Goal: Task Accomplishment & Management: Use online tool/utility

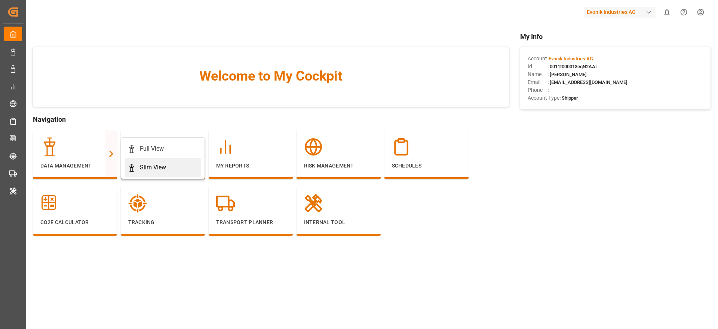
click at [147, 174] on link "Slim View" at bounding box center [163, 167] width 76 height 19
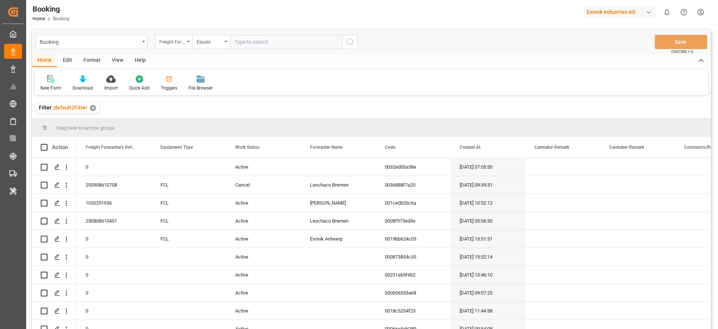
click at [91, 62] on div "Format" at bounding box center [92, 60] width 28 height 13
click at [58, 82] on div at bounding box center [51, 79] width 22 height 8
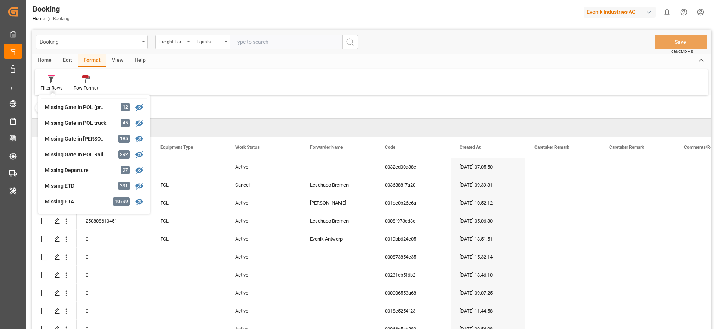
scroll to position [114, 0]
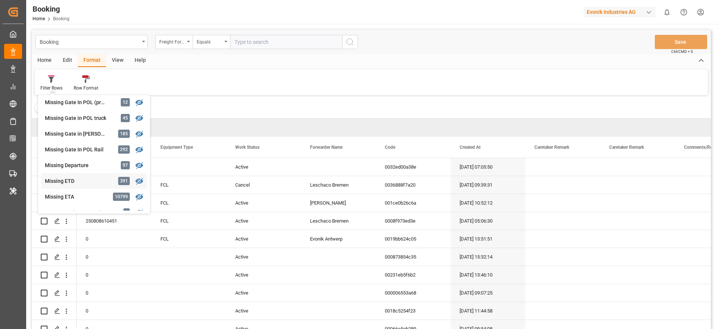
click at [68, 187] on div "Booking Freight Forwarder's Reference No. Equals Save Ctrl/CMD + S Home Edit Fo…" at bounding box center [371, 189] width 679 height 319
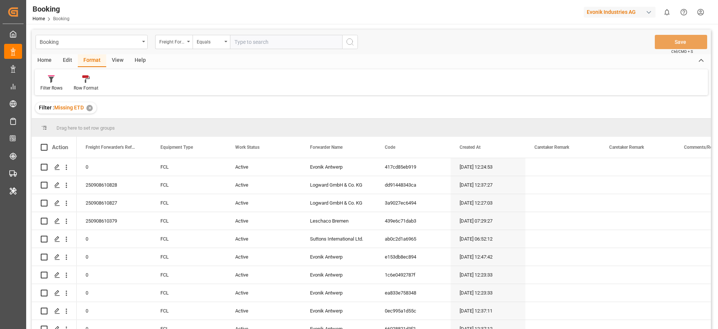
click at [112, 54] on div "View" at bounding box center [117, 60] width 23 height 13
click at [40, 88] on div "Default" at bounding box center [47, 88] width 15 height 7
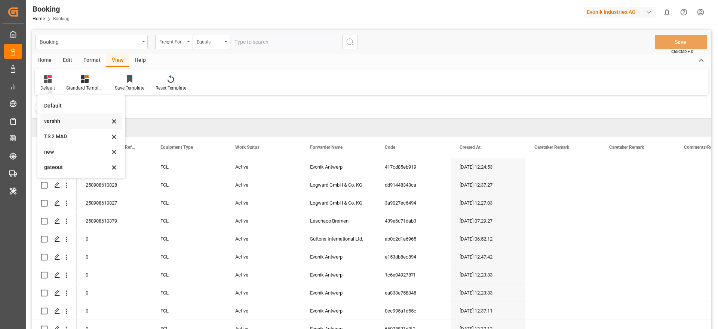
click at [56, 122] on div "varshh" at bounding box center [76, 121] width 65 height 8
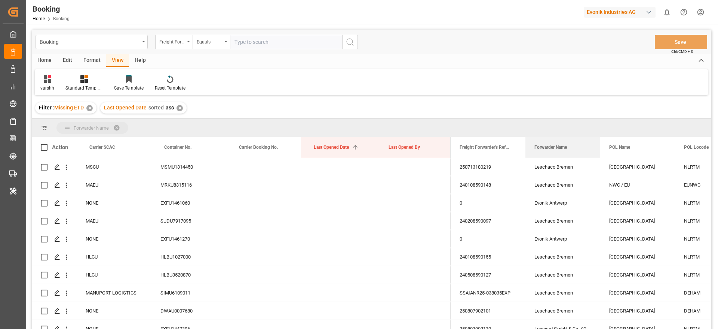
drag, startPoint x: 555, startPoint y: 152, endPoint x: 554, endPoint y: 133, distance: 19.1
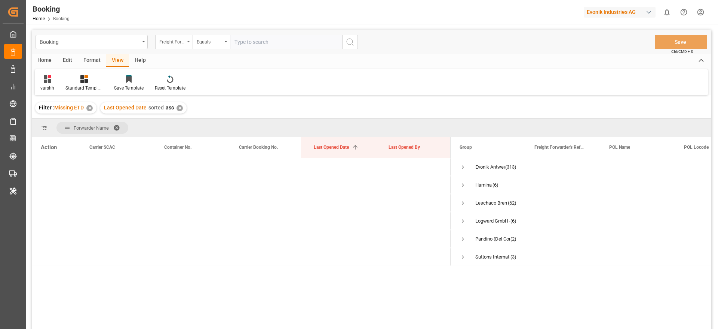
click at [184, 45] on div "Freight Forwarder's Reference No." at bounding box center [173, 42] width 37 height 14
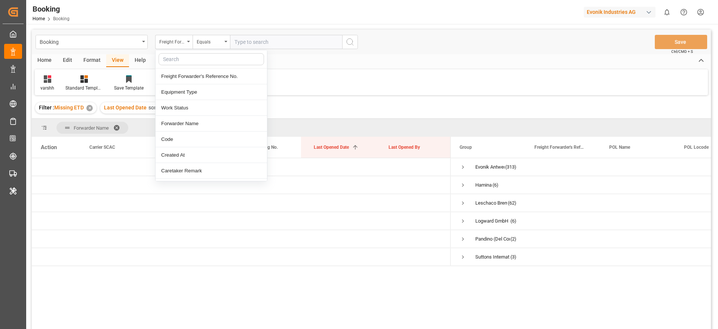
click at [177, 57] on input "text" at bounding box center [212, 59] width 106 height 12
type input "e"
click at [178, 119] on div "Forwarder Name" at bounding box center [211, 124] width 111 height 16
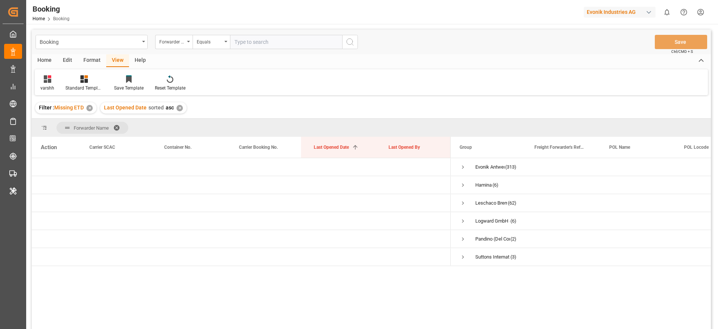
click at [242, 40] on input "text" at bounding box center [286, 42] width 112 height 14
type input "evonik antwerp"
click at [354, 46] on icon "search button" at bounding box center [350, 41] width 9 height 9
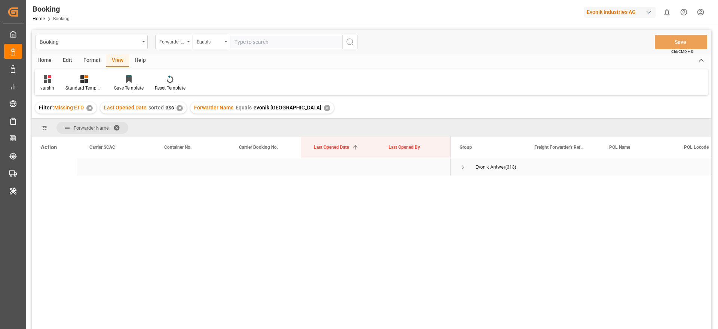
click at [464, 167] on span "Press SPACE to select this row." at bounding box center [463, 167] width 7 height 7
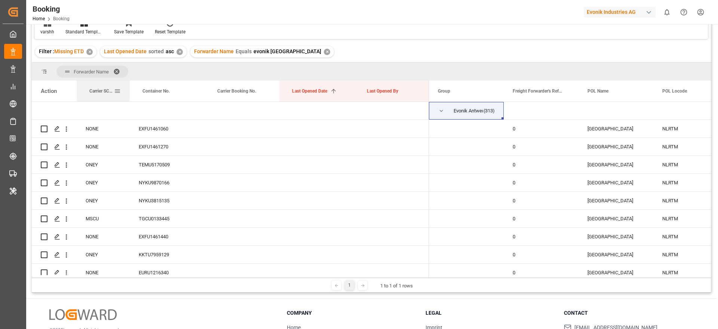
drag, startPoint x: 150, startPoint y: 87, endPoint x: 128, endPoint y: 86, distance: 22.1
click at [128, 86] on div at bounding box center [129, 90] width 3 height 21
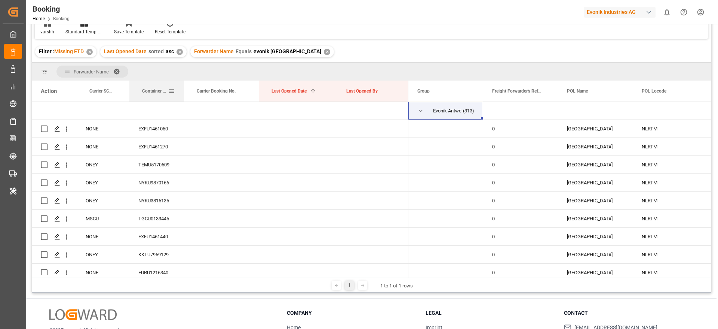
drag, startPoint x: 204, startPoint y: 86, endPoint x: 184, endPoint y: 85, distance: 20.3
click at [184, 85] on div at bounding box center [184, 90] width 3 height 21
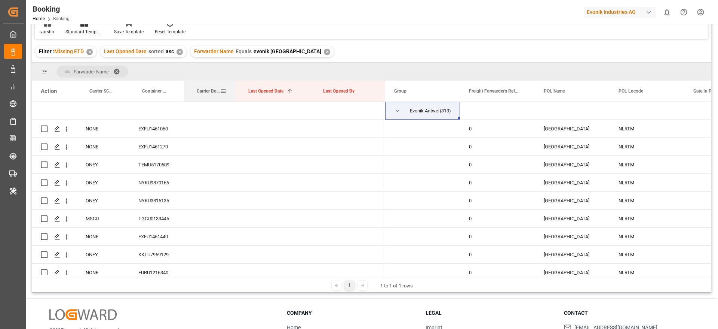
drag, startPoint x: 258, startPoint y: 86, endPoint x: 235, endPoint y: 88, distance: 23.3
click at [235, 88] on div at bounding box center [235, 90] width 3 height 21
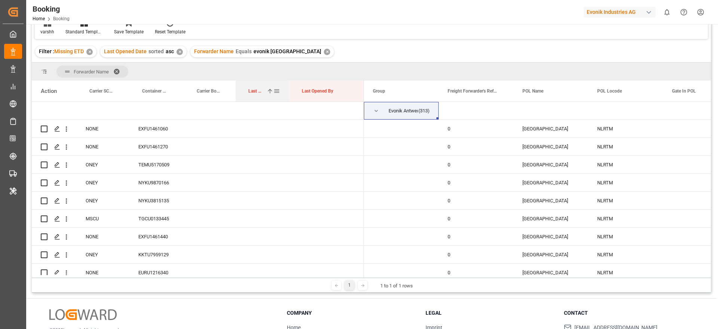
drag, startPoint x: 310, startPoint y: 86, endPoint x: 289, endPoint y: 87, distance: 21.4
click at [289, 87] on div at bounding box center [289, 90] width 3 height 21
click at [361, 89] on div "Last Opened By" at bounding box center [326, 90] width 75 height 21
drag, startPoint x: 97, startPoint y: 97, endPoint x: 101, endPoint y: 76, distance: 21.4
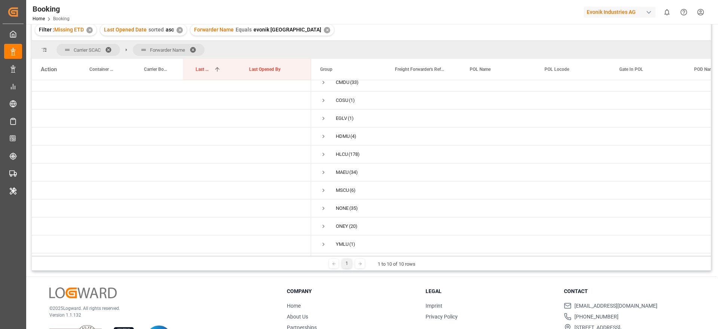
scroll to position [55, 0]
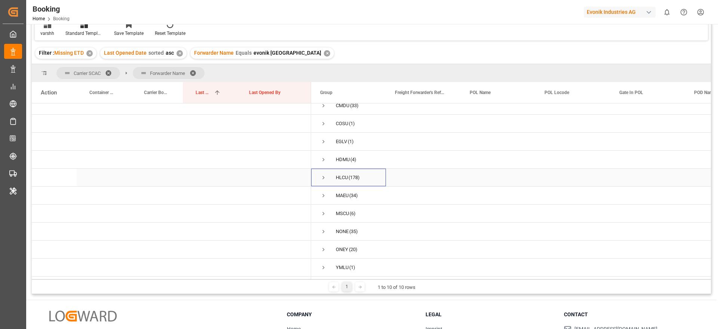
click at [323, 175] on span "Press SPACE to select this row." at bounding box center [323, 177] width 7 height 7
click at [337, 192] on span "Press SPACE to select this row." at bounding box center [339, 192] width 7 height 7
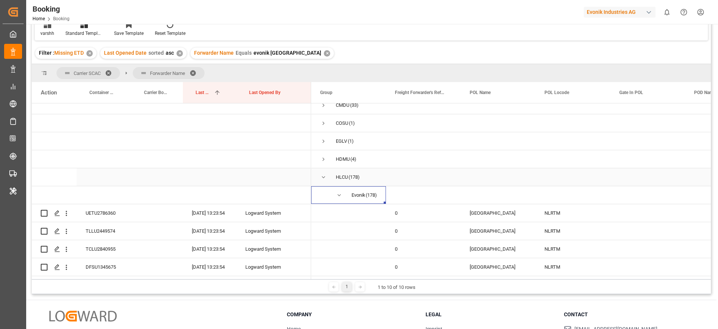
scroll to position [0, 0]
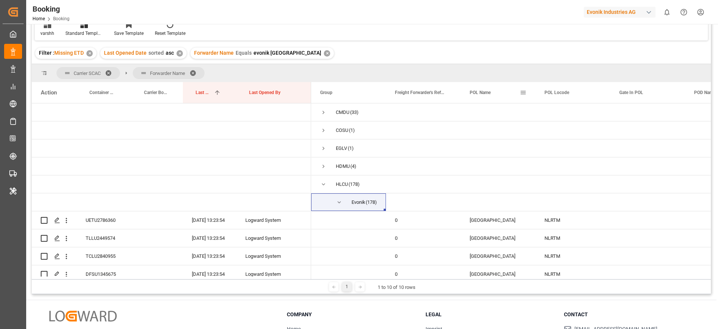
click at [522, 95] on span at bounding box center [523, 92] width 7 height 7
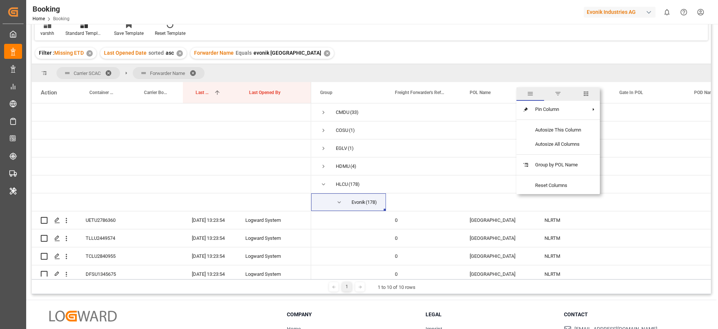
click at [589, 95] on span "columns" at bounding box center [586, 93] width 7 height 7
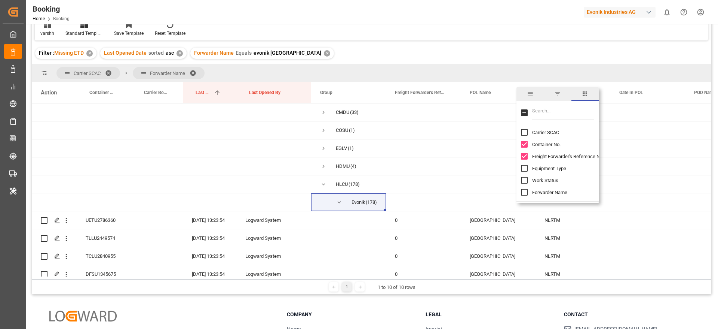
click at [572, 108] on input "Filter Columns Input" at bounding box center [563, 112] width 62 height 15
type input "main"
click at [524, 133] on input "Main-carriage No. column toggle visibility (hidden)" at bounding box center [524, 132] width 7 height 7
checkbox input "true"
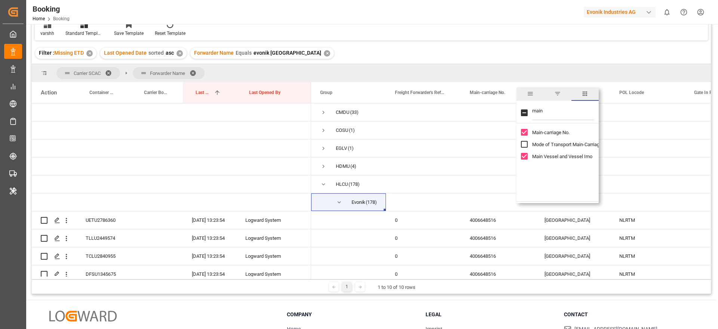
click at [531, 95] on span "general" at bounding box center [530, 93] width 7 height 7
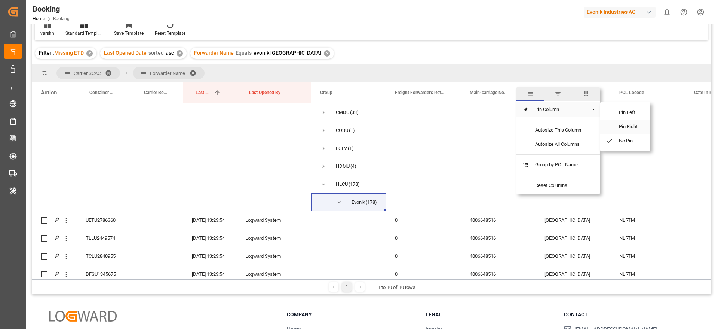
click at [617, 126] on span "Pin Right" at bounding box center [628, 126] width 31 height 14
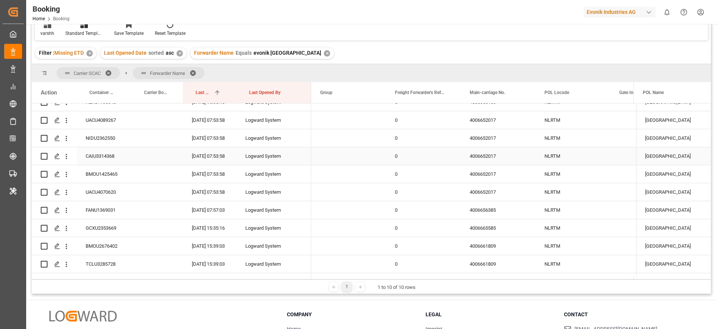
scroll to position [337, 0]
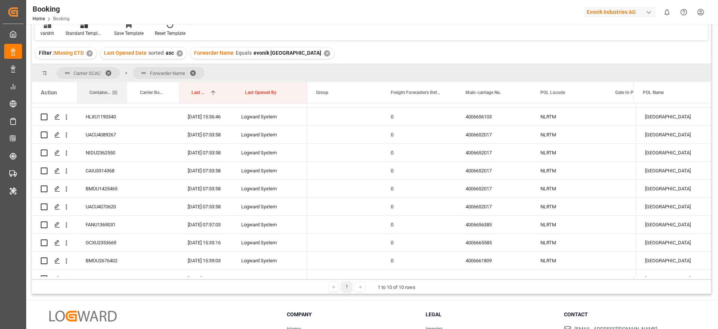
drag, startPoint x: 131, startPoint y: 88, endPoint x: 126, endPoint y: 88, distance: 4.9
click at [126, 88] on div at bounding box center [127, 92] width 3 height 21
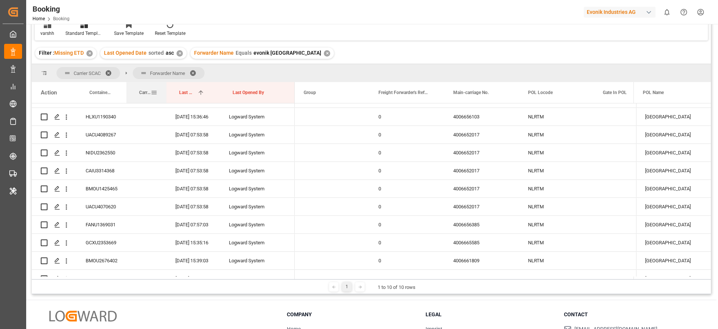
drag, startPoint x: 178, startPoint y: 92, endPoint x: 166, endPoint y: 92, distance: 11.6
click at [166, 92] on div at bounding box center [166, 92] width 3 height 21
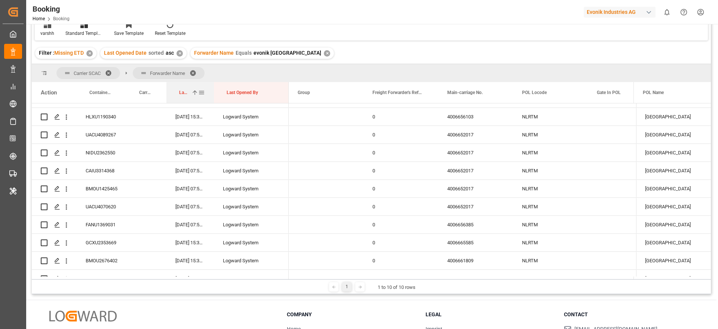
drag, startPoint x: 219, startPoint y: 91, endPoint x: 213, endPoint y: 91, distance: 5.6
click at [213, 91] on div at bounding box center [214, 92] width 3 height 21
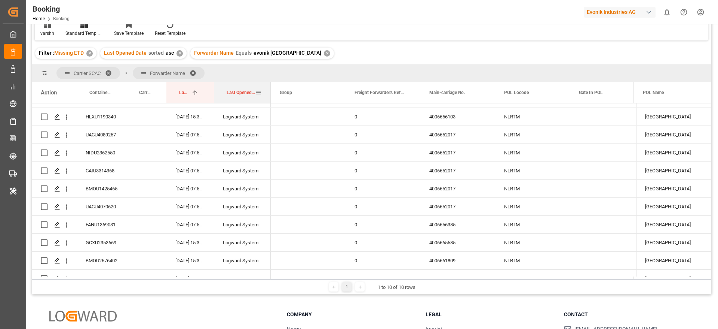
drag, startPoint x: 287, startPoint y: 88, endPoint x: 269, endPoint y: 91, distance: 18.1
click at [269, 91] on div at bounding box center [270, 92] width 3 height 21
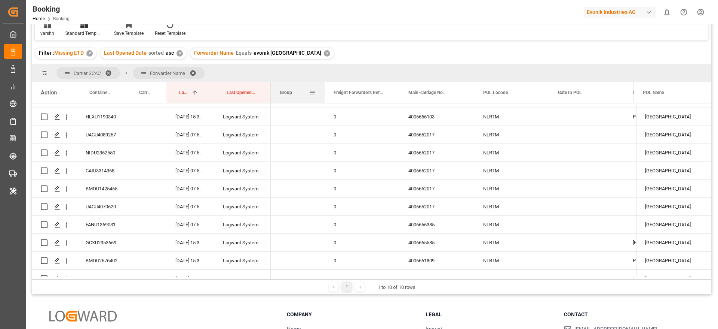
drag, startPoint x: 345, startPoint y: 90, endPoint x: 329, endPoint y: 93, distance: 15.9
click at [324, 93] on div at bounding box center [324, 92] width 3 height 21
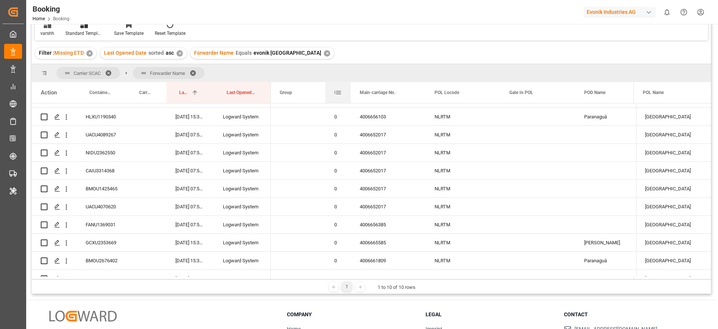
drag, startPoint x: 399, startPoint y: 89, endPoint x: 350, endPoint y: 93, distance: 49.6
click at [350, 93] on div at bounding box center [350, 92] width 3 height 21
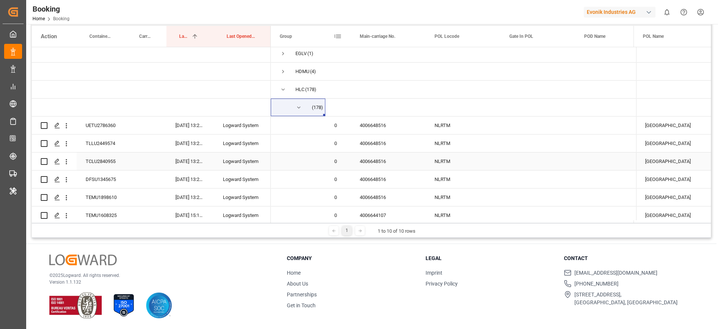
scroll to position [56, 0]
click at [359, 147] on div "4006648516" at bounding box center [388, 144] width 75 height 18
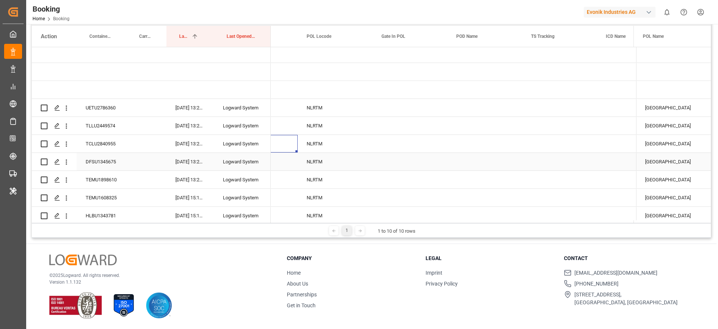
scroll to position [0, 62]
click at [312, 158] on div "4006648516" at bounding box center [325, 162] width 75 height 18
click at [315, 147] on div "4006648516" at bounding box center [325, 144] width 75 height 18
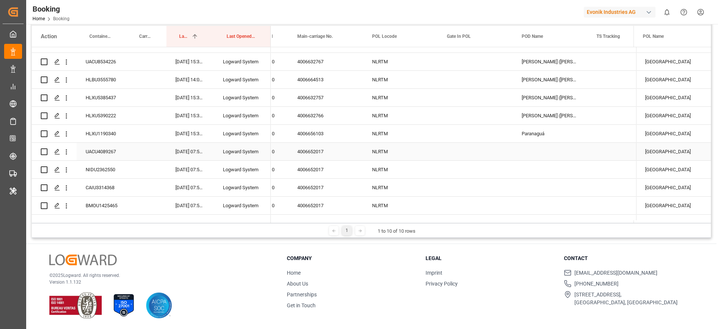
scroll to position [281, 0]
click at [315, 137] on div "4006652017" at bounding box center [325, 135] width 75 height 18
click at [330, 150] on div "4006652017" at bounding box center [325, 153] width 75 height 18
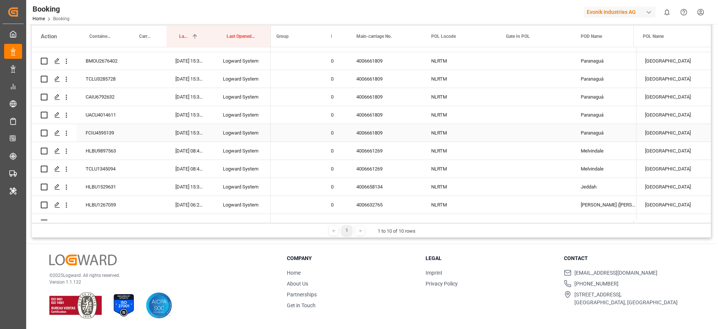
scroll to position [505, 0]
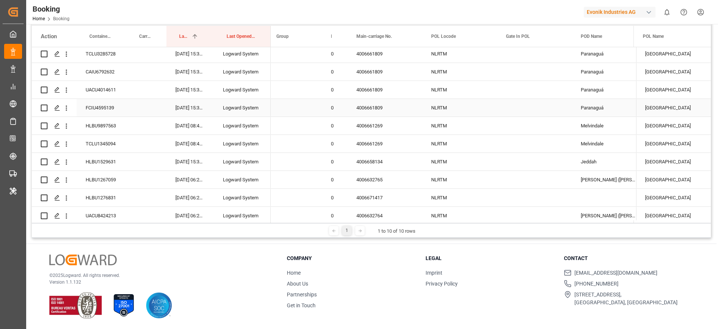
click at [363, 111] on div "4006661809" at bounding box center [385, 108] width 75 height 18
click at [376, 92] on div "4006661809" at bounding box center [385, 90] width 75 height 18
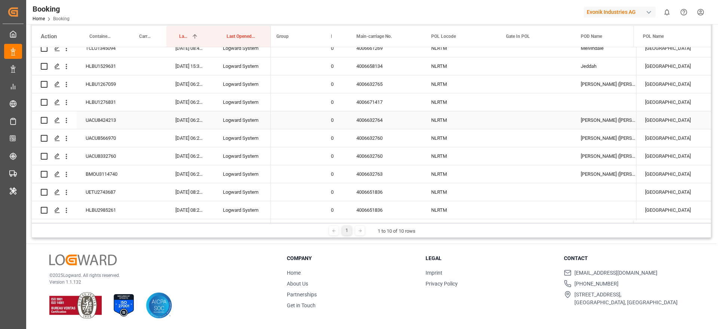
scroll to position [617, 0]
click at [366, 139] on div "4006632760" at bounding box center [385, 139] width 75 height 18
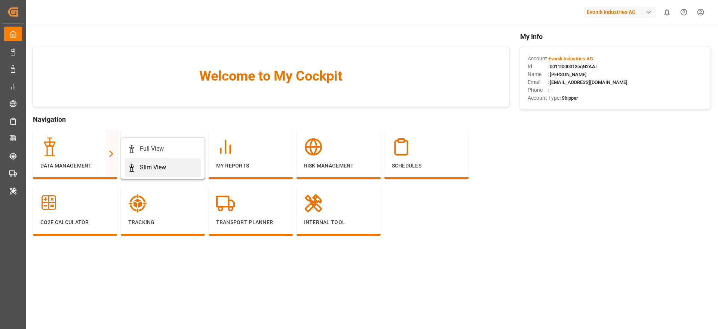
click at [139, 166] on div "Slim View" at bounding box center [163, 167] width 70 height 9
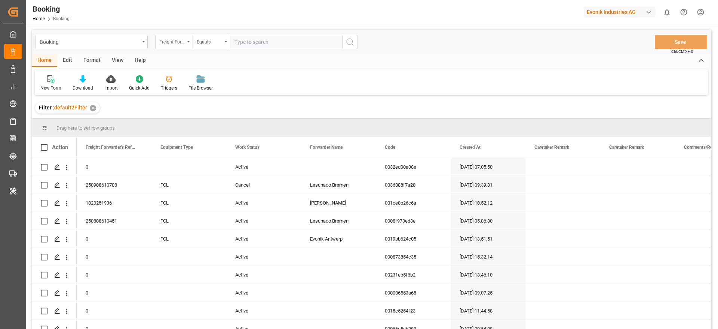
click at [178, 40] on div "Freight Forwarder's Reference No." at bounding box center [171, 41] width 25 height 9
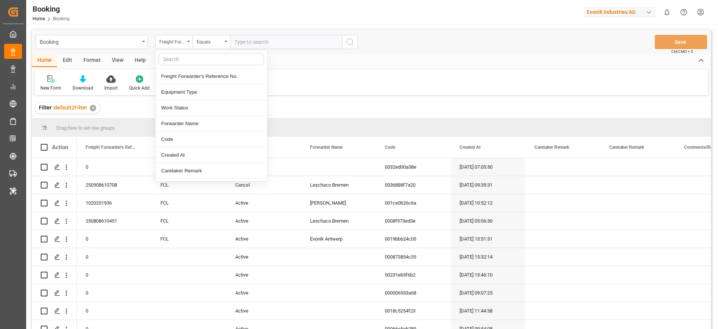
drag, startPoint x: 177, startPoint y: 67, endPoint x: 180, endPoint y: 63, distance: 4.4
click at [180, 63] on div at bounding box center [211, 59] width 111 height 18
click at [180, 63] on input "text" at bounding box center [212, 59] width 106 height 12
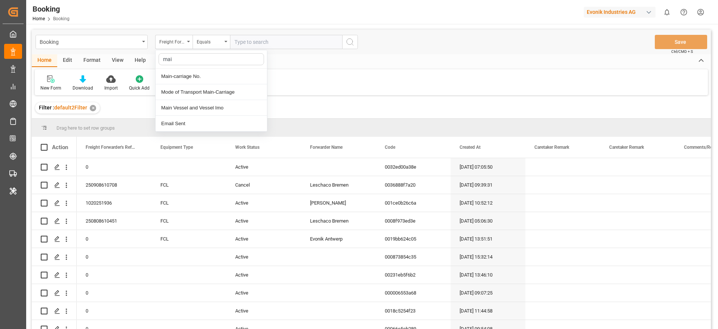
type input "main"
click at [194, 72] on div "Main-carriage No." at bounding box center [211, 76] width 111 height 16
paste input "4006648516"
click at [250, 39] on input "text" at bounding box center [286, 42] width 112 height 14
type input "4006648516"
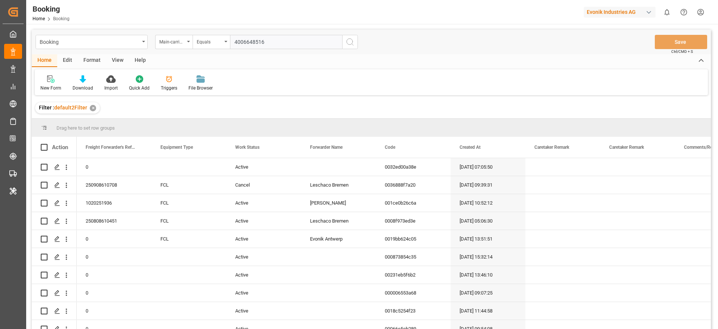
click at [351, 41] on icon "search button" at bounding box center [350, 41] width 9 height 9
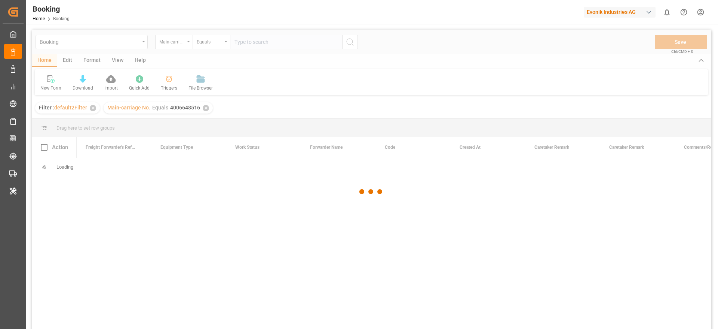
click at [351, 41] on div "Booking Main-carriage No. Equals Save Ctrl/CMD + S Home Edit Format View Help N…" at bounding box center [371, 189] width 679 height 319
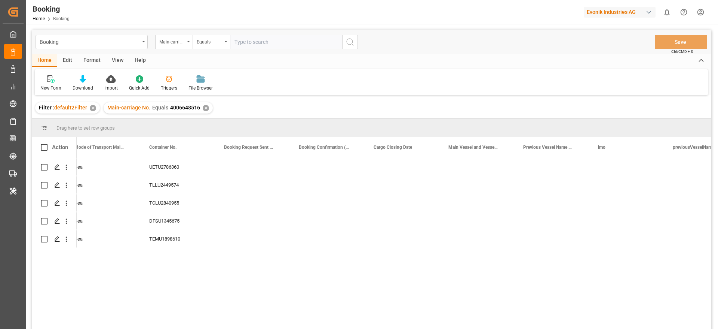
click at [263, 51] on div "Booking Main-carriage No. Equals Save Ctrl/CMD + S" at bounding box center [371, 42] width 679 height 25
click at [263, 44] on input "text" at bounding box center [286, 42] width 112 height 14
paste input "4006652017"
type input "4006652017"
click at [203, 106] on div "✕" at bounding box center [206, 108] width 6 height 6
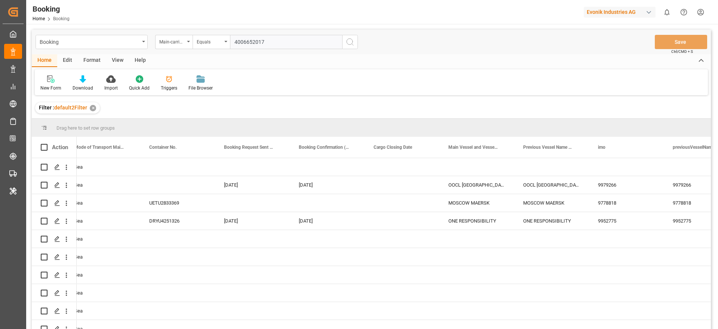
click at [354, 42] on icon "search button" at bounding box center [350, 41] width 9 height 9
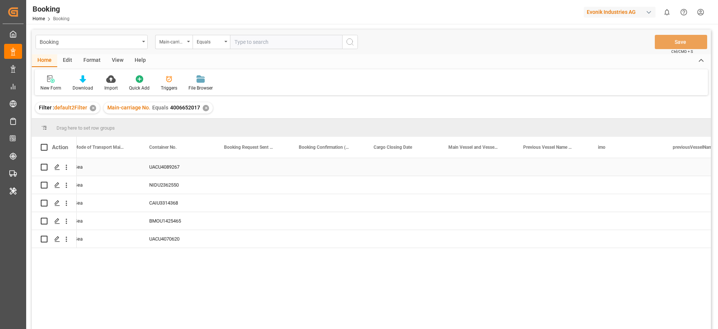
click at [462, 171] on div "Press SPACE to select this row." at bounding box center [477, 167] width 75 height 18
click at [462, 171] on input "Press SPACE to select this row." at bounding box center [477, 171] width 63 height 14
paste input "[PERSON_NAME] EXPRESS"
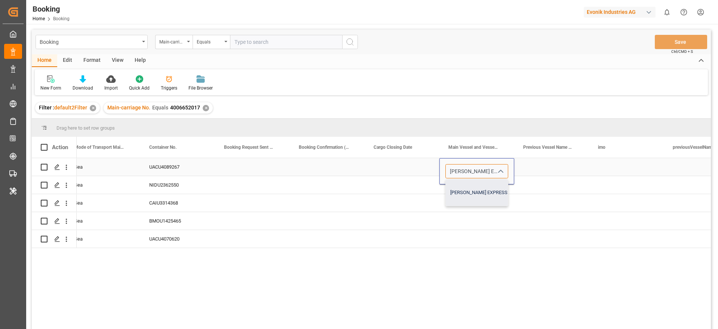
click at [471, 189] on div "[PERSON_NAME] EXPRESS - 9777632" at bounding box center [490, 192] width 88 height 26
type input "[PERSON_NAME] EXPRESS - 9777632"
click at [430, 184] on div "Press SPACE to select this row." at bounding box center [402, 185] width 75 height 18
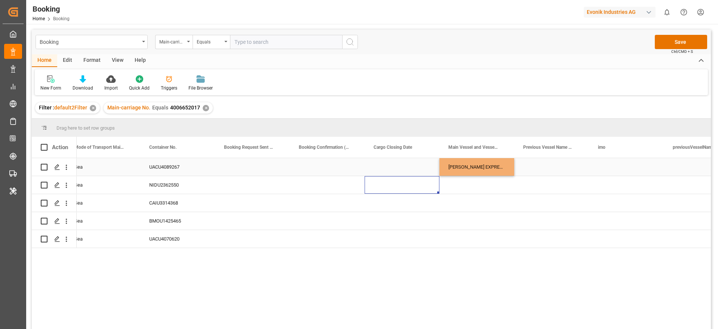
click at [465, 167] on div "[PERSON_NAME] EXPRESS" at bounding box center [477, 167] width 75 height 18
drag, startPoint x: 514, startPoint y: 174, endPoint x: 495, endPoint y: 235, distance: 64.5
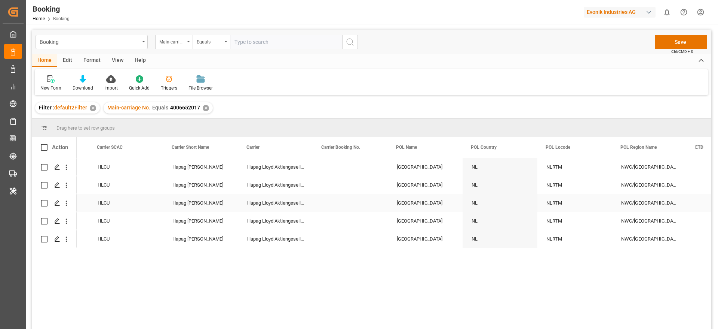
scroll to position [0, 3206]
click at [343, 169] on div "Press SPACE to select this row." at bounding box center [349, 167] width 75 height 18
click at [343, 169] on input "Press SPACE to select this row." at bounding box center [349, 171] width 63 height 14
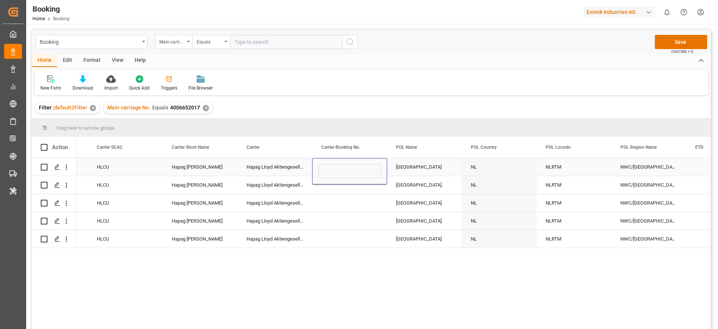
type input "90577098"
click at [331, 200] on div "Press SPACE to select this row." at bounding box center [349, 203] width 75 height 18
click at [352, 167] on div "90577098" at bounding box center [349, 167] width 75 height 18
drag, startPoint x: 385, startPoint y: 175, endPoint x: 363, endPoint y: 242, distance: 70.8
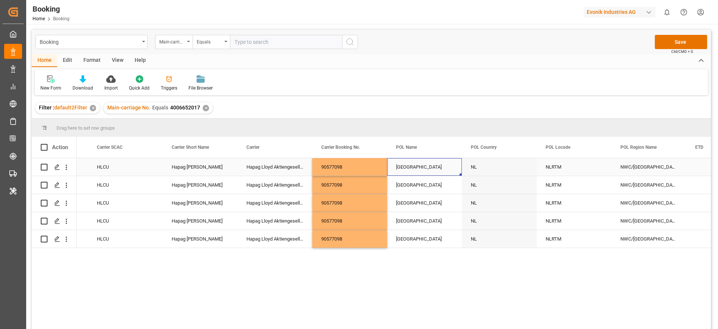
click at [415, 170] on div "[GEOGRAPHIC_DATA]" at bounding box center [424, 167] width 75 height 18
click at [416, 170] on input "[GEOGRAPHIC_DATA]" at bounding box center [424, 171] width 63 height 14
type input "[GEOGRAPHIC_DATA] - NLRTM"
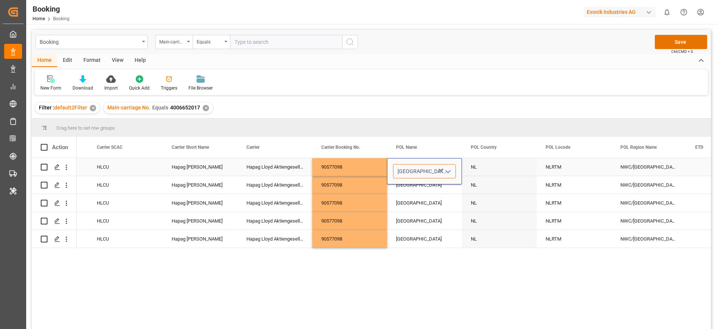
click at [416, 170] on input "[GEOGRAPHIC_DATA] - NLRTM" at bounding box center [424, 171] width 63 height 14
paste input "[GEOGRAPHIC_DATA]"
click at [426, 190] on div "Antwerp - BEANR" at bounding box center [459, 192] width 130 height 26
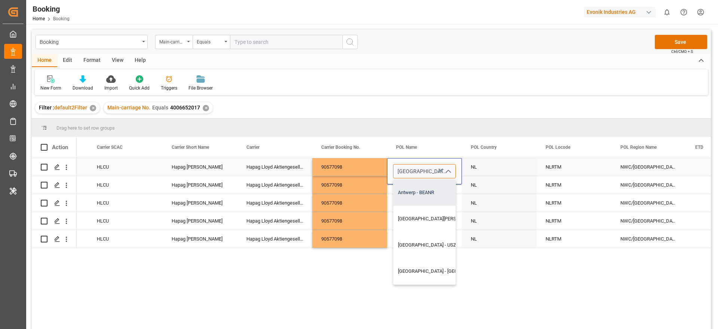
type input "Antwerp - BEANR"
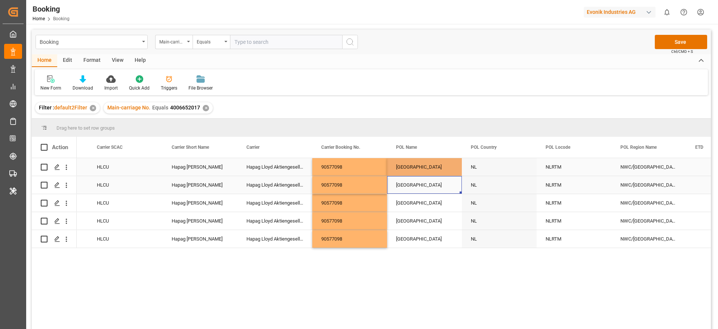
click at [428, 187] on div "[GEOGRAPHIC_DATA]" at bounding box center [424, 185] width 75 height 18
click at [428, 161] on div "[GEOGRAPHIC_DATA]" at bounding box center [424, 167] width 75 height 18
drag, startPoint x: 460, startPoint y: 175, endPoint x: 449, endPoint y: 231, distance: 57.2
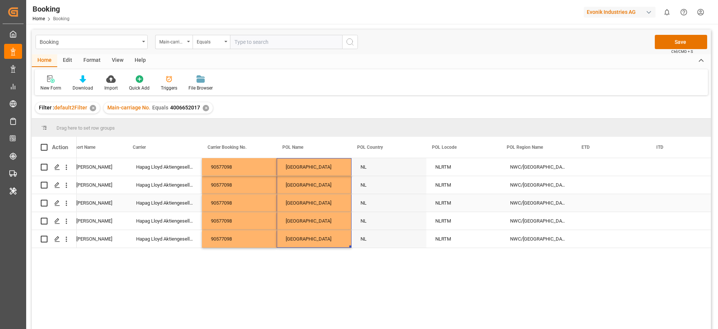
scroll to position [0, 3331]
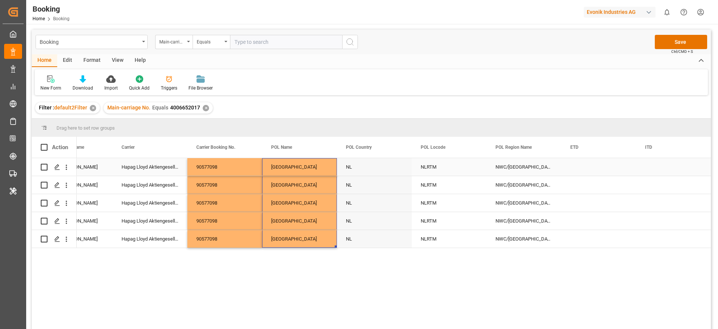
click at [442, 167] on div "NLRTM" at bounding box center [449, 167] width 75 height 18
click at [442, 167] on input "NLRTM" at bounding box center [449, 171] width 63 height 14
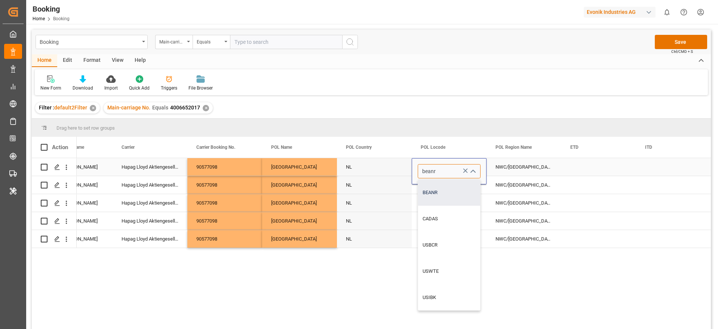
click at [439, 192] on div "BEANR" at bounding box center [449, 192] width 62 height 26
type input "BEANR"
click at [439, 187] on div "NLRTM" at bounding box center [449, 185] width 75 height 18
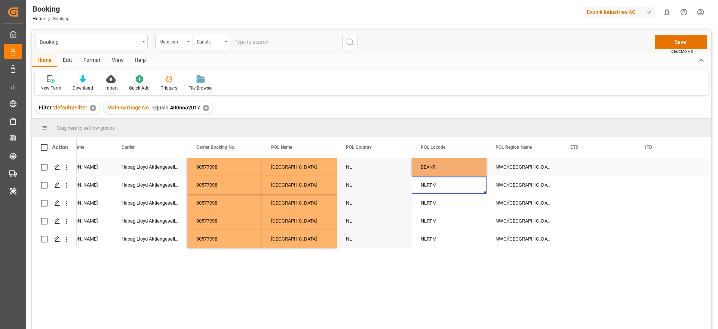
click at [443, 174] on div "BEANR" at bounding box center [449, 167] width 75 height 18
drag, startPoint x: 485, startPoint y: 173, endPoint x: 476, endPoint y: 236, distance: 64.2
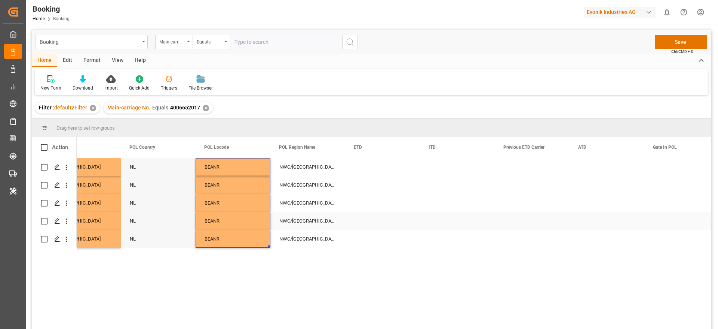
scroll to position [0, 3548]
click at [377, 170] on div "Press SPACE to select this row." at bounding box center [382, 167] width 75 height 18
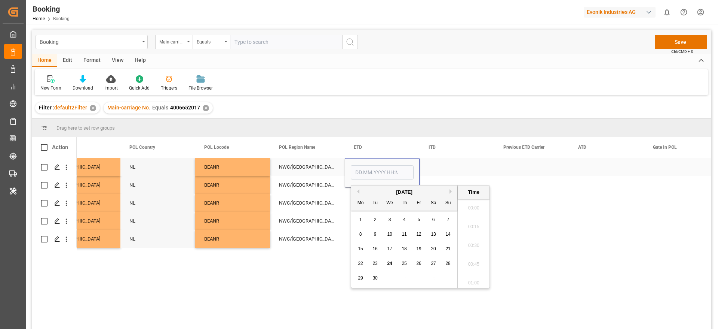
scroll to position [1032, 0]
click at [357, 191] on button "Previous Month" at bounding box center [357, 191] width 4 height 4
click at [358, 192] on button "Previous Month" at bounding box center [357, 191] width 4 height 4
click at [362, 276] on span "28" at bounding box center [360, 277] width 5 height 5
type input "[DATE] 00:00"
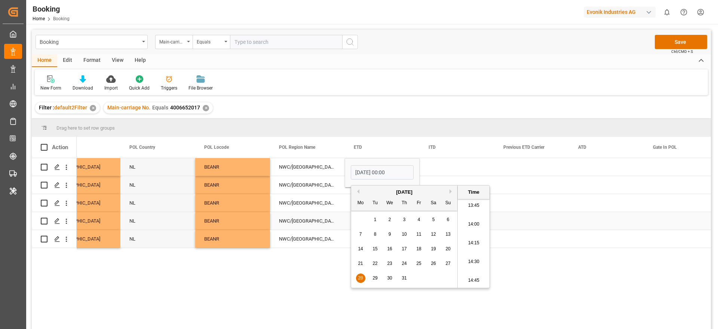
click at [324, 212] on div "NWC/UK North West Continent / UK" at bounding box center [307, 221] width 75 height 18
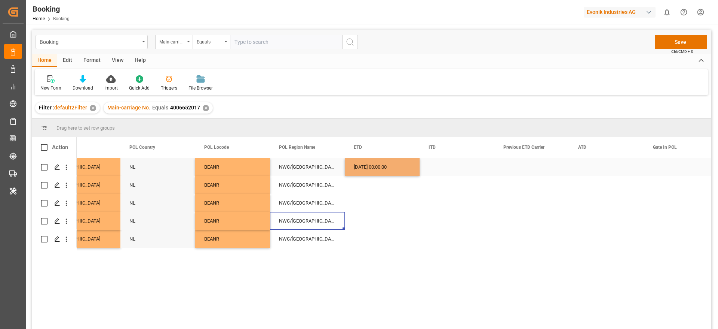
click at [366, 171] on div "28.07.2025 00:00:00" at bounding box center [382, 167] width 75 height 18
drag, startPoint x: 418, startPoint y: 175, endPoint x: 397, endPoint y: 239, distance: 67.7
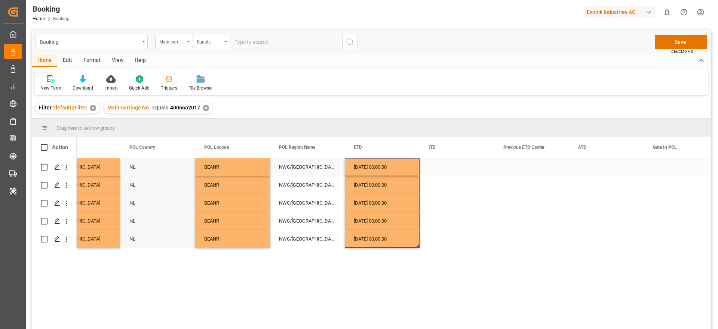
click at [388, 167] on div "28.07.2025 00:00:00" at bounding box center [382, 167] width 75 height 18
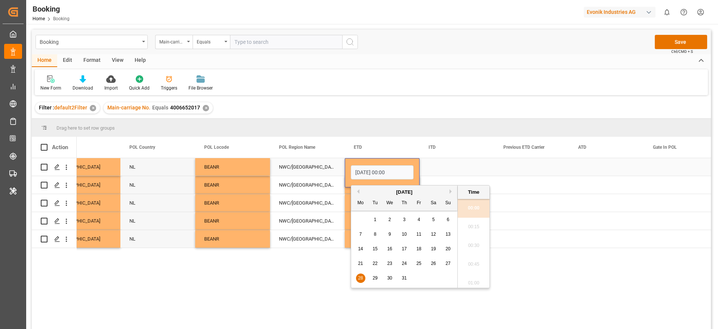
click at [587, 172] on div "Press SPACE to select this row." at bounding box center [606, 167] width 75 height 18
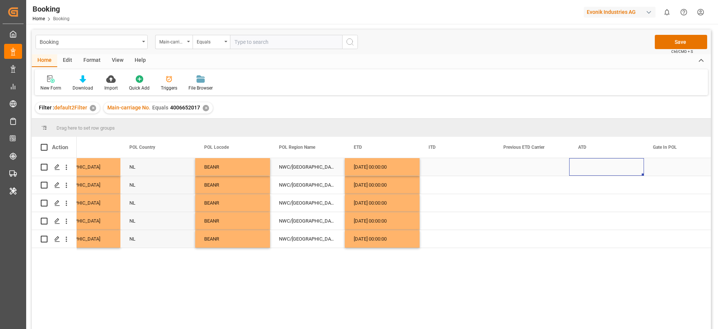
click at [587, 172] on div "Press SPACE to select this row." at bounding box center [606, 167] width 75 height 18
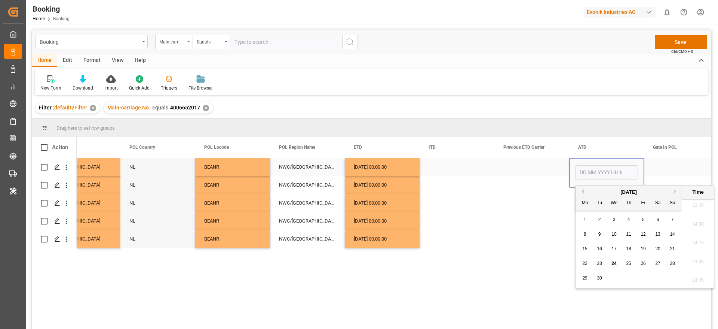
click at [587, 172] on input "Press SPACE to select this row." at bounding box center [606, 172] width 63 height 14
type input "[DATE] 00:00"
click at [521, 160] on div "Press SPACE to select this row." at bounding box center [532, 167] width 75 height 18
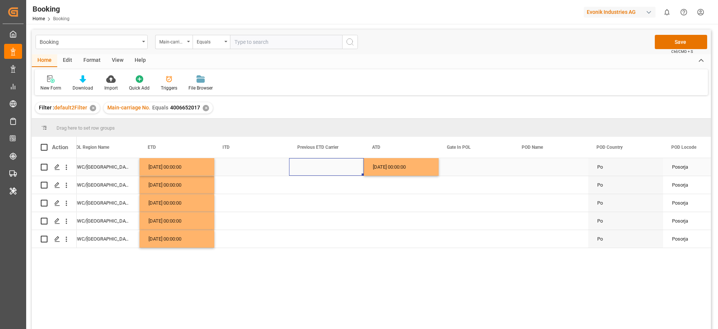
scroll to position [0, 3754]
click at [424, 167] on div "28.07.2025 00:00:00" at bounding box center [400, 167] width 75 height 18
drag, startPoint x: 437, startPoint y: 173, endPoint x: 422, endPoint y: 232, distance: 60.6
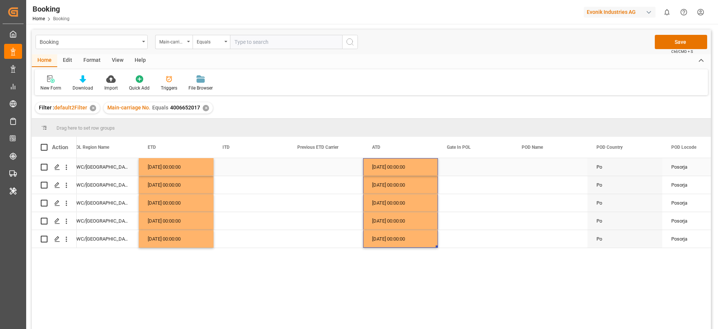
click at [477, 168] on div "Press SPACE to select this row." at bounding box center [475, 167] width 75 height 18
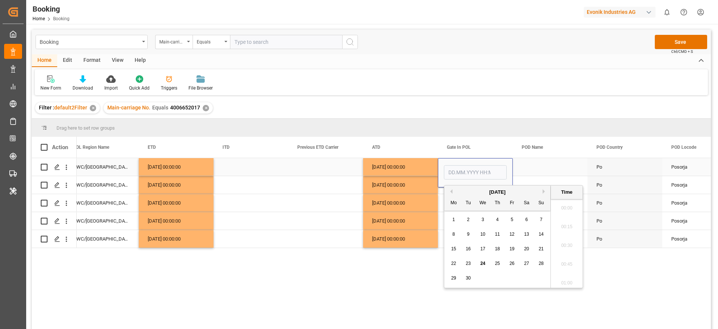
scroll to position [1032, 0]
click at [451, 190] on button "Previous Month" at bounding box center [450, 191] width 4 height 4
click at [451, 191] on button "Previous Month" at bounding box center [450, 191] width 4 height 4
click at [482, 263] on span "23" at bounding box center [482, 262] width 5 height 5
type input "[DATE] 00:00"
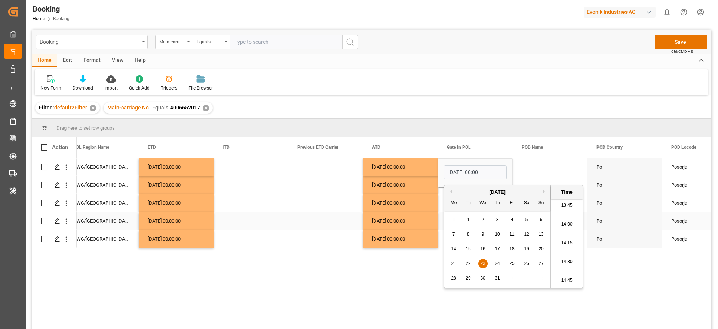
click at [430, 219] on div "28.07.2025 00:00:00" at bounding box center [400, 221] width 75 height 18
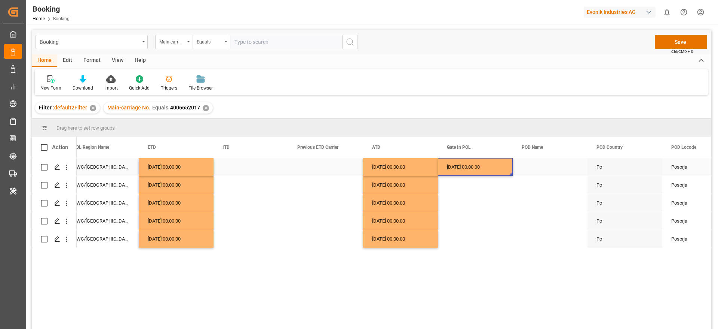
click at [491, 172] on div "23.07.2025 00:00:00" at bounding box center [475, 167] width 75 height 18
drag, startPoint x: 512, startPoint y: 174, endPoint x: 491, endPoint y: 239, distance: 69.2
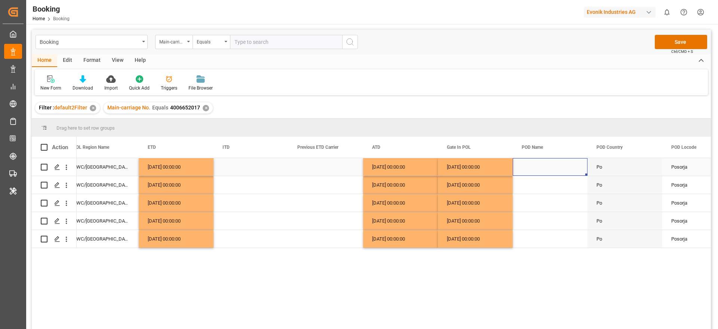
click at [553, 175] on div "Press SPACE to select this row." at bounding box center [550, 167] width 75 height 18
click at [551, 172] on input "Press SPACE to select this row." at bounding box center [550, 171] width 63 height 14
paste input "POSORJA"
click at [557, 196] on div "Posorja - ECPSJ" at bounding box center [550, 192] width 62 height 26
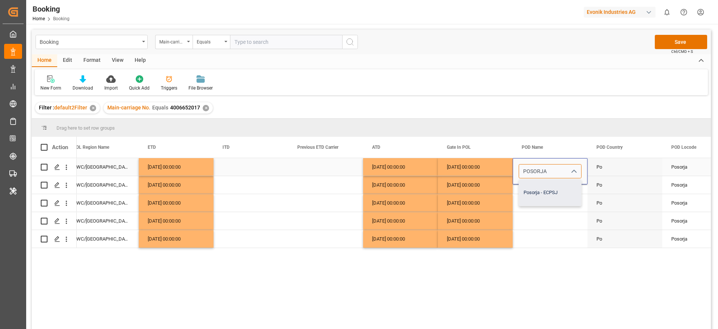
type input "Posorja - ECPSJ"
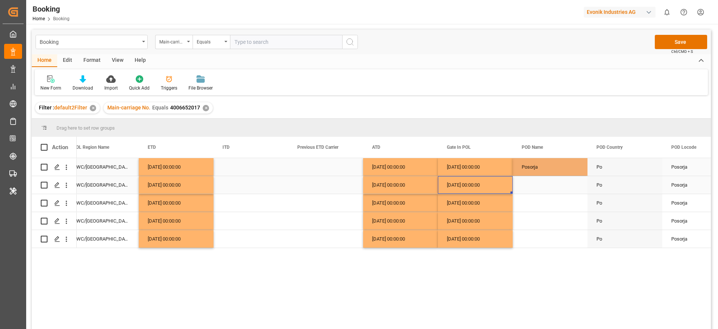
click at [477, 187] on div "23.07.2025 00:00:00" at bounding box center [475, 185] width 75 height 18
click at [542, 174] on div "Posorja" at bounding box center [550, 167] width 75 height 18
drag, startPoint x: 587, startPoint y: 175, endPoint x: 573, endPoint y: 235, distance: 61.9
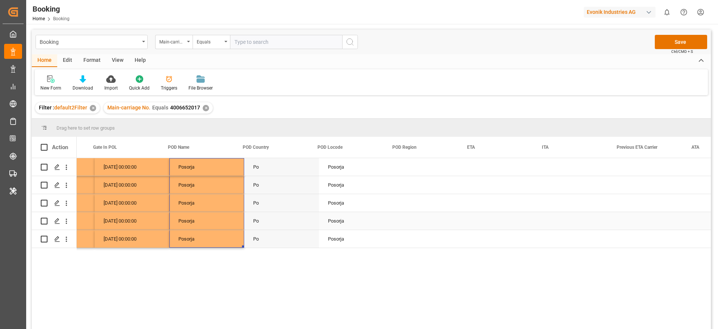
scroll to position [0, 4108]
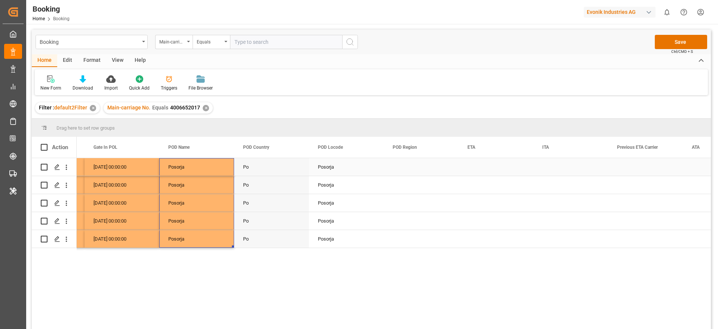
click at [199, 169] on div "Posorja" at bounding box center [196, 167] width 75 height 18
type input "Posorja - ECPSJ"
click at [181, 170] on input "Posorja - ECPSJ" at bounding box center [196, 171] width 63 height 14
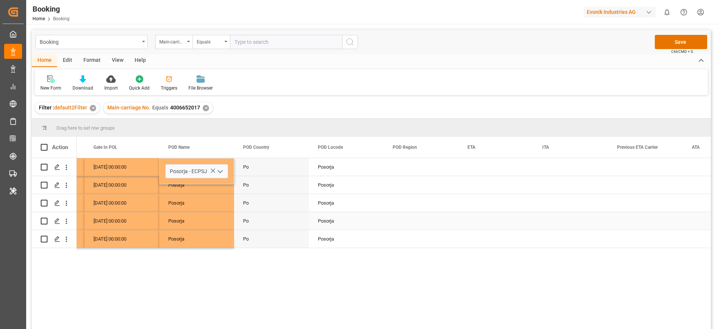
click at [250, 220] on div "Po" at bounding box center [271, 221] width 75 height 18
click at [189, 169] on div "Posorja" at bounding box center [196, 167] width 75 height 18
click at [189, 169] on input "Posorja" at bounding box center [196, 171] width 63 height 14
type input "Posorja - ECPSJ"
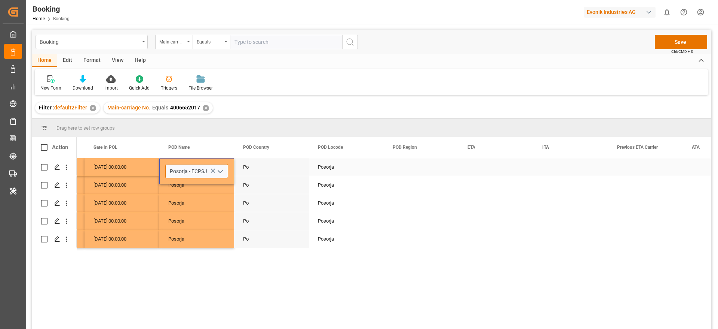
click at [180, 173] on input "Posorja - ECPSJ" at bounding box center [196, 171] width 63 height 14
click at [349, 168] on div "Posorja" at bounding box center [346, 167] width 75 height 18
click at [400, 164] on div "Press SPACE to select this row." at bounding box center [421, 167] width 75 height 18
click at [408, 169] on div "Press SPACE to select this row." at bounding box center [421, 167] width 75 height 18
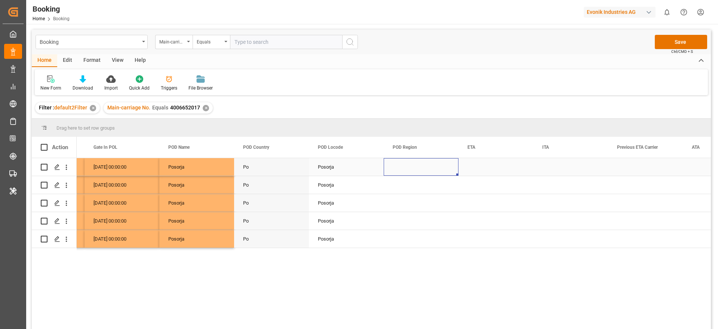
click at [408, 169] on div "Press SPACE to select this row." at bounding box center [421, 167] width 75 height 18
click at [408, 169] on span "Select" at bounding box center [402, 171] width 14 height 8
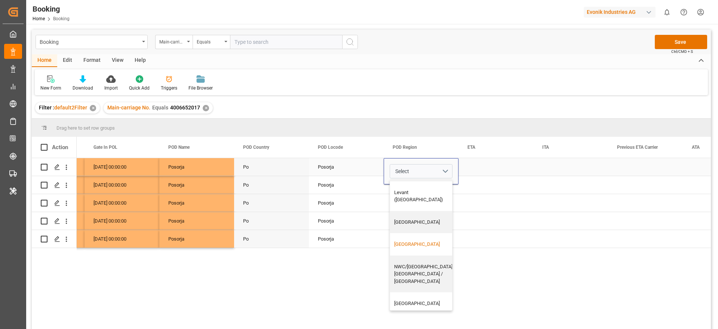
scroll to position [281, 0]
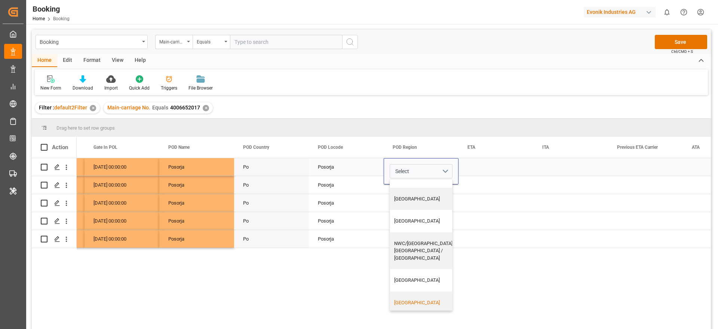
click at [420, 299] on div "South America West Coast" at bounding box center [423, 302] width 59 height 7
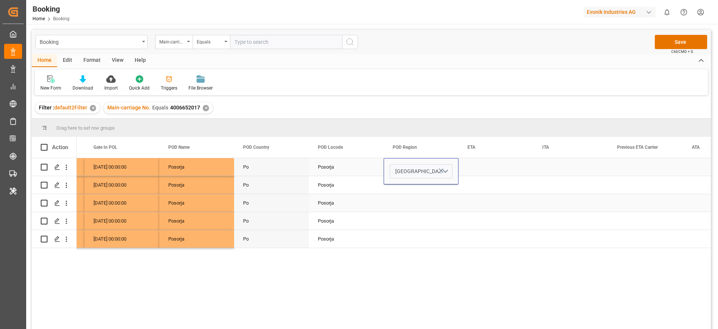
click at [350, 202] on div "Posorja" at bounding box center [346, 203] width 75 height 18
click at [399, 173] on div "South America West Coast" at bounding box center [421, 167] width 75 height 18
drag, startPoint x: 456, startPoint y: 174, endPoint x: 455, endPoint y: 193, distance: 19.1
click at [440, 171] on div "South America West Coast" at bounding box center [421, 167] width 75 height 18
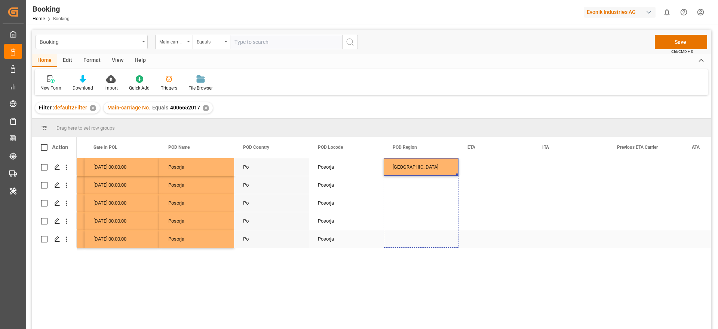
drag, startPoint x: 457, startPoint y: 174, endPoint x: 447, endPoint y: 235, distance: 61.8
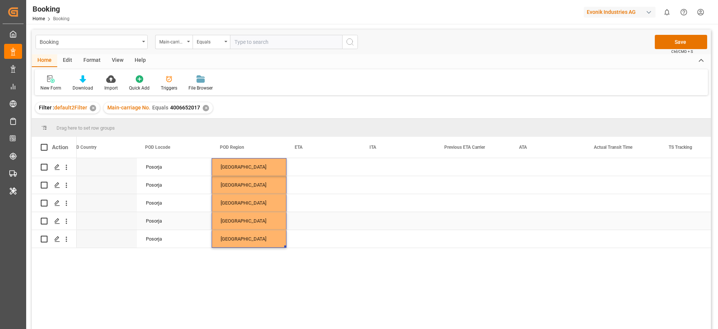
scroll to position [0, 4281]
click at [189, 189] on div "Posorja" at bounding box center [173, 185] width 75 height 18
click at [174, 174] on div "Posorja" at bounding box center [173, 167] width 75 height 18
click at [168, 184] on div "Posorja" at bounding box center [173, 185] width 75 height 18
click at [173, 171] on div "Posorja" at bounding box center [173, 167] width 75 height 18
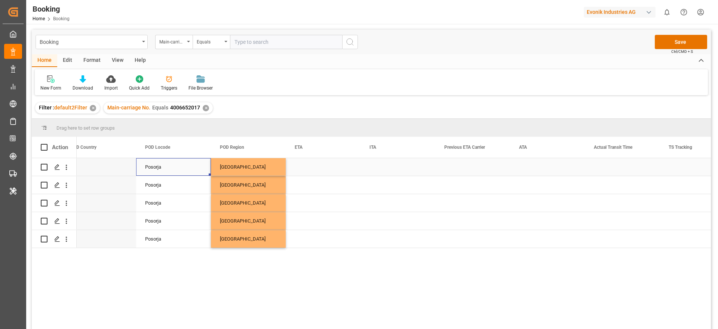
click at [314, 170] on div "Press SPACE to select this row." at bounding box center [323, 167] width 75 height 18
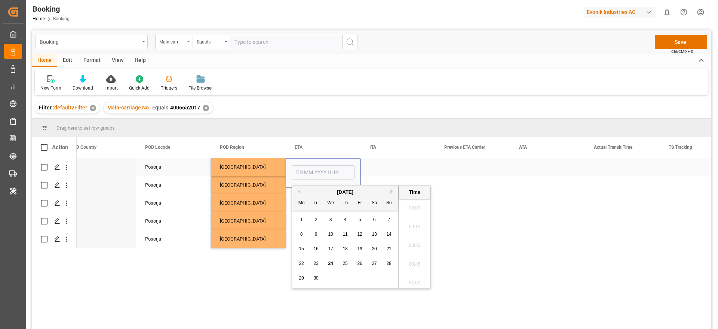
scroll to position [1032, 0]
click at [299, 190] on button "Previous Month" at bounding box center [298, 191] width 4 height 4
click at [317, 263] on span "19" at bounding box center [316, 262] width 5 height 5
type input "[DATE] 00:00"
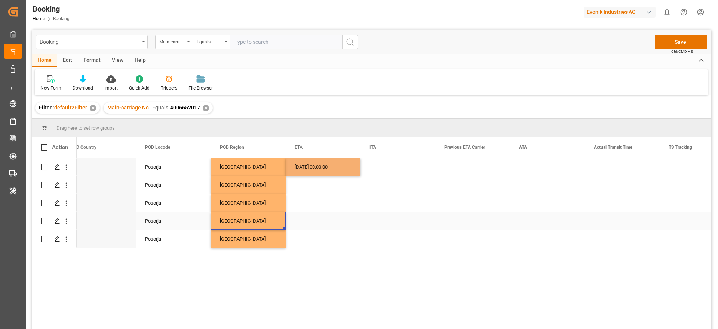
click at [267, 213] on div "South America West Coast" at bounding box center [248, 221] width 75 height 18
click at [313, 165] on div "19.08.2025 00:00:00" at bounding box center [323, 167] width 75 height 18
drag, startPoint x: 358, startPoint y: 174, endPoint x: 346, endPoint y: 234, distance: 61.5
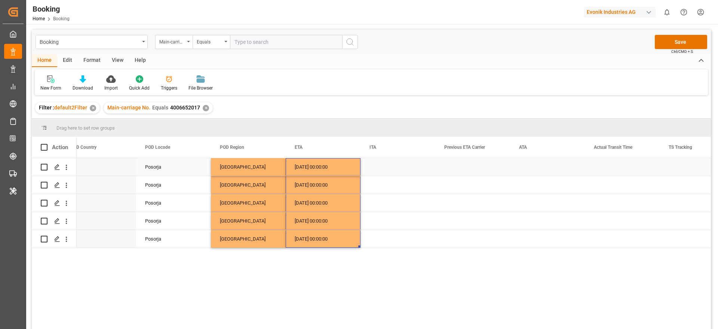
click at [518, 173] on div "Press SPACE to select this row." at bounding box center [547, 167] width 75 height 18
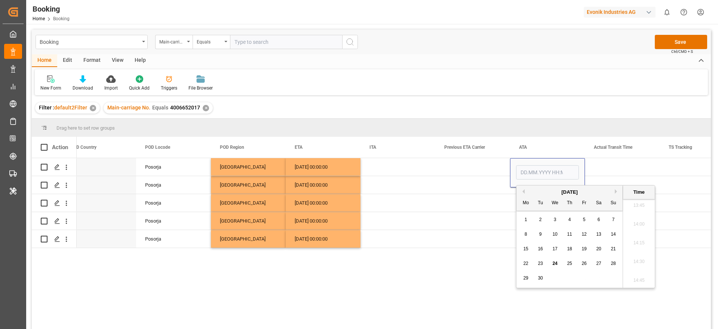
click at [522, 193] on button "Previous Month" at bounding box center [522, 191] width 4 height 4
click at [541, 264] on span "19" at bounding box center [540, 262] width 5 height 5
type input "[DATE] 00:00"
click at [410, 206] on div "Press SPACE to select this row." at bounding box center [398, 203] width 75 height 18
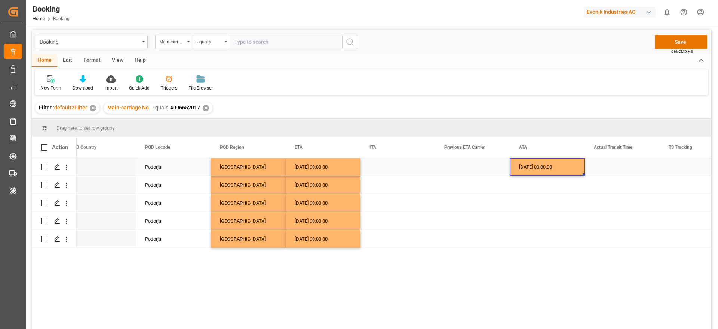
click at [566, 173] on div "19.08.2025 00:00:00" at bounding box center [547, 167] width 75 height 18
drag, startPoint x: 583, startPoint y: 173, endPoint x: 568, endPoint y: 237, distance: 66.0
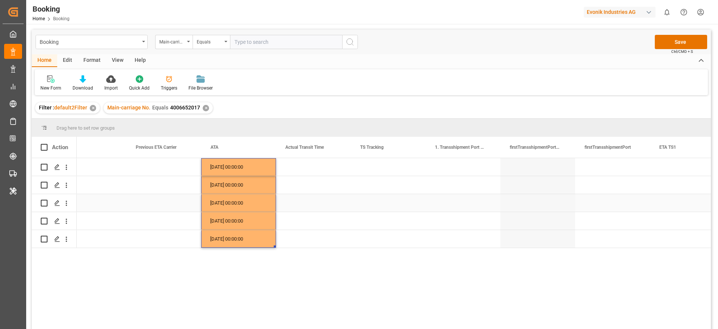
scroll to position [0, 4589]
click at [369, 170] on div "Press SPACE to select this row." at bounding box center [388, 167] width 75 height 18
click at [369, 170] on span "Select" at bounding box center [370, 171] width 14 height 8
click at [380, 211] on div "False" at bounding box center [389, 212] width 54 height 7
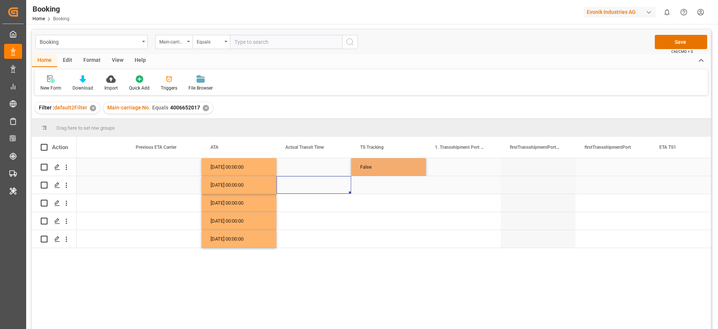
click at [341, 184] on div "Press SPACE to select this row." at bounding box center [313, 185] width 75 height 18
click at [370, 172] on div "False" at bounding box center [388, 167] width 75 height 18
drag, startPoint x: 424, startPoint y: 175, endPoint x: 408, endPoint y: 241, distance: 68.5
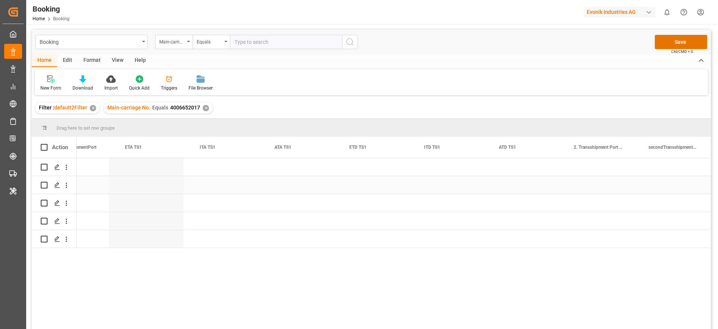
scroll to position [0, 5153]
click at [173, 171] on div "Press SPACE to select this row." at bounding box center [169, 167] width 75 height 18
click at [164, 172] on div "Press SPACE to select this row." at bounding box center [169, 167] width 75 height 18
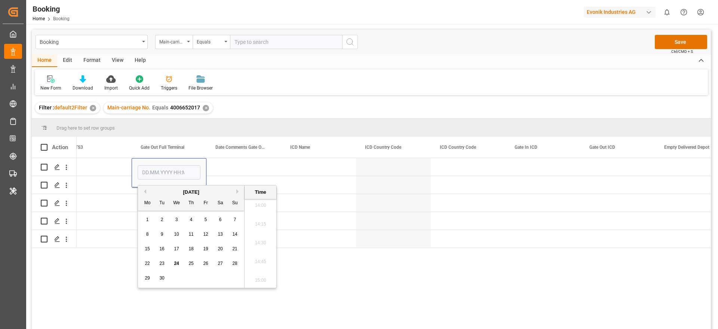
click at [145, 192] on button "Previous Month" at bounding box center [144, 191] width 4 height 4
click at [146, 279] on span "25" at bounding box center [147, 277] width 5 height 5
type input "[DATE] 00:00"
click at [116, 196] on div "Press SPACE to select this row." at bounding box center [94, 203] width 75 height 18
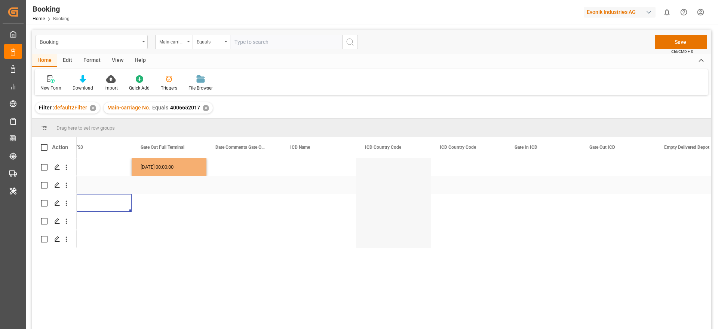
click at [161, 170] on div "25.08.2025 00:00:00" at bounding box center [169, 167] width 75 height 18
drag, startPoint x: 205, startPoint y: 174, endPoint x: 190, endPoint y: 234, distance: 62.5
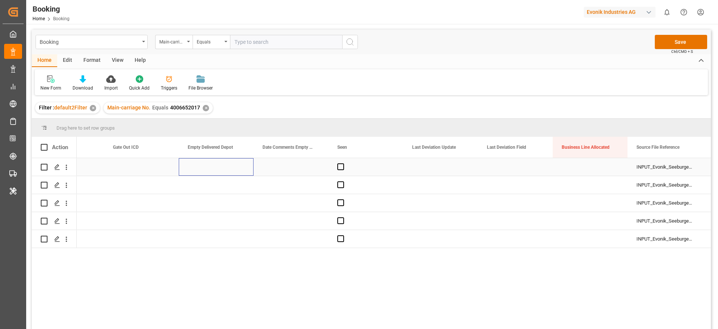
click at [217, 171] on div "Press SPACE to select this row." at bounding box center [216, 167] width 75 height 18
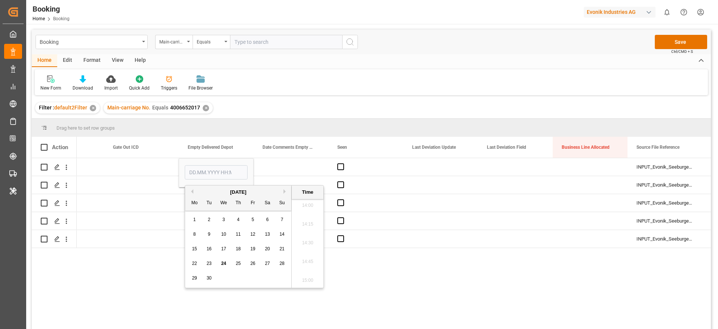
click at [191, 192] on button "Previous Month" at bounding box center [191, 191] width 4 height 4
click at [197, 280] on div "25" at bounding box center [194, 278] width 9 height 9
type input "[DATE] 00:00"
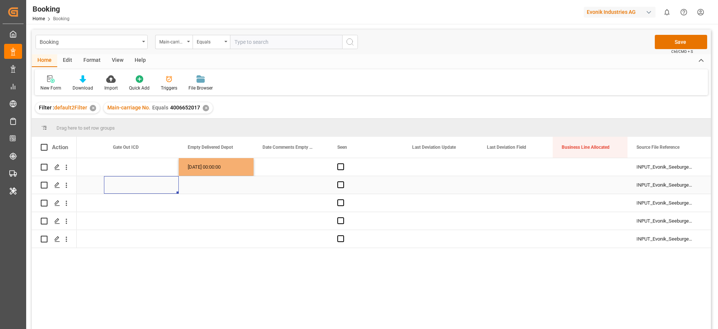
click at [157, 186] on div "Press SPACE to select this row." at bounding box center [141, 185] width 75 height 18
click at [211, 166] on div "25.08.2025 00:00:00" at bounding box center [216, 167] width 75 height 18
drag, startPoint x: 253, startPoint y: 174, endPoint x: 242, endPoint y: 232, distance: 59.0
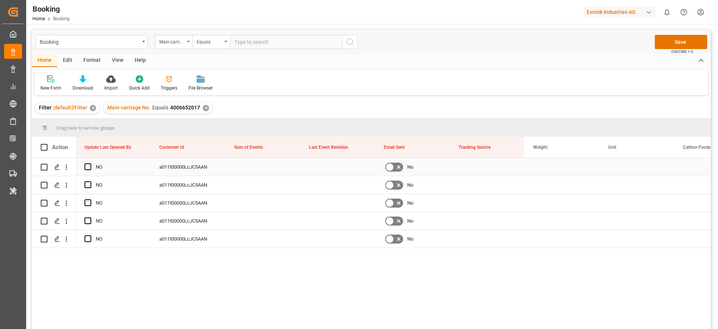
click at [250, 171] on div "Press SPACE to select this row." at bounding box center [262, 167] width 75 height 18
click at [250, 171] on input "Press SPACE to select this row." at bounding box center [262, 171] width 63 height 14
type input "0"
click at [210, 191] on div "a011t00000LcJC5AAN" at bounding box center [187, 185] width 75 height 18
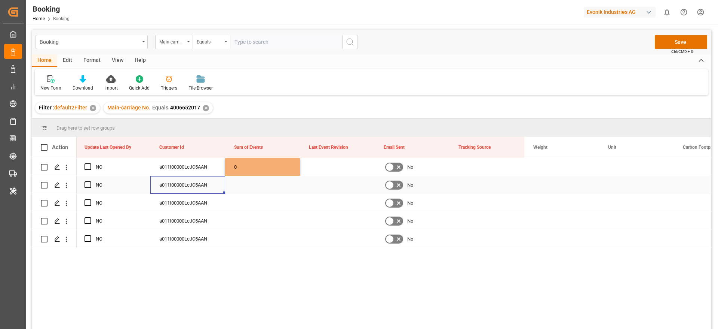
click at [249, 174] on div "0" at bounding box center [262, 167] width 75 height 18
drag, startPoint x: 298, startPoint y: 174, endPoint x: 292, endPoint y: 237, distance: 62.8
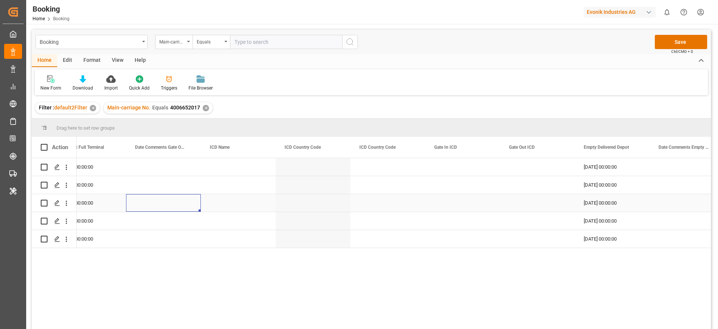
click at [144, 197] on div "Press SPACE to select this row." at bounding box center [163, 203] width 75 height 18
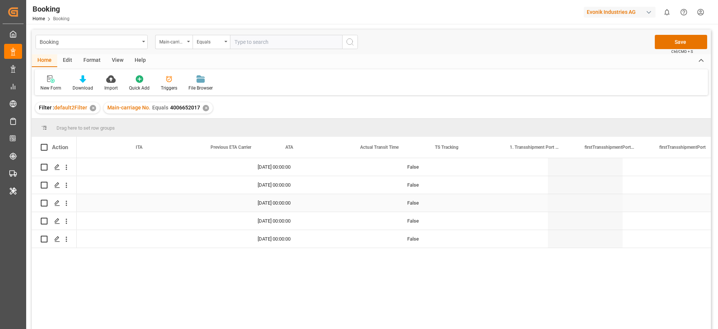
scroll to position [0, 4506]
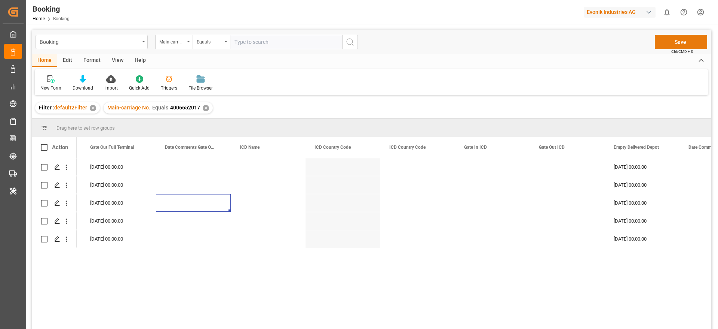
click at [662, 44] on button "Save" at bounding box center [681, 42] width 52 height 14
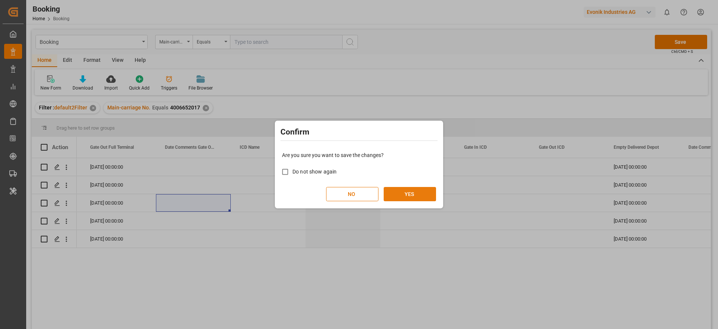
click at [417, 188] on button "YES" at bounding box center [410, 194] width 52 height 14
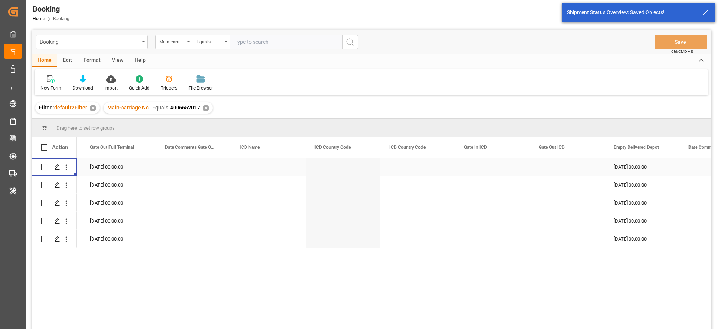
click at [68, 174] on div "Press SPACE to select this row." at bounding box center [54, 167] width 45 height 18
click at [69, 169] on icon "open menu" at bounding box center [66, 167] width 8 height 8
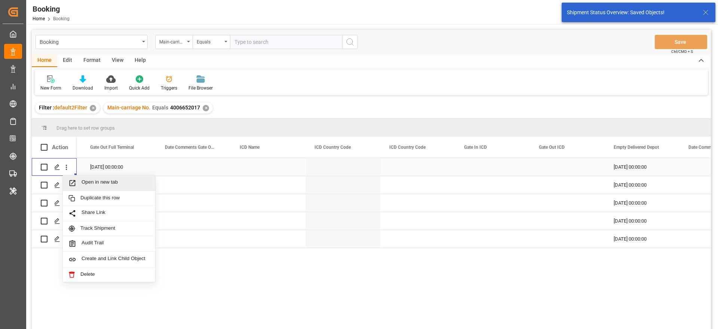
click at [83, 179] on span "Open in new tab" at bounding box center [116, 183] width 68 height 8
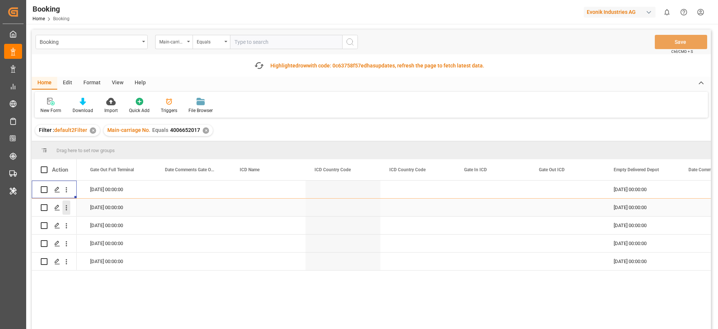
click at [67, 212] on button "open menu" at bounding box center [66, 207] width 8 height 14
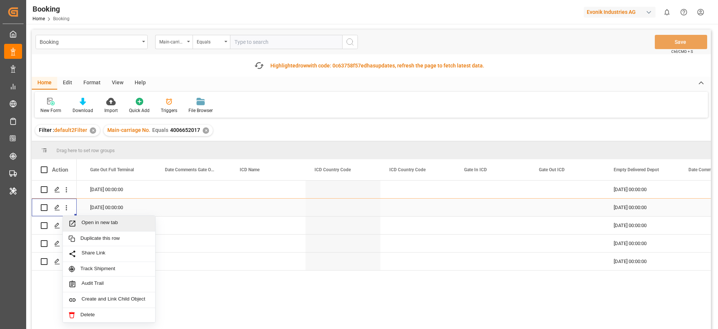
click at [95, 221] on span "Open in new tab" at bounding box center [116, 223] width 68 height 8
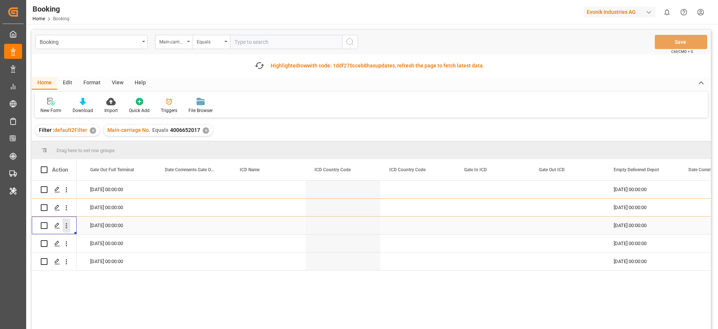
click at [67, 226] on icon "open menu" at bounding box center [66, 225] width 8 height 8
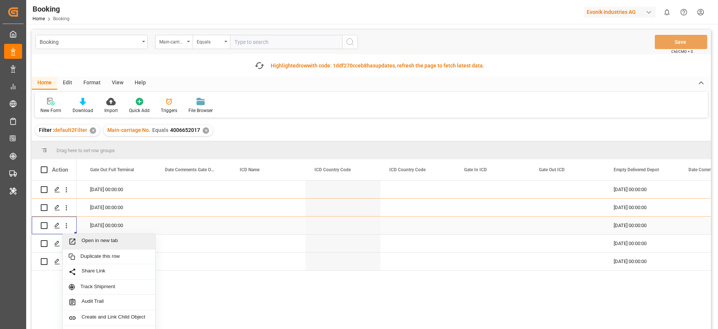
click at [88, 240] on span "Open in new tab" at bounding box center [116, 241] width 68 height 8
click at [67, 248] on button "open menu" at bounding box center [66, 243] width 8 height 14
click at [95, 257] on span "Open in new tab" at bounding box center [116, 259] width 68 height 8
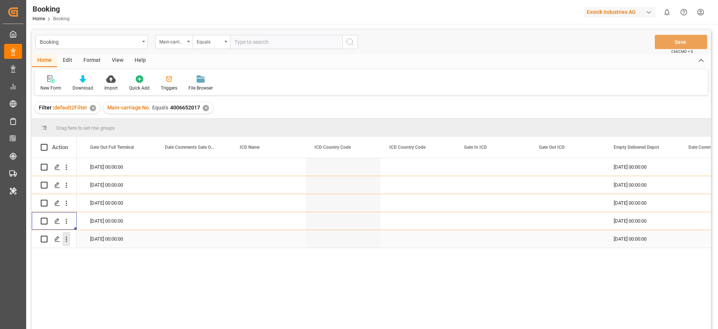
click at [69, 244] on button "open menu" at bounding box center [66, 239] width 8 height 14
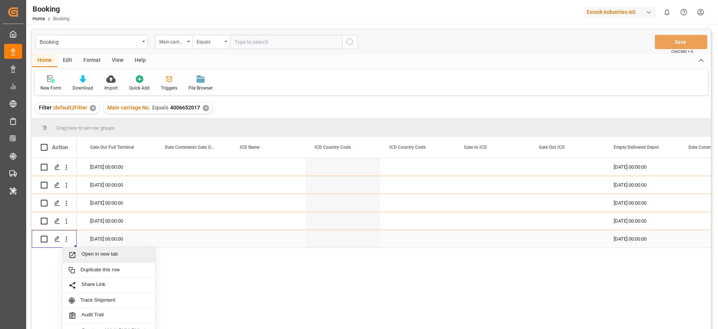
click at [89, 256] on span "Open in new tab" at bounding box center [116, 255] width 68 height 8
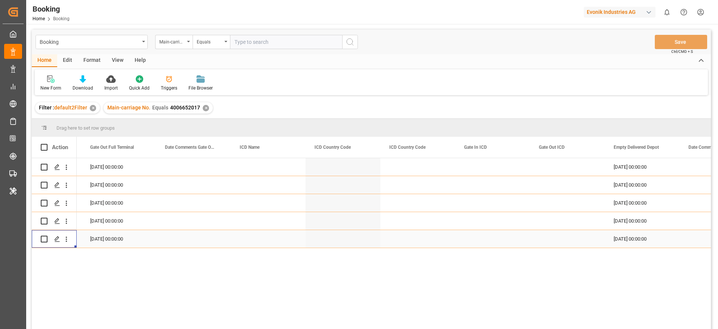
click at [250, 42] on input "text" at bounding box center [286, 42] width 112 height 14
paste input "4006661809"
type input "4006661809"
click at [203, 110] on div "✕" at bounding box center [206, 108] width 6 height 6
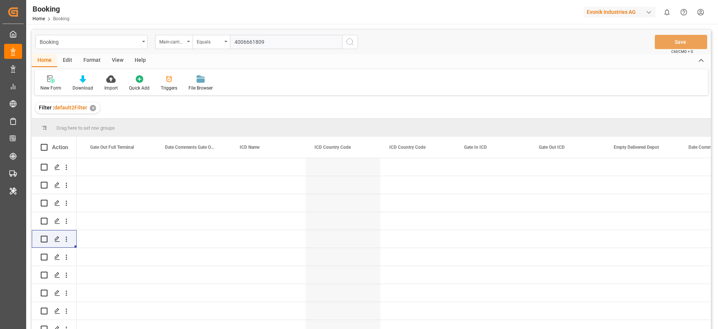
click at [346, 41] on icon "search button" at bounding box center [350, 41] width 9 height 9
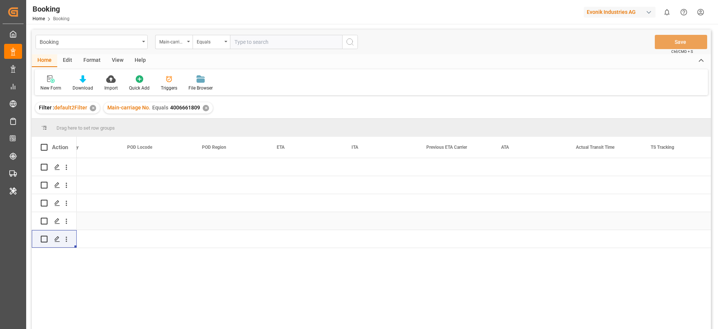
scroll to position [0, 4168]
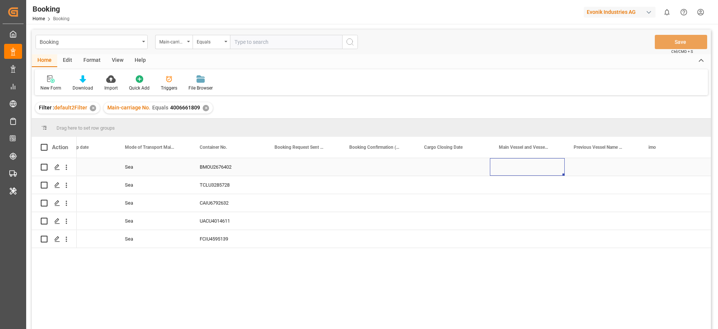
click at [502, 168] on div "Press SPACE to select this row." at bounding box center [527, 167] width 75 height 18
click at [502, 168] on input "Press SPACE to select this row." at bounding box center [527, 171] width 63 height 14
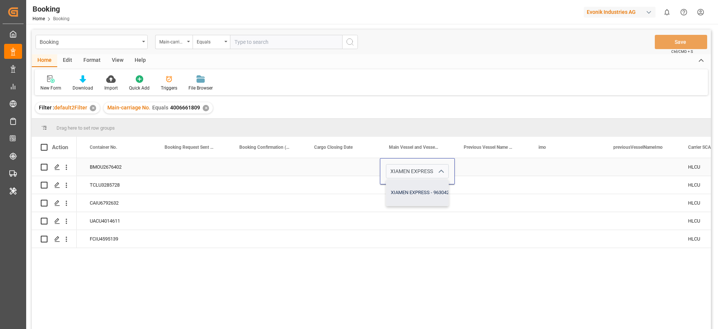
click at [441, 190] on div "XIAMEN EXPRESS - 9630420" at bounding box center [421, 192] width 70 height 26
type input "XIAMEN EXPRESS - 9630420"
click at [478, 167] on div "Press SPACE to select this row." at bounding box center [492, 167] width 75 height 18
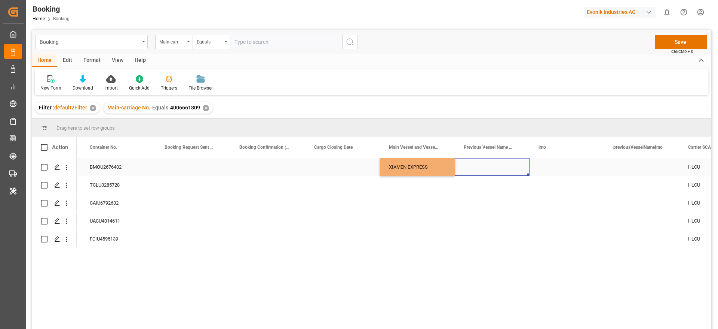
click at [431, 168] on div "XIAMEN EXPRESS" at bounding box center [417, 167] width 75 height 18
drag, startPoint x: 454, startPoint y: 174, endPoint x: 440, endPoint y: 236, distance: 64.4
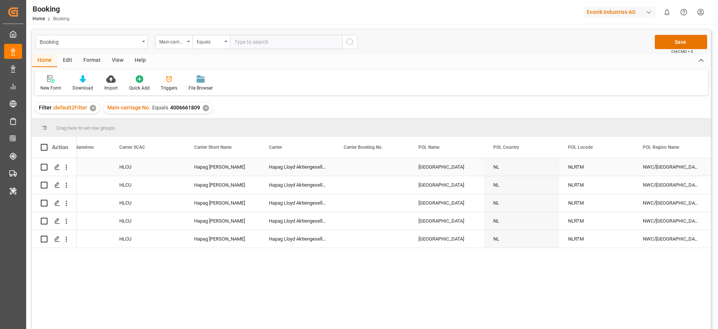
click at [370, 163] on div "Press SPACE to select this row." at bounding box center [372, 167] width 75 height 18
click at [366, 172] on input "Press SPACE to select this row." at bounding box center [372, 171] width 63 height 14
paste input "33357807"
type input "33357807"
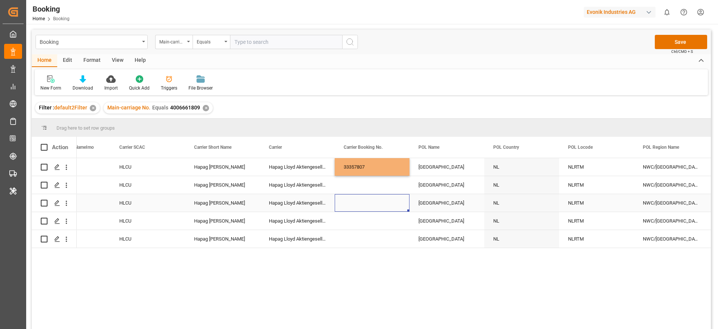
click at [362, 196] on div "Press SPACE to select this row." at bounding box center [372, 203] width 75 height 18
click at [367, 171] on div "33357807" at bounding box center [372, 167] width 75 height 18
drag, startPoint x: 408, startPoint y: 174, endPoint x: 389, endPoint y: 235, distance: 63.2
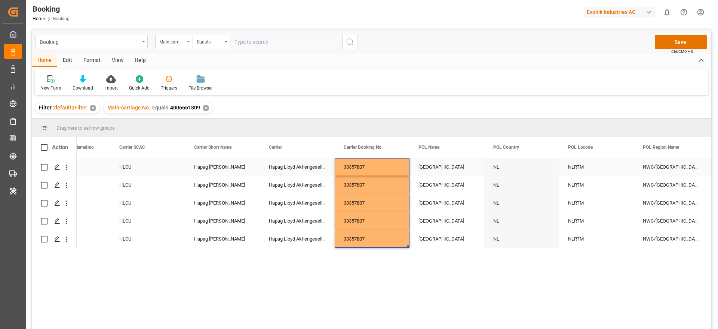
click at [440, 167] on div "Rotterdam" at bounding box center [447, 167] width 75 height 18
click at [439, 169] on input "Rotterdam" at bounding box center [447, 171] width 63 height 14
type input "Rotterdam - NLRTM"
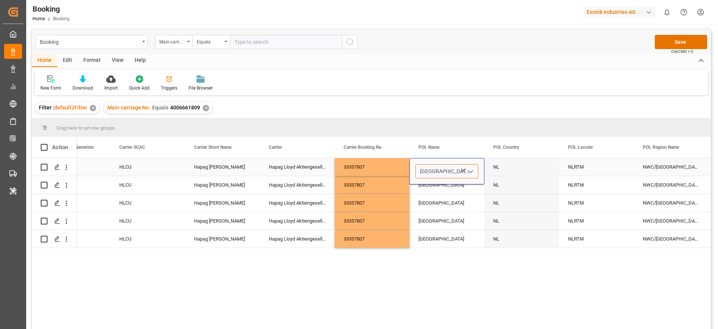
click at [439, 169] on input "Rotterdam - NLRTM" at bounding box center [447, 171] width 63 height 14
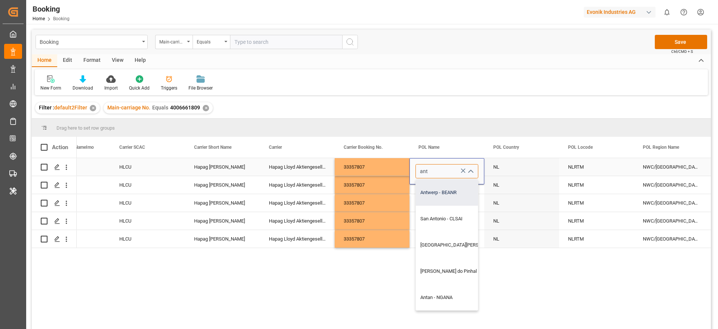
click at [442, 188] on div "Antwerp - BEANR" at bounding box center [481, 192] width 131 height 26
type input "Antwerp - BEANR"
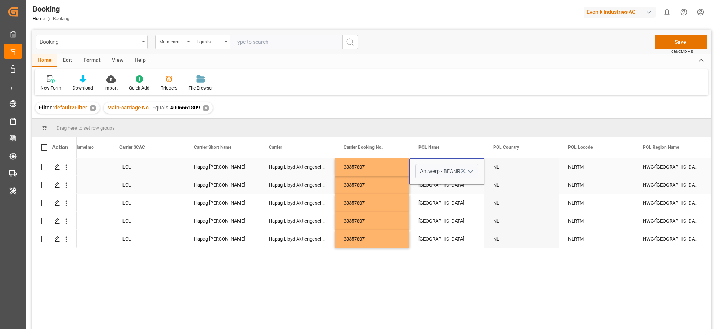
click at [442, 188] on div "Rotterdam" at bounding box center [447, 185] width 75 height 18
click at [447, 170] on div "[GEOGRAPHIC_DATA]" at bounding box center [447, 167] width 75 height 18
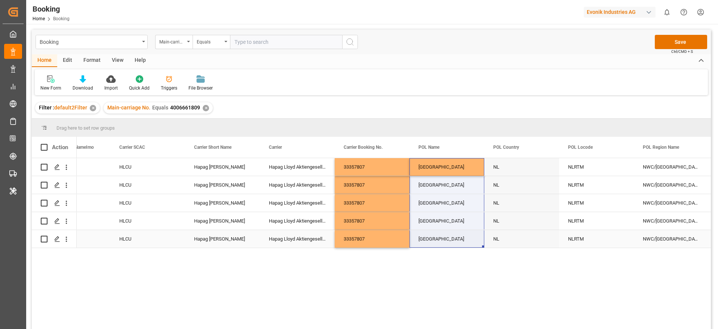
drag, startPoint x: 484, startPoint y: 173, endPoint x: 470, endPoint y: 230, distance: 59.0
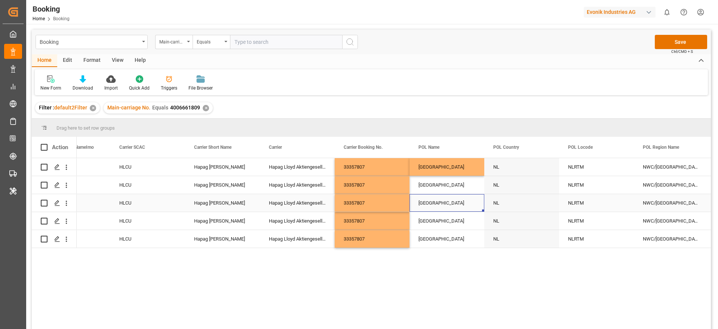
click at [431, 202] on div "Rotterdam" at bounding box center [447, 203] width 75 height 18
click at [448, 171] on div "[GEOGRAPHIC_DATA]" at bounding box center [447, 167] width 75 height 18
drag, startPoint x: 483, startPoint y: 174, endPoint x: 470, endPoint y: 240, distance: 67.4
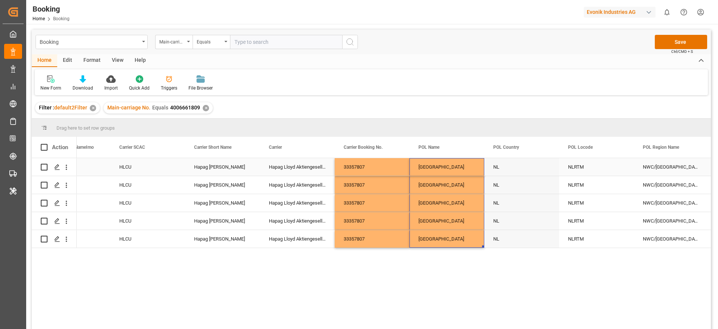
click at [585, 172] on div "NLRTM" at bounding box center [596, 167] width 75 height 18
click at [585, 172] on input "NLRTM" at bounding box center [596, 171] width 63 height 14
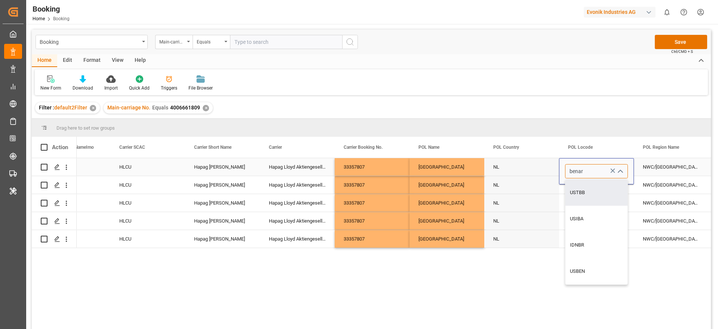
click at [584, 174] on input "benar" at bounding box center [596, 171] width 63 height 14
click at [581, 173] on input "ben" at bounding box center [596, 171] width 63 height 14
click at [586, 195] on div "BEANR" at bounding box center [597, 192] width 62 height 26
type input "BEANR"
click at [534, 184] on div "NL" at bounding box center [522, 185] width 75 height 18
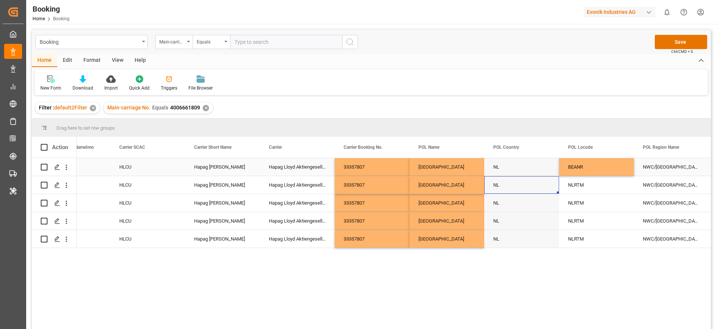
click at [590, 171] on div "BEANR" at bounding box center [596, 167] width 75 height 18
drag, startPoint x: 633, startPoint y: 174, endPoint x: 623, endPoint y: 235, distance: 61.9
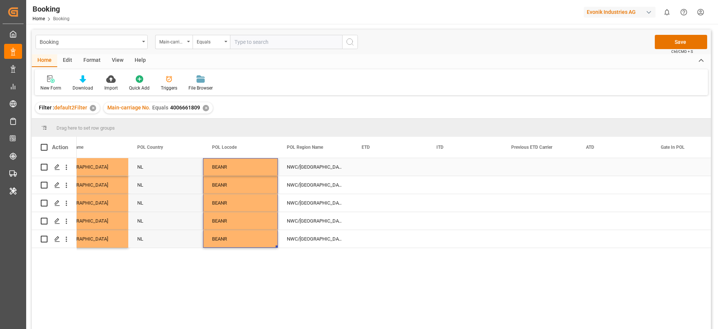
click at [369, 167] on div "Press SPACE to select this row." at bounding box center [390, 167] width 75 height 18
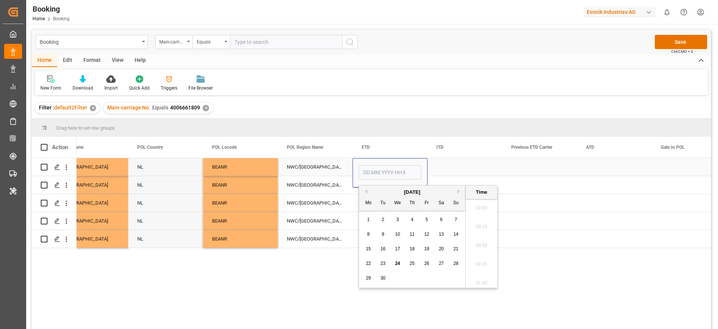
scroll to position [1069, 0]
click at [367, 192] on button "Previous Month" at bounding box center [365, 191] width 4 height 4
click at [455, 236] on span "10" at bounding box center [455, 233] width 5 height 5
type input "10.08.2025 00:00"
click at [318, 210] on div "NWC/UK North West Continent / UK" at bounding box center [315, 203] width 75 height 18
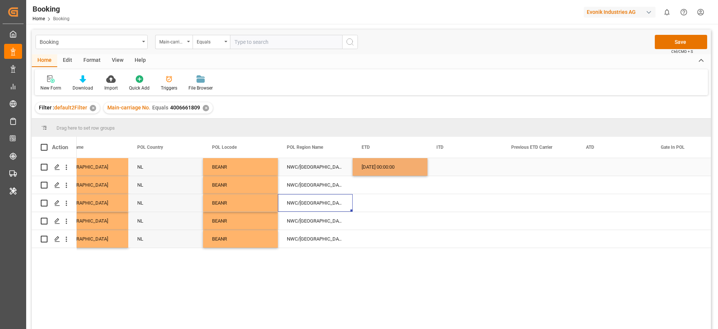
click at [379, 170] on div "10.08.2025 00:00:00" at bounding box center [390, 167] width 75 height 18
drag, startPoint x: 425, startPoint y: 174, endPoint x: 417, endPoint y: 241, distance: 67.1
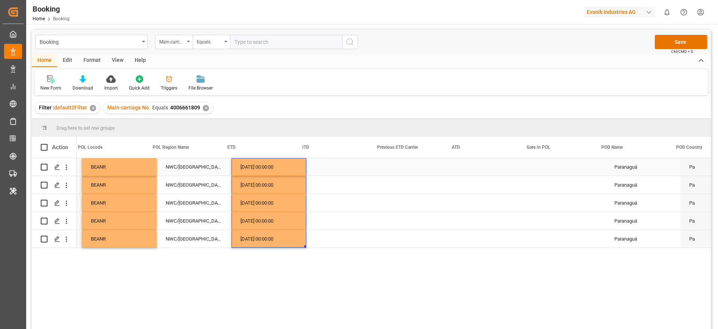
scroll to position [0, 3675]
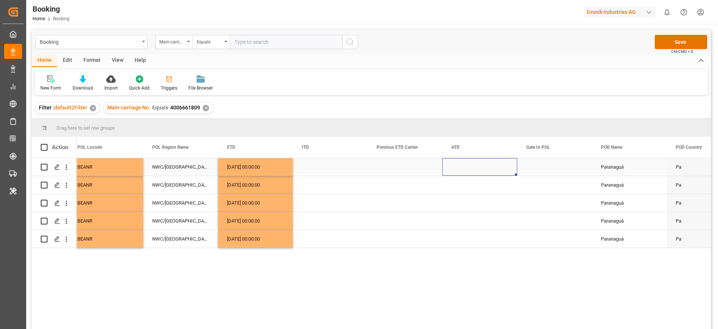
click at [454, 172] on div "Press SPACE to select this row." at bounding box center [480, 167] width 75 height 18
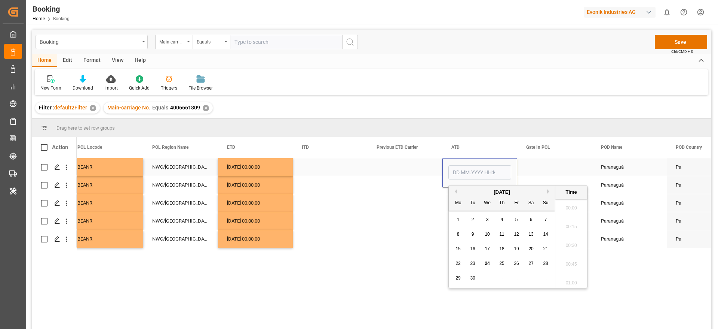
scroll to position [1069, 0]
click at [455, 191] on button "Previous Month" at bounding box center [455, 191] width 4 height 4
click at [541, 235] on div "4 5 6 7 8 9 10" at bounding box center [502, 234] width 102 height 15
click at [543, 235] on div "10" at bounding box center [545, 234] width 9 height 9
type input "10.08.2025 00:00"
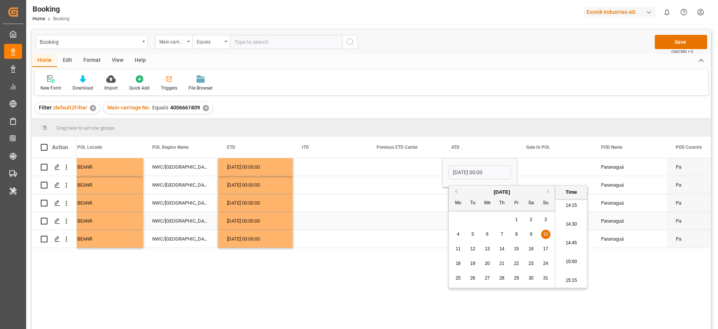
click at [424, 216] on div "Press SPACE to select this row." at bounding box center [405, 221] width 75 height 18
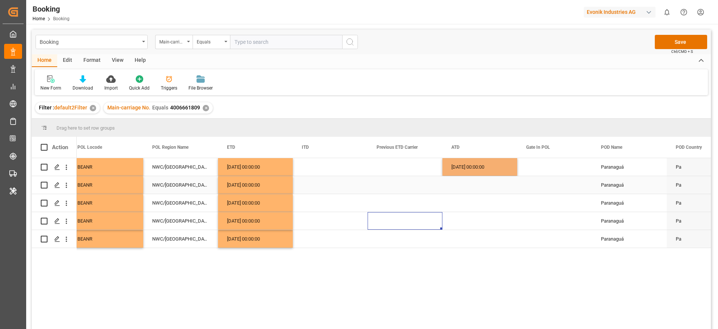
click at [477, 176] on div "Press SPACE to select this row." at bounding box center [480, 185] width 75 height 18
click at [501, 172] on div "10.08.2025 00:00:00" at bounding box center [480, 167] width 75 height 18
drag, startPoint x: 516, startPoint y: 175, endPoint x: 502, endPoint y: 238, distance: 65.2
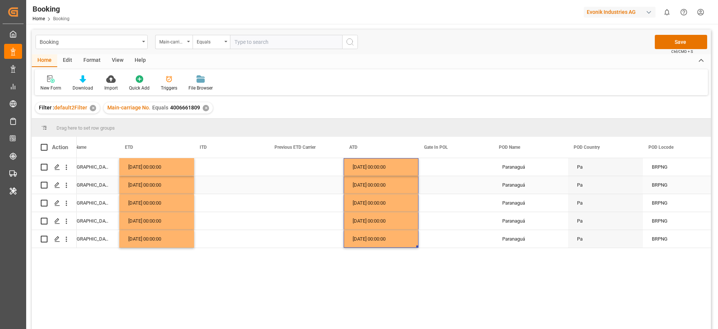
scroll to position [0, 3778]
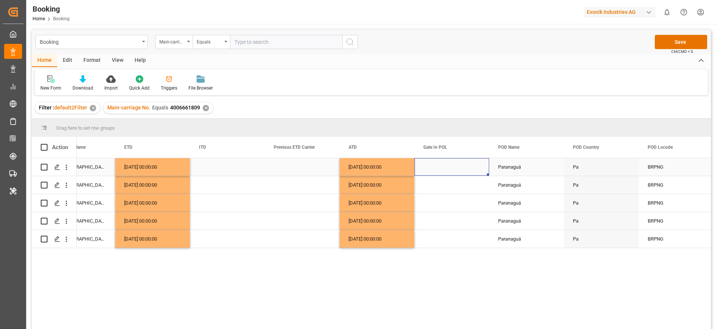
click at [436, 168] on div "Press SPACE to select this row." at bounding box center [452, 167] width 75 height 18
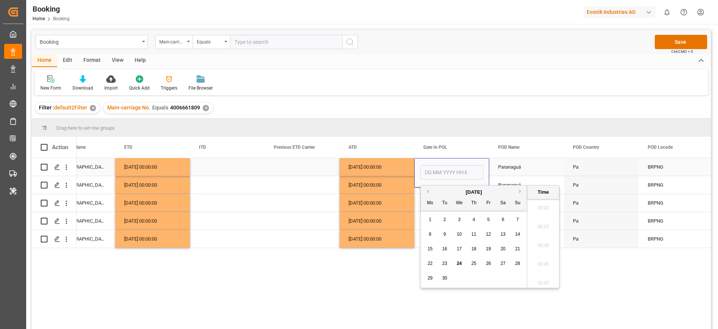
scroll to position [1069, 0]
click at [428, 193] on button "Previous Month" at bounding box center [427, 191] width 4 height 4
click at [490, 217] on div "1" at bounding box center [488, 219] width 9 height 9
type input "01.08.2025 00:00"
click at [373, 200] on div "10.08.2025 00:00:00" at bounding box center [377, 203] width 75 height 18
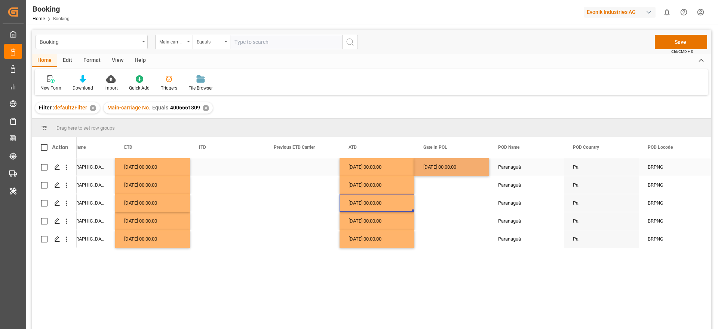
click at [422, 169] on div "01.08.2025 00:00:00" at bounding box center [452, 167] width 75 height 18
drag, startPoint x: 488, startPoint y: 175, endPoint x: 474, endPoint y: 236, distance: 63.4
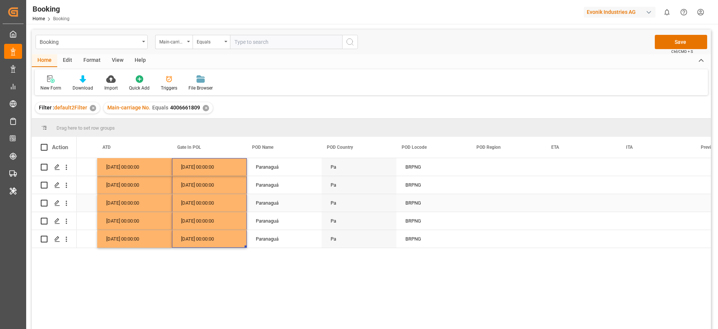
scroll to position [0, 4024]
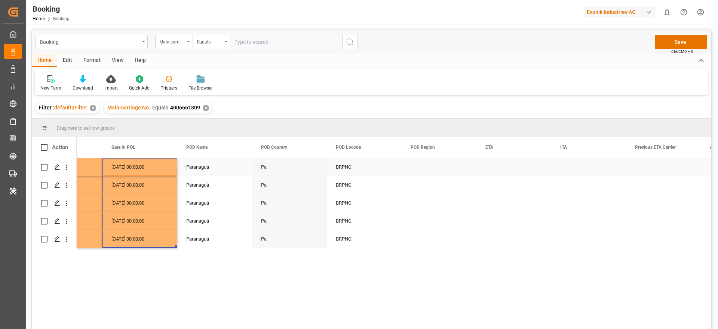
click at [434, 168] on div "Press SPACE to select this row." at bounding box center [439, 167] width 75 height 18
click at [434, 168] on button "Select" at bounding box center [439, 171] width 63 height 14
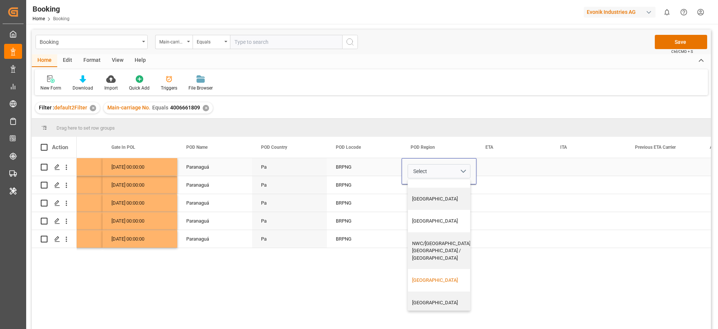
click at [437, 276] on div "South America East Coast" at bounding box center [441, 279] width 59 height 7
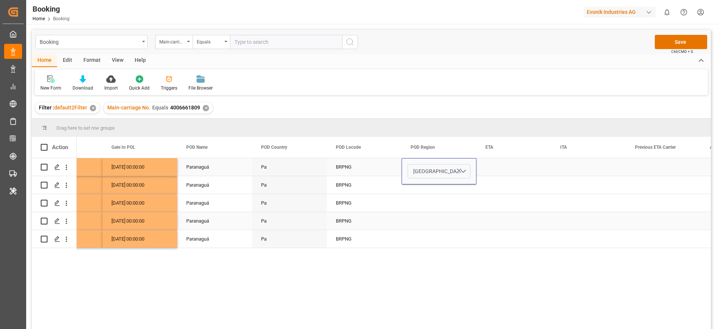
click at [380, 214] on div "BRPNG" at bounding box center [364, 221] width 75 height 18
click at [422, 169] on div "South America East Coast" at bounding box center [439, 167] width 75 height 18
drag, startPoint x: 475, startPoint y: 174, endPoint x: 464, endPoint y: 235, distance: 61.1
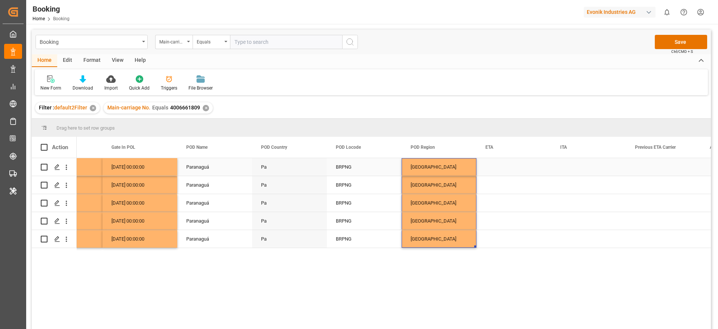
click at [504, 169] on div "Press SPACE to select this row." at bounding box center [514, 167] width 75 height 18
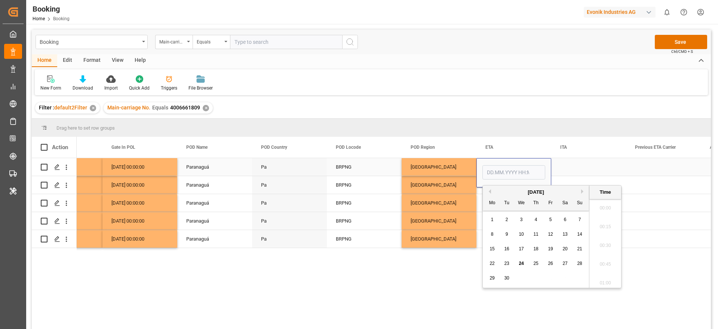
scroll to position [1069, 0]
click at [494, 265] on span "22" at bounding box center [492, 262] width 5 height 5
type input "22.09.2025 00:00"
click at [445, 191] on div "South America East Coast" at bounding box center [439, 185] width 75 height 18
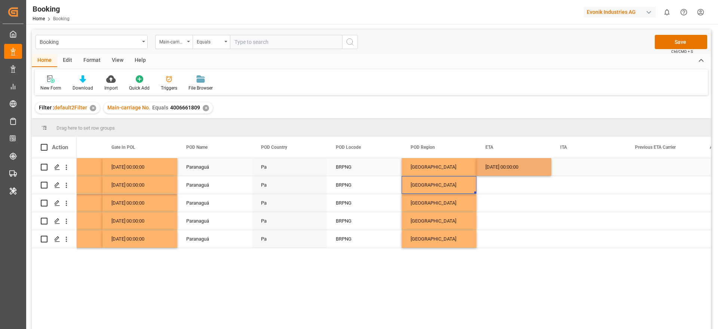
click at [506, 171] on div "22.09.2025 00:00:00" at bounding box center [514, 167] width 75 height 18
drag, startPoint x: 550, startPoint y: 174, endPoint x: 534, endPoint y: 237, distance: 64.9
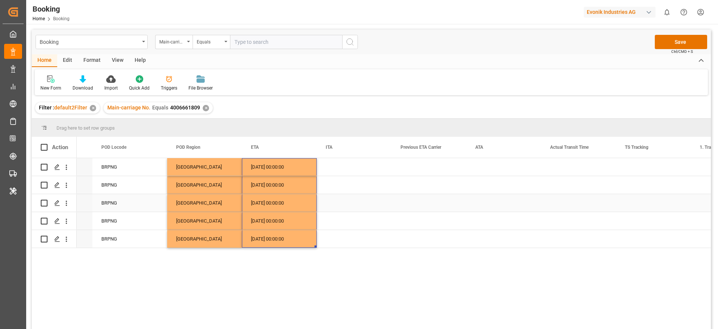
scroll to position [0, 4334]
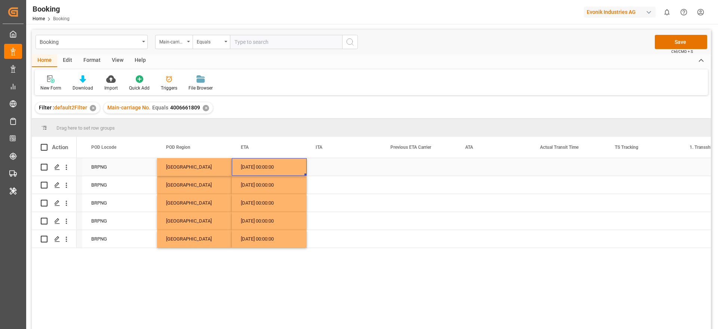
click at [286, 170] on div "22.09.2025 00:00:00" at bounding box center [269, 167] width 75 height 18
click at [472, 170] on div "Press SPACE to select this row." at bounding box center [493, 167] width 75 height 18
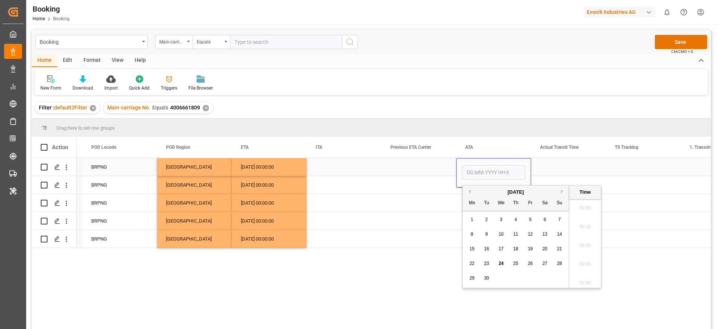
click at [472, 170] on input "Press SPACE to select this row." at bounding box center [493, 172] width 63 height 14
type input "22.09.2025 00:00"
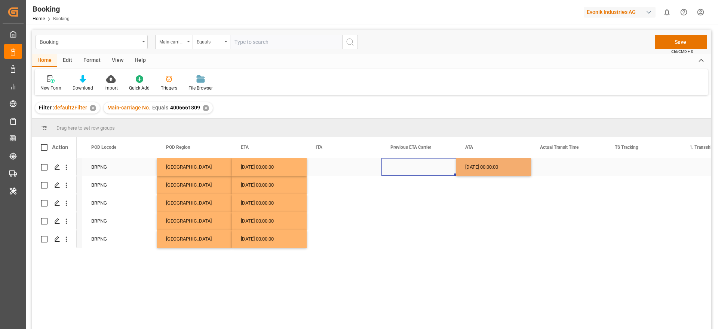
click at [413, 168] on div "Press SPACE to select this row." at bounding box center [419, 167] width 75 height 18
click at [491, 165] on div "22.09.2025 00:00:00" at bounding box center [493, 167] width 75 height 18
drag, startPoint x: 529, startPoint y: 174, endPoint x: 519, endPoint y: 233, distance: 60.0
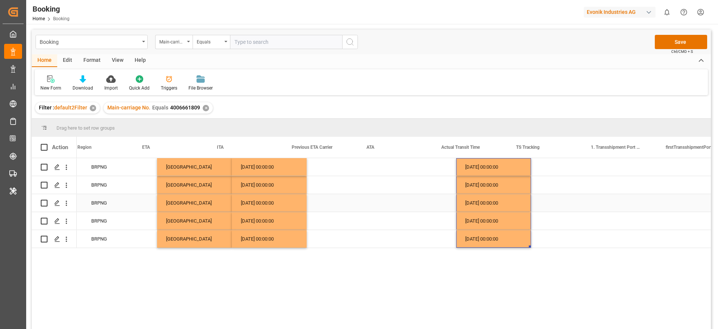
scroll to position [0, 4508]
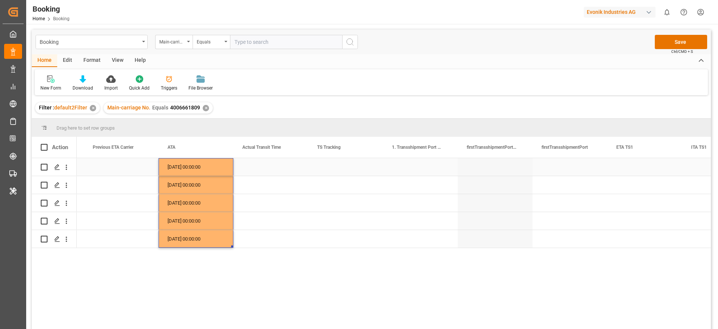
click at [338, 171] on div "Press SPACE to select this row." at bounding box center [345, 167] width 75 height 18
click at [338, 171] on button "Select" at bounding box center [345, 171] width 63 height 14
click at [329, 214] on div "False" at bounding box center [346, 212] width 54 height 7
click at [331, 190] on div "Press SPACE to select this row." at bounding box center [345, 185] width 75 height 18
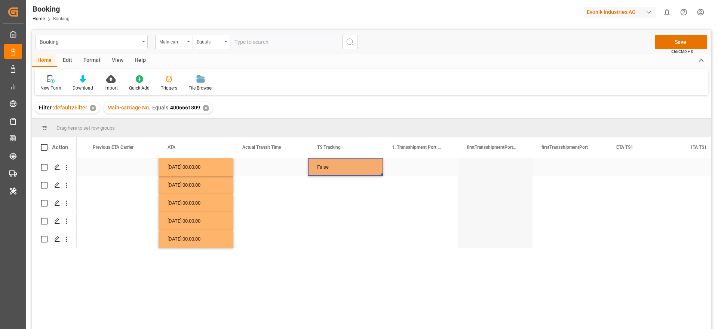
click at [338, 166] on div "False" at bounding box center [345, 167] width 75 height 18
drag, startPoint x: 382, startPoint y: 173, endPoint x: 394, endPoint y: 222, distance: 50.3
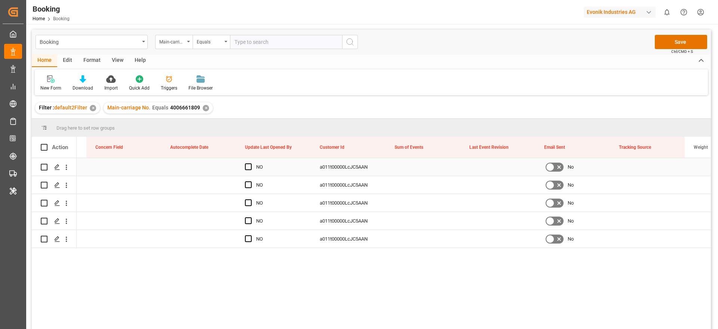
click at [402, 169] on div "Press SPACE to select this row." at bounding box center [423, 167] width 75 height 18
click at [402, 169] on input "Press SPACE to select this row." at bounding box center [423, 171] width 63 height 14
type input "0"
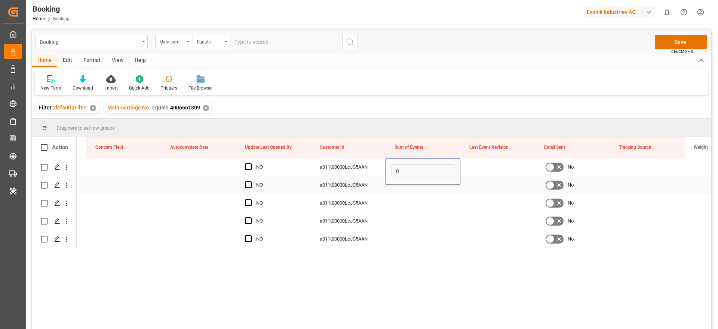
click at [357, 174] on div "a011t00000LcJC5AAN" at bounding box center [348, 167] width 75 height 18
click at [425, 166] on div "0" at bounding box center [423, 167] width 75 height 18
drag, startPoint x: 459, startPoint y: 178, endPoint x: 449, endPoint y: 239, distance: 61.9
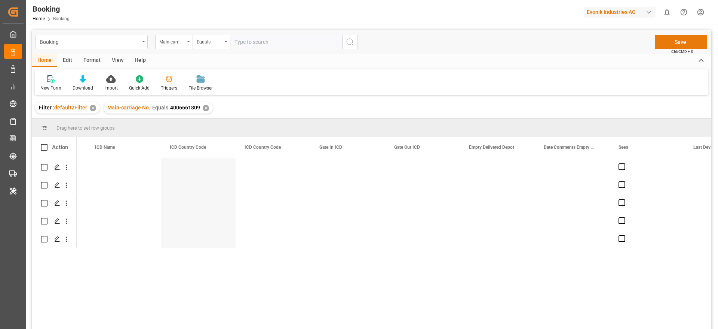
click at [691, 43] on button "Save" at bounding box center [681, 42] width 52 height 14
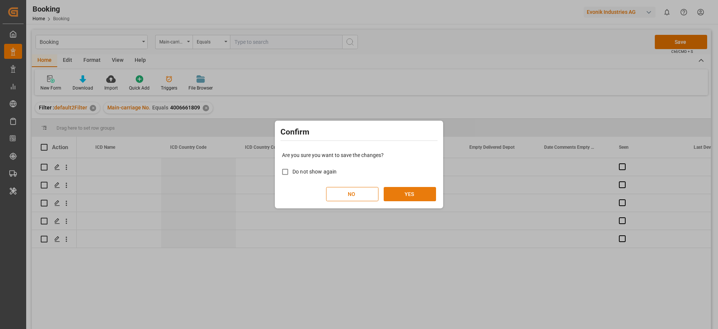
click at [422, 196] on button "YES" at bounding box center [410, 194] width 52 height 14
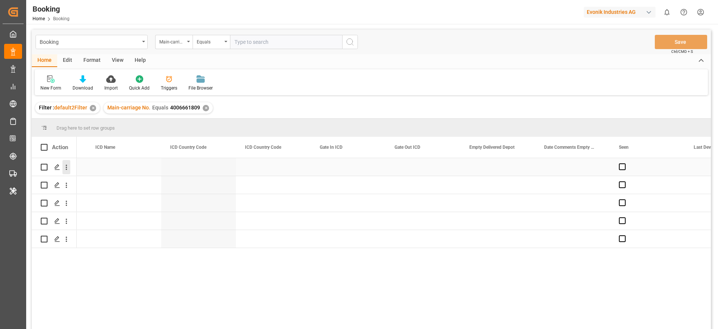
click at [68, 171] on icon "open menu" at bounding box center [66, 167] width 8 height 8
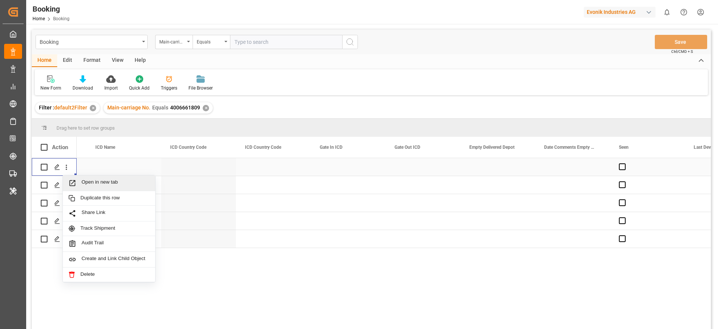
click at [85, 181] on span "Open in new tab" at bounding box center [116, 183] width 68 height 8
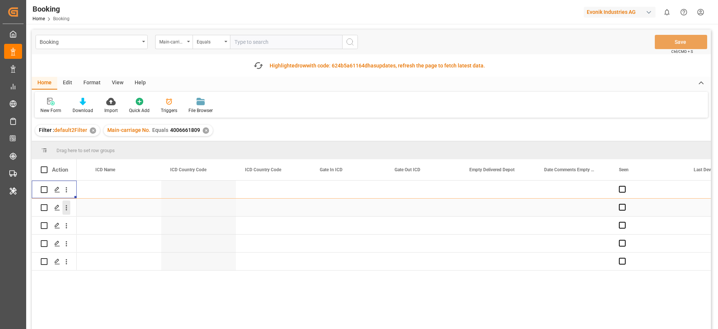
click at [67, 213] on button "open menu" at bounding box center [66, 207] width 8 height 14
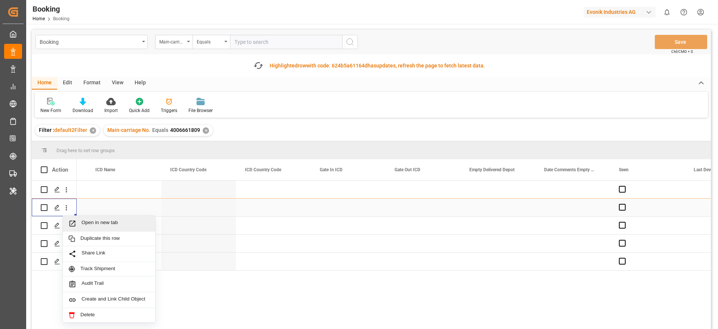
click at [101, 217] on div "Open in new tab" at bounding box center [109, 224] width 92 height 16
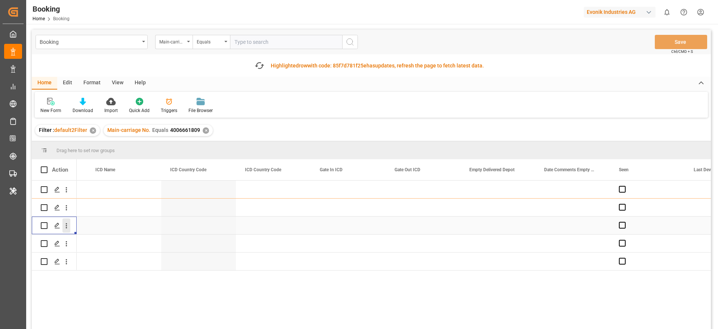
click at [67, 230] on button "open menu" at bounding box center [66, 225] width 8 height 14
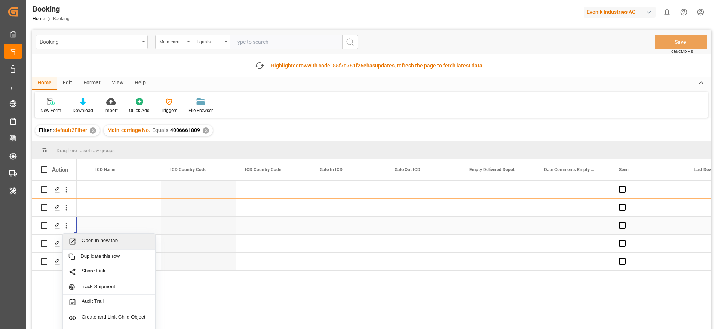
click at [89, 236] on div "Open in new tab" at bounding box center [109, 241] width 92 height 16
click at [67, 243] on icon "open menu" at bounding box center [66, 243] width 8 height 8
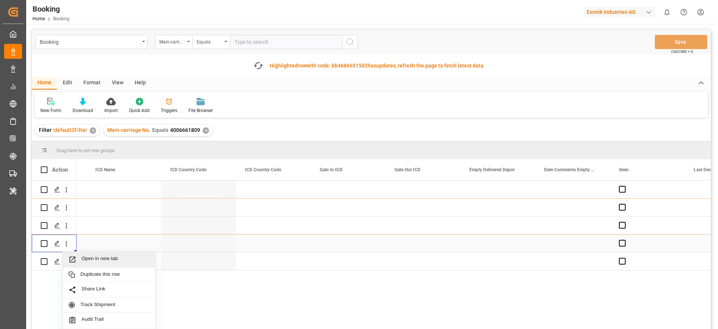
click at [87, 255] on span "Open in new tab" at bounding box center [116, 259] width 68 height 8
click at [67, 266] on button "open menu" at bounding box center [66, 261] width 8 height 14
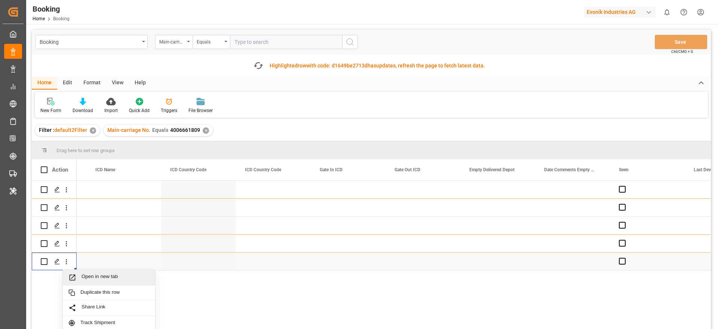
click at [87, 275] on span "Open in new tab" at bounding box center [116, 277] width 68 height 8
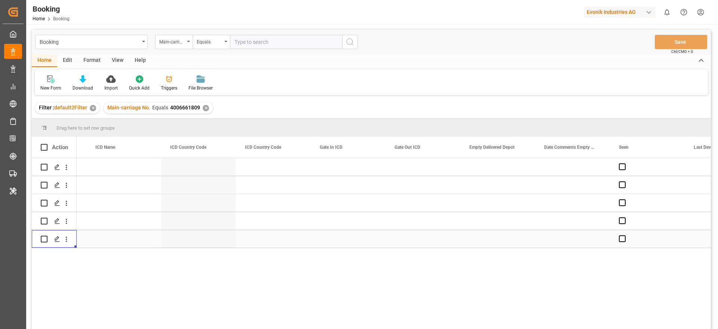
click at [245, 35] on input "text" at bounding box center [286, 42] width 112 height 14
paste input "4006665768"
type input "4006665768"
click at [203, 107] on div "✕" at bounding box center [206, 108] width 6 height 6
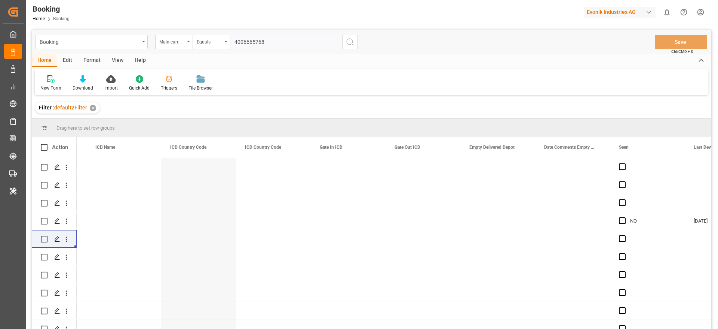
click at [343, 52] on div "Booking Main-carriage No. Equals 4006665768 Save Ctrl/CMD + S" at bounding box center [371, 42] width 679 height 25
click at [345, 46] on button "search button" at bounding box center [350, 42] width 16 height 14
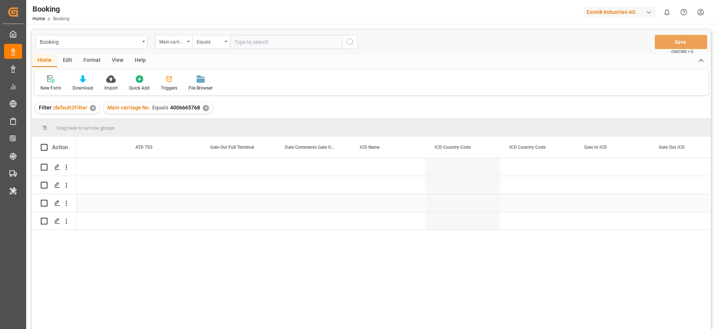
scroll to position [0, 6730]
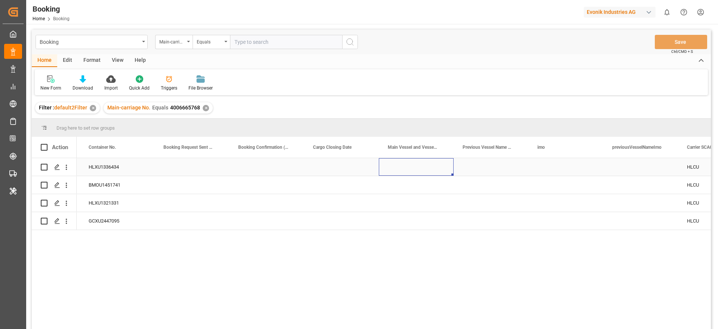
click at [406, 167] on div "Press SPACE to select this row." at bounding box center [416, 167] width 75 height 18
click at [406, 167] on input "Press SPACE to select this row." at bounding box center [416, 171] width 63 height 14
click at [418, 184] on div "CMA CGM JACQUES JOSEPH - 9729104" at bounding box center [430, 192] width 90 height 26
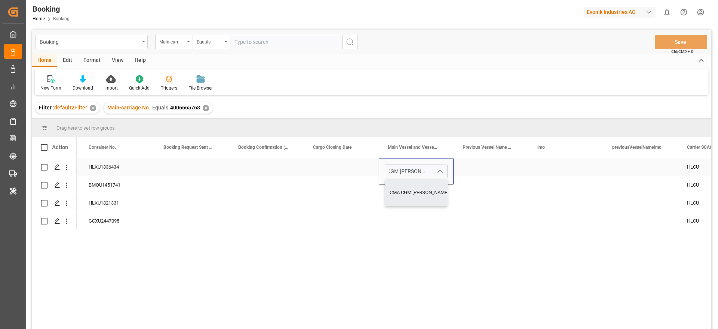
type input "CMA CGM JACQUES JOSEPH - 9729104"
click at [410, 190] on div "Press SPACE to select this row." at bounding box center [416, 185] width 75 height 18
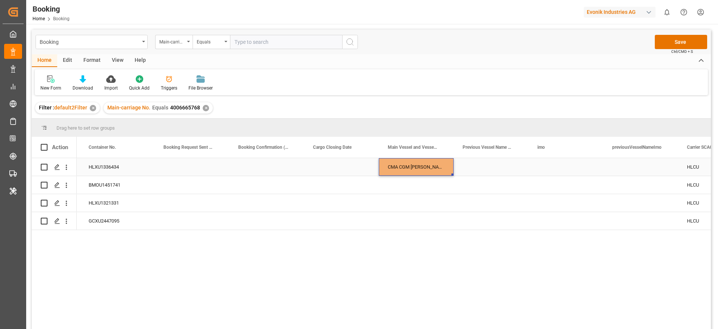
click at [415, 169] on div "CMA CGM JACQUES JOSEPH" at bounding box center [416, 167] width 75 height 18
drag, startPoint x: 452, startPoint y: 174, endPoint x: 446, endPoint y: 231, distance: 57.2
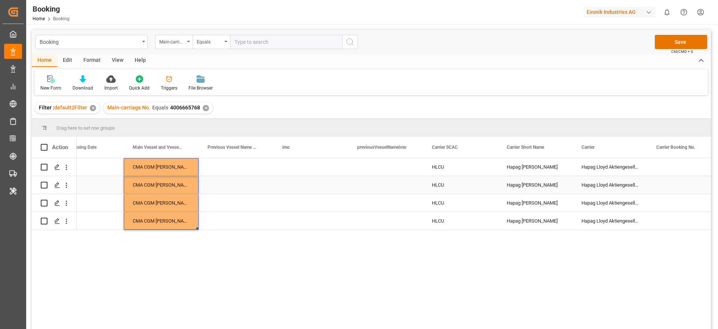
scroll to position [0, 3127]
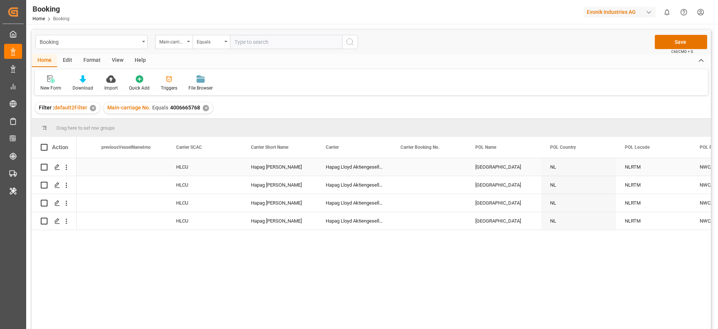
click at [424, 170] on div "Press SPACE to select this row." at bounding box center [429, 167] width 75 height 18
type input "13092896"
click at [369, 177] on div "Hapag Lloyd Aktiengesellschaft" at bounding box center [354, 185] width 75 height 18
click at [425, 166] on div "13092896" at bounding box center [429, 167] width 75 height 18
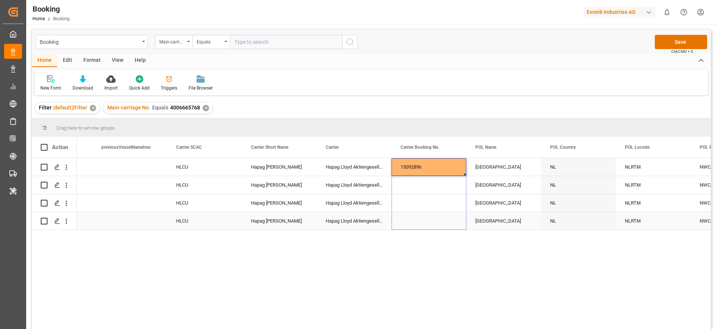
drag, startPoint x: 465, startPoint y: 173, endPoint x: 455, endPoint y: 213, distance: 41.4
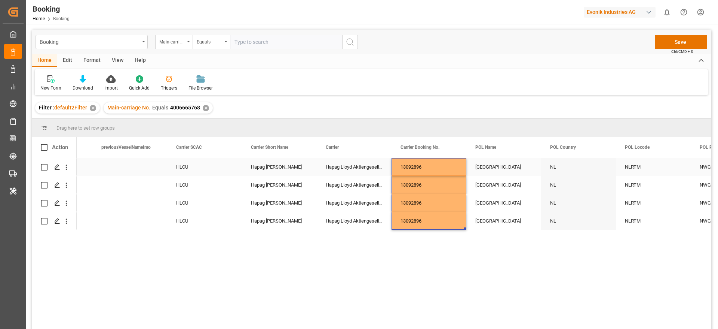
click at [495, 164] on div "Rotterdam" at bounding box center [504, 167] width 75 height 18
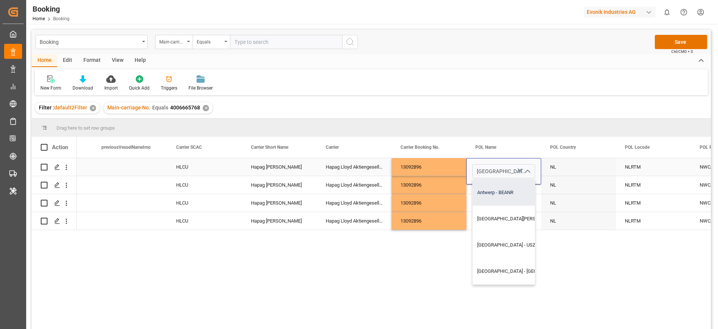
click at [525, 197] on div "Antwerp - BEANR" at bounding box center [538, 192] width 130 height 26
type input "Antwerp - BEANR"
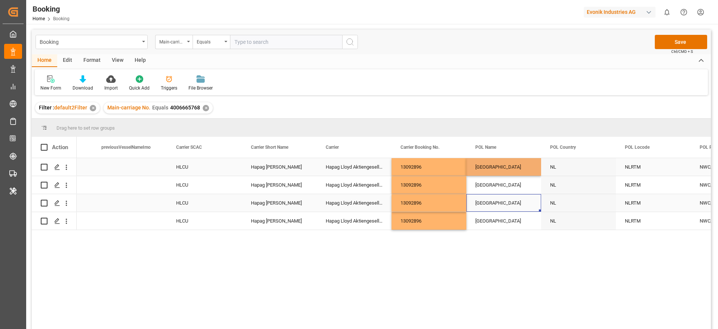
click at [481, 198] on div "Rotterdam" at bounding box center [504, 203] width 75 height 18
click at [501, 177] on div "Rotterdam" at bounding box center [504, 185] width 75 height 18
click at [504, 169] on div "[GEOGRAPHIC_DATA]" at bounding box center [504, 167] width 75 height 18
drag, startPoint x: 540, startPoint y: 173, endPoint x: 532, endPoint y: 214, distance: 41.8
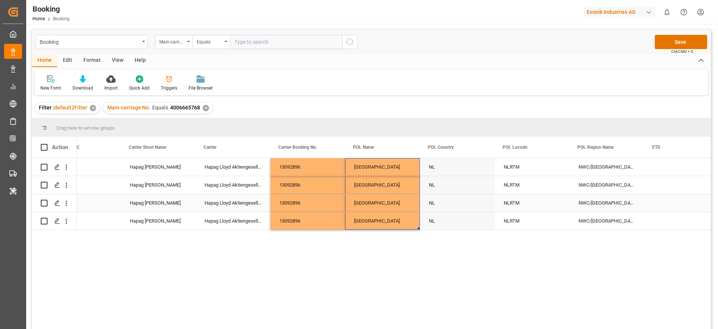
scroll to position [0, 3252]
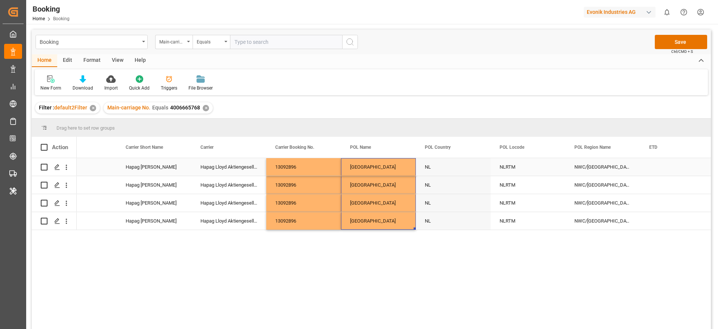
click at [512, 174] on div "NLRTM" at bounding box center [528, 167] width 75 height 18
click at [512, 174] on input "NLRTM" at bounding box center [528, 171] width 63 height 14
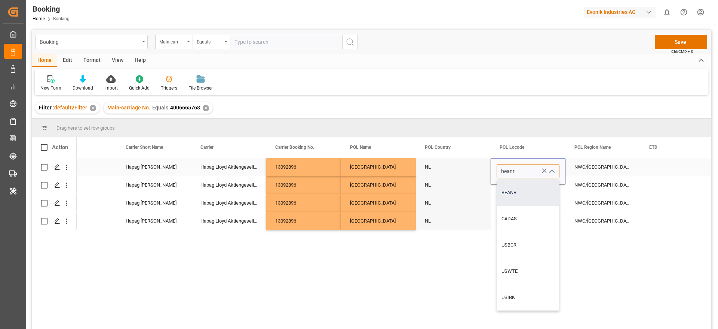
click at [512, 185] on div "BEANR" at bounding box center [528, 192] width 62 height 26
type input "BEANR"
click at [508, 183] on div "BEANR" at bounding box center [528, 171] width 75 height 26
click at [509, 192] on div "NLRTM" at bounding box center [528, 185] width 75 height 18
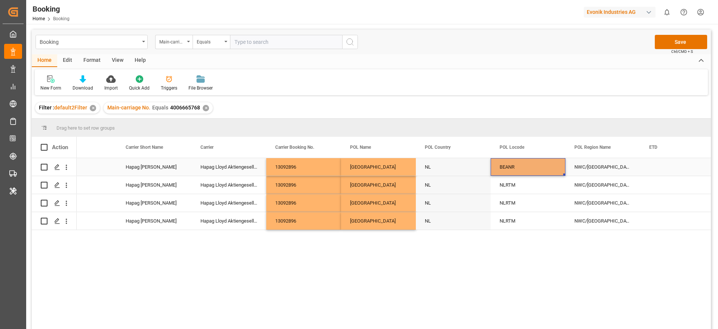
click at [518, 174] on div "BEANR" at bounding box center [528, 167] width 75 height 18
drag, startPoint x: 564, startPoint y: 174, endPoint x: 556, endPoint y: 211, distance: 37.9
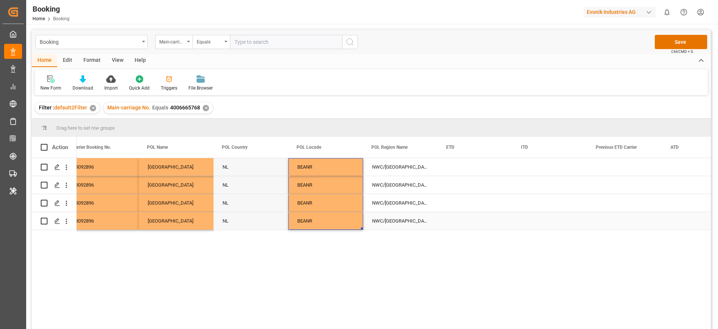
scroll to position [0, 3456]
click at [450, 168] on div "Press SPACE to select this row." at bounding box center [474, 167] width 75 height 18
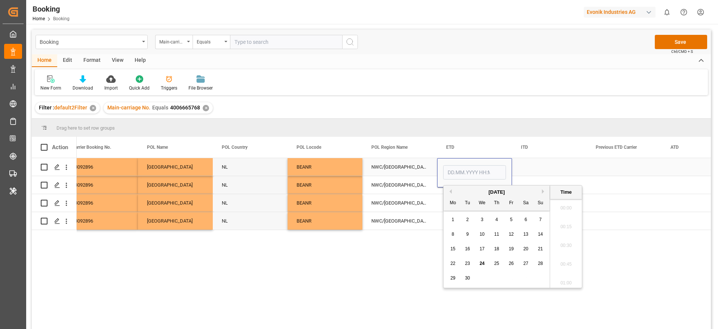
scroll to position [1069, 0]
click at [451, 192] on button "Previous Month" at bounding box center [449, 191] width 4 height 4
click at [508, 249] on div "15" at bounding box center [511, 248] width 9 height 9
type input "15.08.2025 00:00"
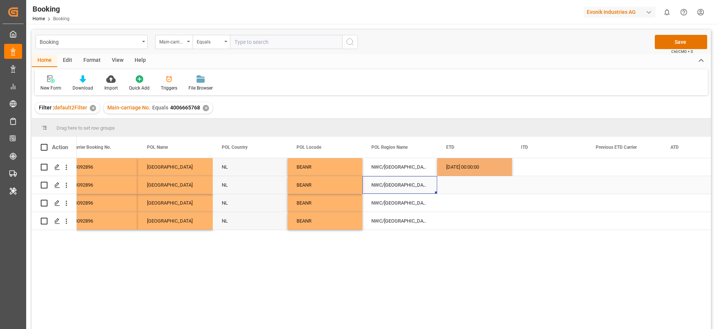
click at [416, 192] on div "NWC/UK North West Continent / UK" at bounding box center [400, 185] width 75 height 18
click at [480, 170] on div "15.08.2025 00:00:00" at bounding box center [474, 167] width 75 height 18
drag, startPoint x: 511, startPoint y: 175, endPoint x: 497, endPoint y: 217, distance: 44.7
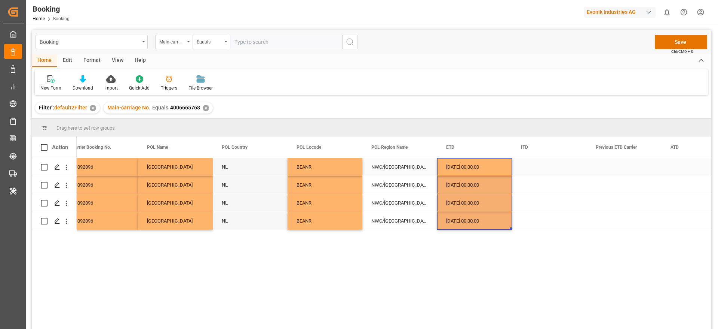
click at [473, 167] on div "15.08.2025 00:00:00" at bounding box center [474, 167] width 75 height 18
click at [558, 172] on div "Press SPACE to select this row." at bounding box center [549, 167] width 75 height 18
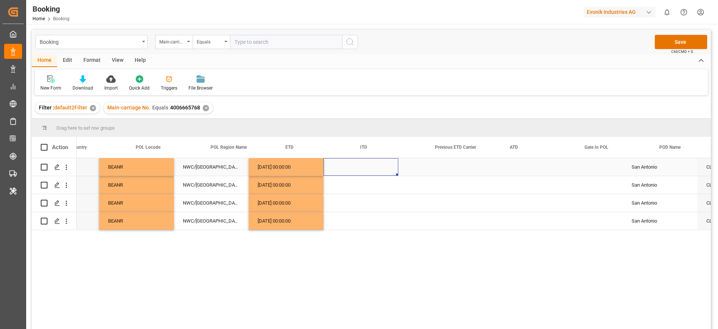
scroll to position [0, 3649]
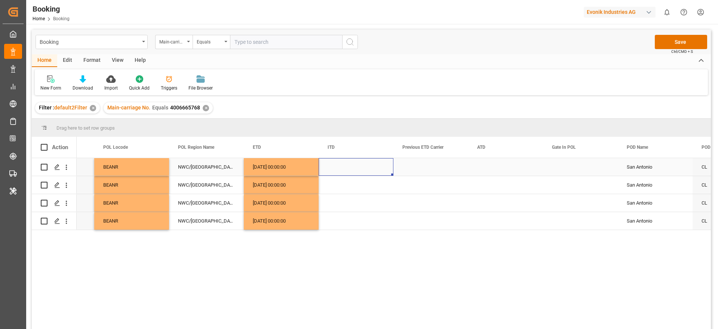
click at [500, 168] on div "Press SPACE to select this row." at bounding box center [505, 167] width 75 height 18
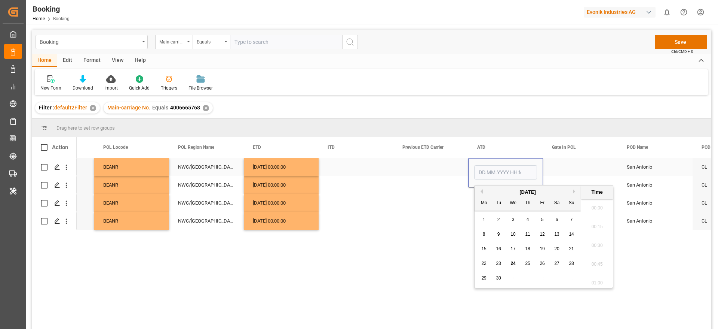
scroll to position [1069, 0]
type input "15.08.2025 00:00"
click at [459, 177] on div "Press SPACE to select this row." at bounding box center [431, 185] width 75 height 18
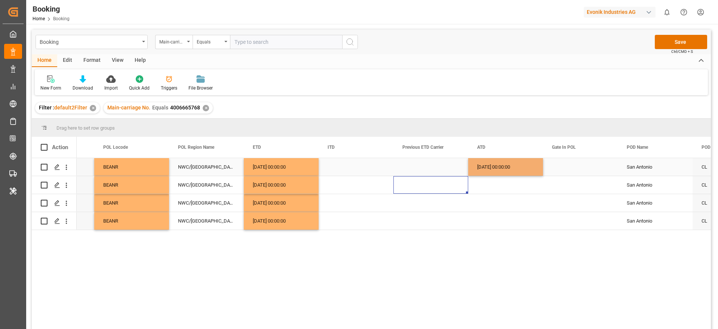
click at [500, 169] on div "15.08.2025 00:00:00" at bounding box center [505, 167] width 75 height 18
drag, startPoint x: 541, startPoint y: 175, endPoint x: 530, endPoint y: 221, distance: 47.7
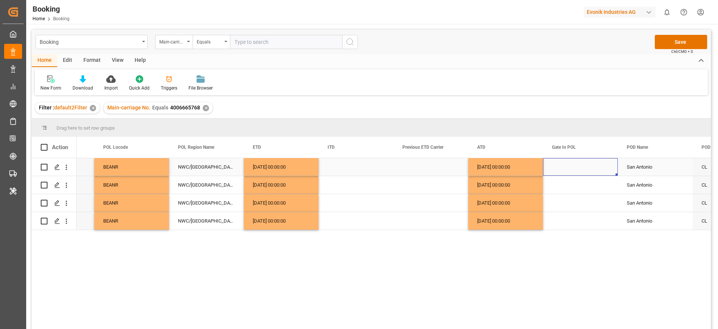
click at [566, 164] on div "Press SPACE to select this row." at bounding box center [580, 167] width 75 height 18
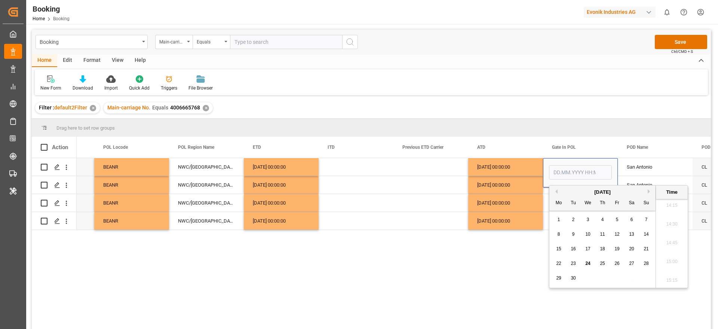
click at [556, 190] on button "Previous Month" at bounding box center [555, 191] width 4 height 4
click at [604, 236] on div "7" at bounding box center [602, 234] width 9 height 9
type input "07.08.2025 00:00"
click at [539, 200] on div "15.08.2025 00:00:00" at bounding box center [505, 203] width 75 height 18
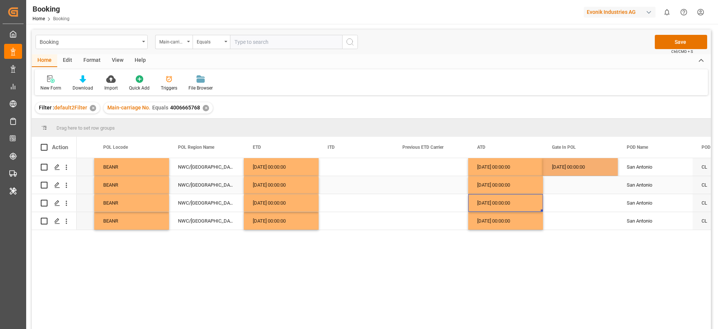
click at [559, 172] on div "07.08.2025 00:00:00" at bounding box center [580, 167] width 75 height 18
drag, startPoint x: 616, startPoint y: 173, endPoint x: 603, endPoint y: 215, distance: 44.0
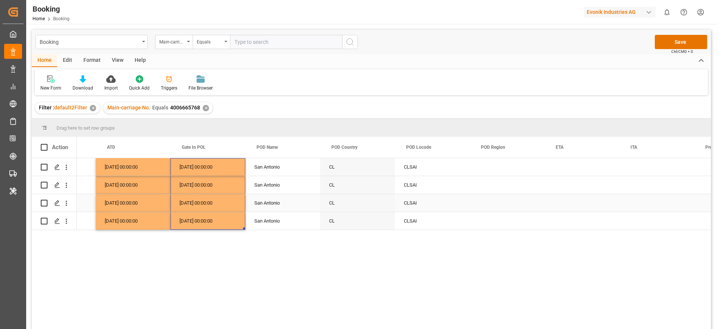
scroll to position [0, 4024]
click at [266, 171] on div "San Antonio" at bounding box center [280, 167] width 75 height 18
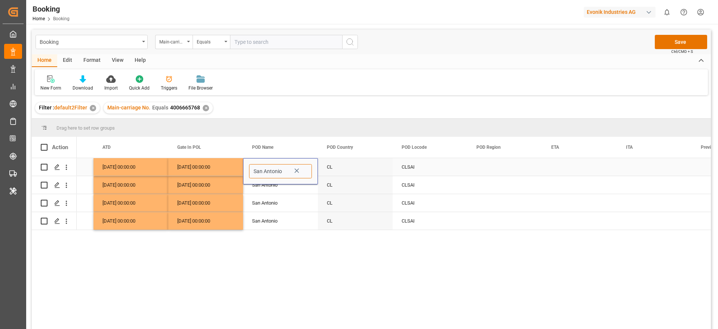
click at [266, 171] on input "San Antonio" at bounding box center [280, 171] width 63 height 14
type input "San Antonio - CLSAI"
click at [271, 196] on div "San Antonio" at bounding box center [280, 203] width 75 height 18
click at [267, 165] on div "San Antonio" at bounding box center [280, 167] width 75 height 18
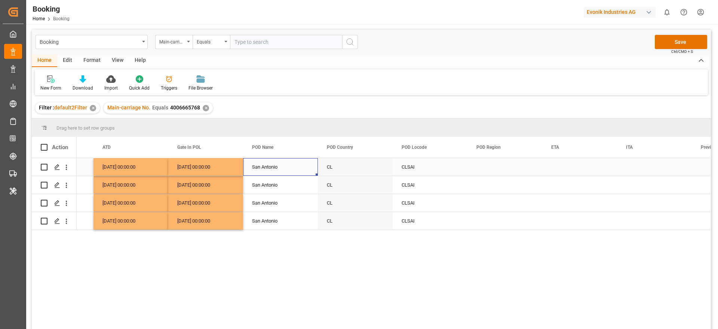
click at [267, 165] on div "San Antonio" at bounding box center [280, 167] width 75 height 18
click at [263, 169] on input "San Antonio" at bounding box center [280, 171] width 63 height 14
type input "San Antonio - CLSAI"
click at [259, 169] on input "San Antonio - CLSAI" at bounding box center [280, 171] width 63 height 14
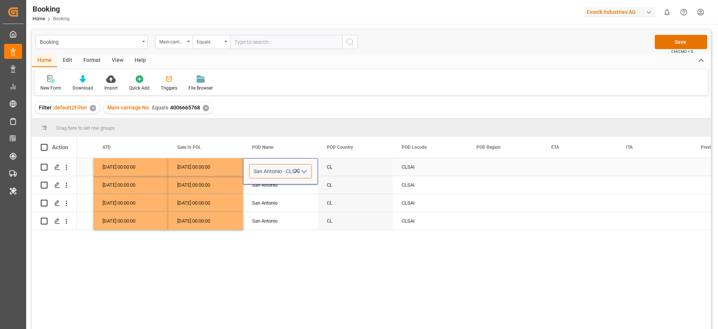
click at [259, 169] on input "San Antonio - CLSAI" at bounding box center [280, 171] width 63 height 14
click at [266, 169] on input "San Antonio - CLSAI" at bounding box center [280, 171] width 63 height 14
drag, startPoint x: 253, startPoint y: 171, endPoint x: 282, endPoint y: 170, distance: 29.6
click at [282, 170] on input "San Antonio - CLSAI" at bounding box center [280, 171] width 63 height 14
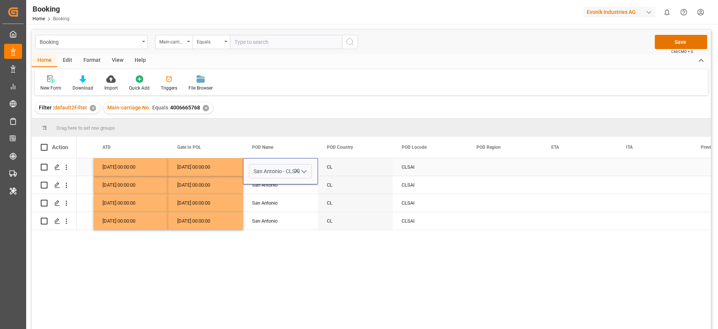
click at [493, 166] on div "Press SPACE to select this row." at bounding box center [505, 167] width 75 height 18
click at [493, 166] on button "Select" at bounding box center [505, 171] width 63 height 14
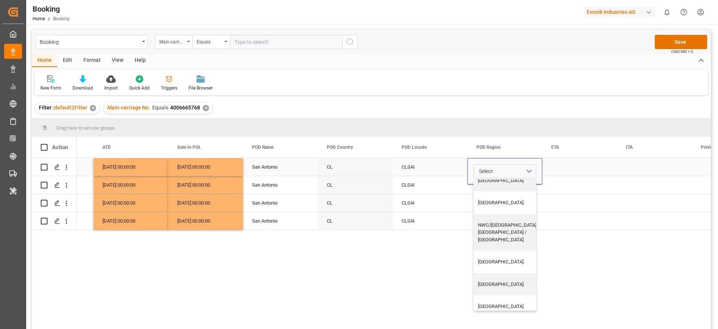
scroll to position [307, 0]
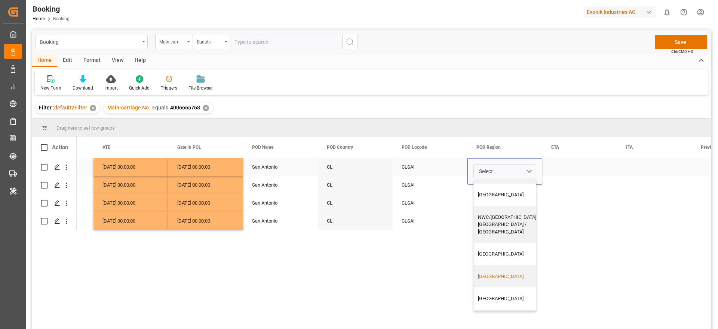
click at [499, 272] on div "South America West Coast" at bounding box center [507, 275] width 59 height 7
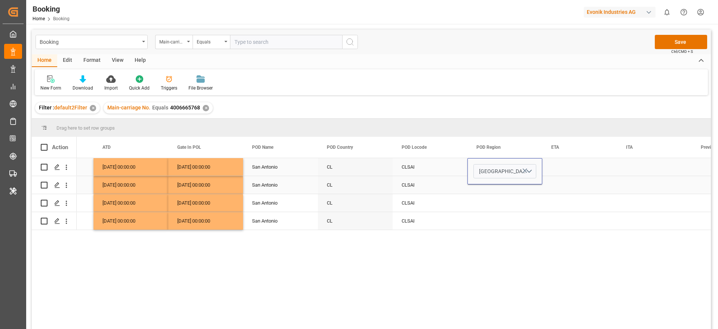
click at [453, 188] on div "CLSAI" at bounding box center [430, 185] width 75 height 18
click at [504, 171] on div "South America West Coast" at bounding box center [505, 167] width 75 height 18
click at [542, 174] on div "South America West Coast" at bounding box center [505, 167] width 75 height 18
drag, startPoint x: 541, startPoint y: 174, endPoint x: 535, endPoint y: 218, distance: 44.1
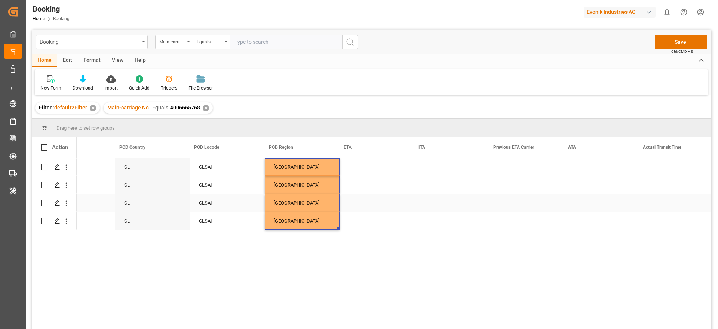
scroll to position [0, 4232]
click at [354, 172] on div "Press SPACE to select this row." at bounding box center [372, 167] width 75 height 18
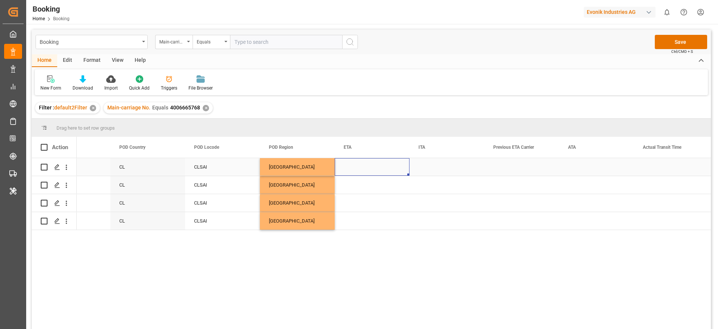
click at [354, 172] on div "Press SPACE to select this row." at bounding box center [372, 167] width 75 height 18
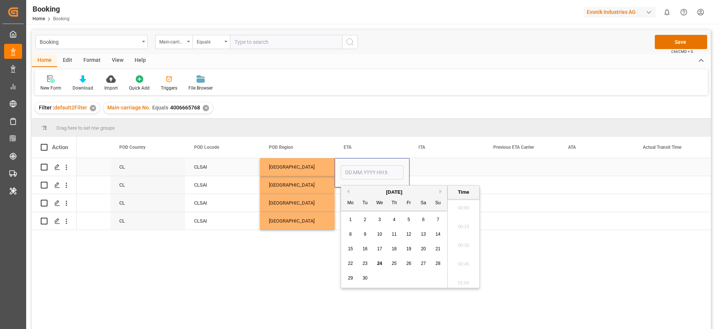
scroll to position [1088, 0]
click at [396, 250] on span "18" at bounding box center [394, 248] width 5 height 5
type input "18.09.2025 00:00"
click at [314, 202] on div "South America West Coast" at bounding box center [297, 203] width 75 height 18
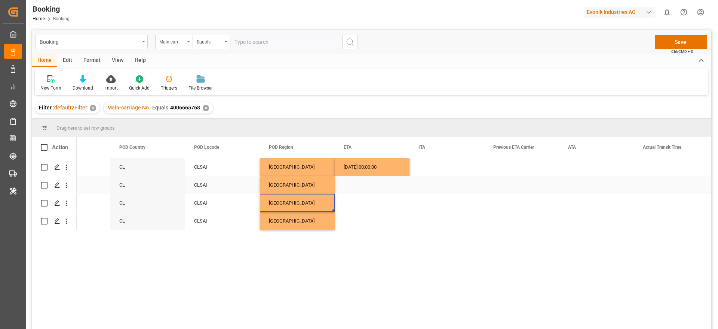
click at [354, 177] on div "Press SPACE to select this row." at bounding box center [372, 185] width 75 height 18
click at [360, 171] on div "18.09.2025 00:00:00" at bounding box center [372, 167] width 75 height 18
drag, startPoint x: 409, startPoint y: 174, endPoint x: 403, endPoint y: 214, distance: 40.8
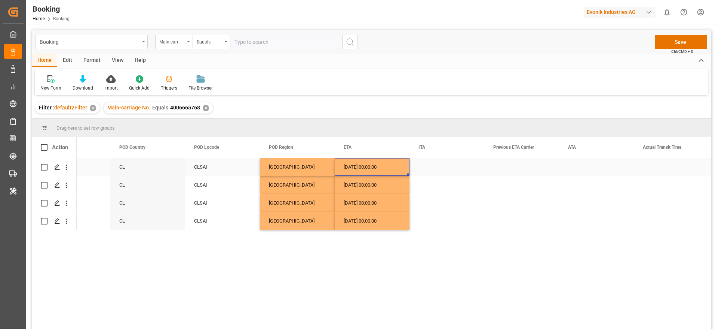
click at [370, 164] on div "18.09.2025 00:00:00" at bounding box center [372, 167] width 75 height 18
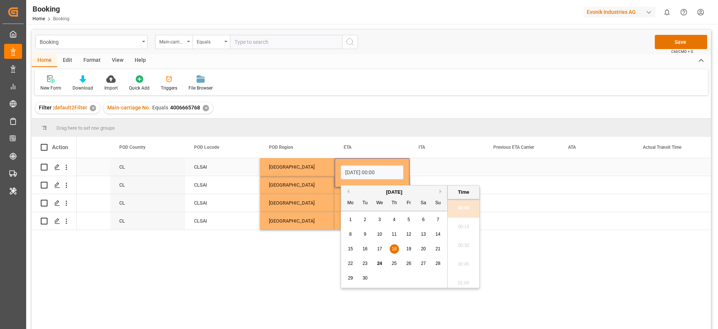
click at [370, 164] on div "18.09.2025 00:00" at bounding box center [372, 172] width 63 height 17
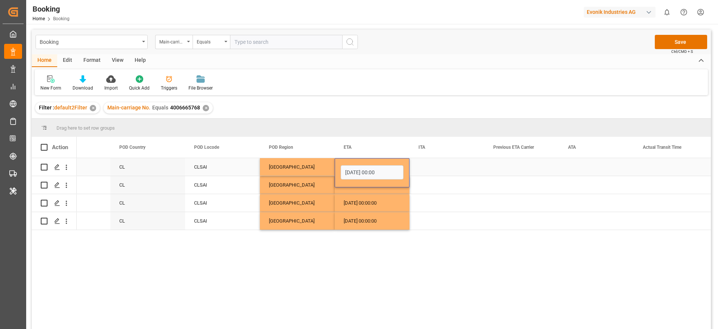
click at [366, 171] on input "18.09.2025 00:00" at bounding box center [372, 172] width 63 height 14
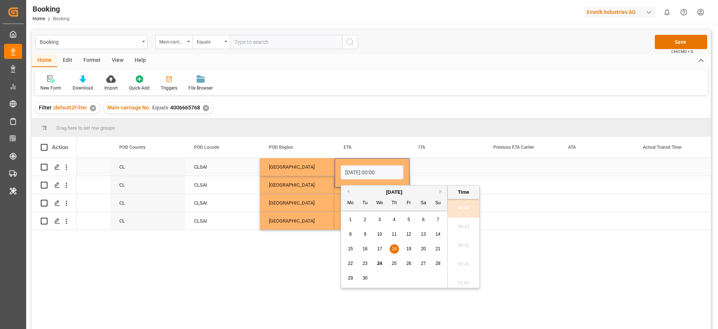
click at [366, 171] on input "18.09.2025 00:00" at bounding box center [372, 172] width 63 height 14
click at [573, 169] on div "Press SPACE to select this row." at bounding box center [596, 167] width 75 height 18
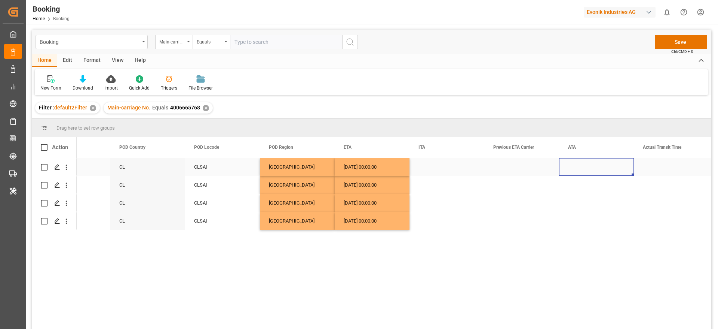
click at [573, 169] on div "Press SPACE to select this row." at bounding box center [596, 167] width 75 height 18
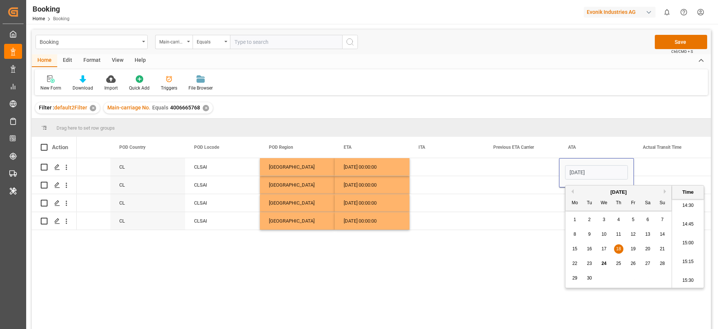
click at [621, 248] on span "18" at bounding box center [618, 248] width 5 height 5
type input "18.09.2025 00:00"
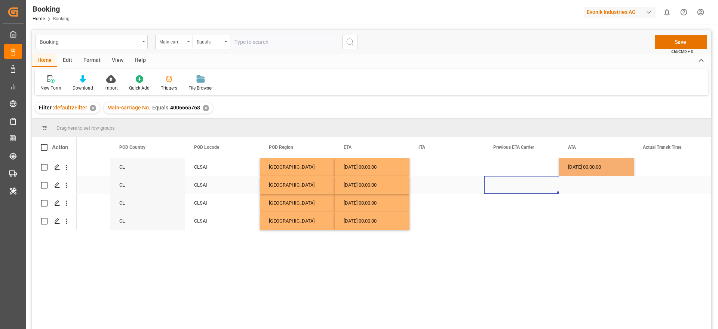
click at [531, 186] on div "Press SPACE to select this row." at bounding box center [522, 185] width 75 height 18
click at [582, 167] on div "18.09.2025 00:00:00" at bounding box center [596, 167] width 75 height 18
drag, startPoint x: 633, startPoint y: 173, endPoint x: 624, endPoint y: 231, distance: 58.7
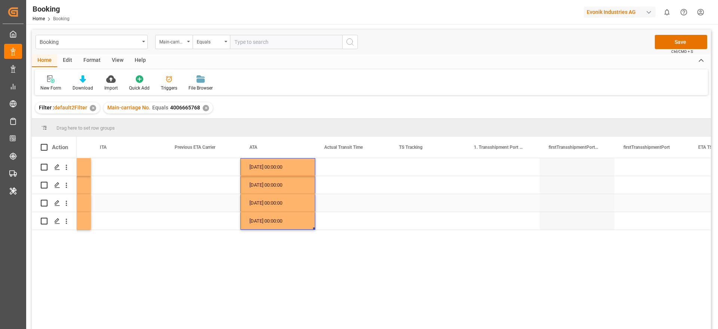
scroll to position [0, 4551]
click at [411, 174] on div "Press SPACE to select this row." at bounding box center [426, 167] width 75 height 18
click at [411, 174] on span "Select" at bounding box center [408, 171] width 14 height 8
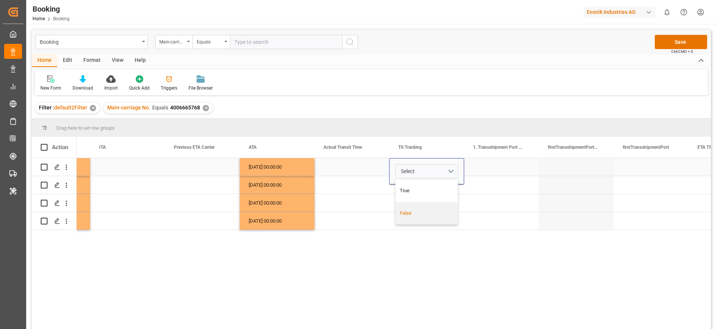
click at [412, 216] on div "False" at bounding box center [427, 212] width 54 height 7
click at [359, 180] on div "Press SPACE to select this row." at bounding box center [352, 185] width 75 height 18
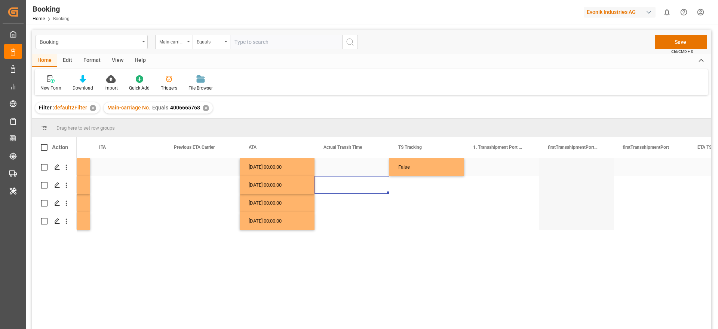
click at [402, 170] on div "False" at bounding box center [426, 167] width 75 height 18
drag, startPoint x: 462, startPoint y: 174, endPoint x: 459, endPoint y: 226, distance: 52.1
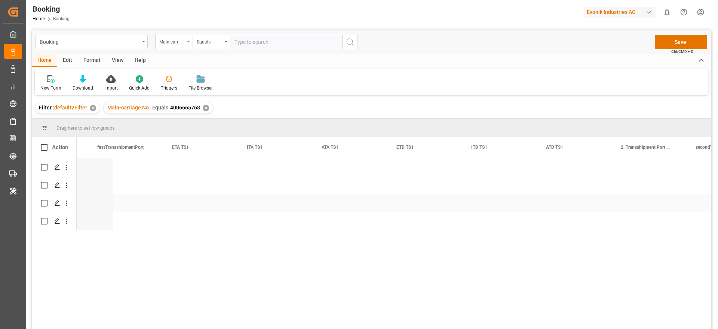
scroll to position [0, 5266]
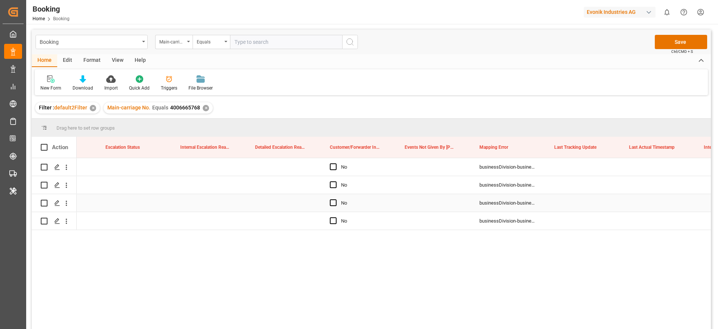
click at [291, 207] on div "Press SPACE to select this row." at bounding box center [283, 203] width 75 height 18
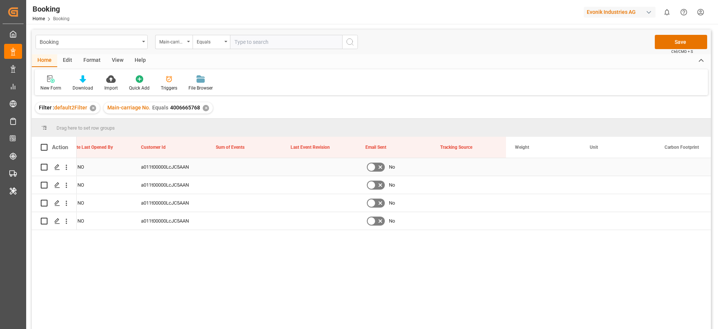
click at [232, 170] on div "Press SPACE to select this row." at bounding box center [244, 167] width 75 height 18
click at [232, 170] on input "Press SPACE to select this row." at bounding box center [244, 171] width 63 height 14
type input "0"
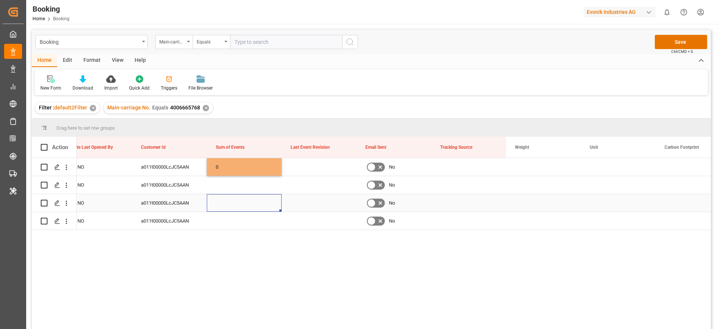
click at [257, 206] on div "Press SPACE to select this row." at bounding box center [244, 203] width 75 height 18
click at [245, 166] on div "0" at bounding box center [244, 167] width 75 height 18
drag, startPoint x: 280, startPoint y: 173, endPoint x: 273, endPoint y: 214, distance: 42.1
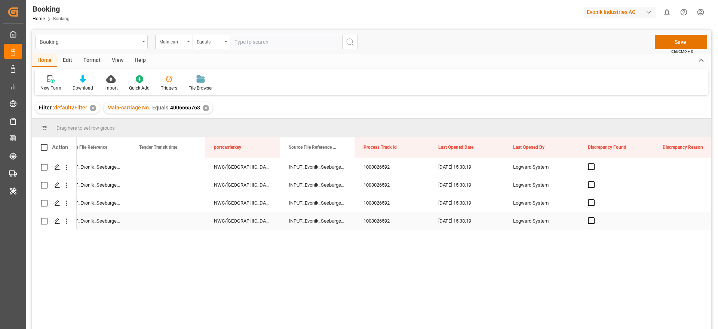
scroll to position [0, 7795]
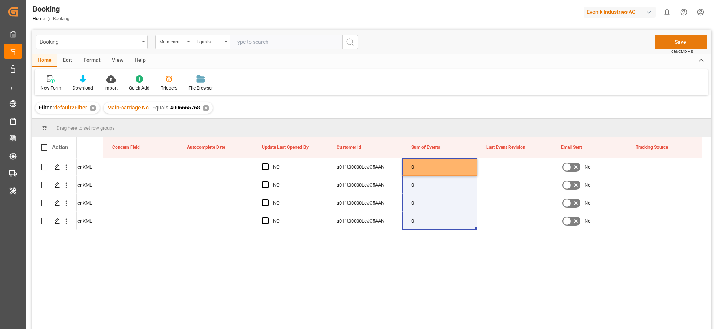
click at [693, 43] on button "Save" at bounding box center [681, 42] width 52 height 14
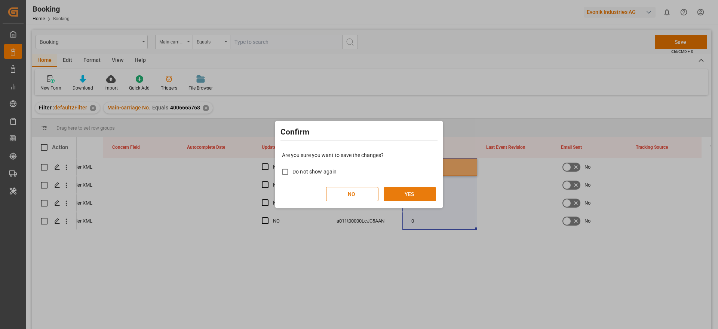
click at [433, 199] on button "YES" at bounding box center [410, 194] width 52 height 14
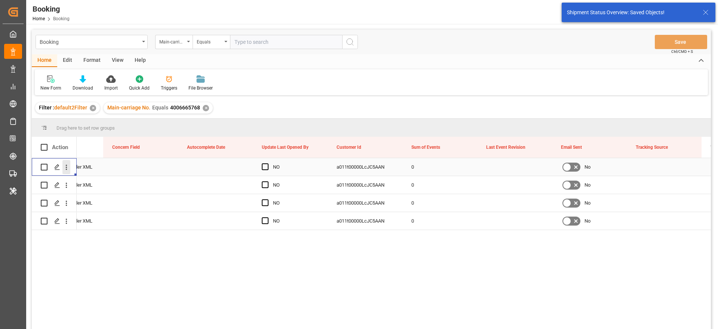
click at [68, 164] on icon "open menu" at bounding box center [66, 167] width 8 height 8
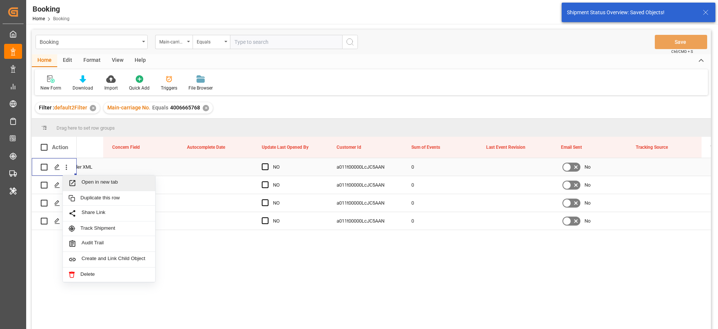
click at [95, 177] on div "Open in new tab" at bounding box center [109, 183] width 92 height 16
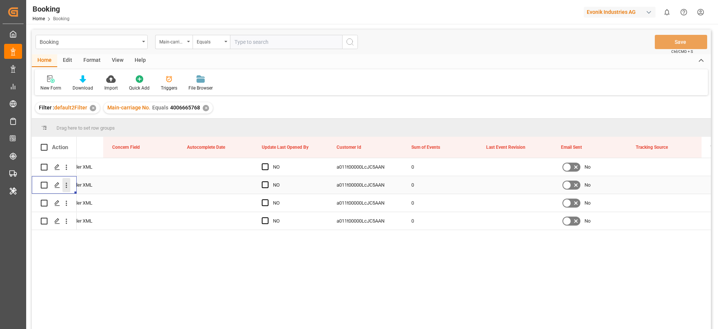
click at [67, 188] on icon "open menu" at bounding box center [66, 185] width 8 height 8
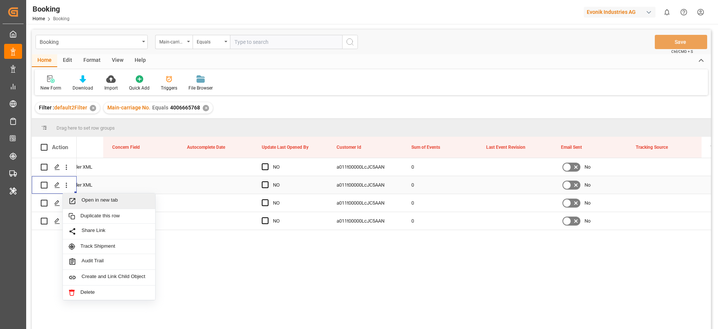
click at [84, 202] on span "Open in new tab" at bounding box center [116, 201] width 68 height 8
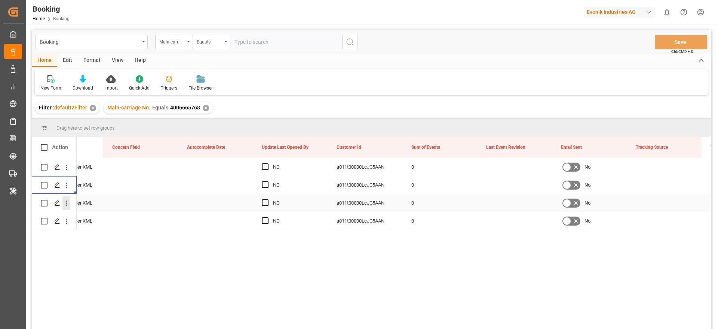
click at [68, 205] on icon "open menu" at bounding box center [66, 203] width 8 height 8
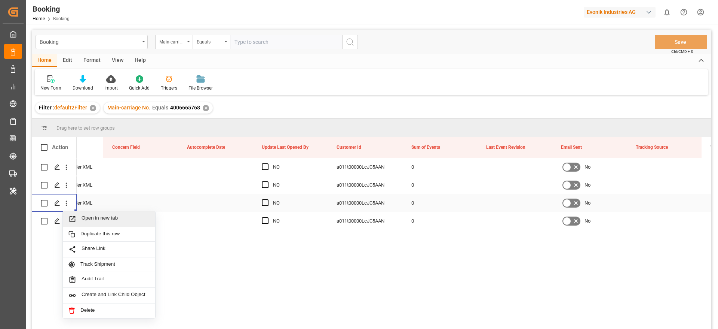
click at [97, 221] on span "Open in new tab" at bounding box center [116, 219] width 68 height 8
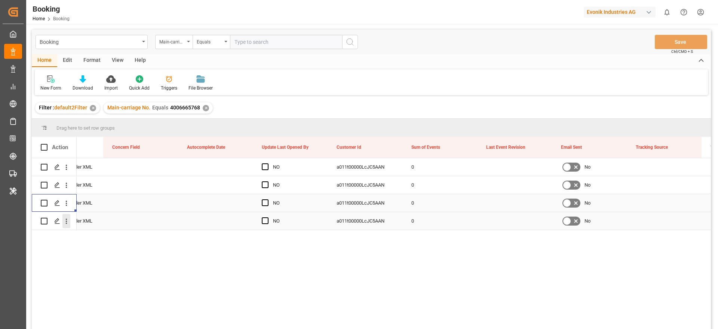
click at [65, 223] on icon "open menu" at bounding box center [66, 221] width 8 height 8
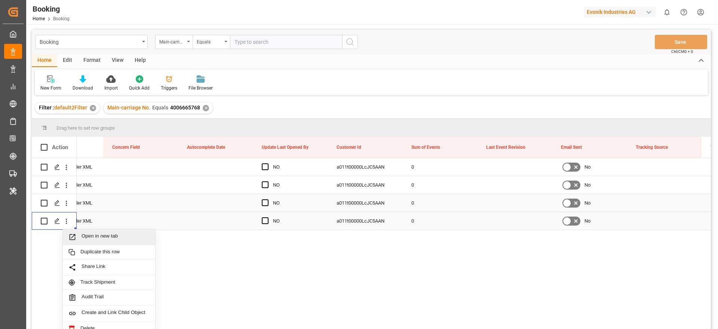
click at [89, 234] on span "Open in new tab" at bounding box center [116, 237] width 68 height 8
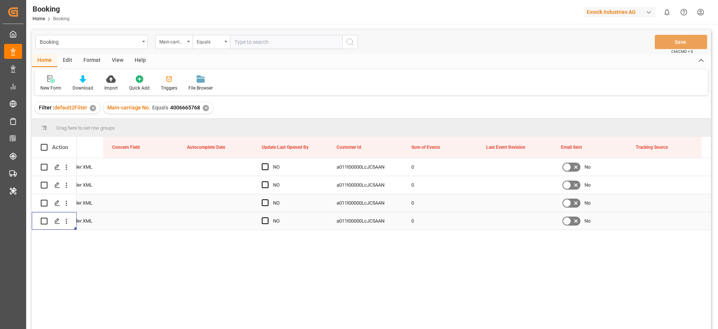
click at [264, 52] on div "Booking Main-carriage No. Equals Save Ctrl/CMD + S" at bounding box center [371, 42] width 679 height 25
click at [266, 39] on input "text" at bounding box center [286, 42] width 112 height 14
paste input "4006648796"
type input "4006648796"
click at [206, 107] on div "✕" at bounding box center [206, 108] width 6 height 6
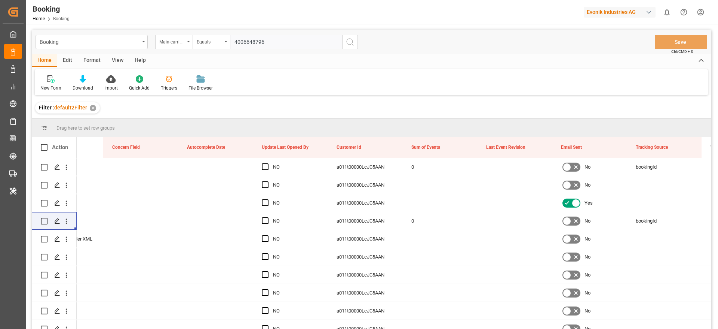
click at [354, 39] on icon "search button" at bounding box center [350, 41] width 9 height 9
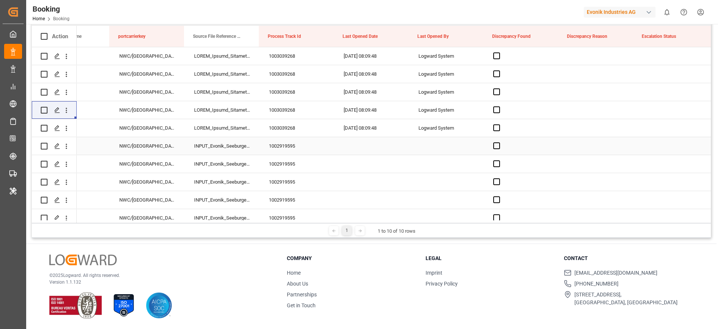
scroll to position [0, 8036]
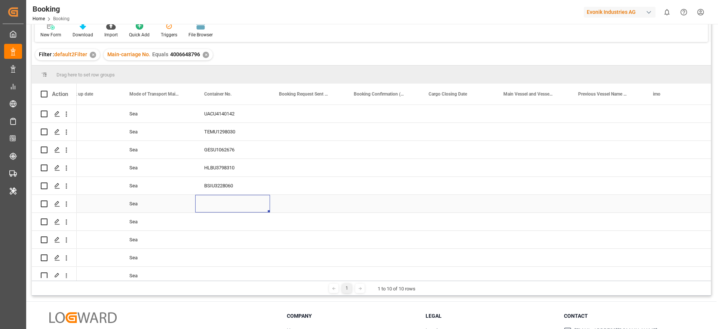
click at [223, 206] on div "Press SPACE to select this row." at bounding box center [232, 204] width 75 height 18
click at [213, 120] on div "UACU4140142" at bounding box center [230, 113] width 75 height 18
click at [213, 128] on div "TEMU1298030" at bounding box center [230, 131] width 75 height 18
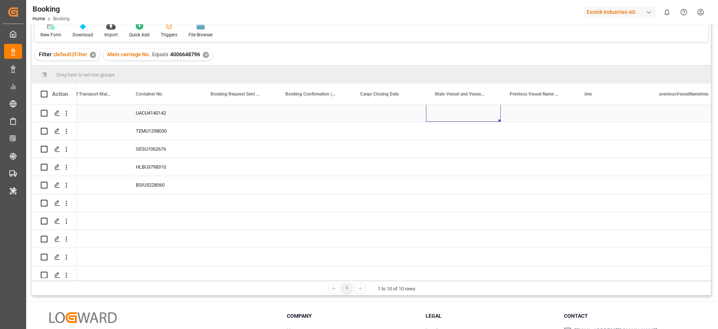
click at [479, 115] on div "Press SPACE to select this row." at bounding box center [463, 113] width 75 height 18
click at [479, 115] on input "Press SPACE to select this row." at bounding box center [463, 117] width 63 height 14
paste input "IRENES REMEDY"
click at [471, 138] on div "Irenes Remedy - 9315850" at bounding box center [475, 138] width 85 height 26
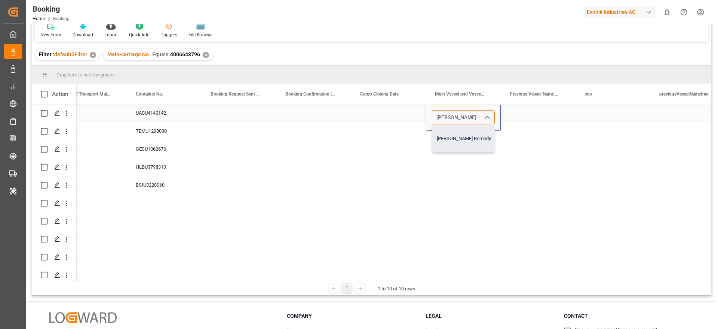
type input "Irenes Remedy - 9315850"
click at [396, 155] on div "Press SPACE to select this row." at bounding box center [388, 150] width 75 height 18
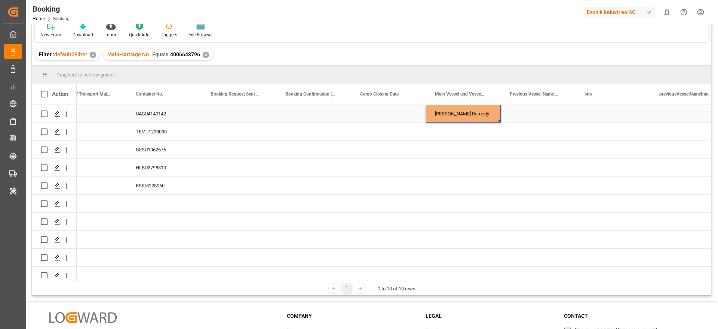
click at [464, 116] on div "Irenes Remedy" at bounding box center [463, 114] width 75 height 18
drag, startPoint x: 499, startPoint y: 121, endPoint x: 483, endPoint y: 179, distance: 60.4
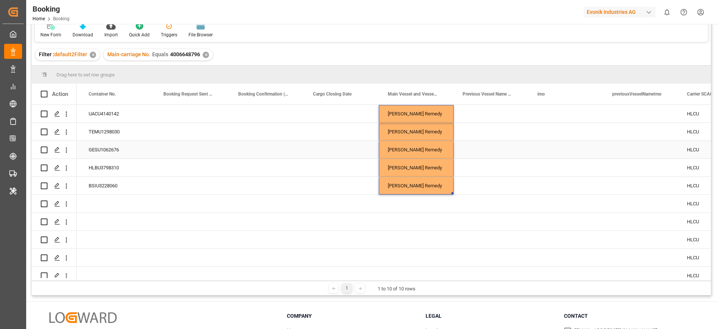
scroll to position [0, 2626]
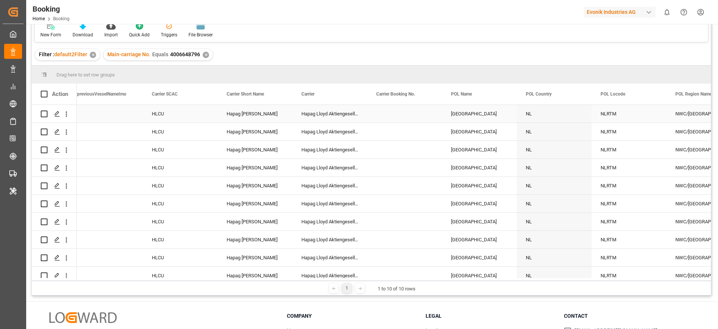
click at [381, 116] on div "Press SPACE to select this row." at bounding box center [404, 114] width 75 height 18
click at [381, 116] on input "Press SPACE to select this row." at bounding box center [404, 118] width 63 height 14
type input "21288099"
click at [382, 134] on div "Press SPACE to select this row." at bounding box center [404, 132] width 75 height 18
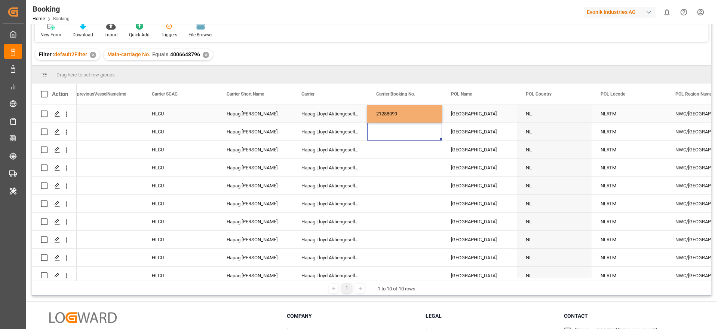
click at [391, 120] on div "21288099" at bounding box center [404, 114] width 75 height 18
drag, startPoint x: 440, startPoint y: 120, endPoint x: 428, endPoint y: 183, distance: 64.4
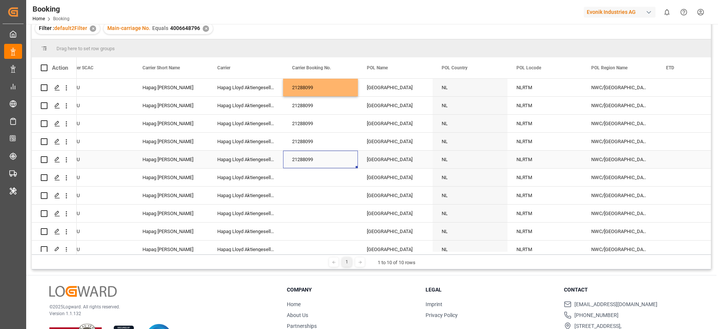
click at [305, 164] on div "21288099" at bounding box center [320, 159] width 75 height 18
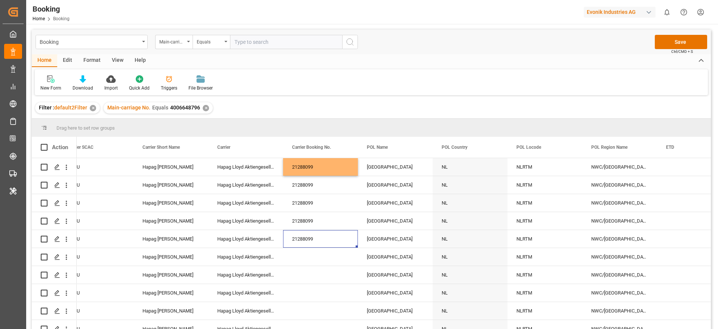
click at [236, 43] on input "text" at bounding box center [286, 42] width 112 height 14
paste input "4006711201"
type input "4006711201"
click at [204, 109] on div "✕" at bounding box center [206, 108] width 6 height 6
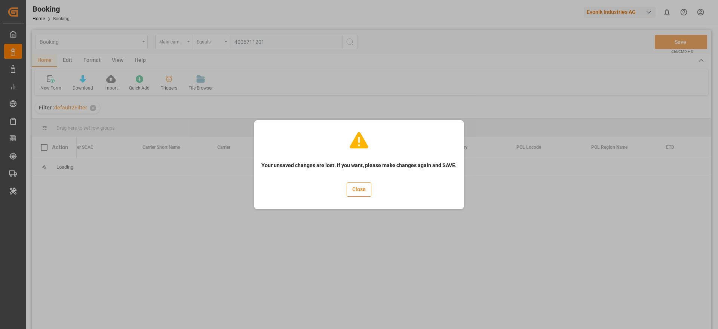
click at [353, 189] on button "Close" at bounding box center [359, 189] width 25 height 14
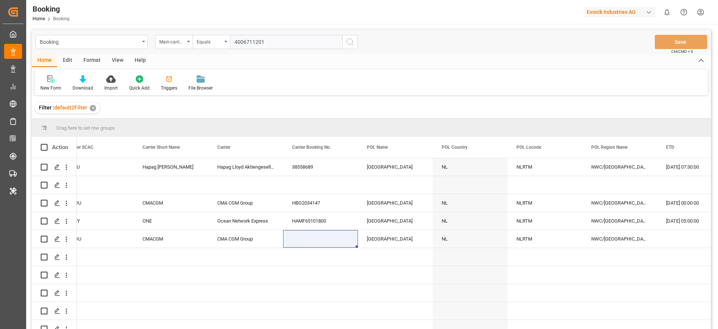
click at [348, 44] on circle "search button" at bounding box center [350, 42] width 6 height 6
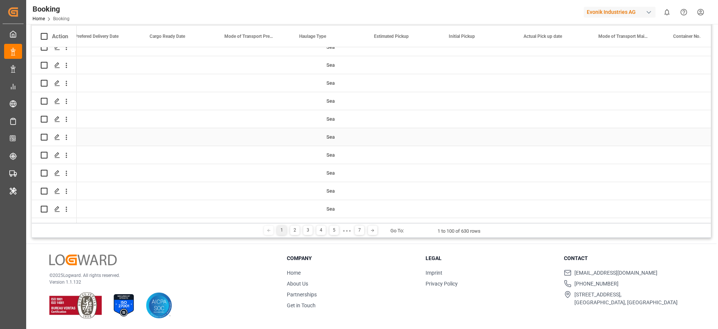
scroll to position [0, 2032]
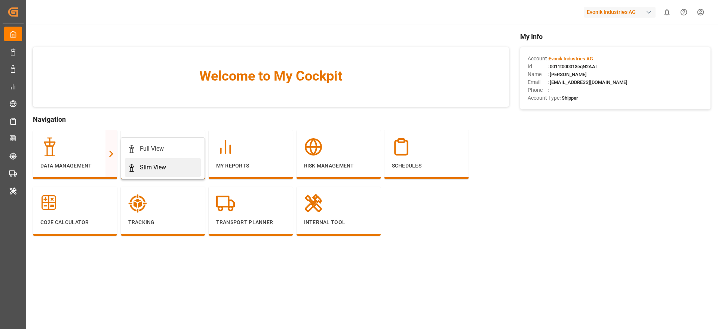
click at [158, 170] on div "Slim View" at bounding box center [153, 167] width 26 height 9
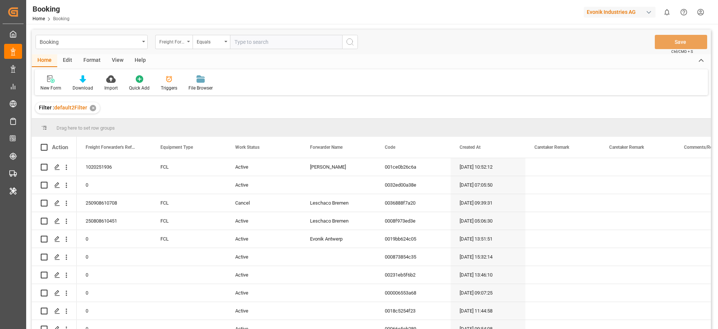
click at [177, 44] on div "Freight Forwarder's Reference No." at bounding box center [171, 41] width 25 height 9
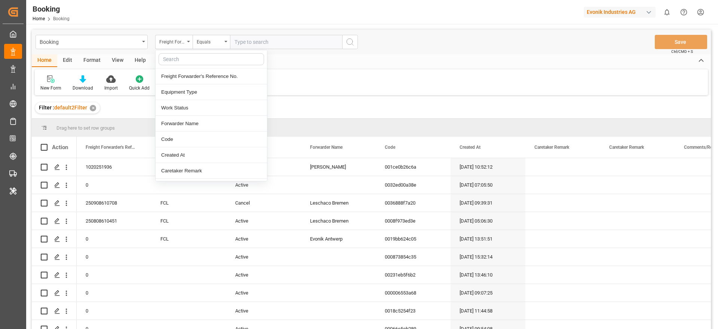
click at [182, 58] on input "text" at bounding box center [212, 59] width 106 height 12
type input "pod"
click at [190, 74] on div "POD Name" at bounding box center [211, 76] width 111 height 16
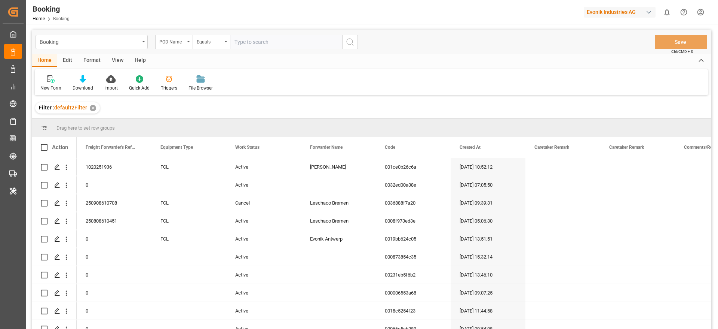
click at [253, 41] on input "text" at bounding box center [286, 42] width 112 height 14
paste input "Posorja"
type input "Posorja"
click at [347, 41] on icon "search button" at bounding box center [350, 41] width 9 height 9
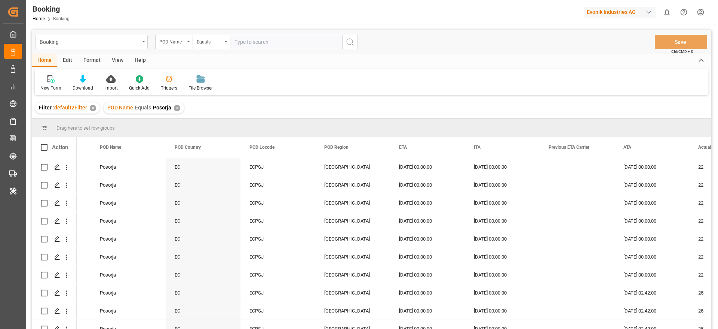
click at [259, 46] on input "text" at bounding box center [286, 42] width 112 height 14
click at [246, 44] on input "text" at bounding box center [286, 42] width 112 height 14
paste input "[DATE] 00:00"
type input "[DATE] 00:00"
click at [249, 43] on input "[DATE] 00:00" at bounding box center [286, 42] width 112 height 14
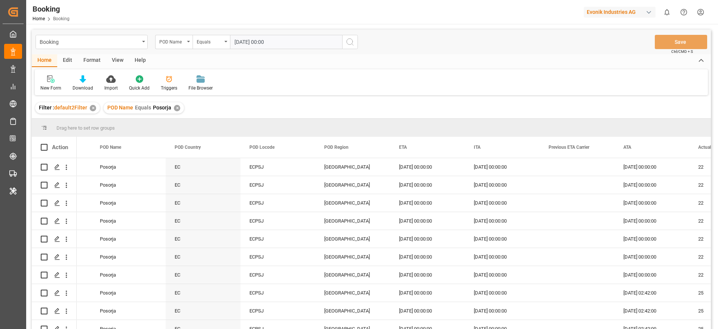
click at [249, 43] on input "[DATE] 00:00" at bounding box center [286, 42] width 112 height 14
click at [248, 41] on input "text" at bounding box center [286, 42] width 112 height 14
paste input "San Antonio"
type input "San Antonio"
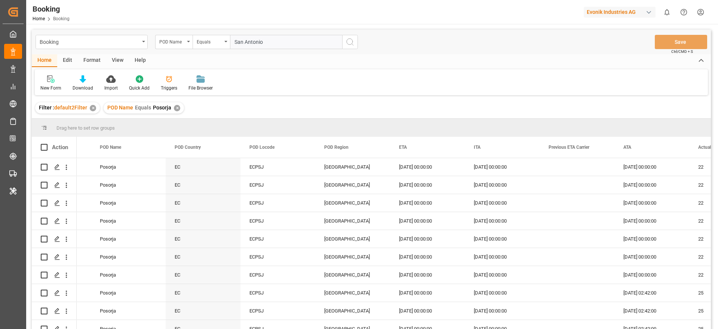
click at [356, 43] on button "search button" at bounding box center [350, 42] width 16 height 14
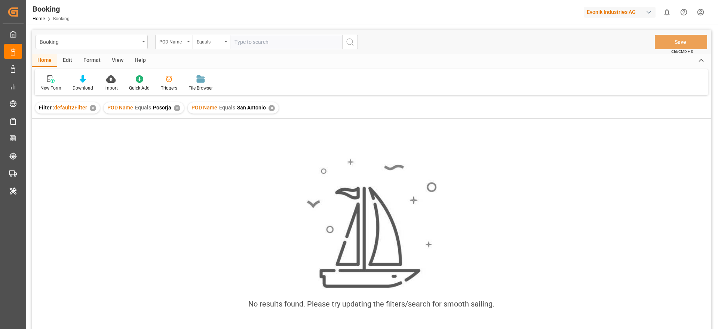
click at [176, 110] on div "✕" at bounding box center [177, 108] width 6 height 6
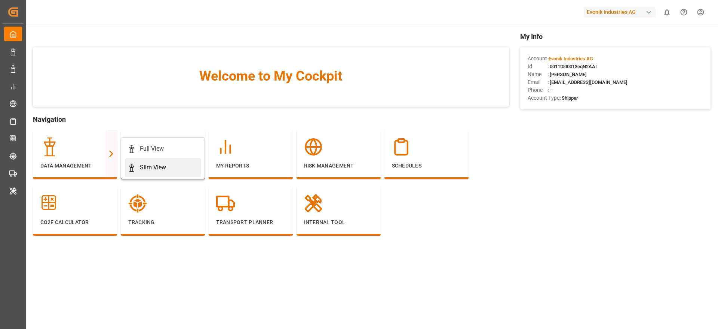
click at [135, 165] on icon at bounding box center [131, 167] width 7 height 7
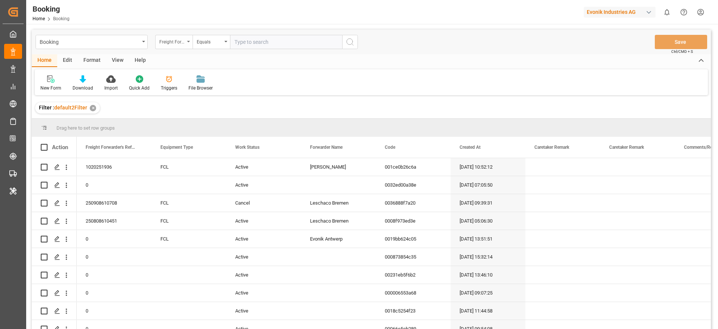
click at [181, 47] on div "Freight Forwarder's Reference No." at bounding box center [173, 42] width 37 height 14
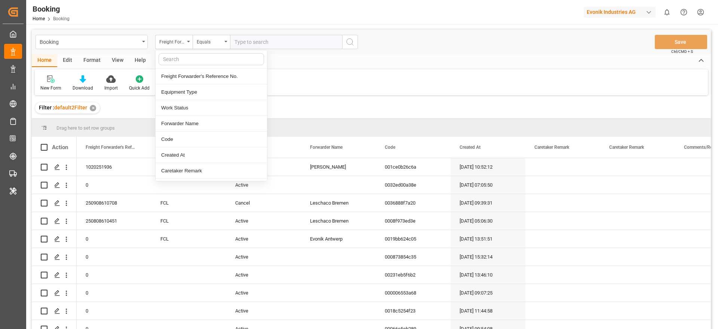
click at [181, 63] on input "text" at bounding box center [212, 59] width 106 height 12
type input "las"
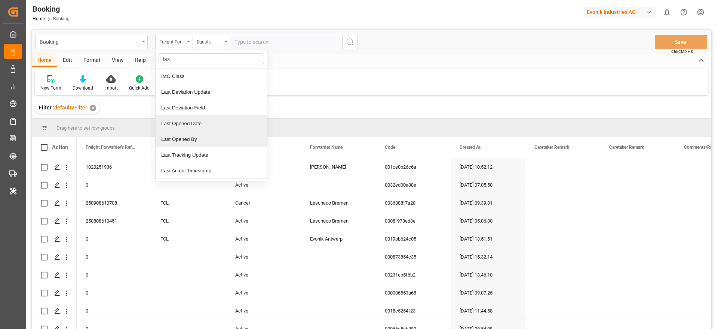
click at [191, 126] on div "Last Opened Date" at bounding box center [211, 124] width 111 height 16
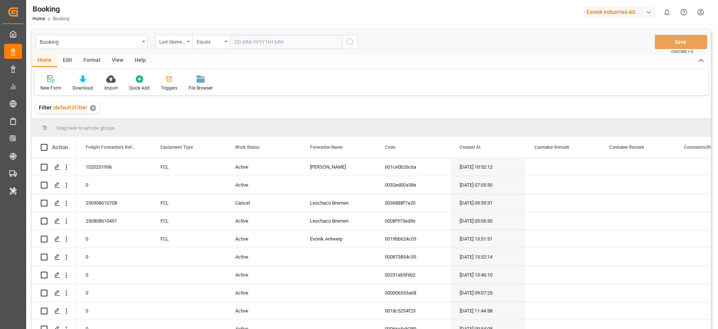
click at [244, 43] on input "text" at bounding box center [286, 42] width 112 height 14
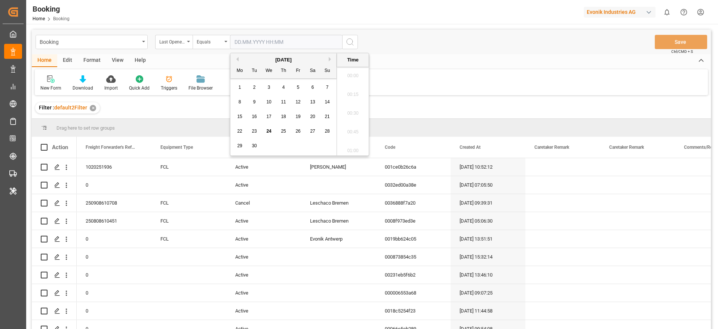
scroll to position [1050, 0]
click at [271, 127] on div "24" at bounding box center [269, 131] width 9 height 9
type input "24.09.2025 00:00"
click at [348, 43] on icon "search button" at bounding box center [350, 41] width 9 height 9
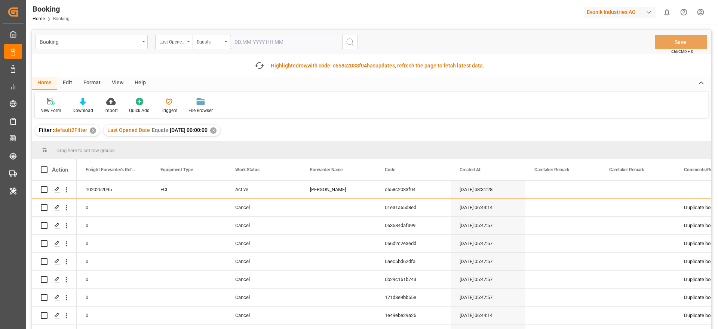
click at [111, 81] on div "View" at bounding box center [117, 83] width 23 height 13
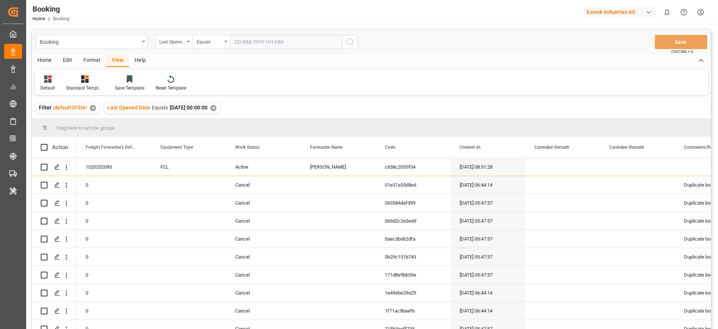
click at [56, 103] on div "Filter : default2Filter ✕" at bounding box center [67, 107] width 65 height 11
click at [54, 78] on div at bounding box center [47, 79] width 15 height 8
click at [55, 117] on div "varshh" at bounding box center [76, 121] width 65 height 8
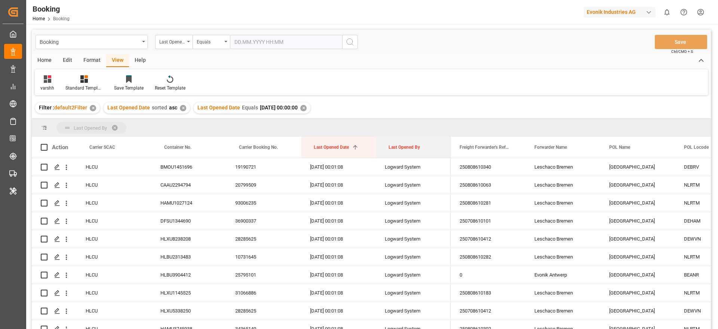
drag, startPoint x: 409, startPoint y: 154, endPoint x: 409, endPoint y: 132, distance: 22.1
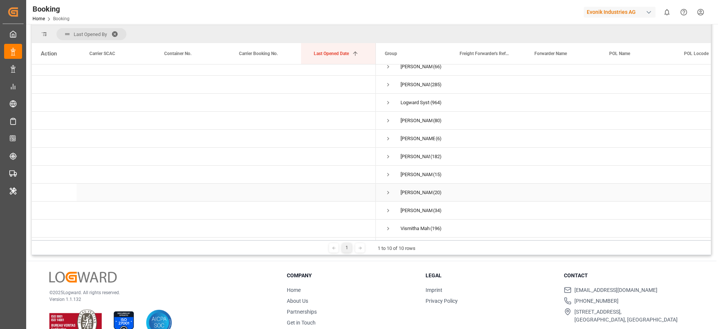
scroll to position [111, 0]
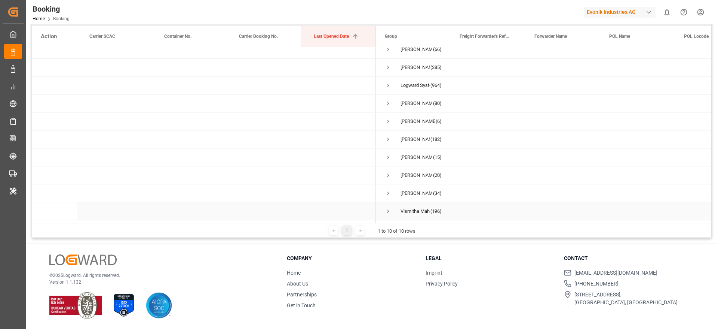
click at [391, 209] on span "Press SPACE to select this row." at bounding box center [388, 211] width 7 height 7
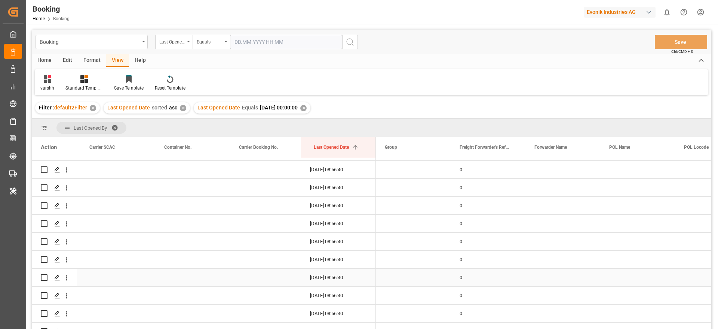
scroll to position [770, 0]
click at [296, 244] on div "Press SPACE to select this row." at bounding box center [263, 241] width 75 height 18
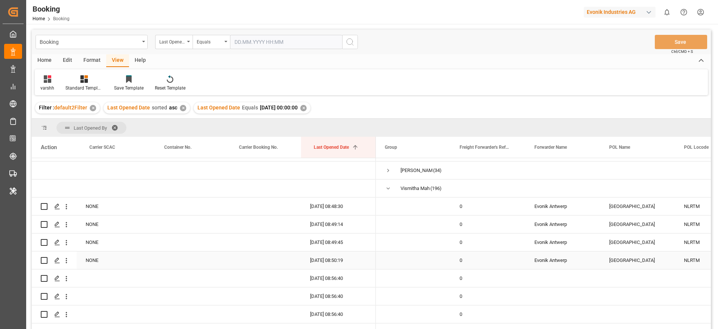
scroll to position [144, 0]
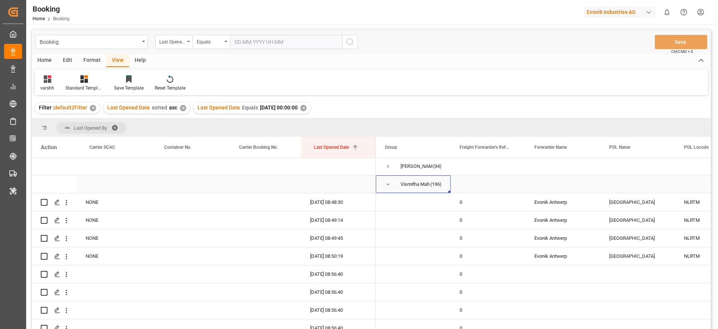
click at [389, 181] on span "Press SPACE to select this row." at bounding box center [388, 184] width 7 height 7
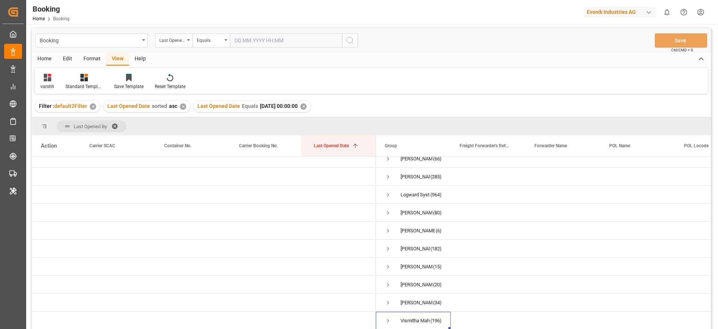
scroll to position [0, 0]
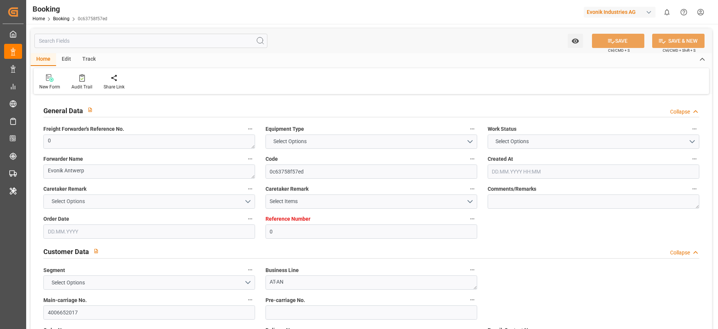
type input "0"
type input "9777632"
type input "Hapag [PERSON_NAME]"
type input "Hapag Lloyd Aktiengesellschaft"
type input "BEANR"
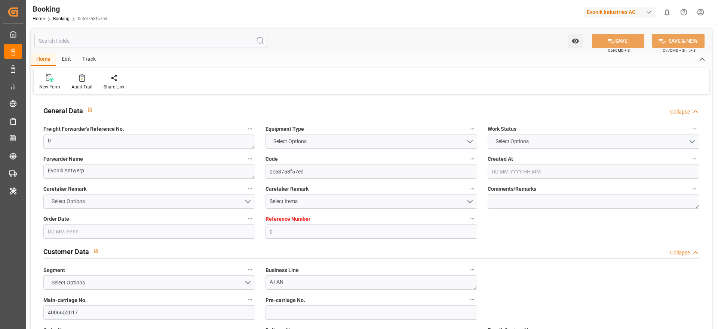
type input "Posorja"
type input "22"
type input "0"
type input "[DATE] 14:11"
type input "[DATE]"
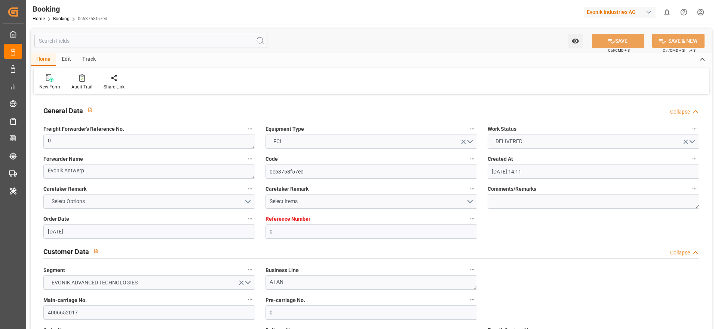
type input "[DATE]"
type input "[DATE] 00:00"
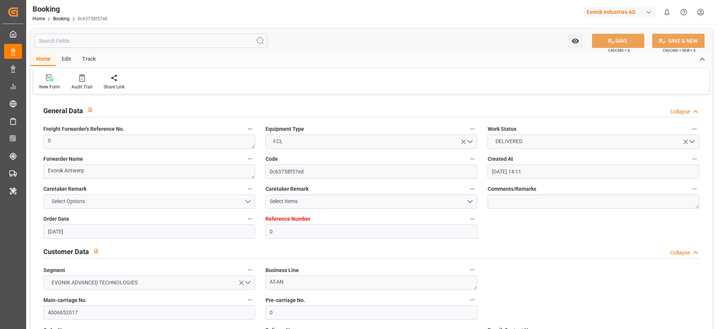
type input "[DATE] 00:00"
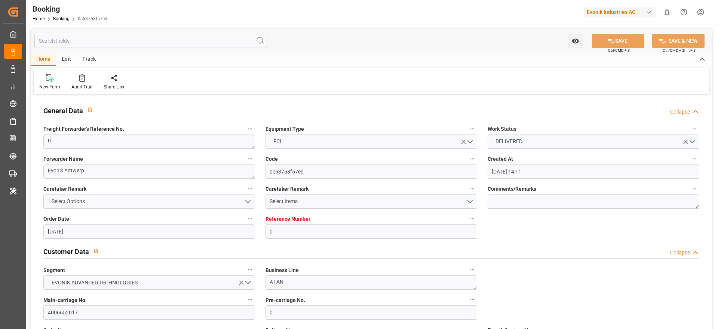
type input "[DATE] 00:00"
type input "[DATE] 09:10"
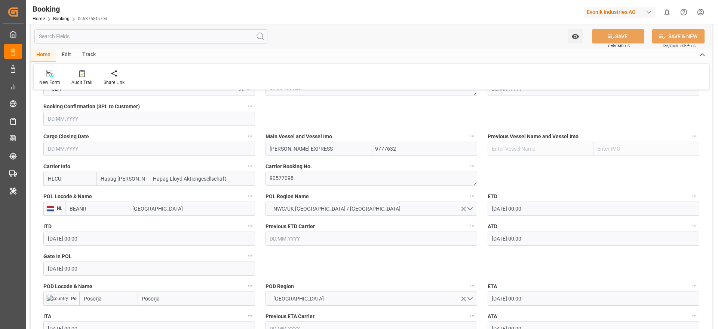
scroll to position [561, 0]
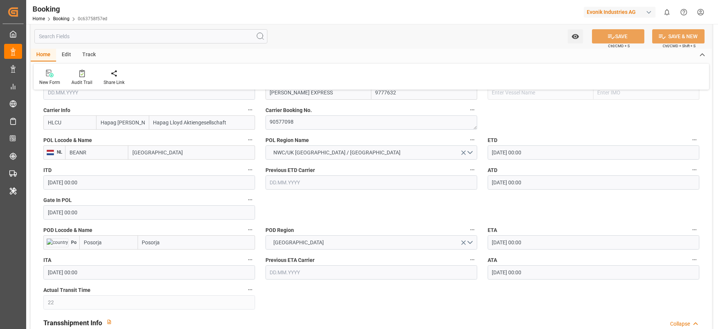
click at [195, 242] on input "Posorja" at bounding box center [196, 242] width 117 height 14
type input "Posorja"
click at [181, 257] on div "Posorja - ECPSJ" at bounding box center [160, 258] width 45 height 17
type input "ECPSJ"
type input "Posorja"
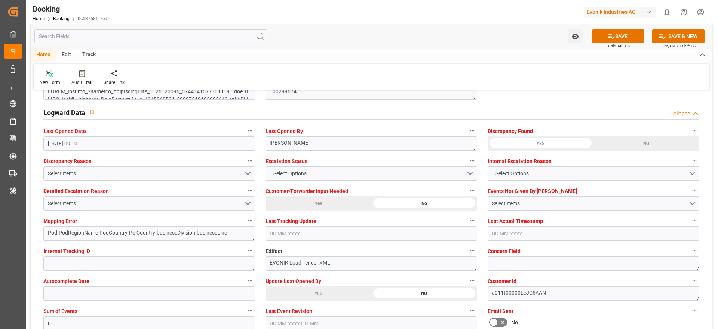
scroll to position [1347, 0]
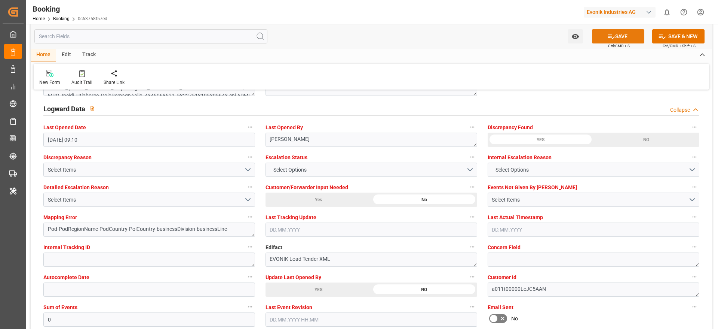
click at [614, 37] on button "SAVE" at bounding box center [618, 36] width 52 height 14
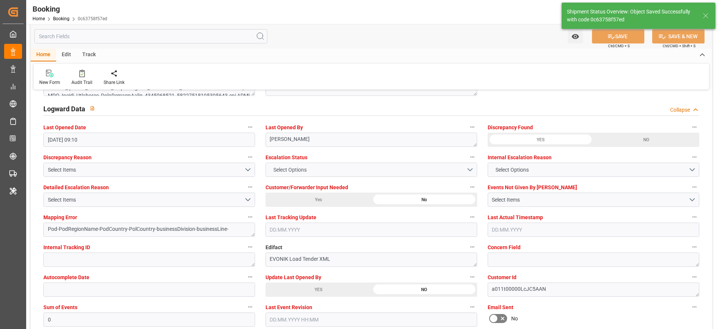
type textarea "NWC/UK North West Continent / UK_ECPSJ_HLCU_AT-AN"
type textarea "Pod-PolCountry-businessDivision-businessLine-"
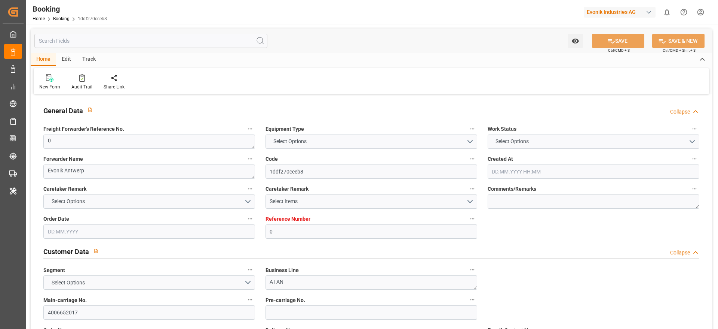
type input "0"
type input "9777632"
type input "Hapag [PERSON_NAME]"
type input "Hapag Lloyd Aktiengesellschaft"
type input "BEANR"
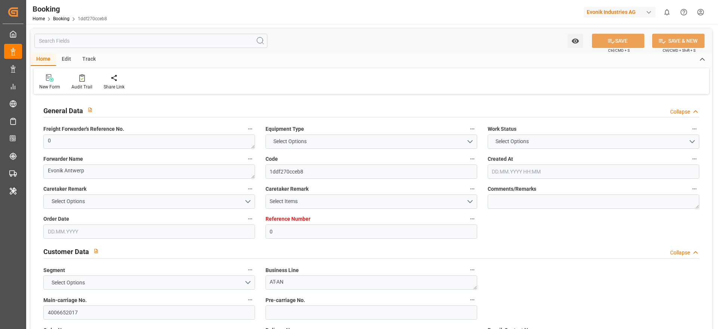
type input "Posorja"
type input "22"
type input "0"
type input "[DATE] 14:11"
type input "[DATE]"
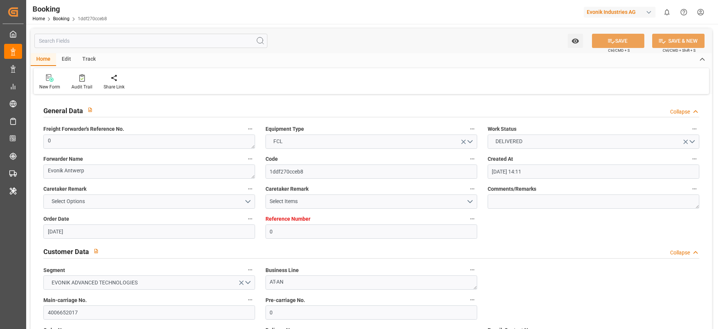
type input "[DATE]"
type input "[DATE] 00:00"
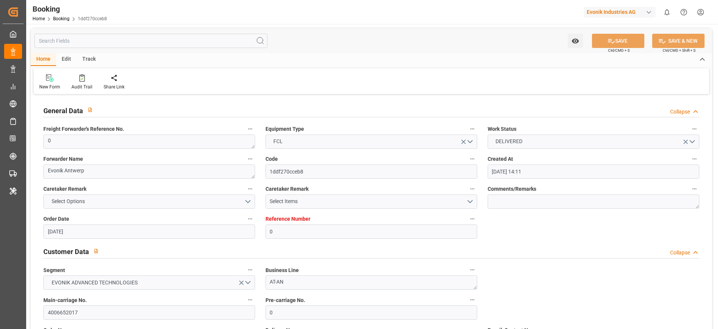
type input "[DATE] 00:00"
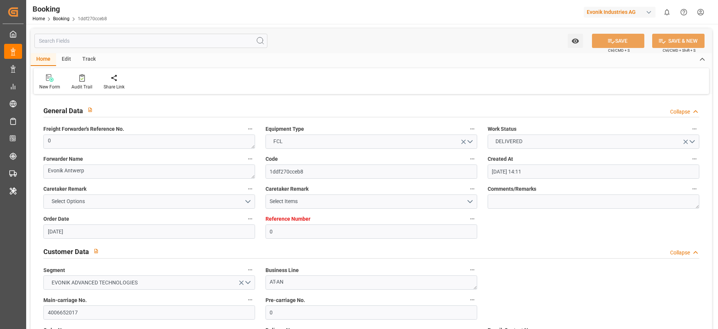
type input "[DATE] 00:00"
type input "[DATE] 09:10"
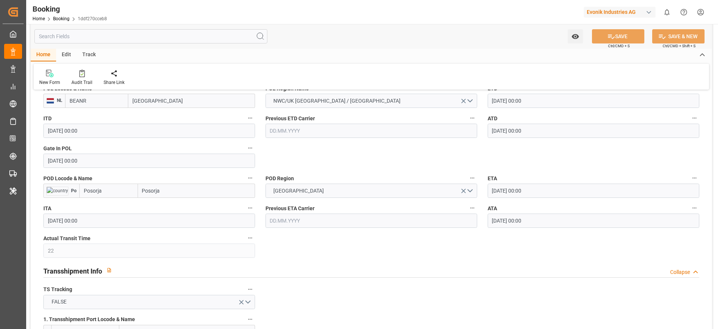
scroll to position [617, 0]
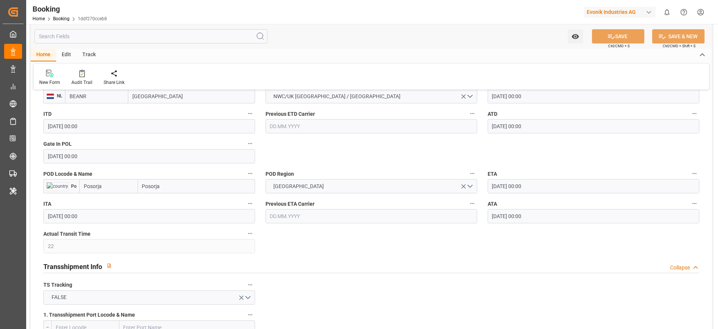
click at [169, 189] on input "Posorja" at bounding box center [196, 186] width 117 height 14
type input "Posorja"
click at [172, 204] on span "Posorja - ECPSJ" at bounding box center [161, 202] width 36 height 6
type input "ECPSJ"
type input "Posorja"
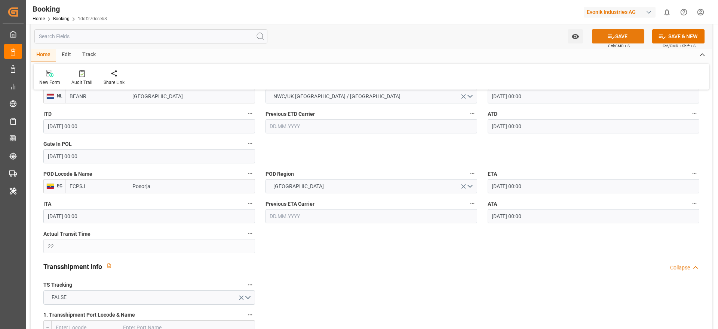
click at [627, 39] on button "SAVE" at bounding box center [618, 36] width 52 height 14
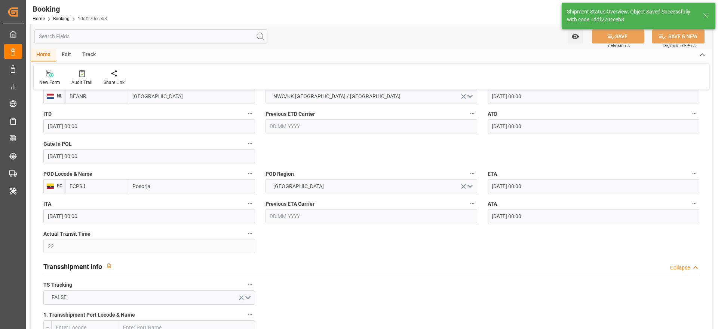
type textarea "NWC/[GEOGRAPHIC_DATA] [GEOGRAPHIC_DATA] Continent / [GEOGRAPHIC_DATA]-AN"
type textarea "Pod-PolCountry-businessDivision-businessLine-"
type input "[DATE] 09:11"
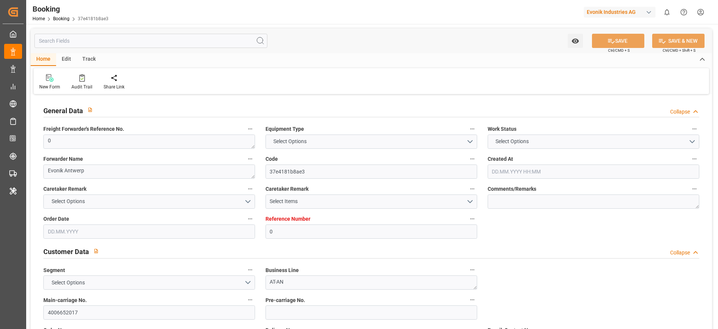
type input "0"
type input "9777632"
type input "Hapag [PERSON_NAME]"
type input "Hapag Lloyd Aktiengesellschaft"
type input "BEANR"
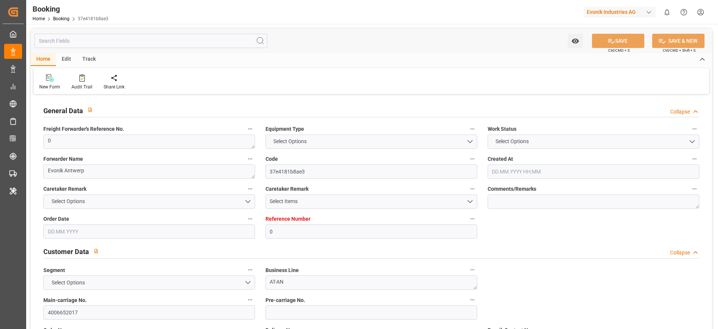
type input "Posorja"
type input "22"
type input "0"
type input "[DATE] 14:11"
type input "[DATE]"
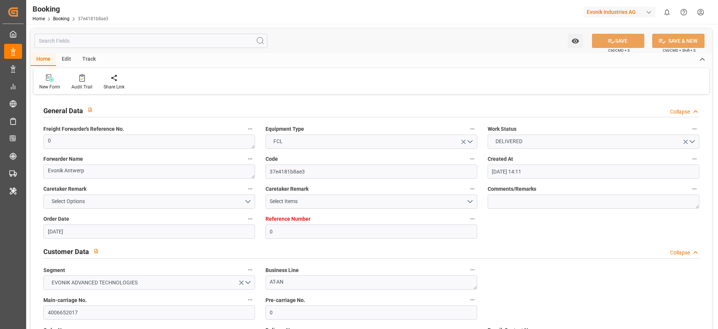
type input "[DATE]"
type input "[DATE] 00:00"
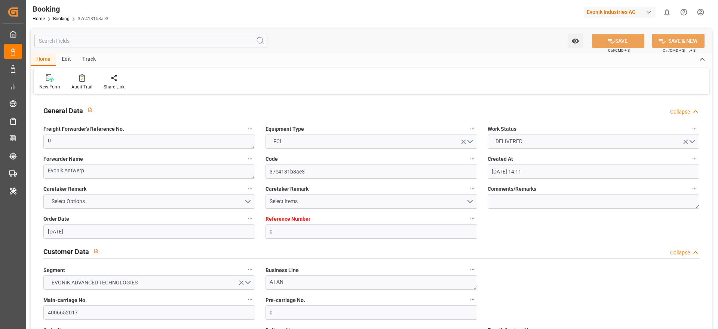
type input "[DATE] 00:00"
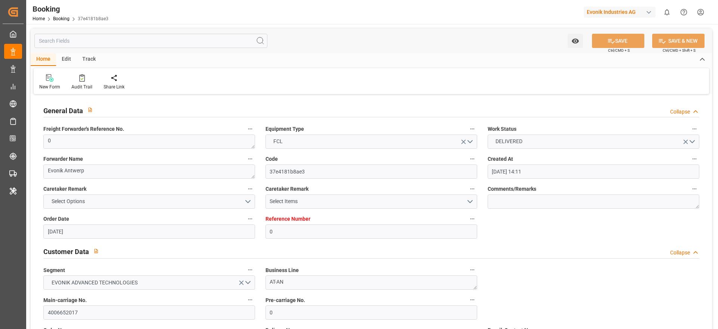
type input "[DATE] 00:00"
type input "[DATE] 09:10"
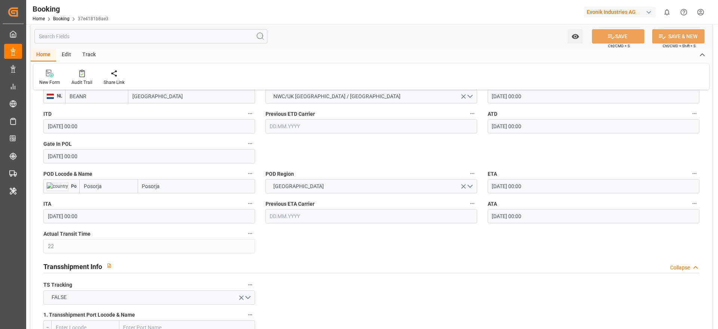
scroll to position [561, 0]
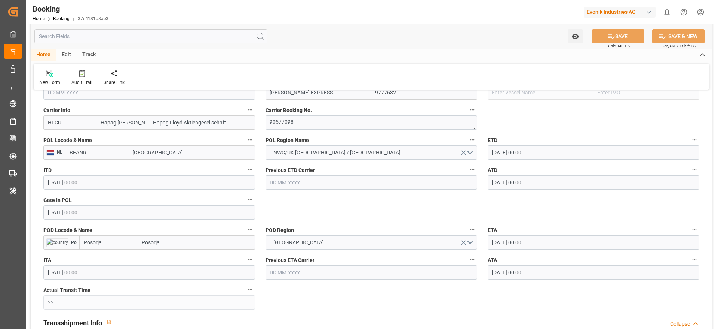
click at [189, 246] on input "Posorja" at bounding box center [196, 242] width 117 height 14
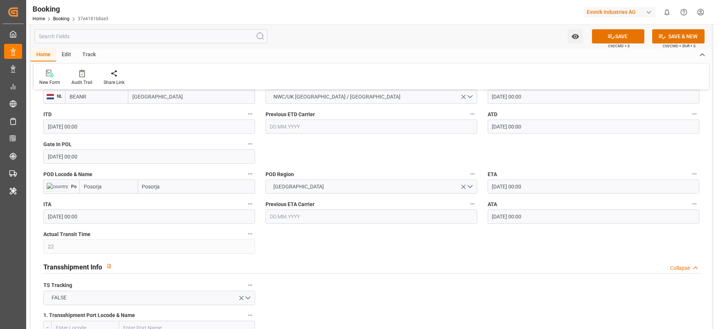
scroll to position [617, 0]
click at [196, 188] on input "Posorja" at bounding box center [196, 186] width 117 height 14
type input "Posorja"
click at [171, 202] on span "Posorja - ECPSJ" at bounding box center [161, 202] width 36 height 6
type input "ECPSJ"
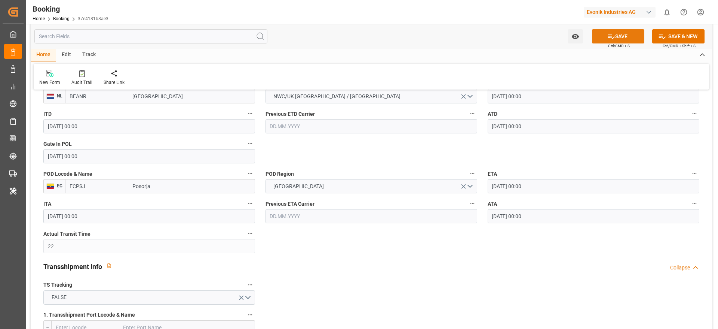
type input "Posorja"
click at [611, 35] on icon at bounding box center [612, 37] width 8 height 8
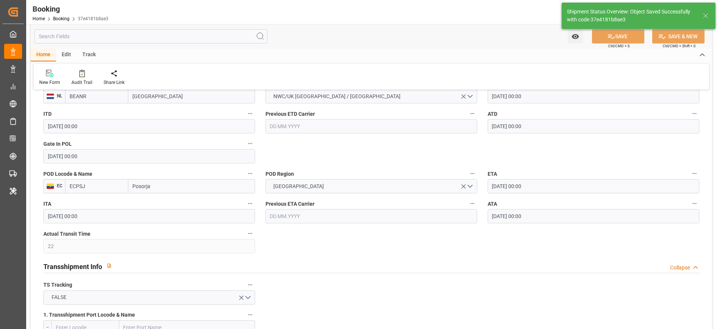
type textarea "NWC/UK North West Continent / UK_ECPSJ_HLCU_AT-AN"
type textarea "Pod-PolCountry-businessDivision-businessLine-"
type input "24.09.2025 09:11"
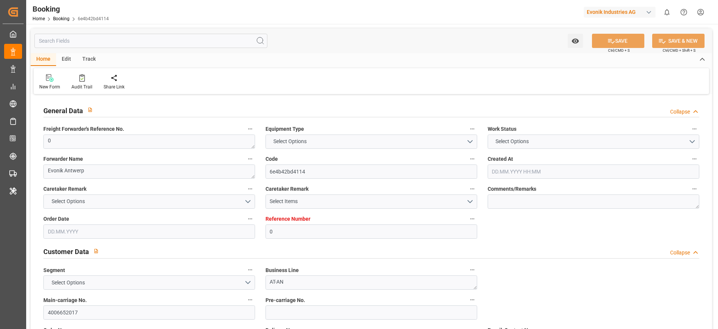
type input "0"
type input "9777632"
type input "Hapag [PERSON_NAME]"
type input "Hapag Lloyd Aktiengesellschaft"
type input "BEANR"
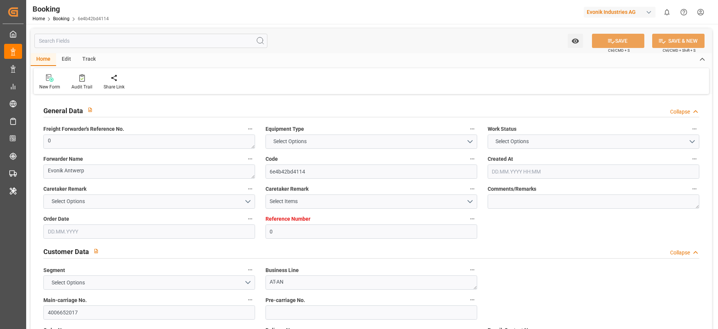
type input "Posorja"
type input "22"
type input "0"
type input "[DATE] 14:11"
type input "[DATE]"
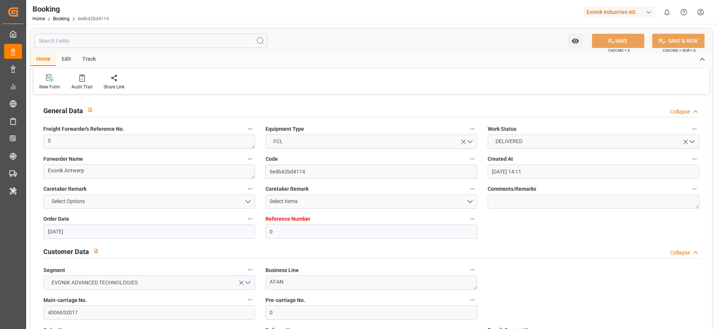
type input "[DATE]"
type input "[DATE] 00:00"
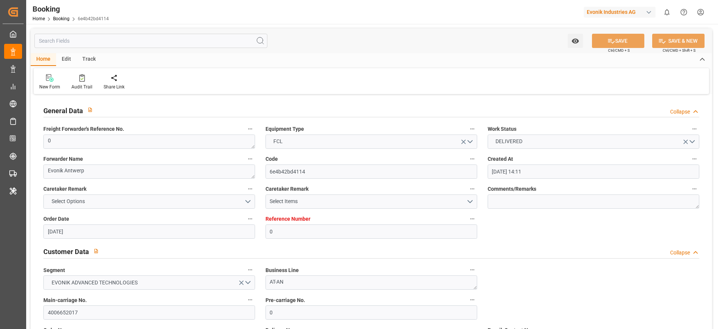
type input "[DATE] 00:00"
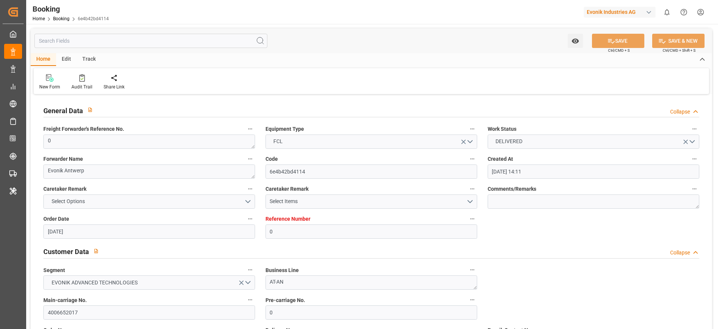
type input "[DATE] 00:00"
type input "[DATE] 09:10"
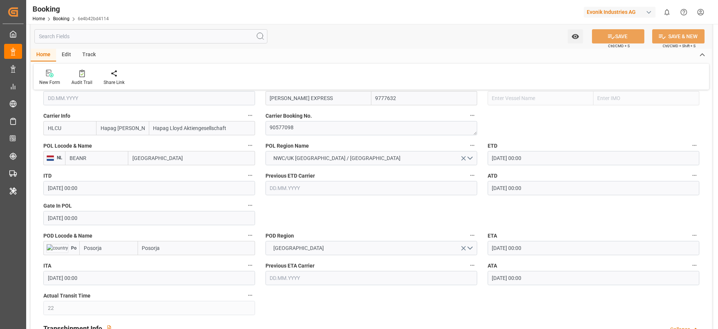
scroll to position [617, 0]
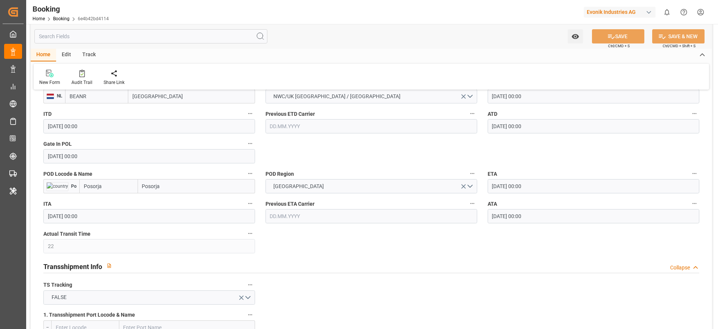
click at [182, 192] on input "Posorja" at bounding box center [196, 186] width 117 height 14
type input "Posorja"
click at [167, 204] on span "Posorja - ECPSJ" at bounding box center [161, 202] width 36 height 6
type input "ECPSJ"
type input "Posorja"
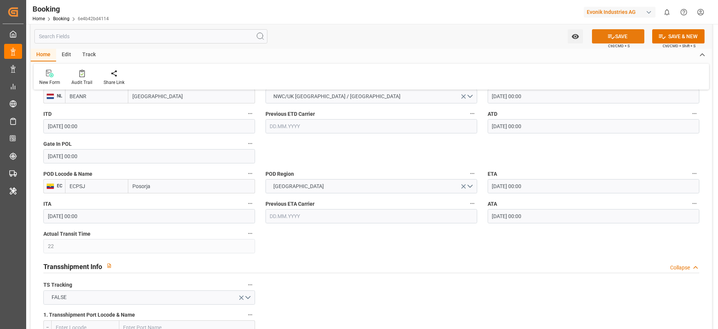
click at [623, 35] on button "SAVE" at bounding box center [618, 36] width 52 height 14
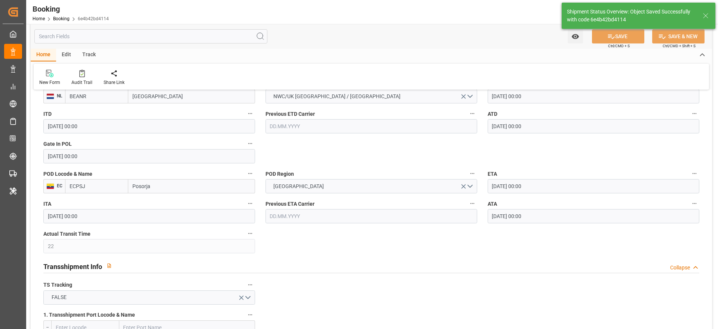
type textarea "NWC/[GEOGRAPHIC_DATA] [GEOGRAPHIC_DATA] Continent / [GEOGRAPHIC_DATA]-AN"
type textarea "Pod-PolCountry-businessDivision-businessLine-"
type input "[DATE] 09:12"
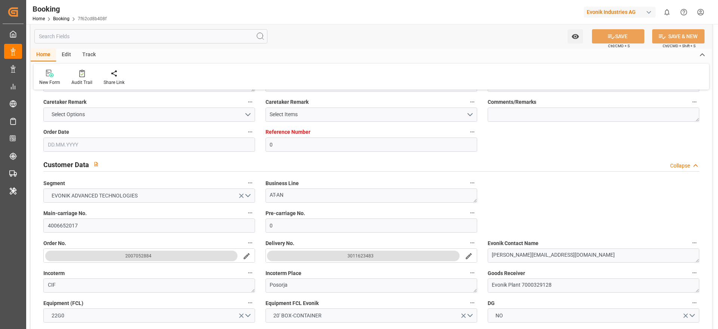
type input "0"
type input "9777632"
type input "Hapag [PERSON_NAME]"
type input "Hapag Lloyd Aktiengesellschaft"
type input "BEANR"
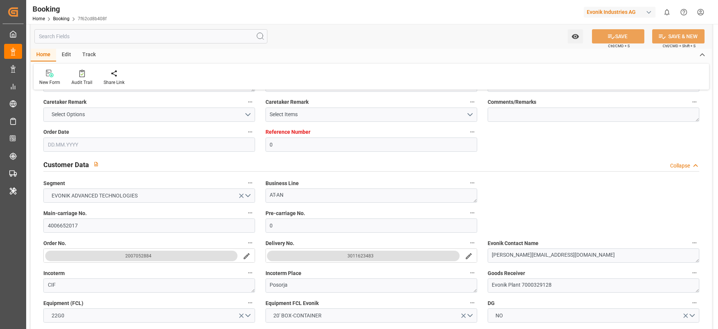
type input "Posorja"
type input "22"
type input "0"
type input "[DATE] 14:11"
type input "[DATE]"
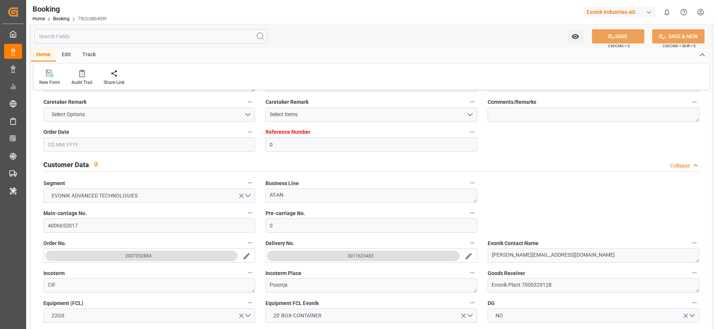
type input "[DATE]"
type input "[DATE] 00:00"
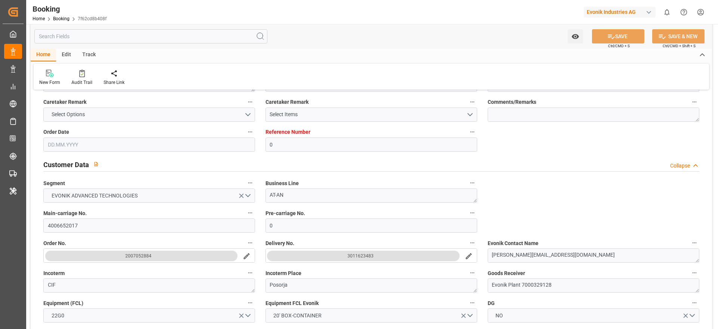
type input "[DATE] 00:00"
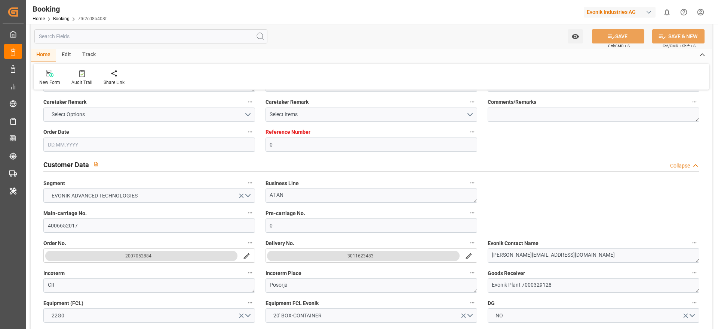
type input "[DATE] 00:00"
type input "[DATE] 09:10"
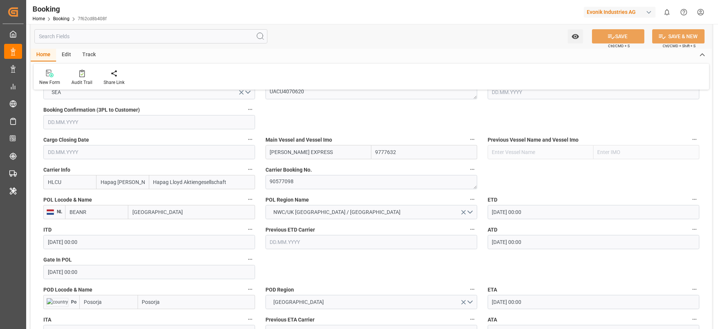
scroll to position [536, 0]
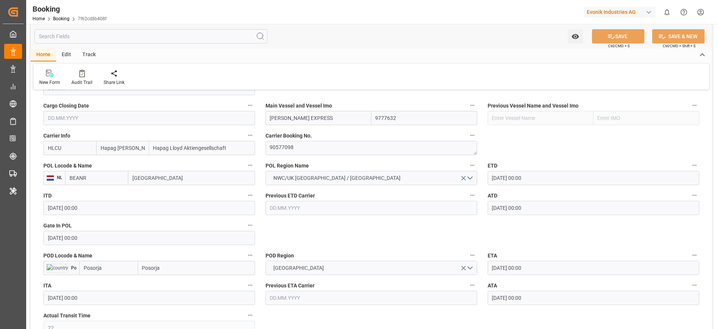
click at [174, 269] on input "Posorja" at bounding box center [196, 267] width 117 height 14
type input "Posorja"
click at [171, 281] on span "Posorja - ECPSJ" at bounding box center [161, 284] width 36 height 6
type input "ECPSJ"
type input "Posorja"
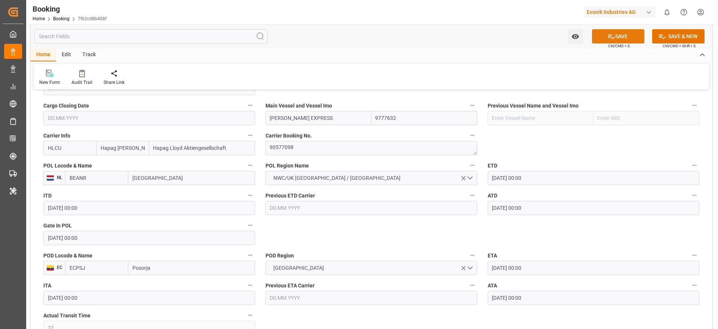
click at [624, 36] on button "SAVE" at bounding box center [618, 36] width 52 height 14
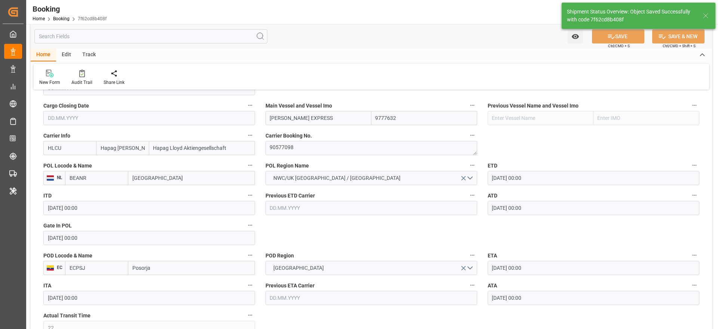
type textarea "NWC/[GEOGRAPHIC_DATA] [GEOGRAPHIC_DATA] Continent / [GEOGRAPHIC_DATA]-AN"
type textarea "Pod-PolCountry-businessDivision-businessLine-"
type input "[DATE] 09:12"
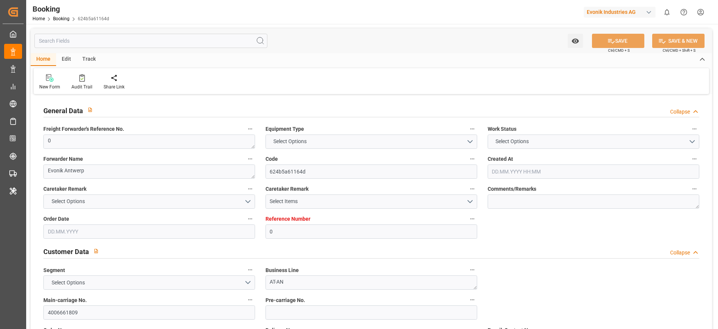
type input "0"
type input "9630420"
type input "Hapag [PERSON_NAME]"
type input "Hapag Lloyd Aktiengesellschaft"
type input "BEANR"
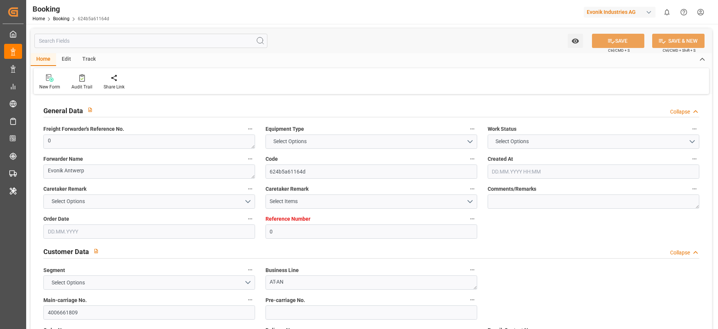
type input "BRPNG"
type input "43"
type input "0"
type input "[DATE] 03:58"
type input "[DATE]"
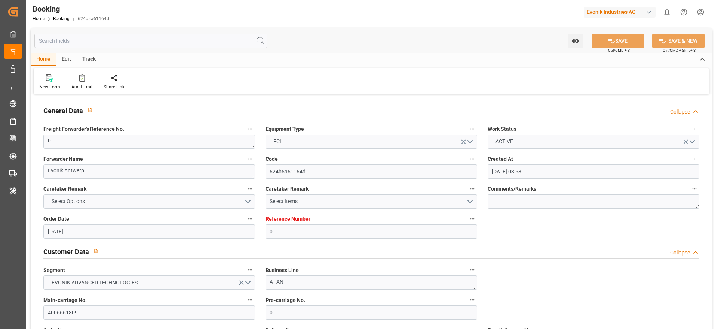
type input "[DATE]"
type input "[DATE] 00:00"
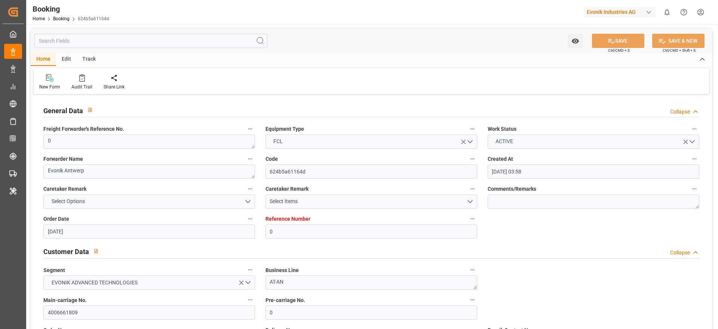
type input "[DATE] 00:00"
type input "[DATE] 09:16"
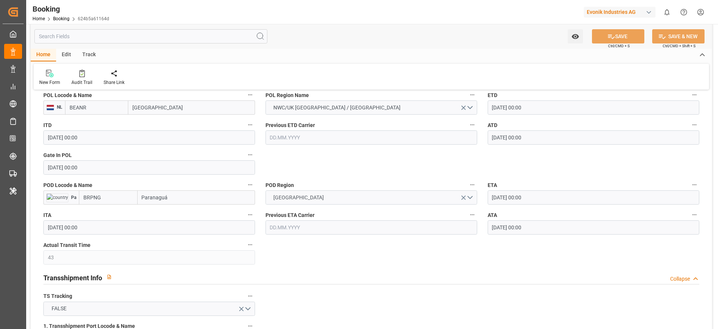
scroll to position [617, 0]
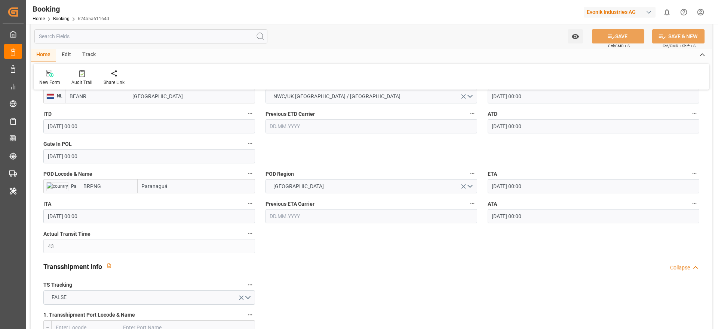
click at [194, 189] on input "Paranaguá" at bounding box center [196, 186] width 117 height 14
click at [174, 205] on span "Paranaguá - BRPNG" at bounding box center [165, 202] width 45 height 6
type input "Paranaguá"
click at [613, 37] on icon at bounding box center [612, 37] width 8 height 8
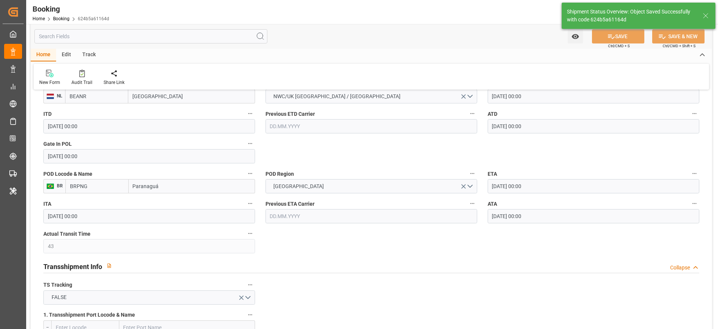
type textarea "PolCountry-businessDivision-businessLine-"
type input "[DATE] 09:17"
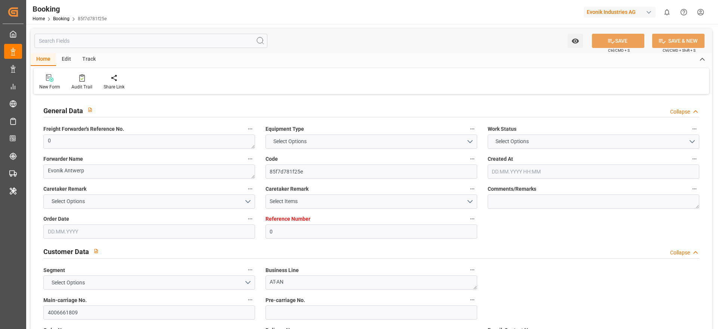
type input "0"
type input "9630420"
type input "Hapag [PERSON_NAME]"
type input "Hapag Lloyd Aktiengesellschaft"
type input "BEANR"
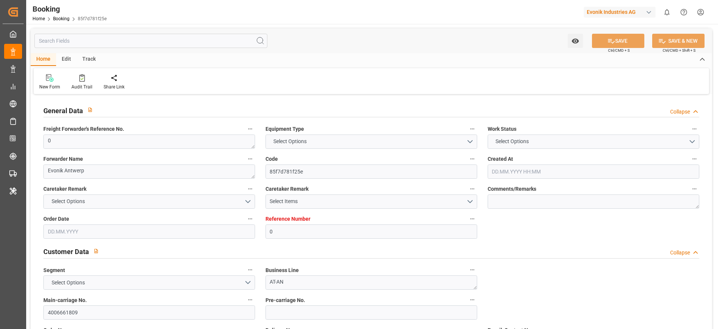
type input "BRPNG"
type input "43"
type input "0"
type input "[DATE] 03:58"
type input "[DATE]"
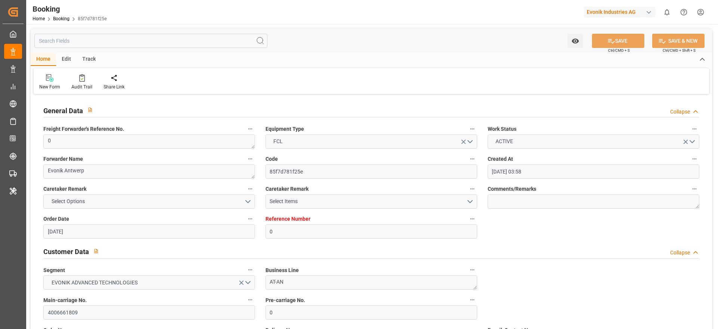
type input "[DATE]"
type input "[DATE] 00:00"
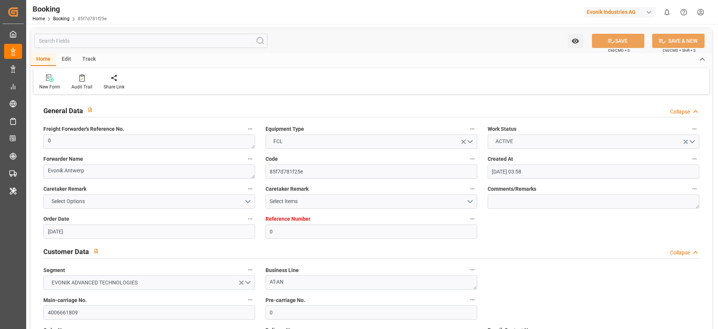
type input "[DATE] 00:00"
type input "[DATE] 09:16"
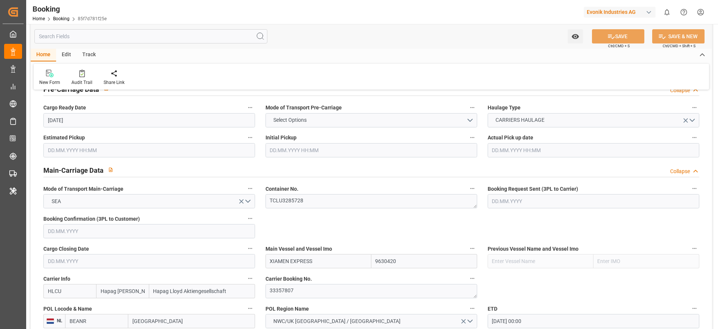
scroll to position [561, 0]
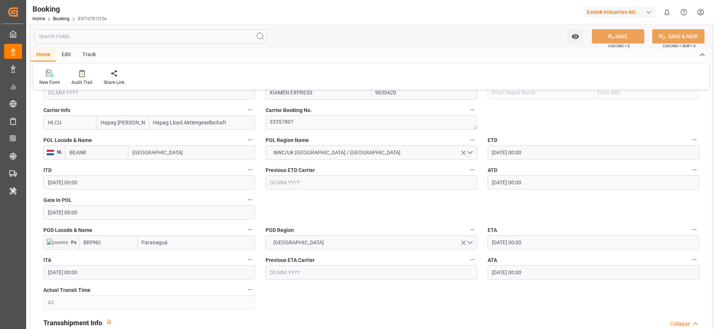
click at [64, 212] on input "[DATE] 00:00" at bounding box center [149, 212] width 212 height 14
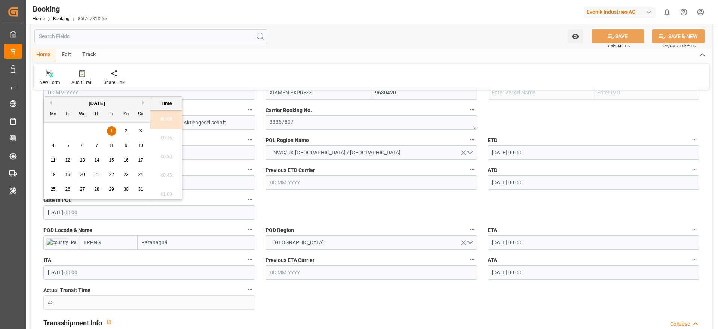
click at [66, 150] on div "5" at bounding box center [67, 145] width 9 height 9
type input "05.08.2025 00:00"
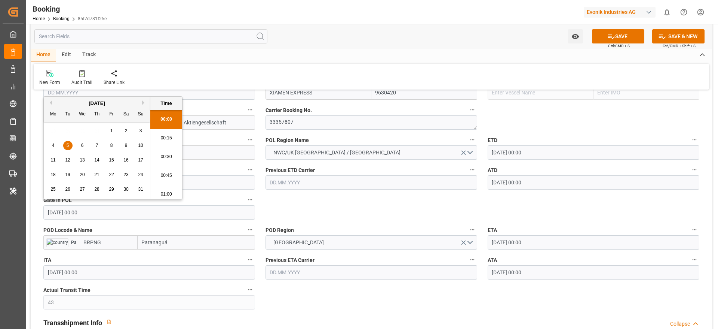
click at [175, 243] on input "Paranaguá" at bounding box center [196, 242] width 117 height 14
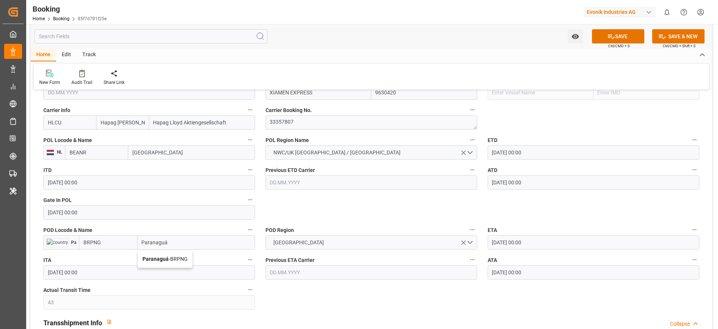
click at [174, 260] on span "Paranaguá - BRPNG" at bounding box center [165, 259] width 45 height 6
type input "Paranaguá"
click at [602, 36] on button "SAVE" at bounding box center [618, 36] width 52 height 14
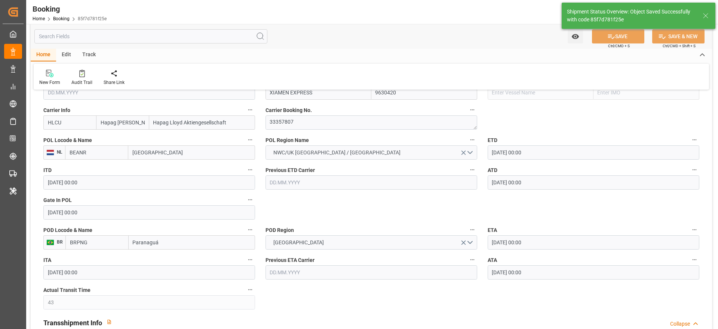
type textarea "PolCountry-businessDivision-businessLine-"
type input "24.09.2025 09:17"
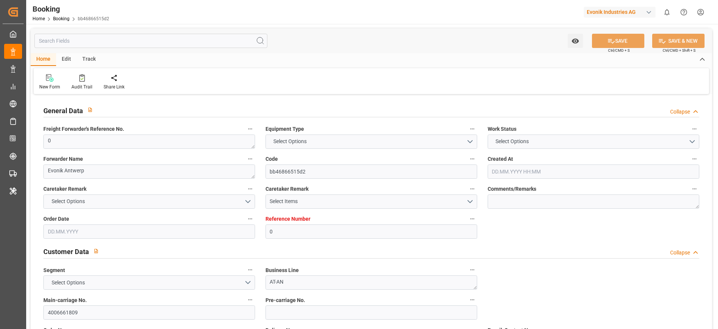
type input "0"
type input "9630420"
type input "Hapag [PERSON_NAME]"
type input "Hapag Lloyd Aktiengesellschaft"
type input "BEANR"
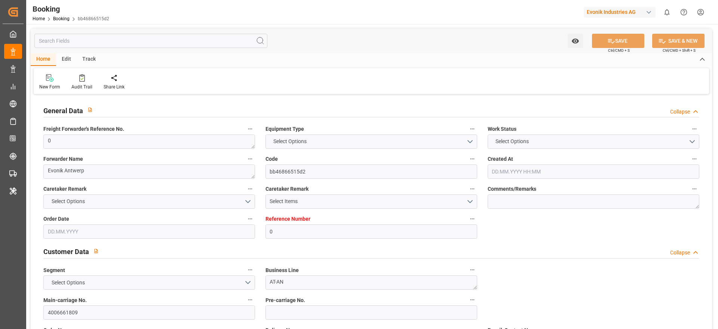
type input "BRPNG"
type input "43"
type input "0"
type input "[DATE] 03:58"
type input "[DATE]"
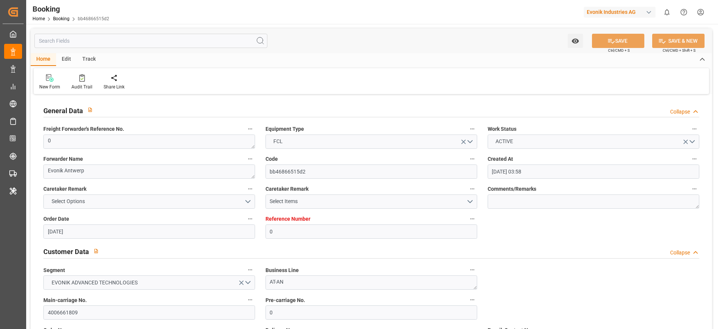
type input "[DATE]"
type input "[DATE] 00:00"
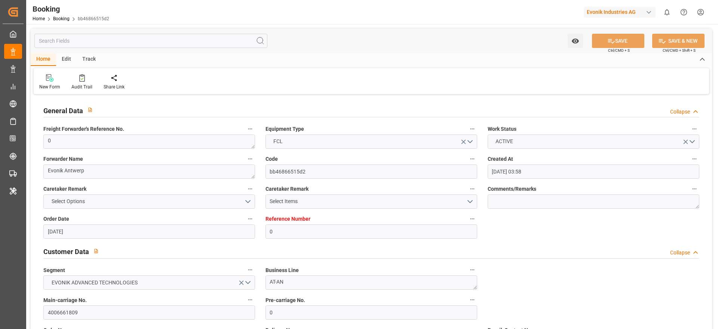
type input "[DATE] 00:00"
type input "[DATE] 09:16"
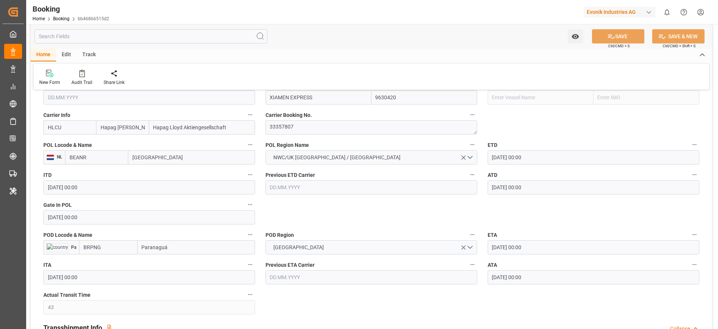
scroll to position [561, 0]
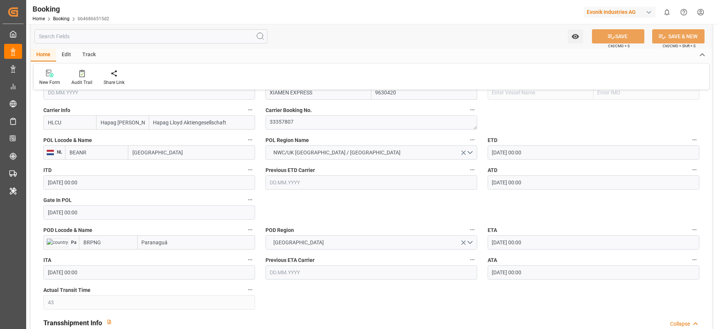
click at [177, 245] on input "Paranaguá" at bounding box center [196, 242] width 117 height 14
click at [172, 251] on div "Paranaguá - BRPNG" at bounding box center [165, 258] width 54 height 17
type input "Paranaguá"
click at [634, 37] on button "SAVE" at bounding box center [618, 36] width 52 height 14
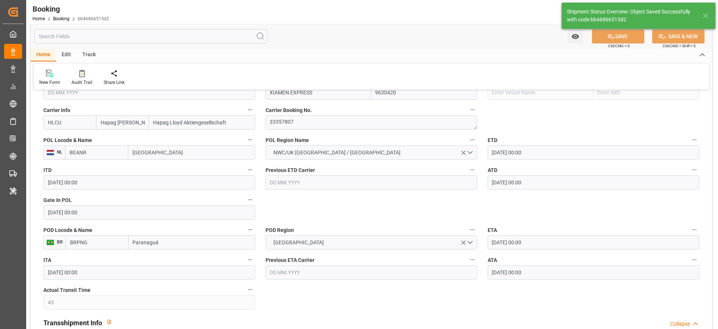
type textarea "PolCountry-businessDivision-businessLine-"
type input "[DATE] 09:19"
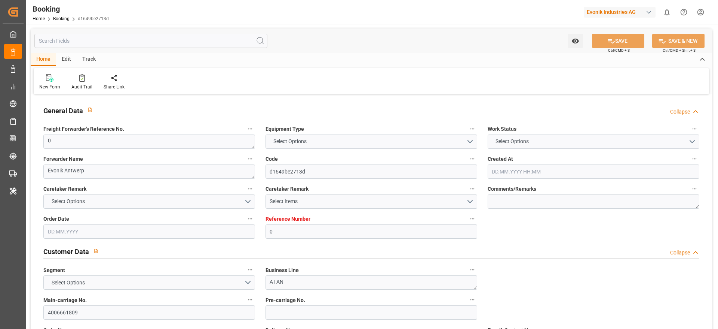
type input "0"
type input "9630420"
type input "Hapag [PERSON_NAME]"
type input "Hapag Lloyd Aktiengesellschaft"
type input "BEANR"
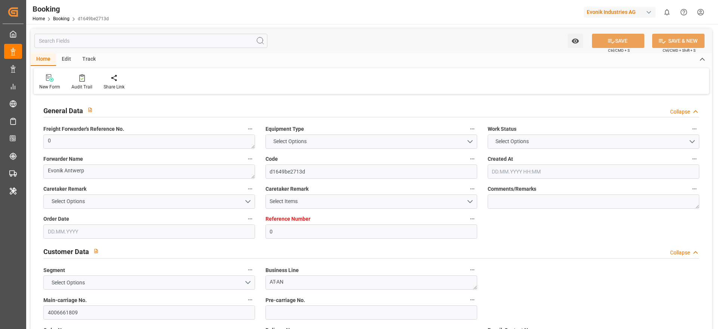
type input "BRPNG"
type input "43"
type input "0"
type input "[DATE] 03:58"
type input "[DATE]"
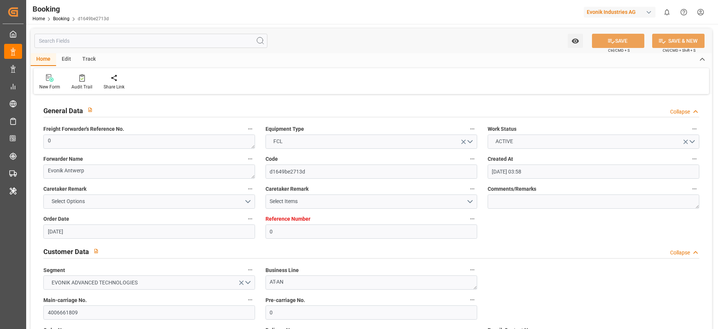
type input "[DATE]"
type input "[DATE] 00:00"
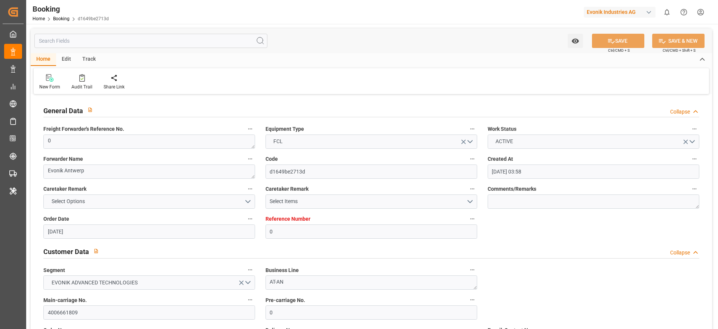
type input "[DATE] 00:00"
type input "[DATE] 09:16"
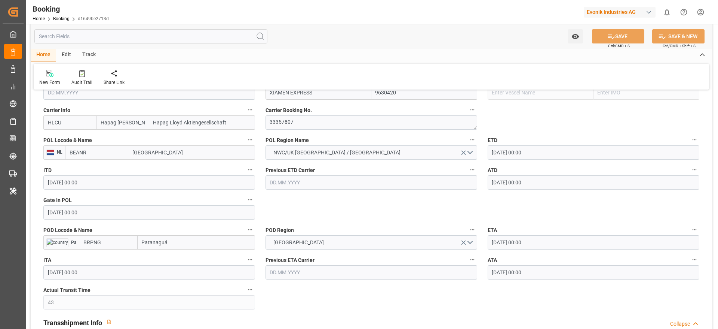
scroll to position [617, 0]
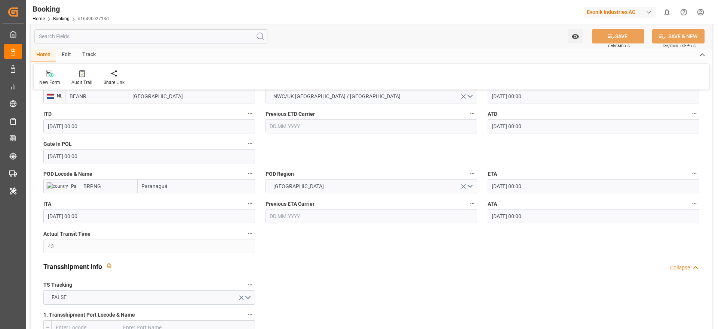
click at [189, 188] on input "Paranaguá" at bounding box center [196, 186] width 117 height 14
click at [176, 200] on span "Paranaguá - BRPNG" at bounding box center [165, 202] width 45 height 6
type input "Paranaguá"
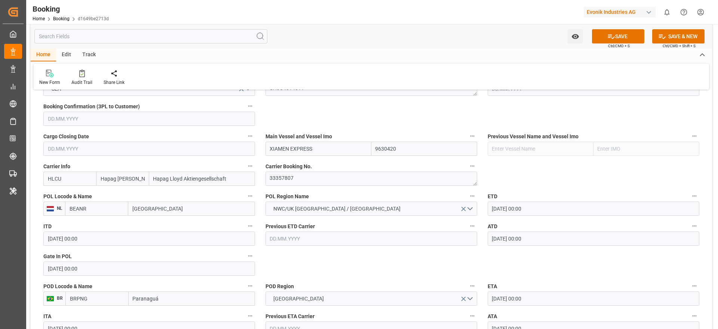
scroll to position [449, 0]
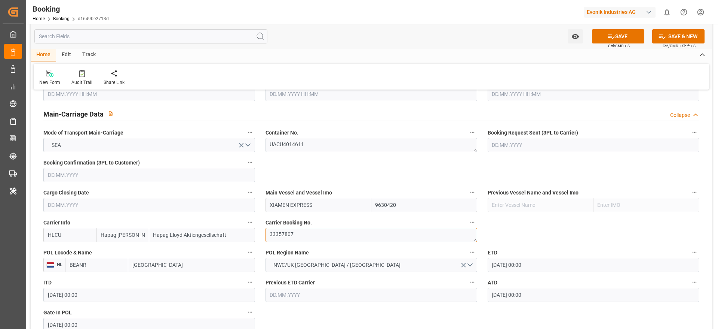
click at [285, 237] on textarea "33357807" at bounding box center [372, 234] width 212 height 14
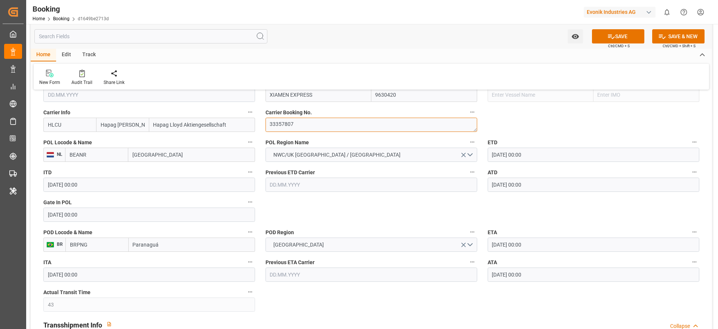
scroll to position [561, 0]
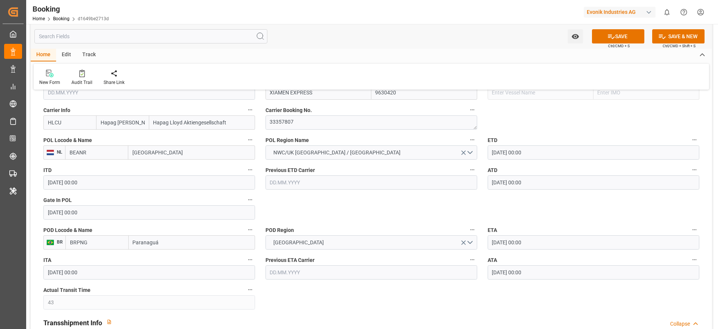
click at [82, 216] on input "01.08.2025 00:00" at bounding box center [149, 212] width 212 height 14
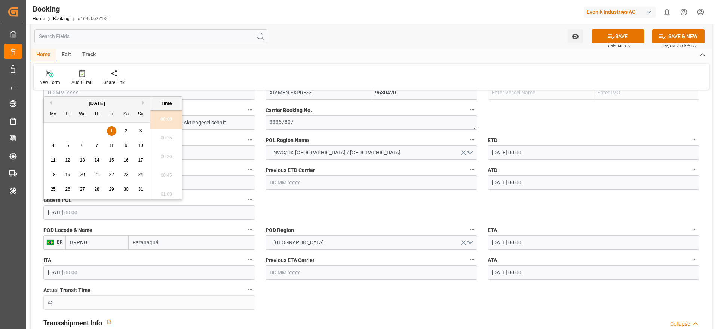
click at [65, 149] on div "5" at bounding box center [67, 145] width 9 height 9
type input "05.08.2025 00:00"
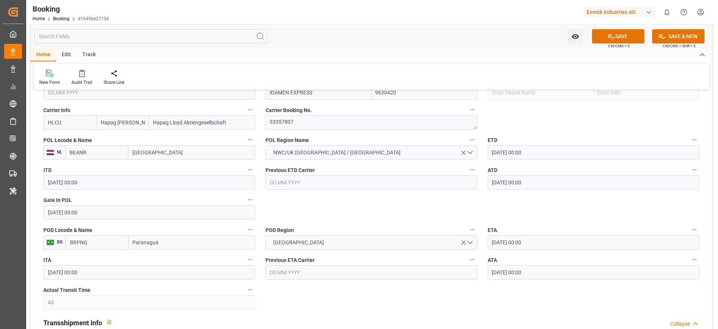
click at [625, 35] on button "SAVE" at bounding box center [618, 36] width 52 height 14
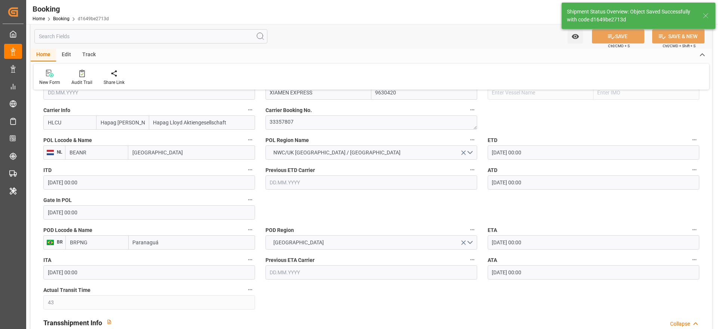
type textarea "PolCountry-businessDivision-businessLine-"
type input "24.09.2025 09:20"
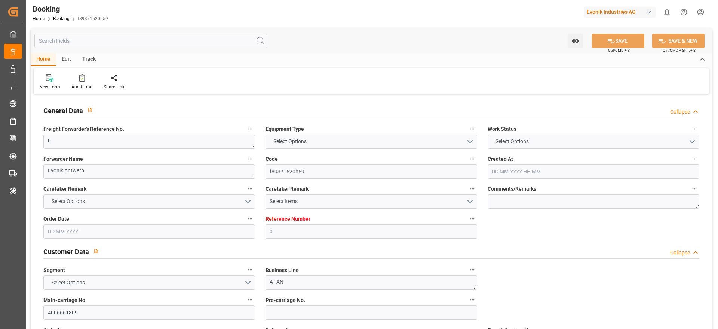
type input "0"
type input "9630420"
type input "Hapag [PERSON_NAME]"
type input "Hapag Lloyd Aktiengesellschaft"
type input "BEANR"
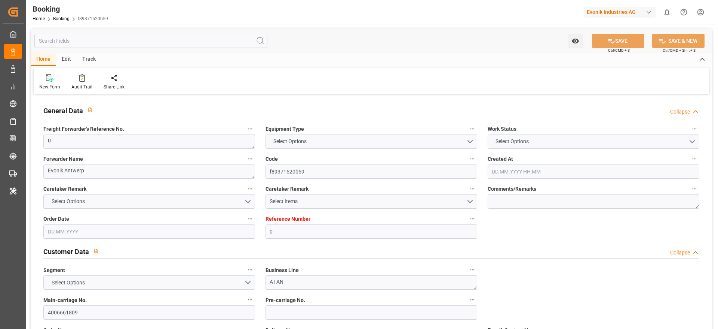
type input "BRPNG"
type input "43"
type input "0"
type input "[DATE] 03:58"
type input "[DATE]"
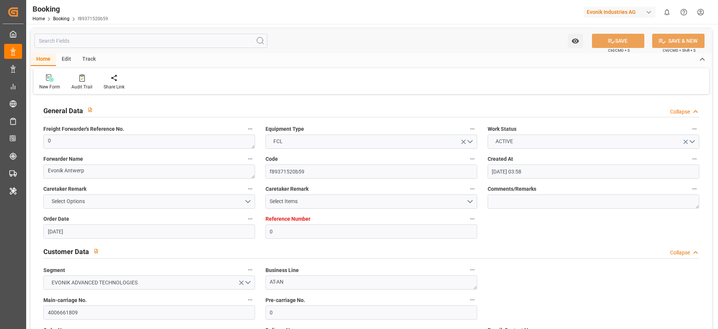
type input "[DATE]"
type input "[DATE] 00:00"
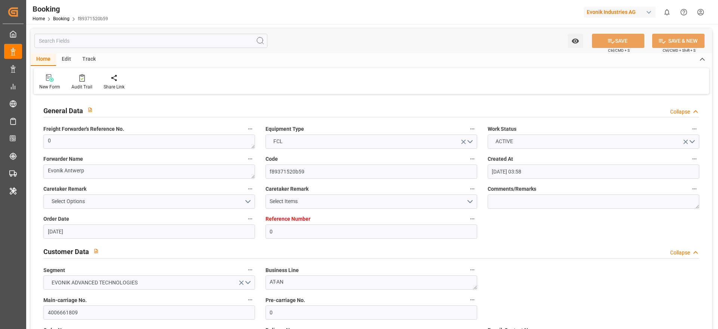
type input "[DATE] 00:00"
type input "[DATE] 09:16"
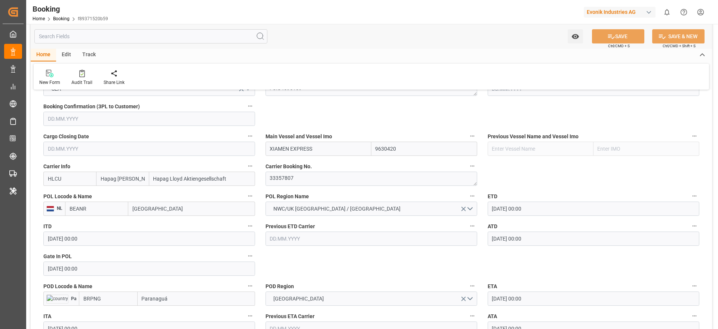
scroll to position [561, 0]
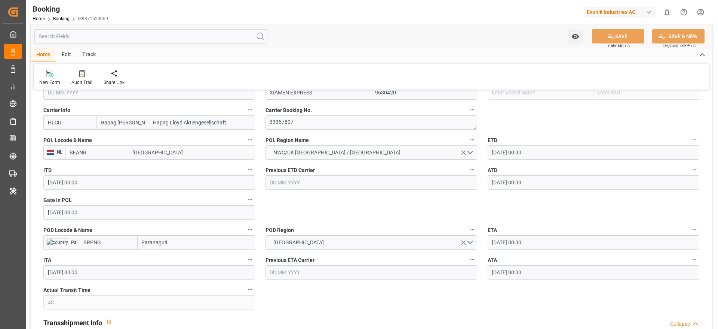
click at [176, 244] on input "Paranaguá" at bounding box center [196, 242] width 117 height 14
click at [175, 258] on span "Paranaguá - BRPNG" at bounding box center [165, 259] width 45 height 6
type input "Paranaguá"
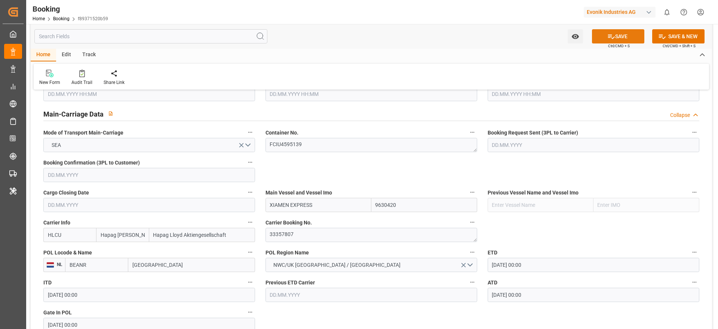
click at [616, 38] on button "SAVE" at bounding box center [618, 36] width 52 height 14
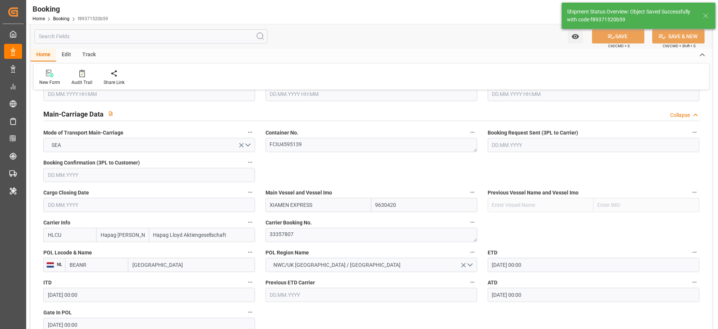
type textarea "PolCountry-businessDivision-businessLine-"
type input "[DATE] 09:20"
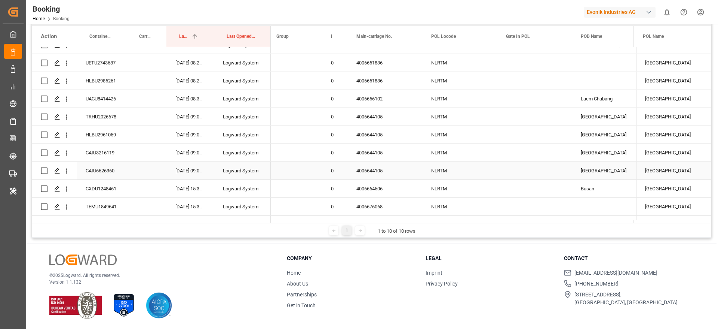
scroll to position [842, 0]
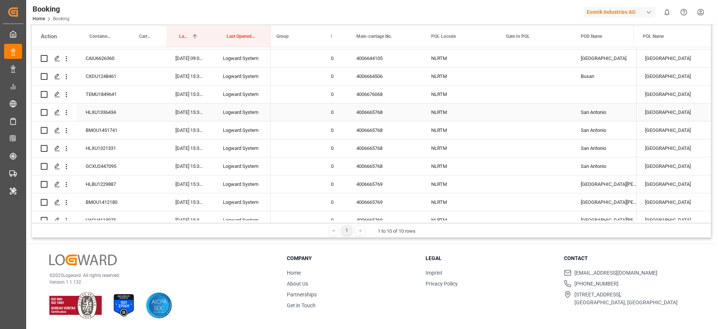
click at [362, 113] on div "4006665768" at bounding box center [385, 112] width 75 height 18
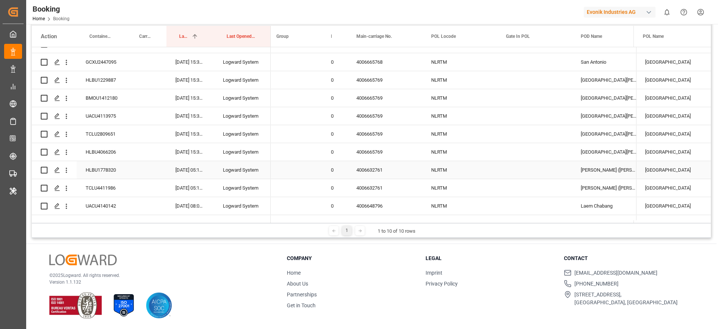
scroll to position [954, 0]
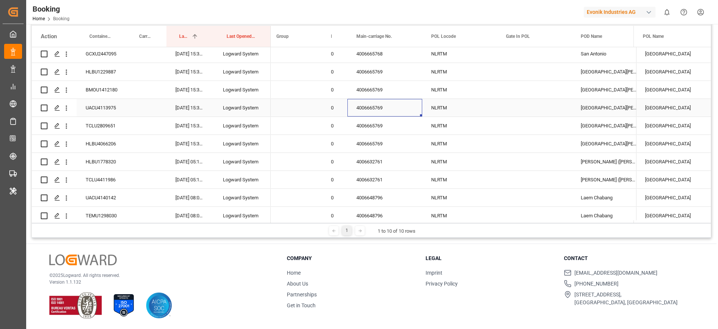
click at [388, 107] on div "4006665769" at bounding box center [385, 108] width 75 height 18
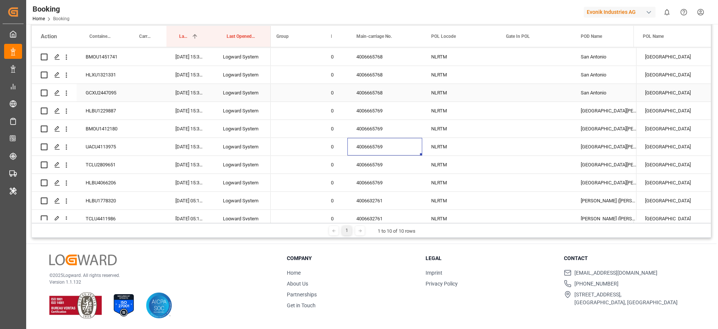
scroll to position [898, 0]
click at [170, 142] on div "06.08.2025 15:38:20" at bounding box center [190, 146] width 48 height 18
click at [179, 164] on div "06.08.2025 15:38:20" at bounding box center [190, 164] width 48 height 18
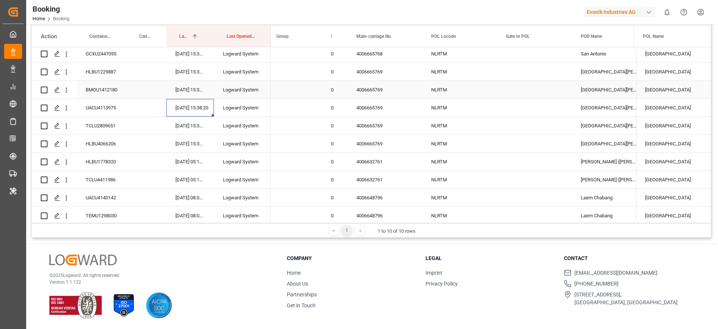
click at [202, 95] on div "06.08.2025 15:38:20" at bounding box center [190, 90] width 48 height 18
click at [205, 111] on div "06.08.2025 15:38:20" at bounding box center [190, 108] width 48 height 18
click at [197, 129] on div "06.08.2025 15:38:20" at bounding box center [190, 126] width 48 height 18
click at [190, 143] on div "06.08.2025 15:38:20" at bounding box center [190, 144] width 48 height 18
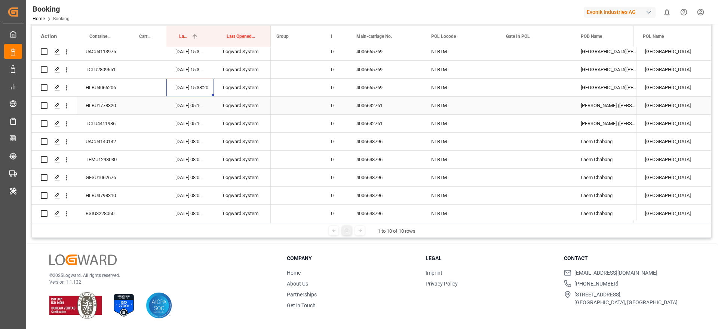
click at [187, 109] on div "11.08.2025 05:17:38" at bounding box center [190, 106] width 48 height 18
click at [187, 127] on div "11.08.2025 05:17:38" at bounding box center [190, 123] width 48 height 18
click at [382, 144] on div "4006648796" at bounding box center [385, 141] width 75 height 18
click at [192, 144] on div "11.08.2025 08:09:48" at bounding box center [190, 141] width 48 height 18
click at [251, 137] on div "Logward System" at bounding box center [242, 141] width 57 height 18
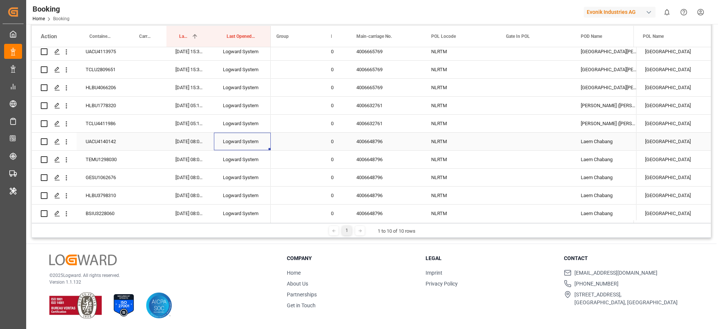
click at [368, 146] on div "4006648796" at bounding box center [385, 141] width 75 height 18
click at [360, 156] on div "4006648796" at bounding box center [385, 159] width 75 height 18
click at [380, 180] on div "4006648796" at bounding box center [385, 177] width 75 height 18
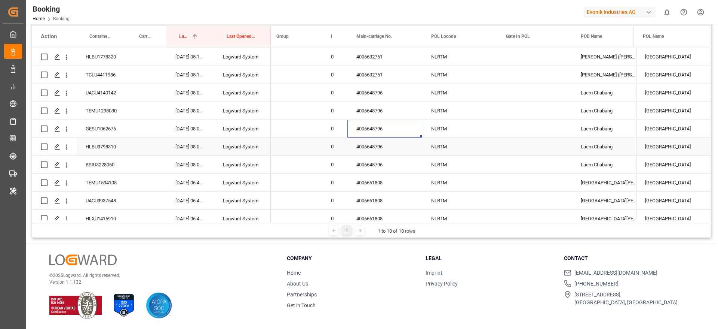
scroll to position [1066, 0]
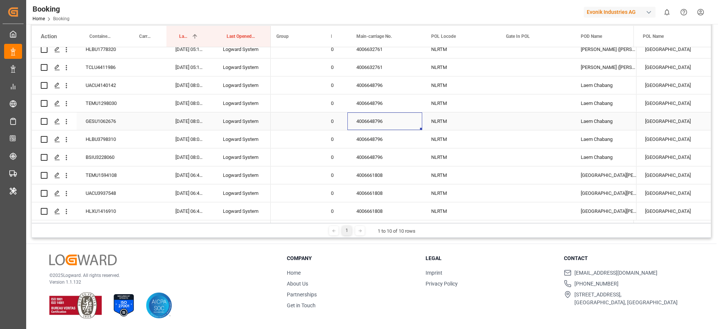
click at [378, 123] on div "4006648796" at bounding box center [385, 121] width 75 height 18
click at [377, 119] on div "4006648796" at bounding box center [385, 121] width 75 height 18
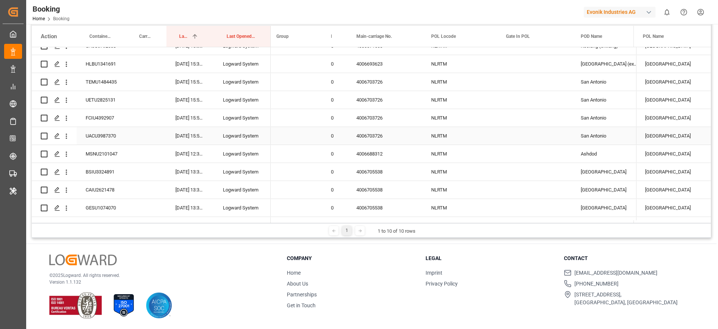
scroll to position [1778, 0]
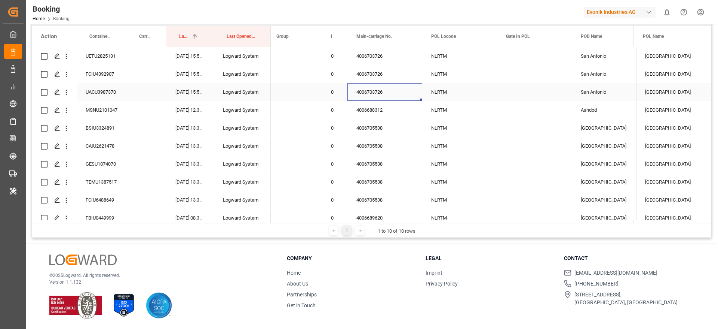
click at [370, 91] on div "4006703726" at bounding box center [385, 92] width 75 height 18
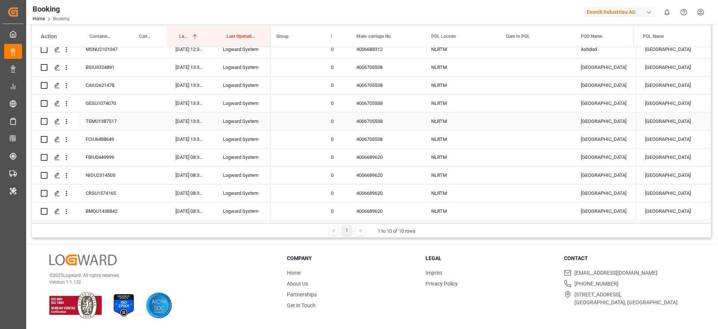
click at [231, 125] on div "Logward System" at bounding box center [242, 121] width 57 height 18
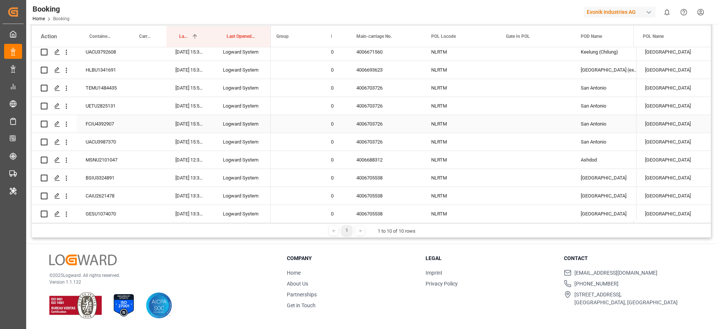
scroll to position [1727, 0]
click at [231, 125] on div "Logward System" at bounding box center [242, 125] width 57 height 18
click at [238, 142] on div "Logward System" at bounding box center [242, 143] width 57 height 18
click at [238, 169] on div "Logward System" at bounding box center [242, 161] width 57 height 18
click at [237, 183] on div "Logward System" at bounding box center [242, 178] width 57 height 18
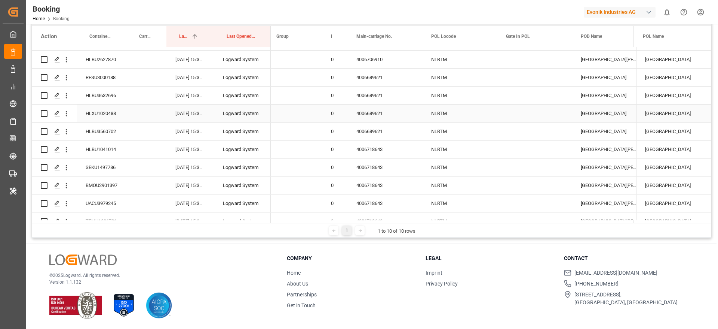
scroll to position [2074, 0]
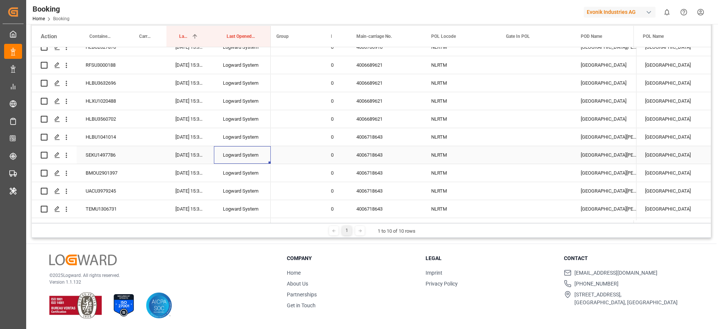
click at [239, 147] on div "Logward System" at bounding box center [242, 155] width 57 height 18
click at [239, 170] on div "Logward System" at bounding box center [242, 173] width 57 height 18
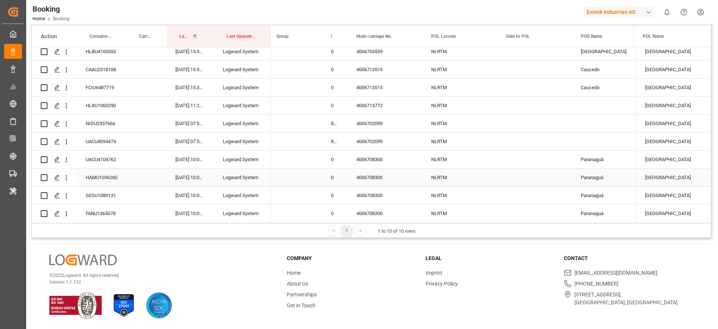
scroll to position [2336, 0]
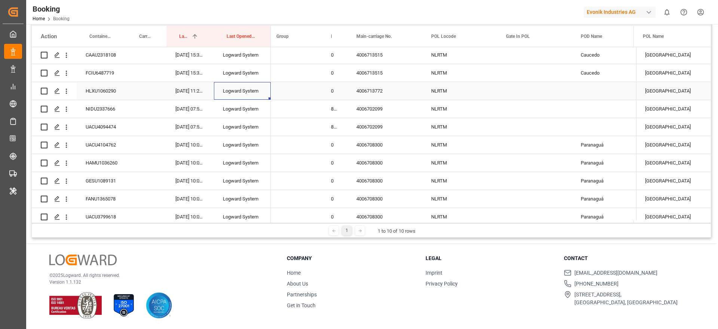
click at [241, 99] on div "Logward System" at bounding box center [242, 91] width 57 height 18
click at [245, 103] on div "Logward System" at bounding box center [242, 109] width 57 height 18
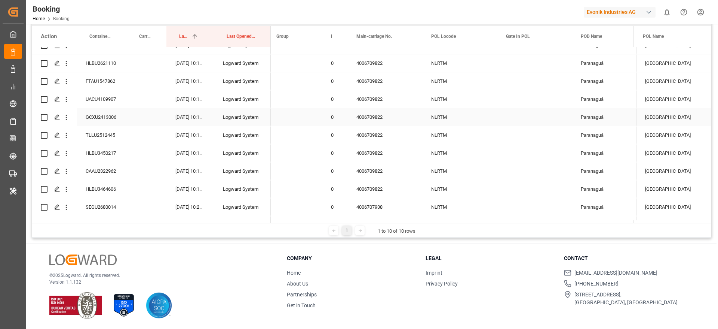
scroll to position [2561, 0]
click at [172, 146] on div "16.09.2025 10:15:26" at bounding box center [190, 153] width 48 height 18
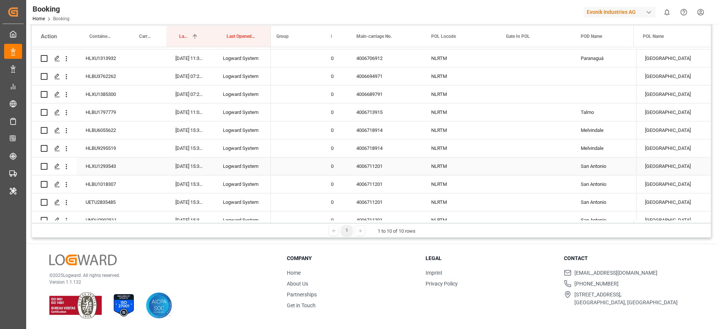
scroll to position [2842, 0]
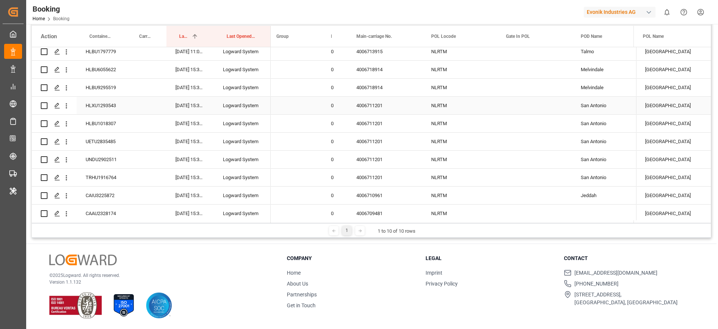
click at [382, 109] on div "4006711201" at bounding box center [385, 106] width 75 height 18
click at [381, 122] on div "4006711201" at bounding box center [385, 123] width 75 height 18
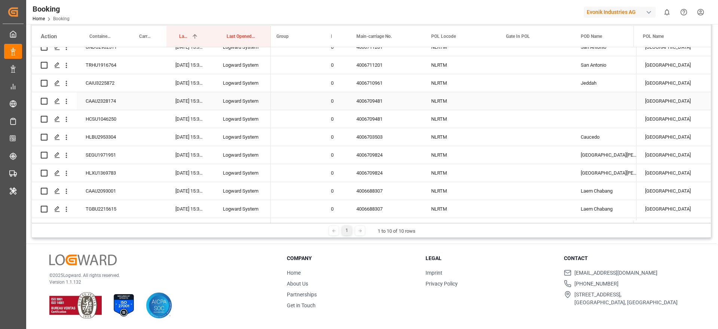
click at [370, 86] on div "4006710961" at bounding box center [385, 83] width 75 height 18
click at [66, 87] on icon "open menu" at bounding box center [66, 83] width 8 height 8
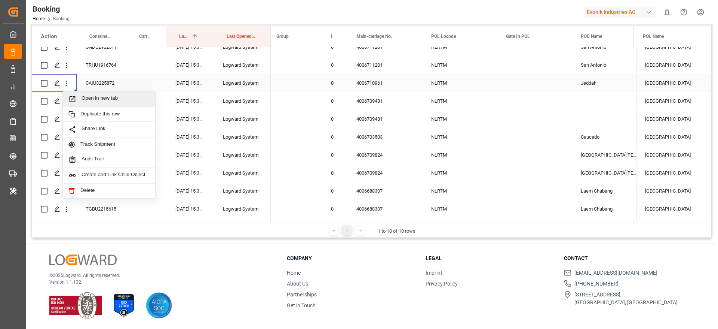
click at [92, 97] on span "Open in new tab" at bounding box center [116, 99] width 68 height 8
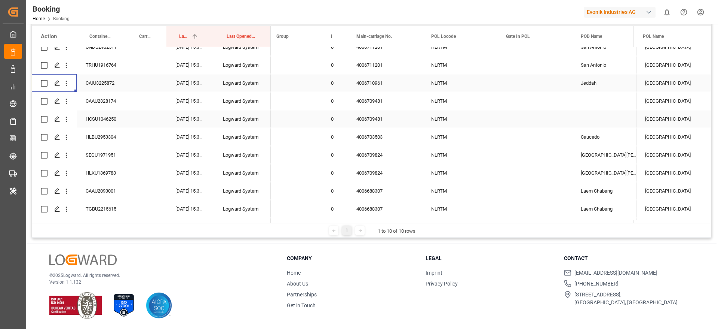
scroll to position [3010, 0]
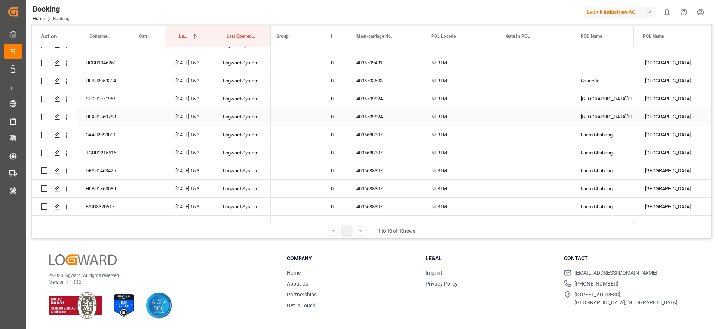
click at [370, 117] on div "4006709824" at bounding box center [385, 117] width 75 height 18
click at [370, 104] on div "4006709824" at bounding box center [385, 99] width 75 height 18
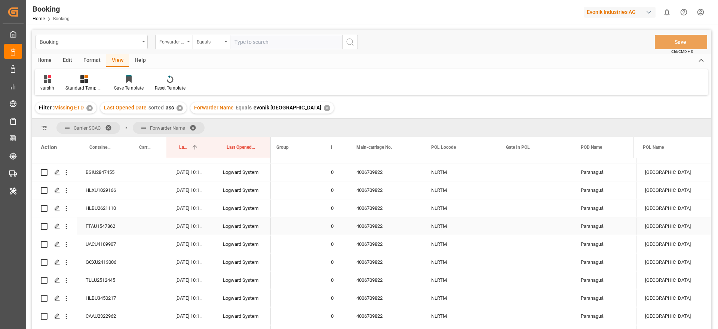
scroll to position [2561, 0]
click at [324, 110] on div "✕" at bounding box center [327, 108] width 6 height 6
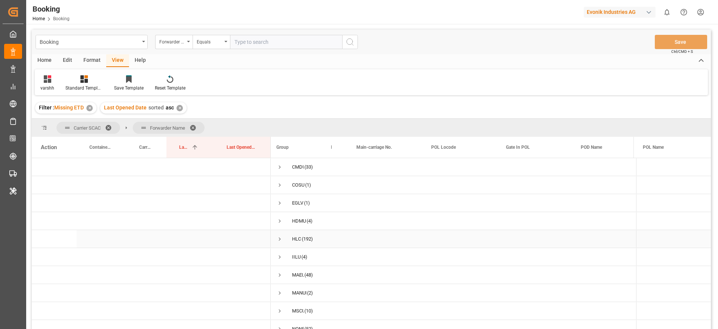
click at [282, 238] on span "Press SPACE to select this row." at bounding box center [279, 238] width 7 height 7
click at [278, 236] on span "Press SPACE to select this row." at bounding box center [279, 238] width 7 height 7
click at [278, 239] on span "Press SPACE to select this row." at bounding box center [279, 238] width 7 height 7
click at [281, 218] on span "Press SPACE to select this row." at bounding box center [279, 216] width 7 height 7
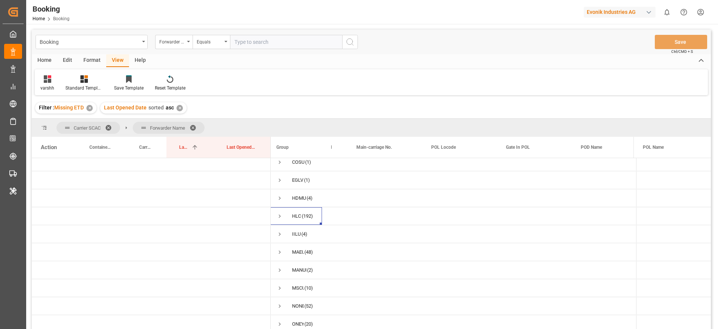
click at [94, 62] on div "Format" at bounding box center [92, 60] width 28 height 13
click at [45, 82] on div at bounding box center [51, 79] width 22 height 8
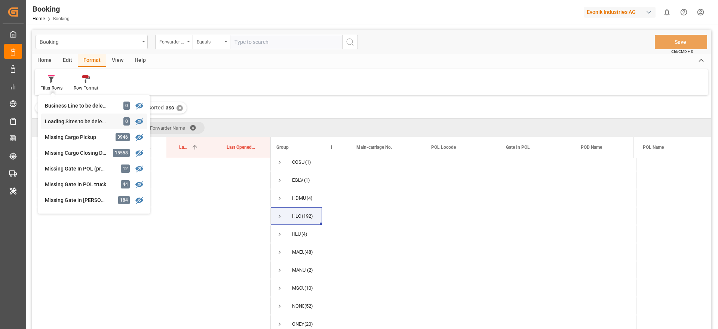
scroll to position [112, 0]
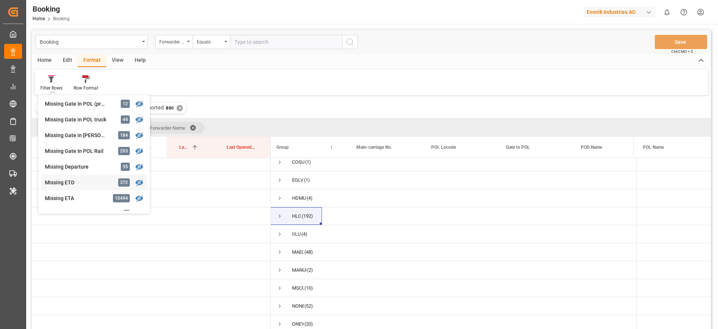
click at [79, 180] on div "Missing ETD" at bounding box center [77, 182] width 65 height 8
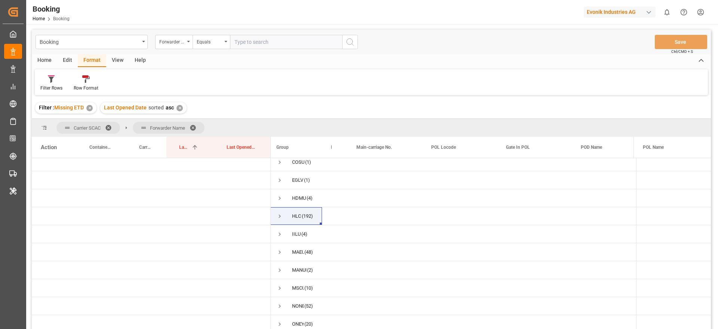
click at [114, 128] on span at bounding box center [111, 127] width 12 height 7
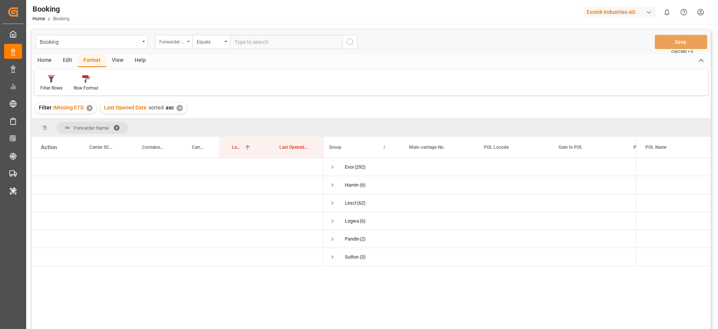
click at [175, 44] on div "Forwarder Name" at bounding box center [171, 41] width 25 height 9
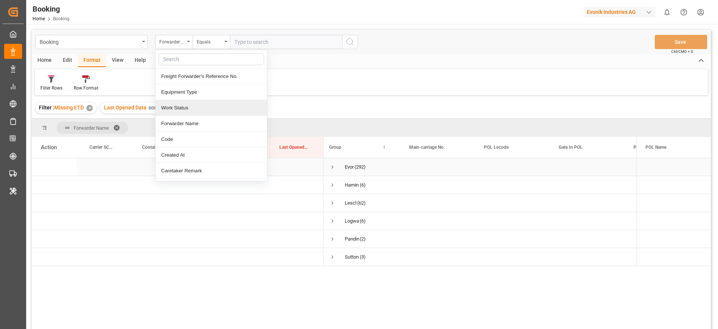
click at [333, 170] on span "Press SPACE to select this row." at bounding box center [332, 167] width 7 height 7
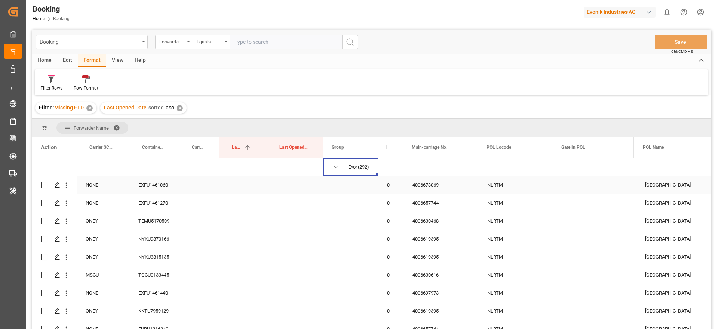
scroll to position [0, 1]
drag, startPoint x: 108, startPoint y: 152, endPoint x: 112, endPoint y: 134, distance: 18.8
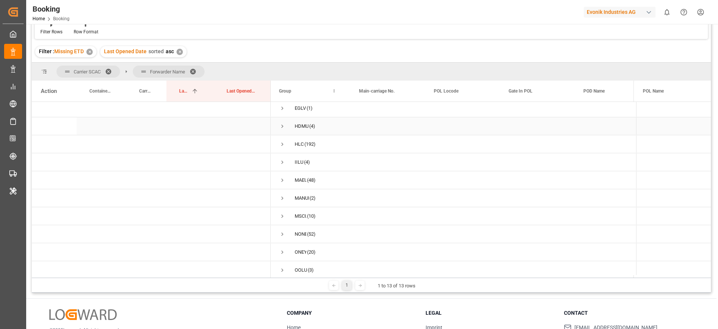
scroll to position [56, 0]
click at [283, 127] on span "Press SPACE to select this row." at bounding box center [282, 126] width 7 height 7
click at [298, 145] on span "Press SPACE to select this row." at bounding box center [298, 144] width 7 height 7
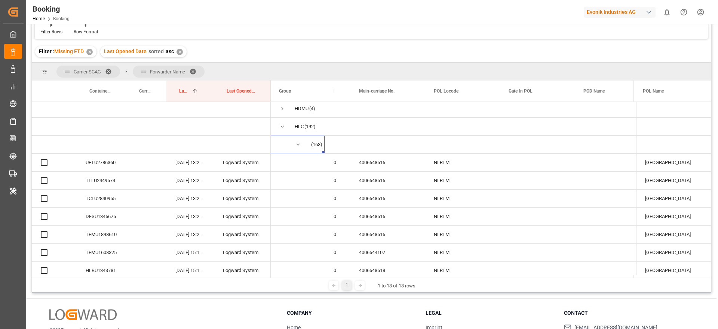
scroll to position [0, 0]
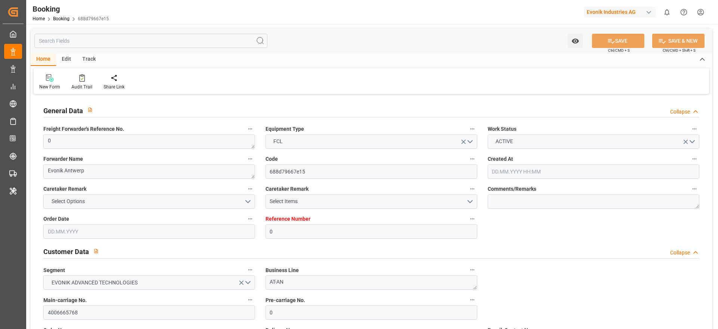
type input "0"
type input "9729104"
type input "Hapag [PERSON_NAME]"
type input "Hapag Lloyd Aktiengesellschaft"
type input "BEANR"
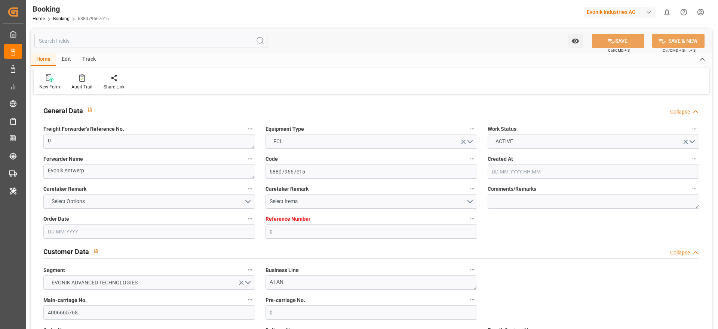
type input "CLSAI"
type input "34"
type input "0"
type input "[DATE] 04:24"
type input "[DATE]"
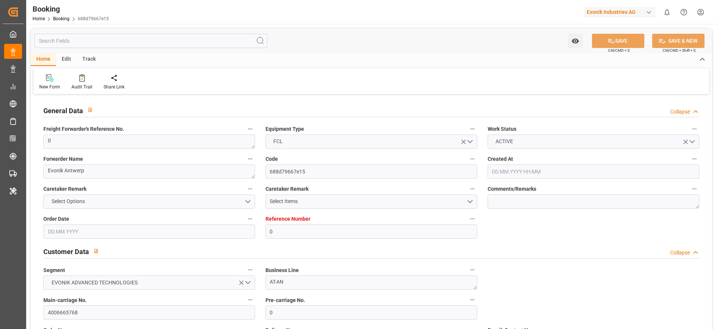
type input "[DATE]"
type input "[DATE] 00:00"
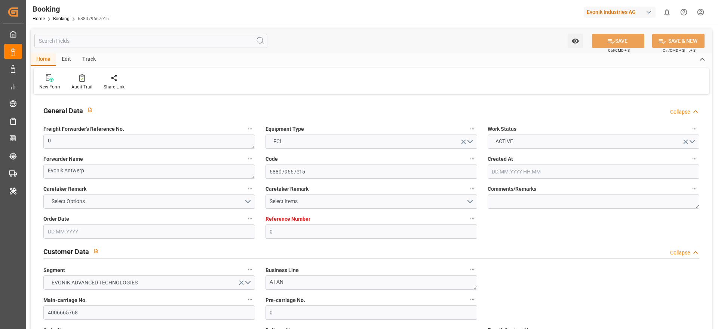
type input "[DATE] 00:00"
type input "24.09.2025 09:36"
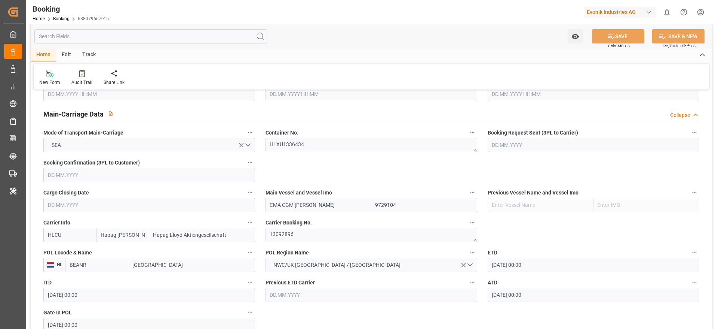
scroll to position [617, 0]
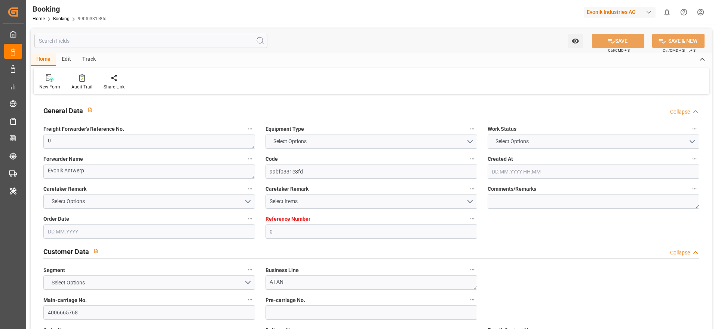
type input "0"
type input "9729104"
type input "Hapag [PERSON_NAME]"
type input "Hapag Lloyd Aktiengesellschaft"
type input "BEANR"
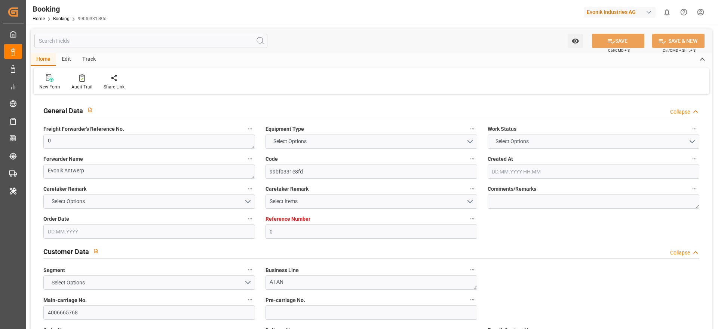
type input "CLSAI"
type input "34"
type input "0"
type input "[DATE] 04:24"
type input "[DATE]"
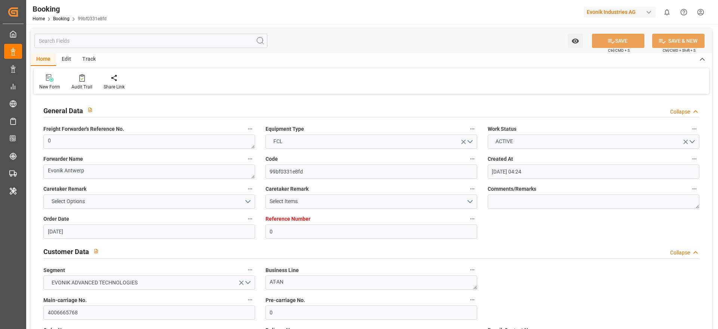
type input "[DATE]"
type input "[DATE] 00:00"
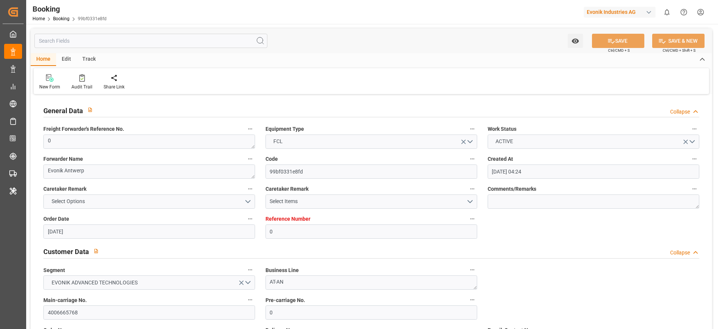
type input "[DATE] 00:00"
type input "[DATE] 09:36"
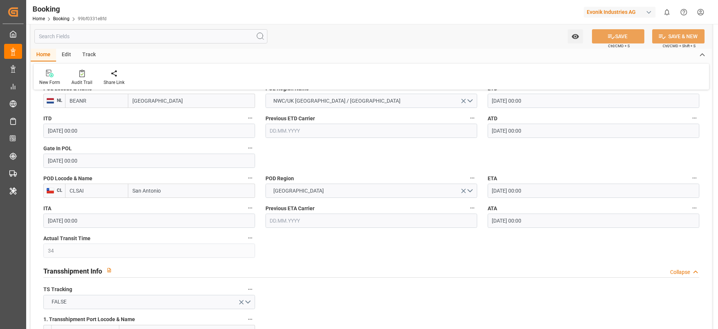
scroll to position [617, 0]
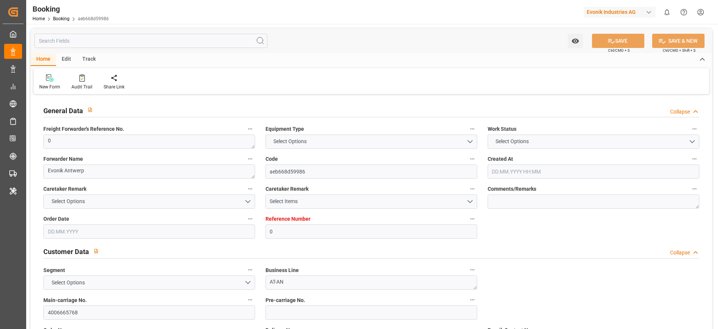
type input "0"
type input "9729104"
type input "Hapag [PERSON_NAME]"
type input "Hapag Lloyd Aktiengesellschaft"
type input "BEANR"
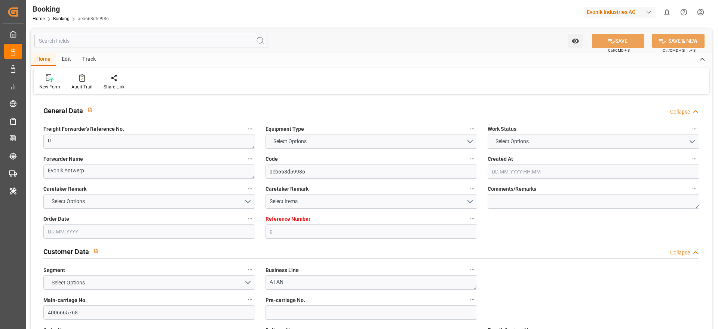
type input "CLSAI"
type input "34"
type input "0"
type input "[DATE] 04:24"
type input "[DATE]"
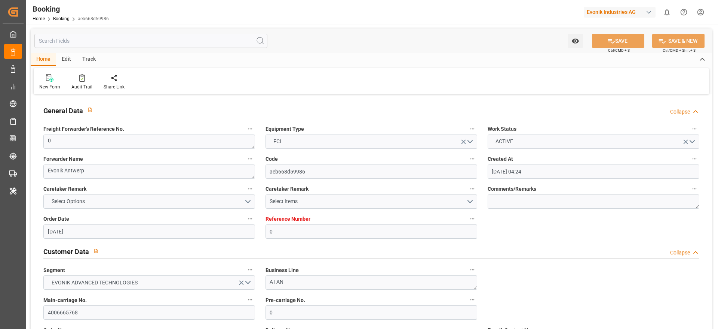
type input "[DATE]"
type input "[DATE] 00:00"
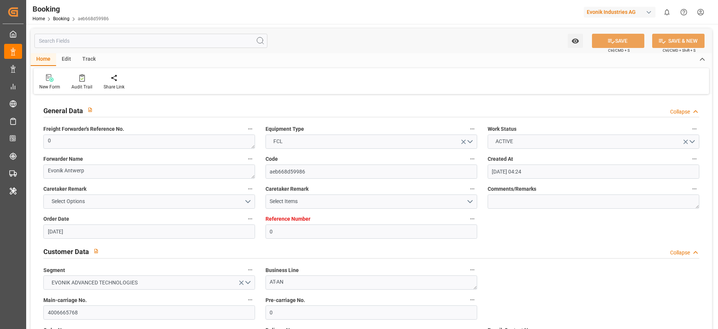
type input "[DATE] 00:00"
type input "[DATE] 09:36"
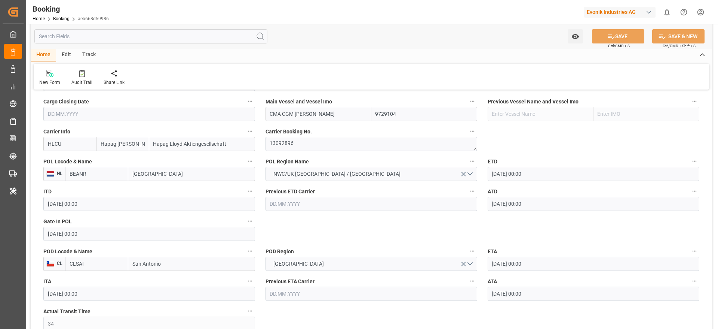
scroll to position [561, 0]
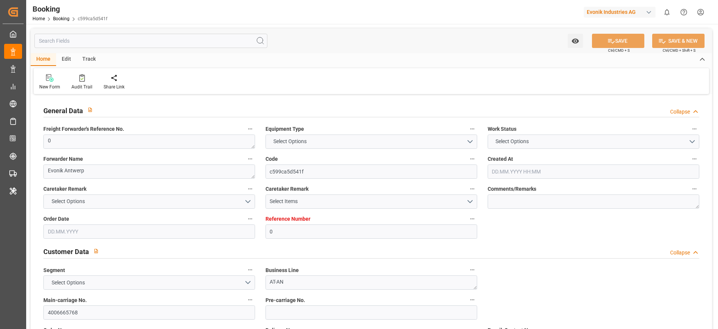
type input "0"
type input "9729104"
type input "Hapag [PERSON_NAME]"
type input "Hapag Lloyd Aktiengesellschaft"
type input "BEANR"
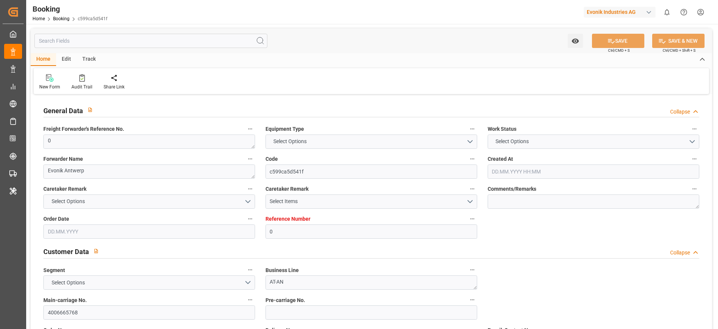
type input "CLSAI"
type input "34"
type input "0"
type input "[DATE] 04:24"
type input "[DATE]"
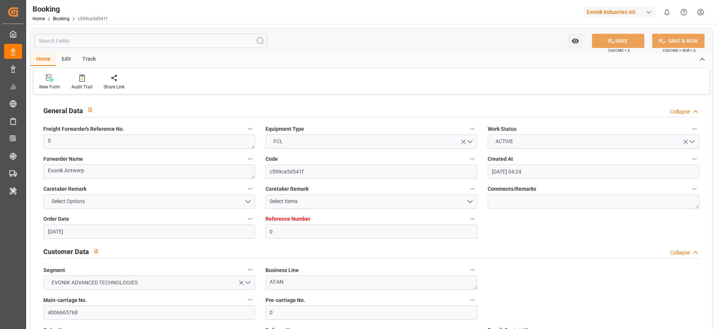
type input "[DATE]"
type input "[DATE] 00:00"
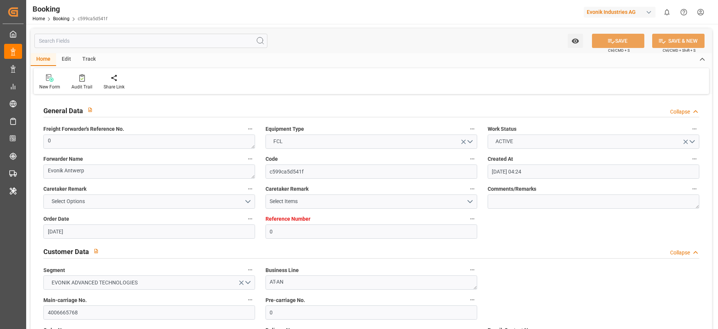
type input "[DATE] 00:00"
type input "24.09.2025 09:36"
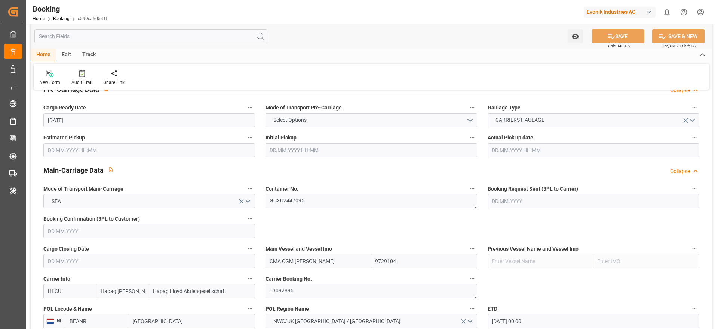
scroll to position [561, 0]
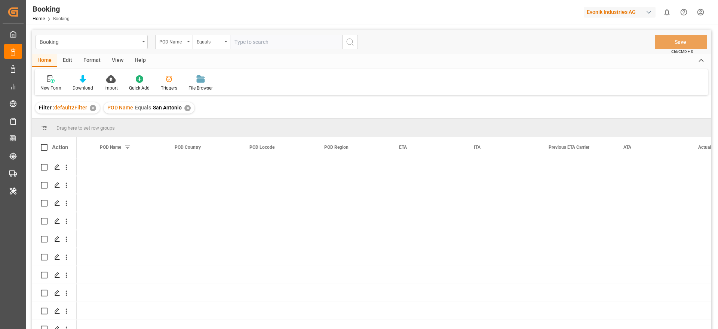
scroll to position [0, 4176]
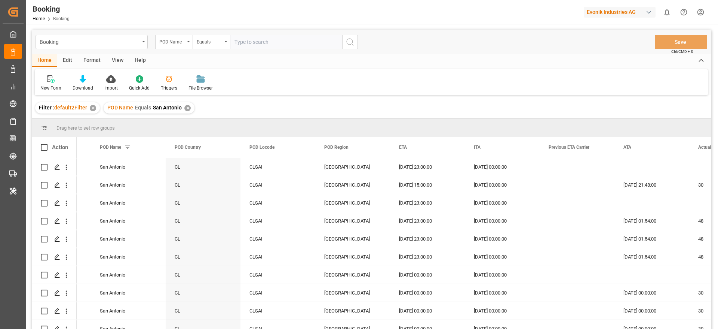
click at [257, 45] on input "text" at bounding box center [286, 42] width 112 height 14
paste input "Jeddah"
type input "Jeddah"
click at [186, 108] on div "✕" at bounding box center [187, 108] width 6 height 6
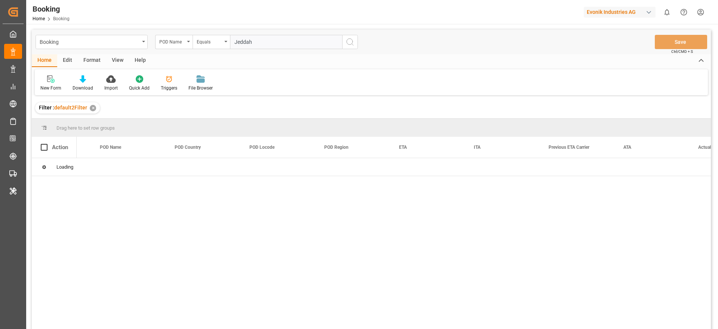
click at [342, 42] on input "Jeddah" at bounding box center [286, 42] width 112 height 14
click at [346, 43] on icon "search button" at bounding box center [350, 41] width 9 height 9
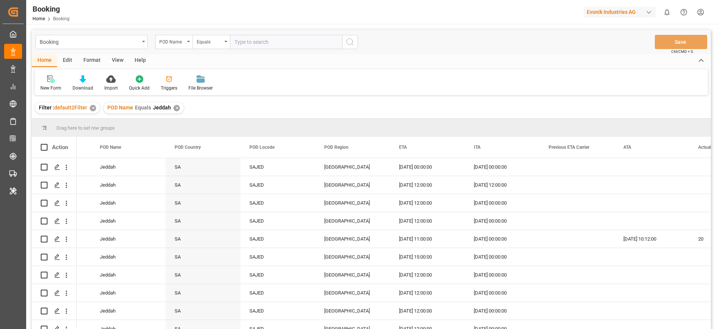
click at [271, 36] on input "text" at bounding box center [286, 42] width 112 height 14
paste input "[DATE] 00:00"
type input "[DATE] 00:00"
click at [252, 42] on input "[DATE] 00:00" at bounding box center [286, 42] width 112 height 14
click at [252, 42] on input "16.08.2025 00:00" at bounding box center [286, 42] width 112 height 14
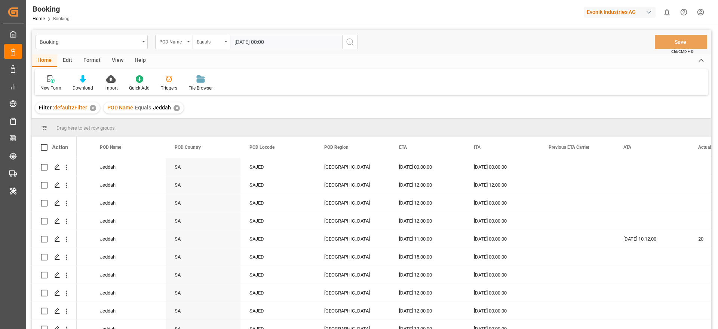
click at [252, 42] on input "16.08.2025 00:00" at bounding box center [286, 42] width 112 height 14
click at [247, 48] on input "text" at bounding box center [286, 42] width 112 height 14
paste input "Laem Chabang"
type input "Laem Chabang"
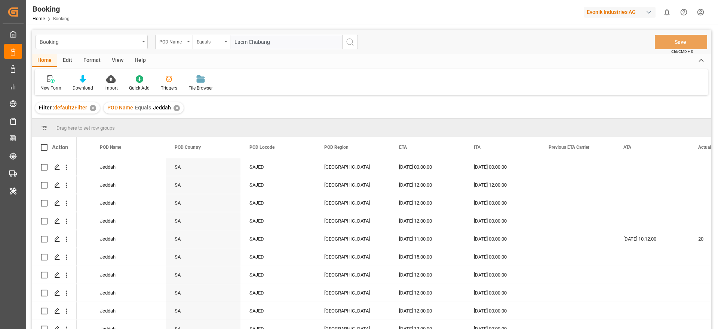
click at [174, 109] on div "✕" at bounding box center [177, 108] width 6 height 6
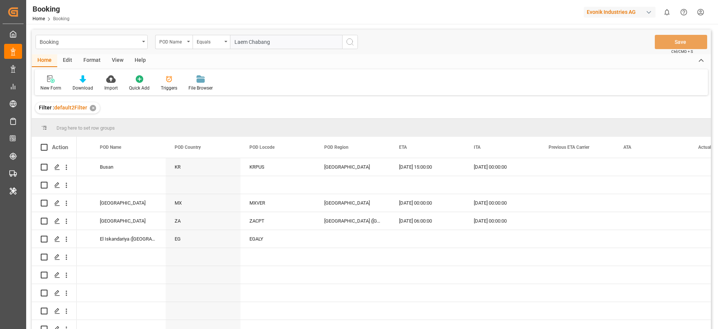
click at [348, 45] on icon "search button" at bounding box center [350, 41] width 9 height 9
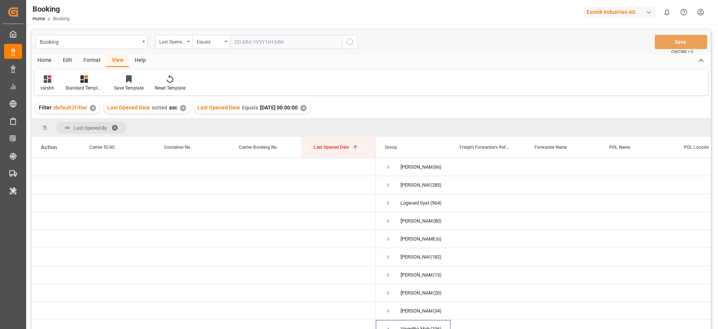
scroll to position [9, 0]
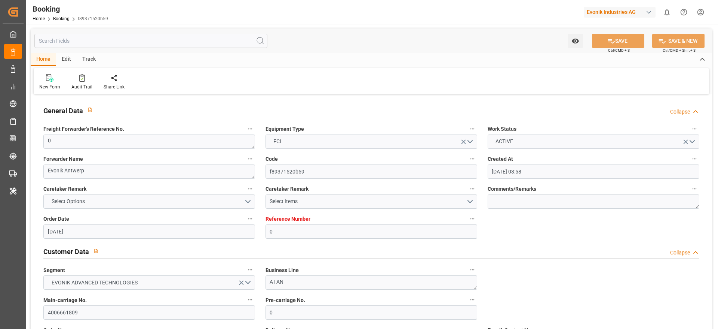
scroll to position [393, 0]
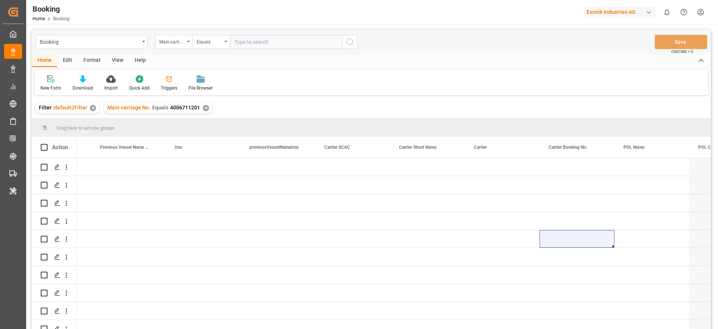
click at [242, 50] on div "Booking Main-carriage No. Equals Save Ctrl/CMD + S" at bounding box center [371, 42] width 679 height 25
click at [243, 45] on input "text" at bounding box center [286, 42] width 112 height 14
paste input "4006709824"
type input "4006709824"
click at [352, 42] on icon "search button" at bounding box center [350, 41] width 9 height 9
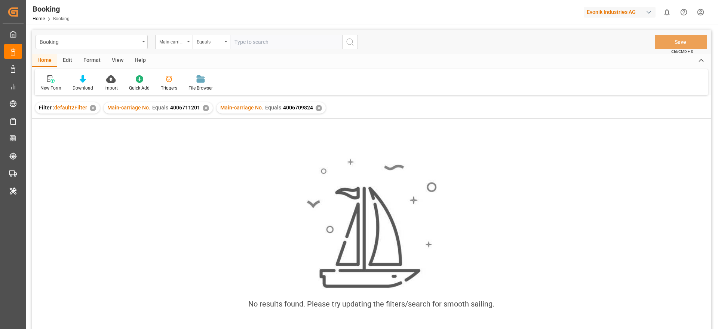
click at [203, 108] on div "✕" at bounding box center [206, 108] width 6 height 6
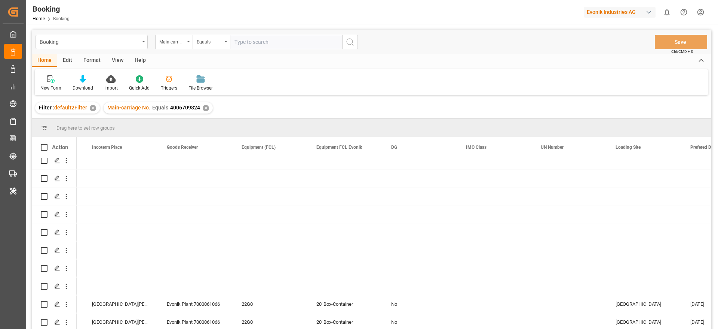
click at [242, 44] on input "text" at bounding box center [286, 42] width 112 height 14
paste input "4006648796"
type input "4006648796"
click at [204, 110] on div "✕" at bounding box center [206, 108] width 6 height 6
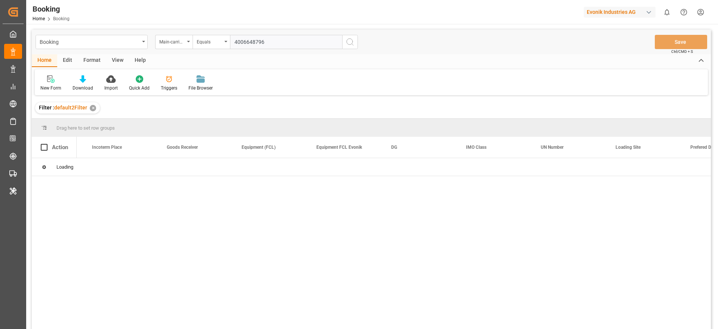
click at [354, 45] on icon "search button" at bounding box center [350, 41] width 9 height 9
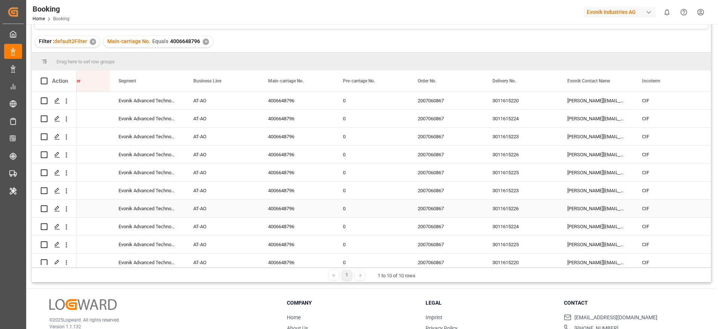
scroll to position [66, 0]
click at [504, 102] on div "3011615220" at bounding box center [521, 101] width 75 height 18
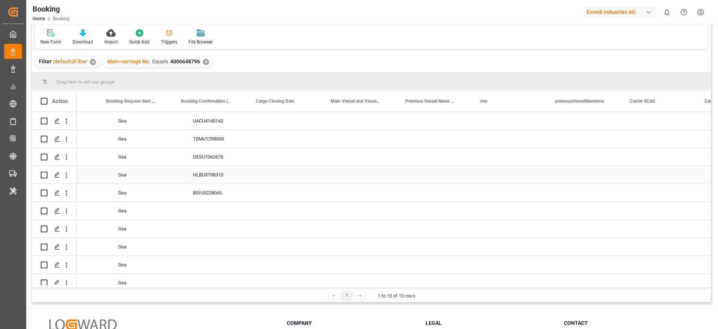
scroll to position [0, 2772]
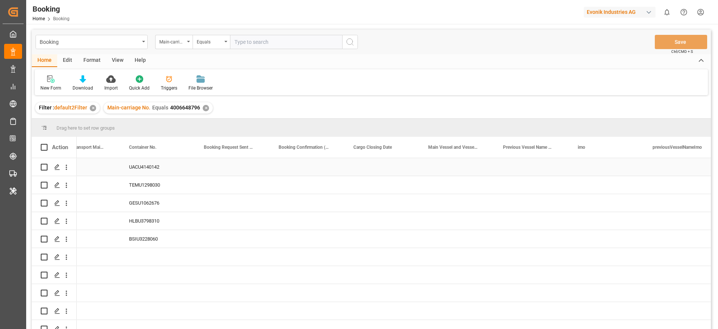
click at [150, 163] on div "UACU4140142" at bounding box center [157, 167] width 75 height 18
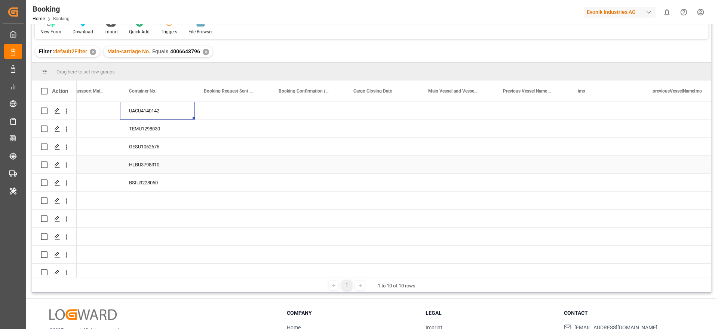
scroll to position [0, 0]
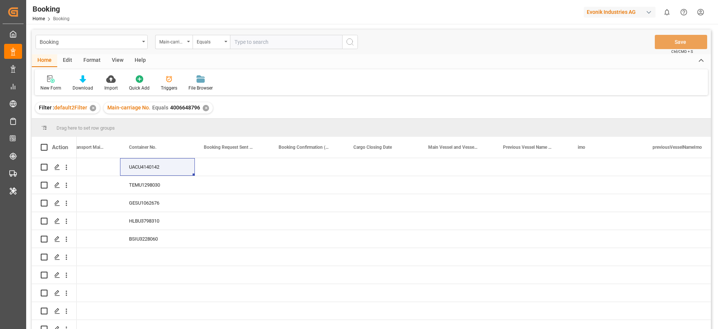
click at [180, 108] on span "4006648796" at bounding box center [185, 107] width 30 height 6
click at [177, 108] on span "4006648796" at bounding box center [185, 107] width 30 height 6
click at [176, 107] on span "4006648796" at bounding box center [185, 107] width 30 height 6
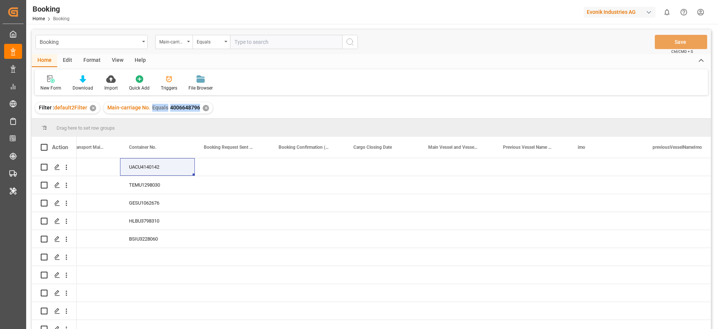
click at [176, 107] on span "4006648796" at bounding box center [185, 107] width 30 height 6
click at [178, 106] on span "4006648796" at bounding box center [185, 107] width 30 height 6
drag, startPoint x: 170, startPoint y: 106, endPoint x: 177, endPoint y: 107, distance: 6.8
click at [178, 107] on span "4006648796" at bounding box center [185, 107] width 30 height 6
drag, startPoint x: 168, startPoint y: 108, endPoint x: 197, endPoint y: 106, distance: 28.6
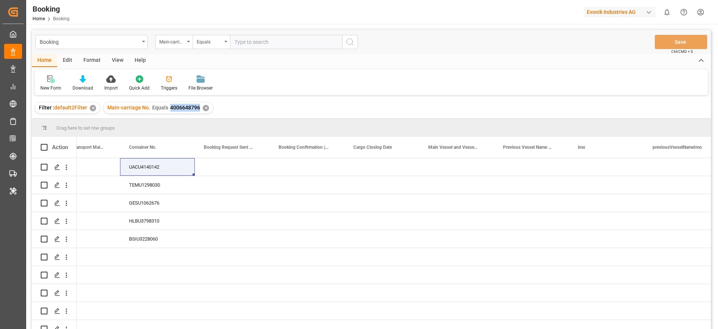
click at [197, 106] on span "4006648796" at bounding box center [185, 107] width 30 height 6
copy span "4006648796"
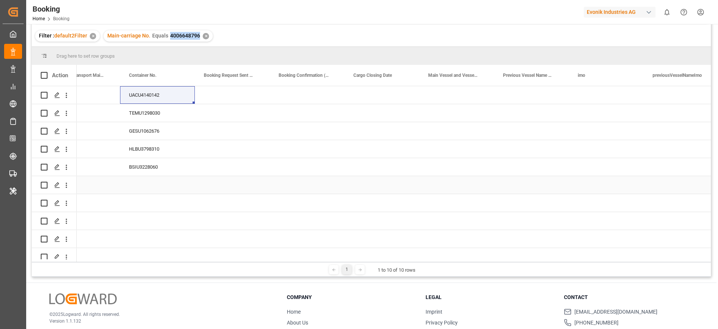
scroll to position [55, 0]
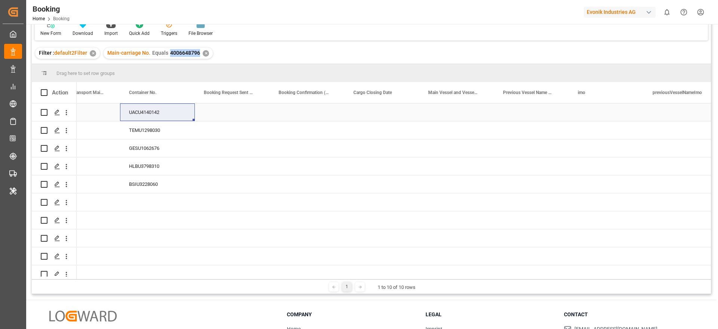
click at [447, 114] on div "Press SPACE to select this row." at bounding box center [456, 112] width 75 height 18
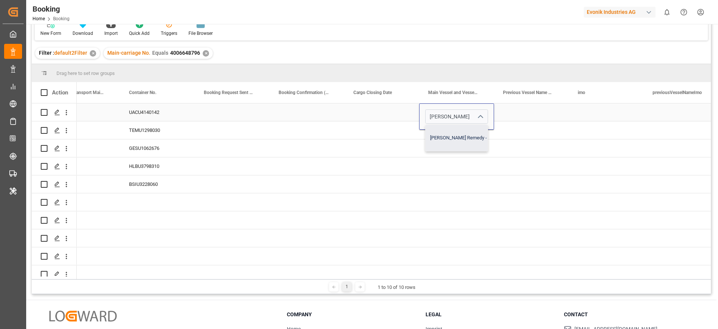
click at [445, 135] on div "Irenes Remedy - 9315850" at bounding box center [468, 138] width 85 height 26
type input "Irenes Remedy - 9315850"
click at [436, 134] on div "Press SPACE to select this row." at bounding box center [456, 130] width 75 height 18
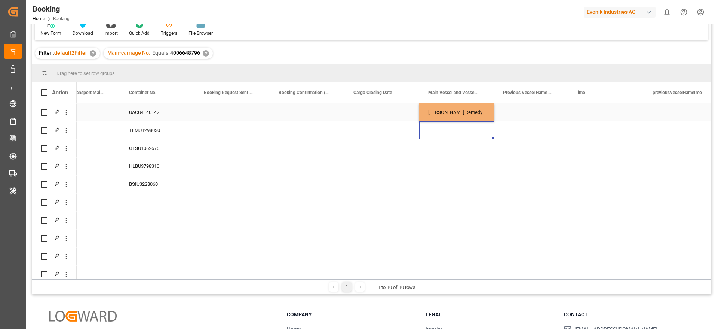
click at [444, 115] on div "Irenes Remedy" at bounding box center [456, 112] width 75 height 18
drag, startPoint x: 493, startPoint y: 120, endPoint x: 474, endPoint y: 180, distance: 62.7
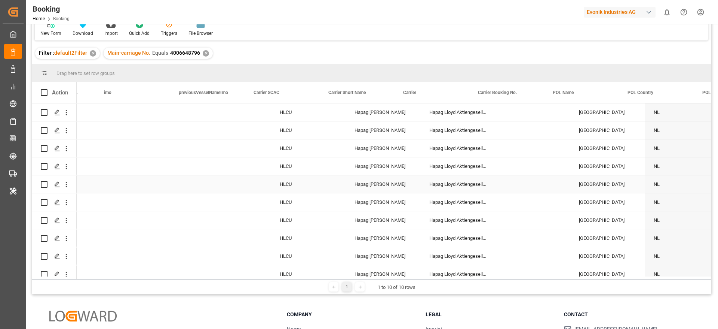
scroll to position [0, 3173]
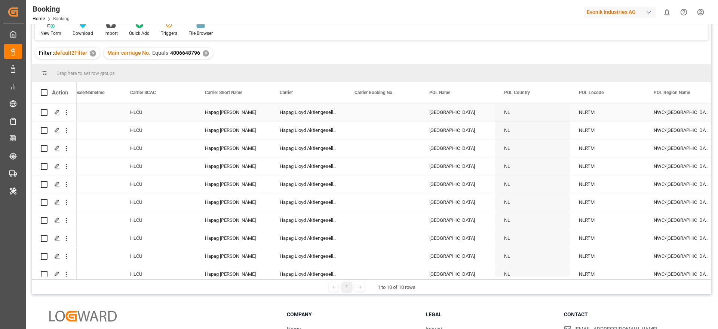
click at [364, 115] on div "Press SPACE to select this row." at bounding box center [383, 112] width 75 height 18
type input "21288099"
click at [351, 141] on div "Press SPACE to select this row." at bounding box center [383, 148] width 75 height 18
click at [366, 116] on div "21288099" at bounding box center [383, 112] width 75 height 18
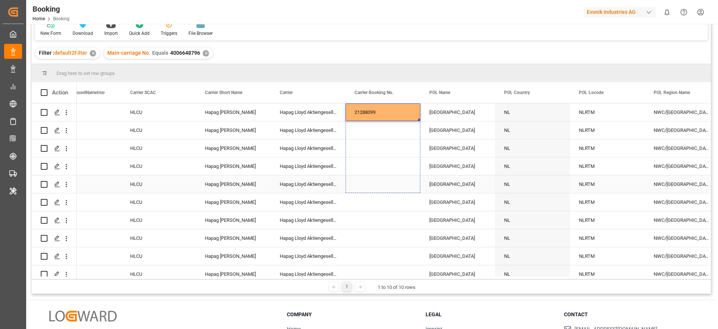
drag, startPoint x: 419, startPoint y: 118, endPoint x: 407, endPoint y: 180, distance: 62.5
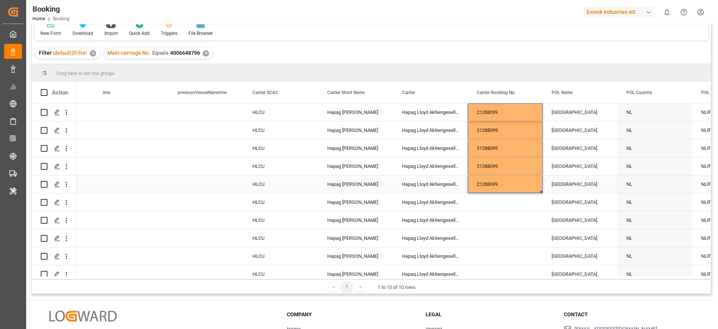
scroll to position [0, 3084]
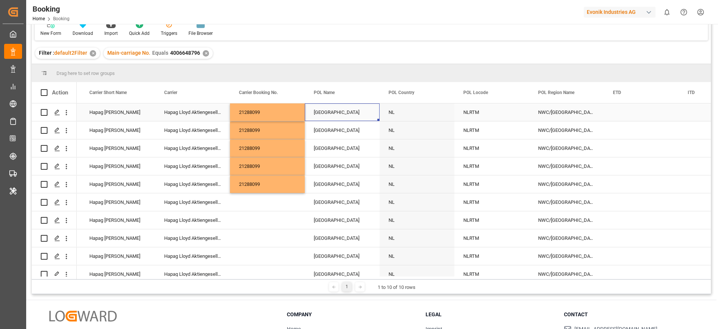
click at [335, 117] on div "Rotterdam" at bounding box center [342, 112] width 75 height 18
click at [335, 117] on input "Rotterdam" at bounding box center [342, 116] width 63 height 14
type input "Rotterdam - NLRTM"
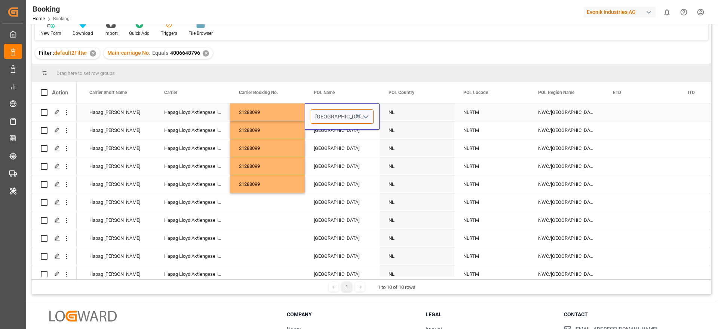
click at [335, 117] on input "Rotterdam - NLRTM" at bounding box center [342, 116] width 63 height 14
paste input "ANTWERP"
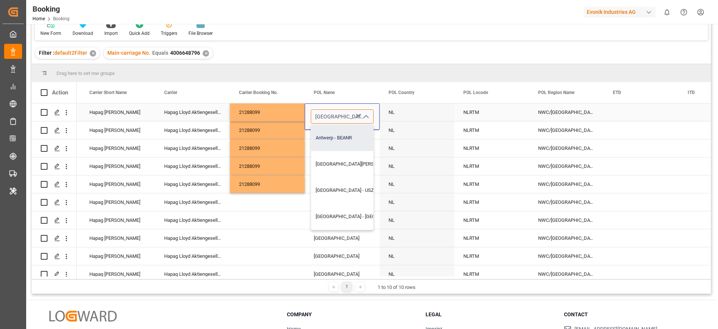
click at [336, 143] on div "Antwerp - BEANR" at bounding box center [376, 138] width 130 height 26
type input "Antwerp - BEANR"
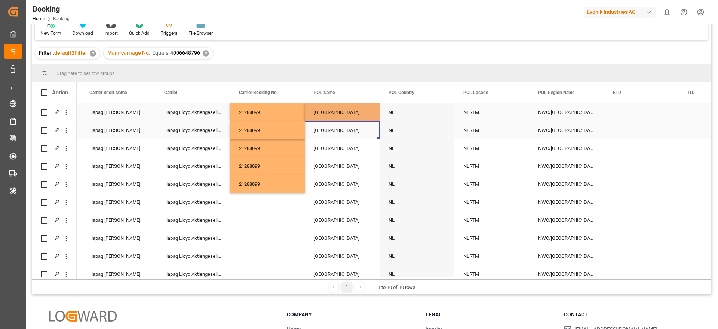
click at [336, 137] on div "Rotterdam" at bounding box center [342, 130] width 75 height 18
click at [337, 120] on div "Antwerp" at bounding box center [342, 112] width 75 height 18
drag, startPoint x: 379, startPoint y: 119, endPoint x: 358, endPoint y: 178, distance: 62.7
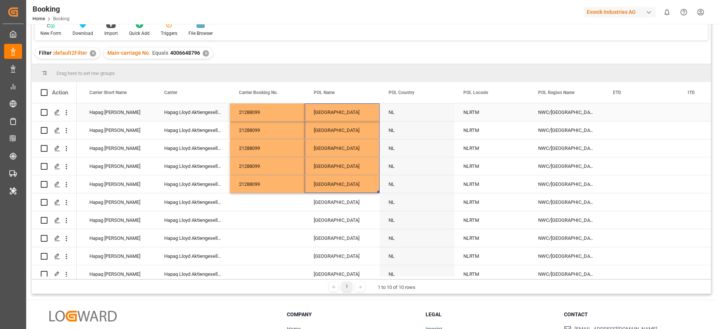
click at [474, 116] on div "NLRTM" at bounding box center [492, 112] width 75 height 18
click at [476, 116] on input "NLRTM" at bounding box center [492, 116] width 63 height 14
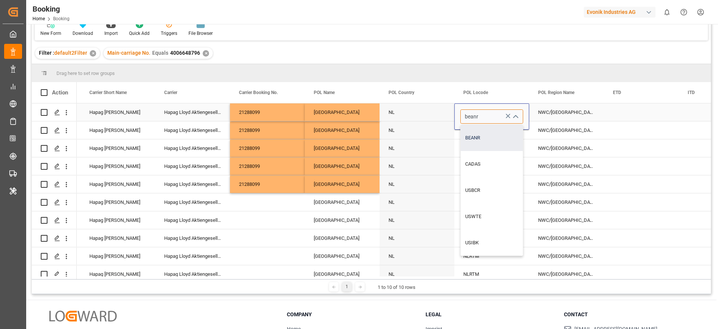
click at [494, 145] on div "BEANR" at bounding box center [492, 138] width 62 height 26
type input "BEANR"
click at [489, 137] on div "NLRTM" at bounding box center [492, 130] width 75 height 18
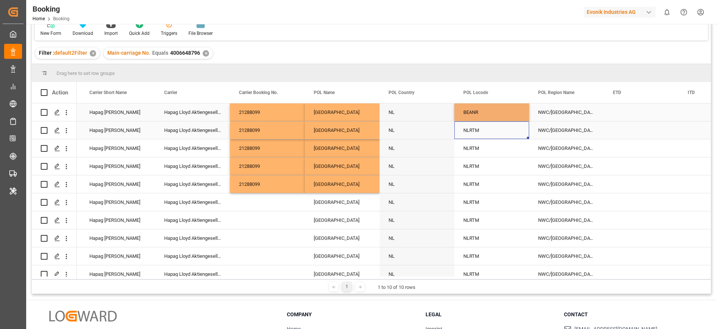
click at [491, 122] on div "NLRTM" at bounding box center [492, 130] width 75 height 18
click at [522, 113] on div "BEANR" at bounding box center [492, 112] width 75 height 18
drag, startPoint x: 528, startPoint y: 119, endPoint x: 516, endPoint y: 183, distance: 66.0
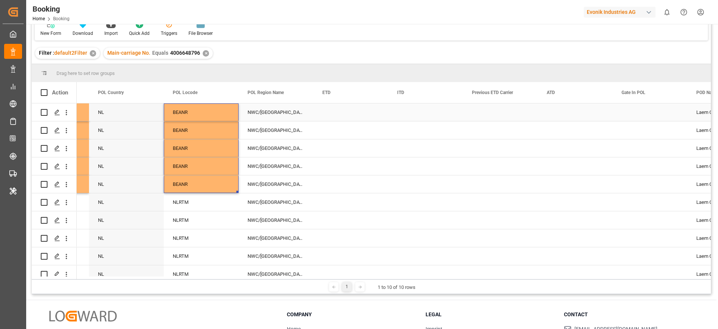
click at [329, 114] on div "Press SPACE to select this row." at bounding box center [351, 112] width 75 height 18
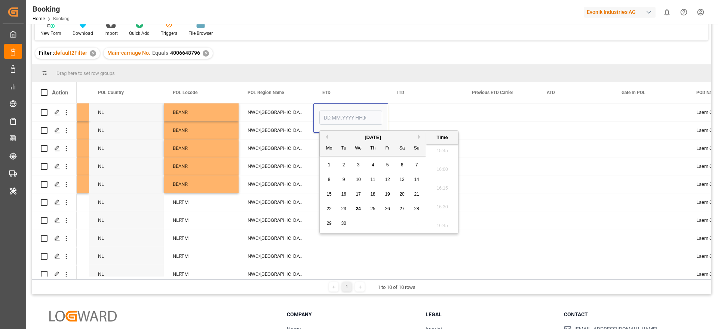
click at [326, 137] on button "Previous Month" at bounding box center [326, 136] width 4 height 4
click at [401, 196] on div "16" at bounding box center [402, 194] width 9 height 9
type input "16.08.2025 00:00"
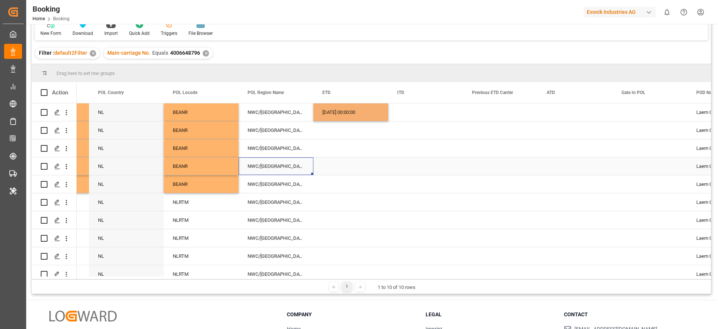
click at [309, 161] on div "NWC/UK North West Continent / UK" at bounding box center [276, 166] width 75 height 18
click at [348, 116] on div "16.08.2025 00:00:00" at bounding box center [351, 112] width 75 height 18
drag, startPoint x: 388, startPoint y: 119, endPoint x: 370, endPoint y: 179, distance: 63.1
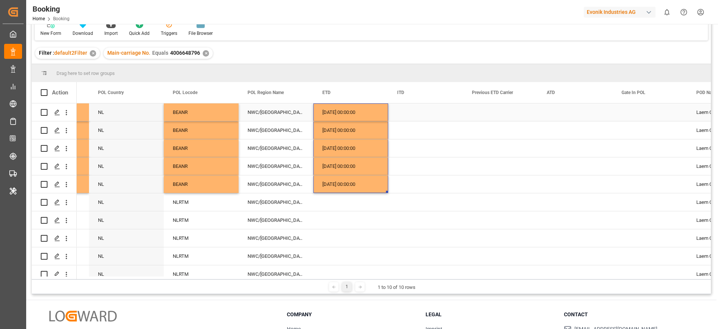
click at [338, 114] on div "16.08.2025 00:00:00" at bounding box center [351, 112] width 75 height 18
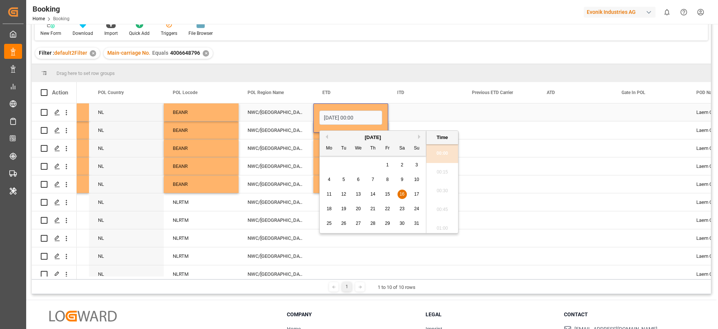
click at [554, 113] on div "Press SPACE to select this row." at bounding box center [575, 112] width 75 height 18
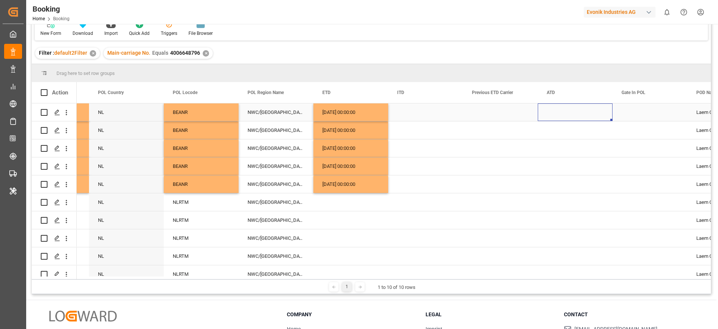
click at [554, 113] on div "Press SPACE to select this row." at bounding box center [575, 112] width 75 height 18
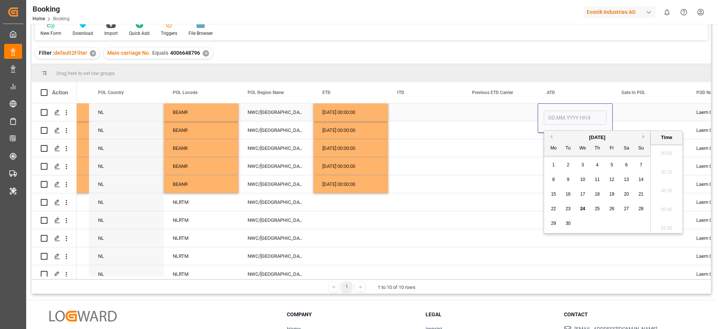
click at [554, 113] on input "Press SPACE to select this row." at bounding box center [575, 117] width 63 height 14
type input "16.08.2025 00:00"
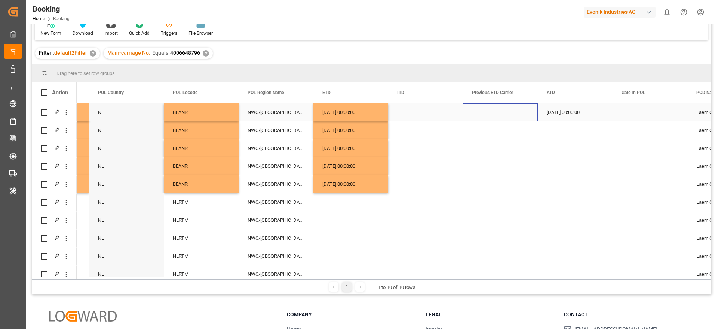
click at [492, 116] on div "Press SPACE to select this row." at bounding box center [500, 112] width 75 height 18
click at [565, 118] on div "16.08.2025 00:00:00" at bounding box center [575, 112] width 75 height 18
drag, startPoint x: 612, startPoint y: 120, endPoint x: 590, endPoint y: 182, distance: 66.0
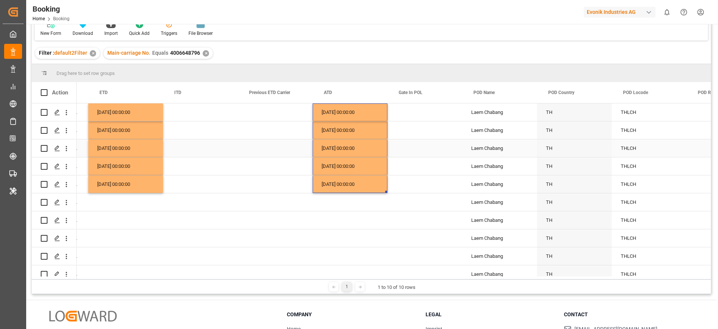
scroll to position [0, 3807]
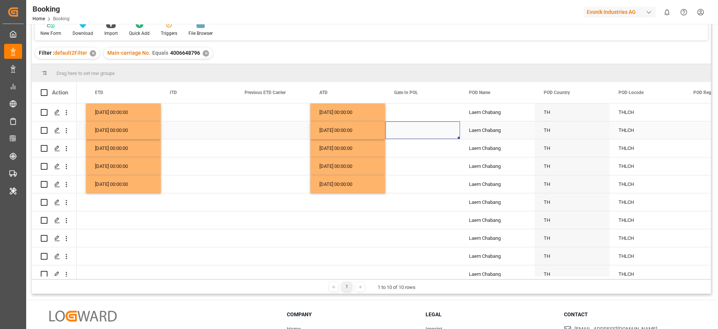
click at [424, 122] on div "Press SPACE to select this row." at bounding box center [422, 130] width 75 height 18
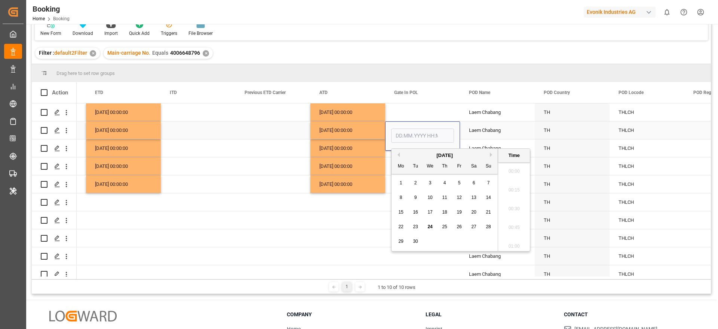
scroll to position [1181, 0]
click at [421, 112] on div "Press SPACE to select this row." at bounding box center [422, 112] width 75 height 18
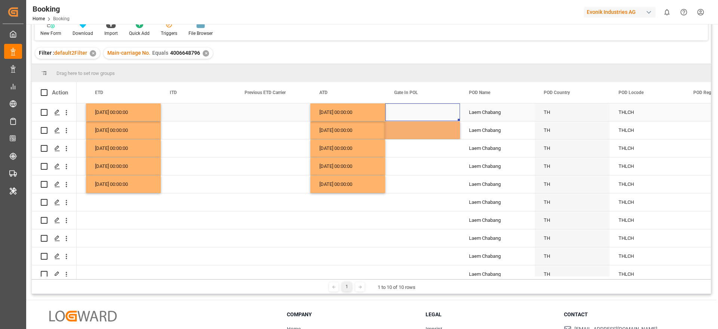
click at [421, 112] on div "Press SPACE to select this row." at bounding box center [422, 112] width 75 height 18
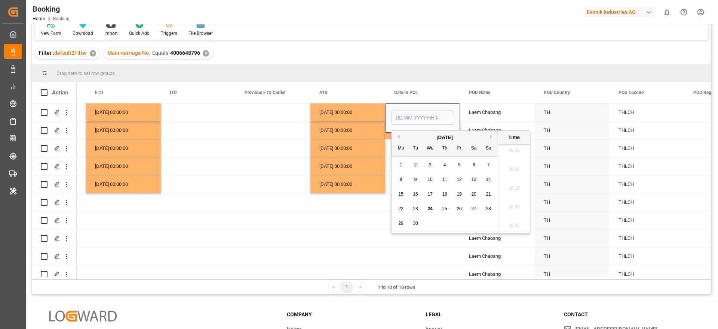
click at [398, 135] on button "Previous Month" at bounding box center [397, 136] width 4 height 4
click at [442, 177] on div "7" at bounding box center [444, 179] width 9 height 9
type input "07.08.2025 00:00"
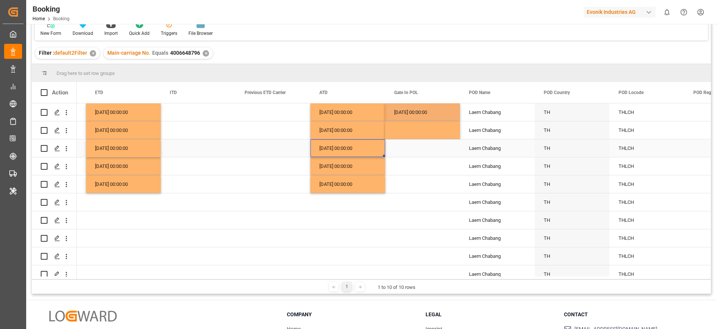
click at [353, 140] on div "16.08.2025 00:00:00" at bounding box center [348, 148] width 75 height 18
click at [428, 116] on div "07.08.2025 00:00:00" at bounding box center [422, 112] width 75 height 18
drag, startPoint x: 459, startPoint y: 119, endPoint x: 453, endPoint y: 180, distance: 61.3
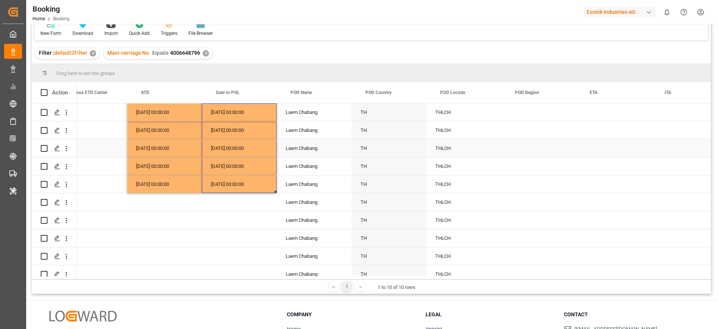
scroll to position [0, 3991]
click at [306, 113] on div "Laem Chabang" at bounding box center [313, 112] width 75 height 18
click at [303, 116] on input "Laem Chabang" at bounding box center [313, 116] width 63 height 14
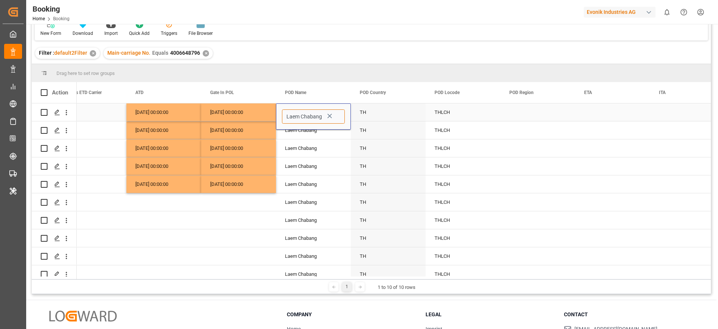
click at [303, 116] on input "Laem Chabang" at bounding box center [313, 116] width 63 height 14
type input "Laem Chabang - THLCH"
click at [305, 132] on div "Laem Chabang" at bounding box center [313, 130] width 75 height 18
click at [305, 114] on div "Laem Chabang" at bounding box center [313, 112] width 75 height 18
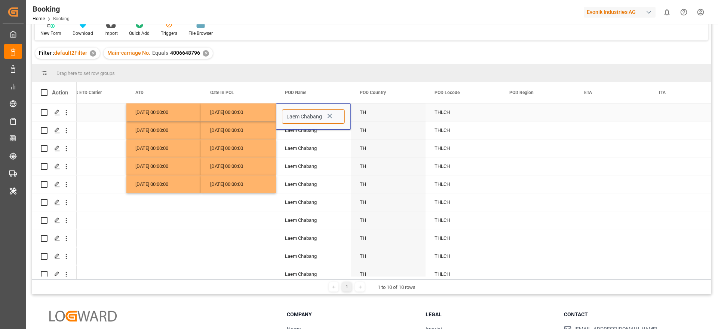
click at [302, 113] on input "Laem Chabang" at bounding box center [313, 116] width 63 height 14
type input "Laem Chabang - THLCH"
click at [296, 114] on input "Laem Chabang - THLCH" at bounding box center [313, 116] width 63 height 14
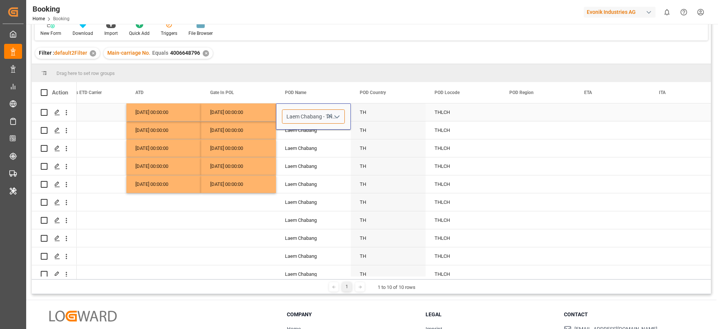
click at [296, 114] on input "Laem Chabang - THLCH" at bounding box center [313, 116] width 63 height 14
drag, startPoint x: 287, startPoint y: 116, endPoint x: 321, endPoint y: 115, distance: 34.1
click at [321, 115] on input "Laem Chabang - THLCH" at bounding box center [313, 116] width 63 height 14
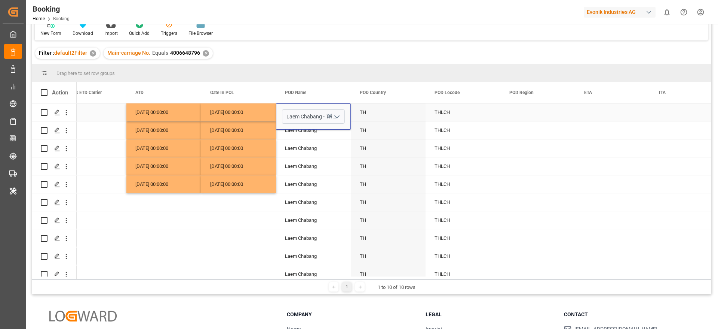
click at [529, 113] on div "Press SPACE to select this row." at bounding box center [538, 112] width 75 height 18
click at [529, 113] on button "Select" at bounding box center [538, 116] width 63 height 14
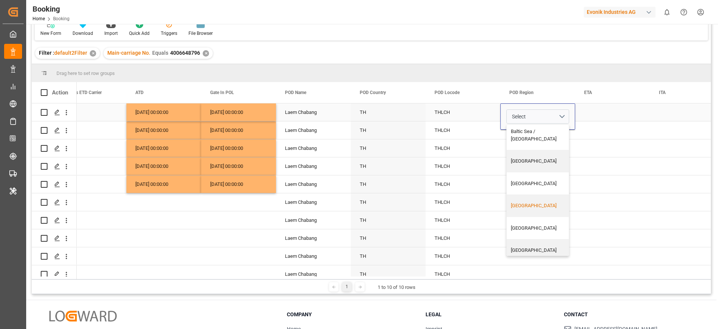
scroll to position [138, 0]
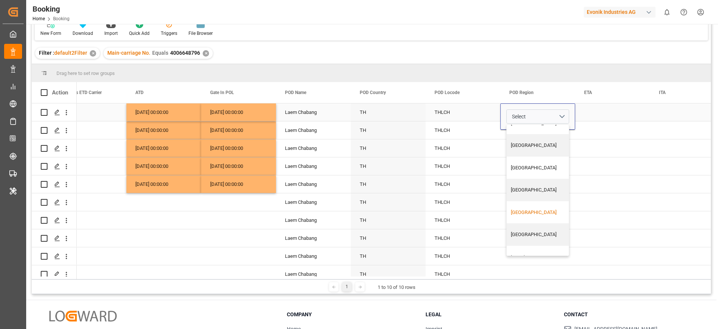
click at [532, 208] on div "Far East" at bounding box center [540, 211] width 59 height 7
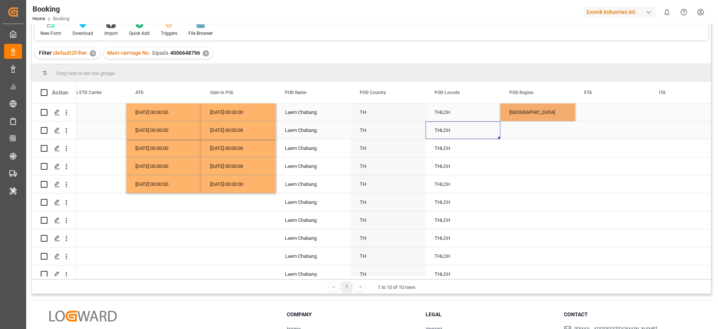
click at [480, 134] on div "THLCH" at bounding box center [463, 130] width 75 height 18
click at [525, 115] on div "Far East" at bounding box center [538, 112] width 75 height 18
drag, startPoint x: 573, startPoint y: 119, endPoint x: 570, endPoint y: 181, distance: 62.6
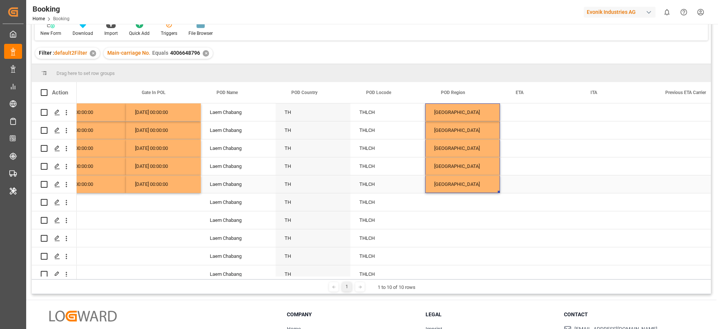
scroll to position [0, 4079]
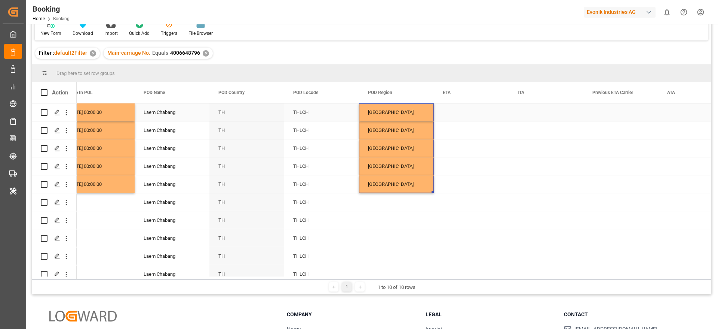
click at [467, 117] on div "Press SPACE to select this row." at bounding box center [471, 112] width 75 height 18
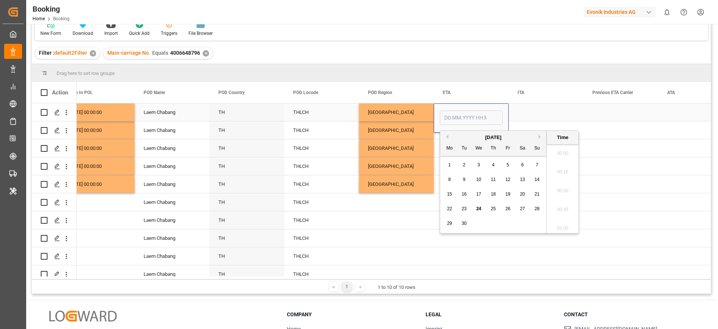
scroll to position [1181, 0]
click at [447, 135] on button "Previous Month" at bounding box center [446, 136] width 4 height 4
click at [447, 137] on button "Previous Month" at bounding box center [446, 136] width 4 height 4
click at [540, 134] on button "Next Month" at bounding box center [541, 136] width 4 height 4
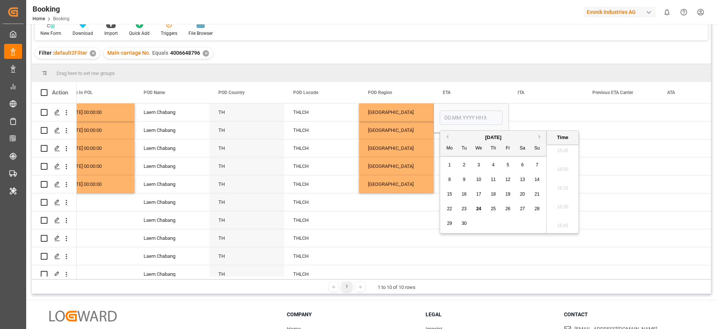
click at [538, 135] on div "Previous Month Next Month September 2025 Mo Tu We Th Fr Sa Su 1 2 3 4 5 6 7 8 9…" at bounding box center [509, 181] width 139 height 103
click at [542, 135] on button "Next Month" at bounding box center [541, 136] width 4 height 4
click at [509, 166] on span "3" at bounding box center [508, 164] width 3 height 5
type input "03.10.2025 00:00"
click at [416, 126] on div "Far East" at bounding box center [396, 130] width 75 height 18
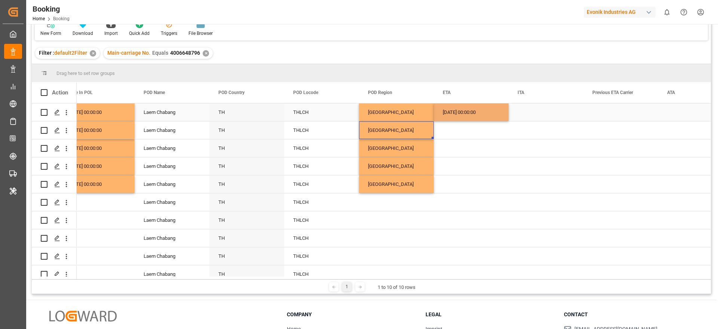
click at [459, 114] on div "03.10.2025 00:00:00" at bounding box center [471, 112] width 75 height 18
drag, startPoint x: 507, startPoint y: 119, endPoint x: 493, endPoint y: 186, distance: 68.7
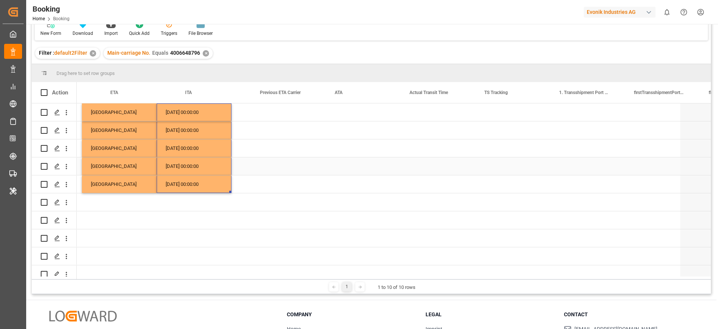
scroll to position [0, 4634]
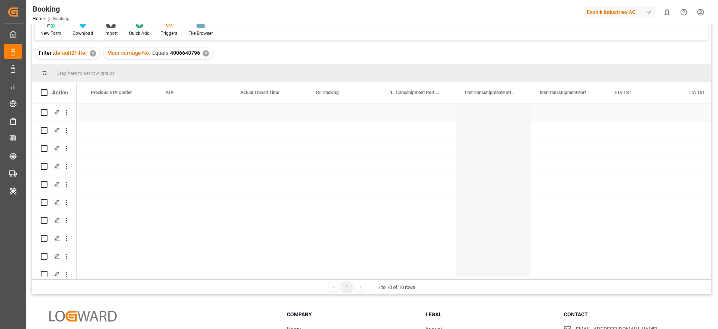
click at [339, 112] on div "Press SPACE to select this row." at bounding box center [343, 112] width 75 height 18
click at [339, 112] on button "Select" at bounding box center [343, 116] width 63 height 14
click at [331, 134] on div "True" at bounding box center [344, 135] width 54 height 7
click at [330, 129] on div "True" at bounding box center [343, 116] width 75 height 26
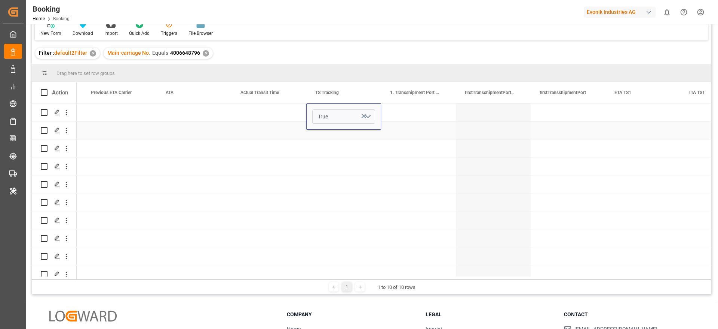
click at [335, 132] on div "Press SPACE to select this row." at bounding box center [343, 130] width 75 height 18
click at [342, 114] on div "True" at bounding box center [343, 112] width 75 height 18
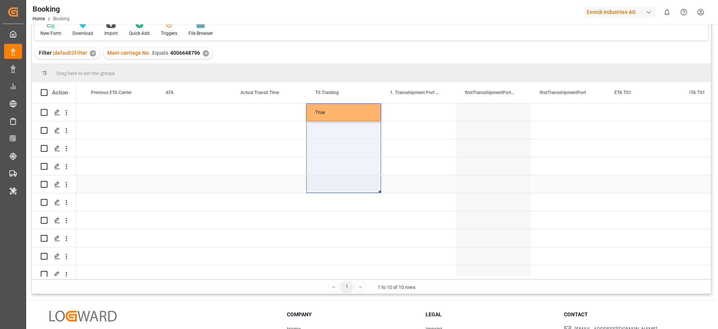
drag, startPoint x: 381, startPoint y: 118, endPoint x: 369, endPoint y: 178, distance: 61.4
click at [334, 117] on div "True" at bounding box center [343, 112] width 75 height 18
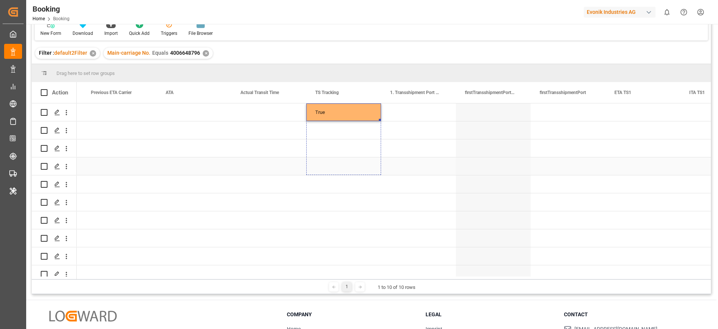
drag, startPoint x: 380, startPoint y: 119, endPoint x: 373, endPoint y: 181, distance: 62.2
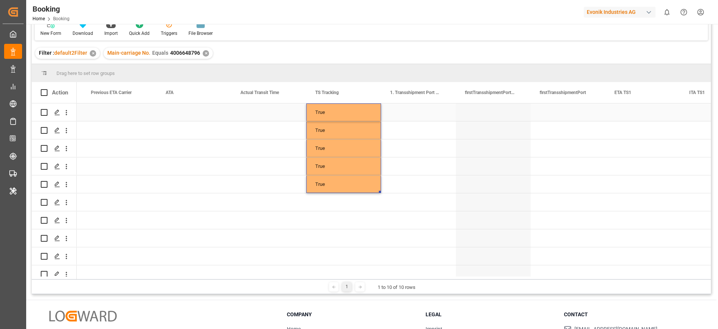
click at [398, 111] on div "Press SPACE to select this row." at bounding box center [418, 112] width 75 height 18
click at [423, 137] on div "Tanger Med - MAPTM" at bounding box center [419, 138] width 62 height 26
type input "Tanger Med - MAPTM"
click at [416, 131] on div "Press SPACE to select this row." at bounding box center [418, 130] width 75 height 18
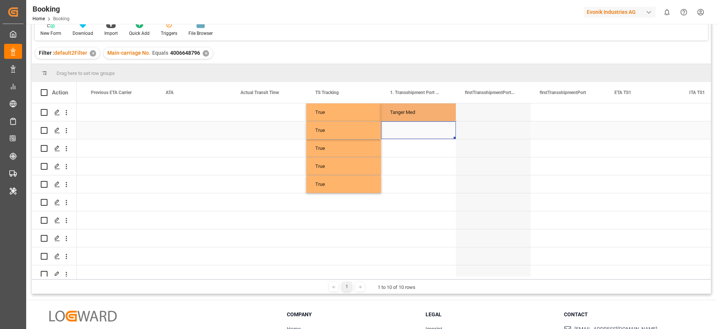
click at [421, 112] on div "Tanger Med" at bounding box center [418, 112] width 75 height 18
drag, startPoint x: 455, startPoint y: 120, endPoint x: 444, endPoint y: 181, distance: 61.9
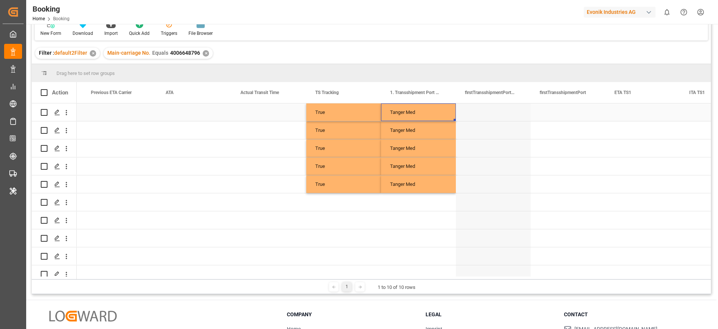
click at [411, 112] on div "Tanger Med" at bounding box center [418, 112] width 75 height 18
click at [411, 112] on input "Tanger Med" at bounding box center [418, 116] width 63 height 14
type input "Tanger Med - MAPTM"
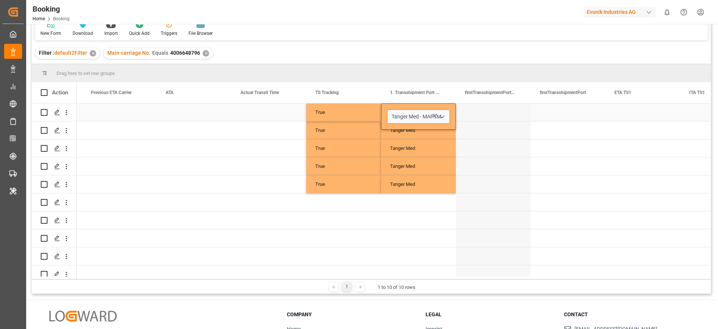
click at [402, 114] on input "Tanger Med - MAPTM" at bounding box center [418, 116] width 63 height 14
drag, startPoint x: 390, startPoint y: 117, endPoint x: 420, endPoint y: 117, distance: 29.9
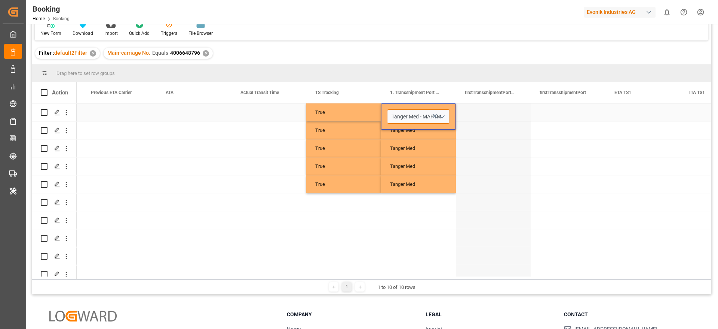
click at [420, 117] on input "Tanger Med - MAPTM" at bounding box center [418, 116] width 63 height 14
click at [428, 116] on input "Tanger Med - MAPTM" at bounding box center [418, 116] width 63 height 14
click at [550, 111] on div "Press SPACE to select this row." at bounding box center [568, 112] width 75 height 18
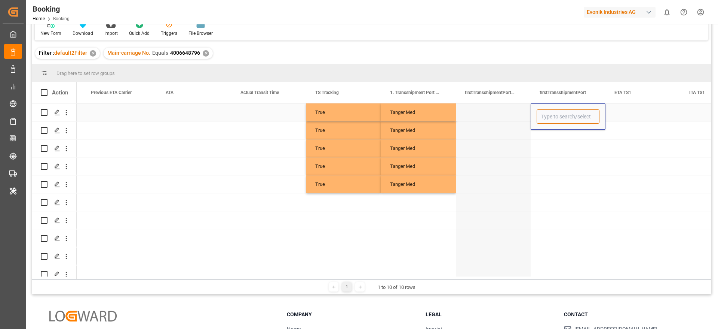
click at [548, 117] on input "Press SPACE to select this row." at bounding box center [568, 116] width 63 height 14
paste input "MAPTM"
type input "MAPTM"
click at [557, 132] on div "MAPTM" at bounding box center [568, 138] width 62 height 26
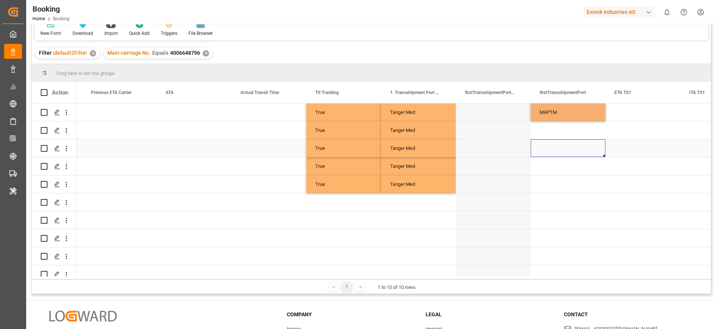
click at [549, 143] on div "Press SPACE to select this row." at bounding box center [568, 148] width 75 height 18
click at [553, 114] on div "MAPTM" at bounding box center [568, 112] width 75 height 18
drag, startPoint x: 604, startPoint y: 119, endPoint x: 586, endPoint y: 174, distance: 57.4
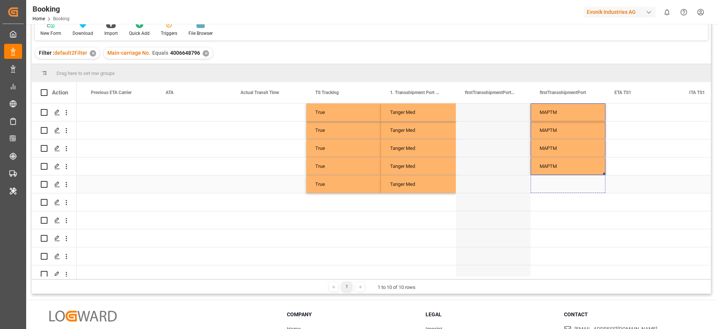
drag, startPoint x: 604, startPoint y: 172, endPoint x: 600, endPoint y: 184, distance: 12.2
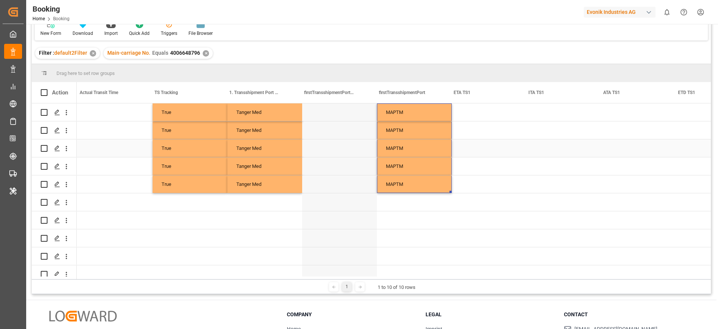
scroll to position [0, 4797]
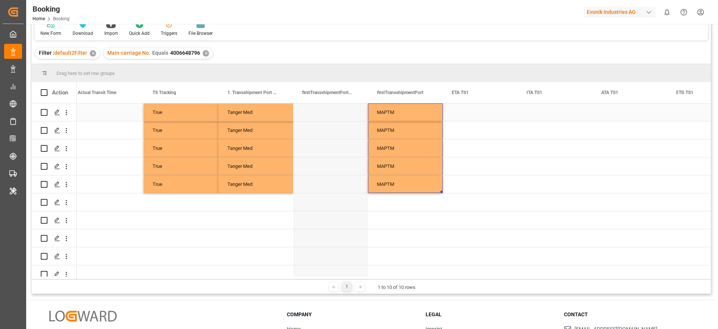
click at [476, 111] on div "Press SPACE to select this row." at bounding box center [480, 112] width 75 height 18
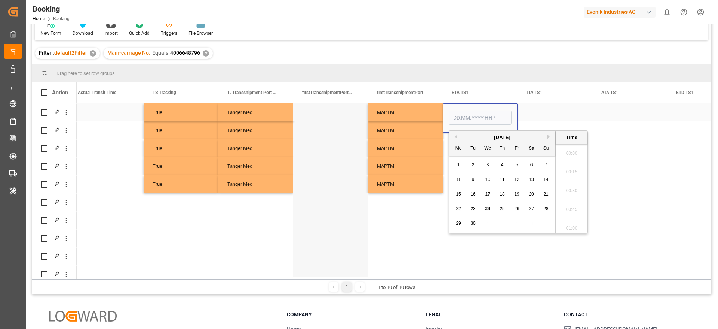
scroll to position [1200, 0]
click at [456, 137] on button "Previous Month" at bounding box center [455, 136] width 4 height 4
click at [531, 208] on span "23" at bounding box center [531, 208] width 5 height 5
type input "23.08.2025 00:00"
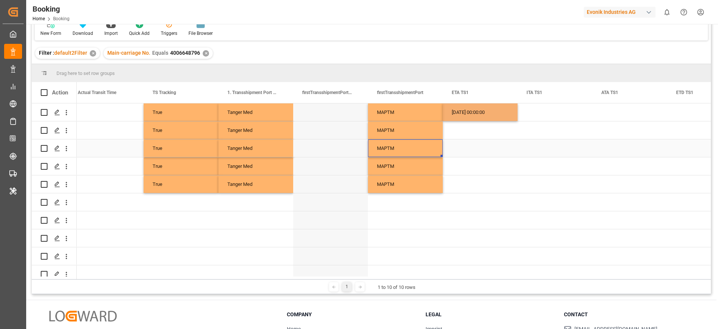
click at [409, 150] on div "MAPTM" at bounding box center [405, 148] width 75 height 18
click at [467, 109] on div "23.08.2025 00:00:00" at bounding box center [480, 112] width 75 height 18
drag, startPoint x: 516, startPoint y: 120, endPoint x: 503, endPoint y: 179, distance: 60.5
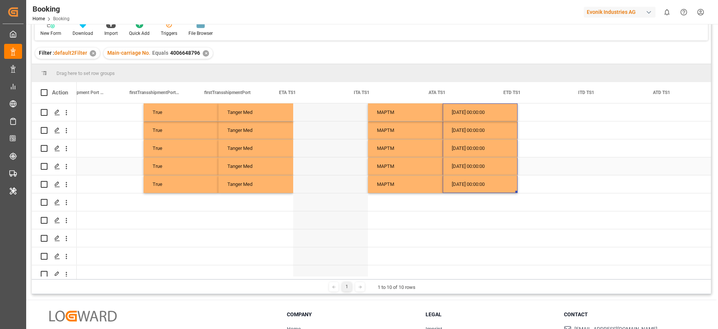
scroll to position [0, 4970]
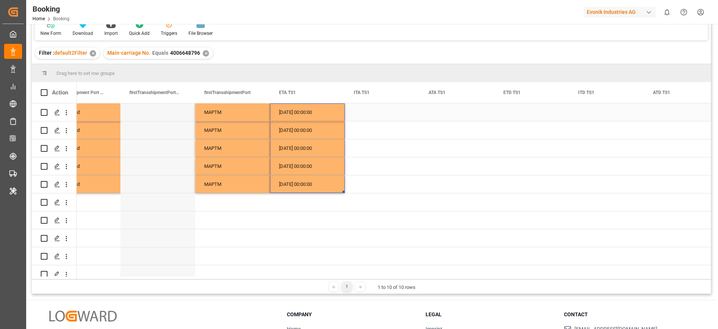
click at [305, 115] on div "23.08.2025 00:00:00" at bounding box center [307, 112] width 75 height 18
click at [455, 149] on div "Press SPACE to select this row." at bounding box center [457, 148] width 75 height 18
click at [511, 115] on div "Press SPACE to select this row." at bounding box center [532, 112] width 75 height 18
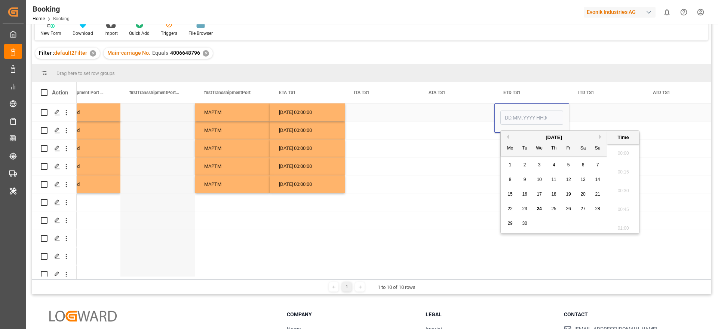
scroll to position [1200, 0]
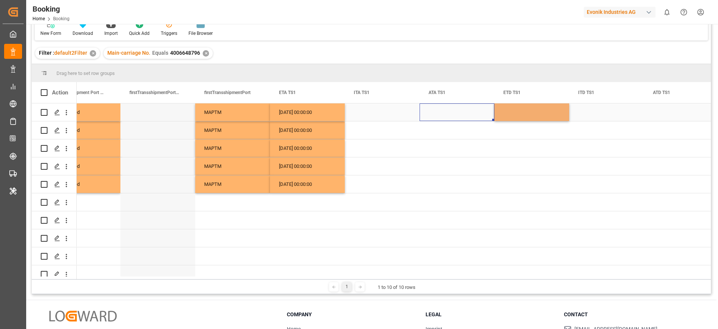
click at [446, 114] on div "Press SPACE to select this row." at bounding box center [457, 112] width 75 height 18
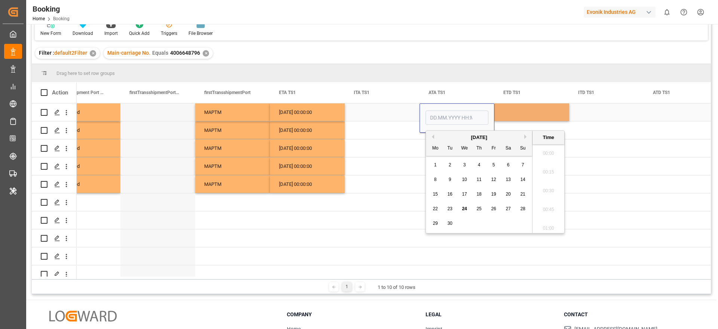
click at [446, 114] on input "Press SPACE to select this row." at bounding box center [457, 117] width 63 height 14
type input "23.08.2025 00:00"
click at [391, 120] on div "Press SPACE to select this row." at bounding box center [382, 112] width 75 height 18
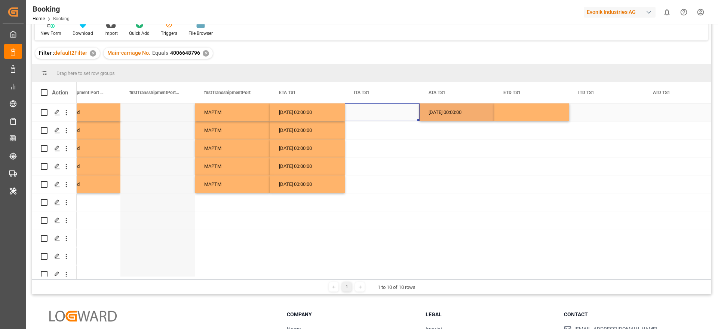
click at [462, 116] on div "23.08.2025 00:00:00" at bounding box center [457, 112] width 75 height 18
drag, startPoint x: 493, startPoint y: 120, endPoint x: 482, endPoint y: 183, distance: 63.8
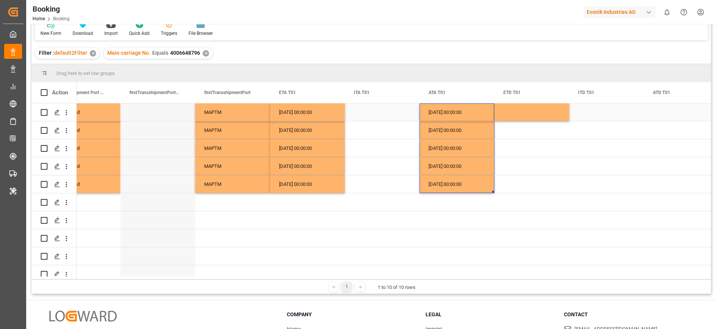
click at [522, 108] on div "Press SPACE to select this row." at bounding box center [532, 112] width 75 height 18
click at [519, 113] on div "Press SPACE to select this row." at bounding box center [532, 112] width 75 height 18
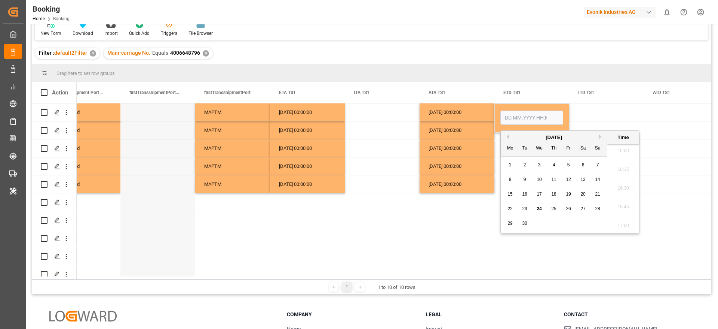
click at [508, 137] on button "Previous Month" at bounding box center [507, 136] width 4 height 4
click at [528, 225] on div "26" at bounding box center [524, 223] width 9 height 9
type input "26.08.2025 00:00"
click at [456, 145] on div "23.08.2025 00:00:00" at bounding box center [457, 148] width 75 height 18
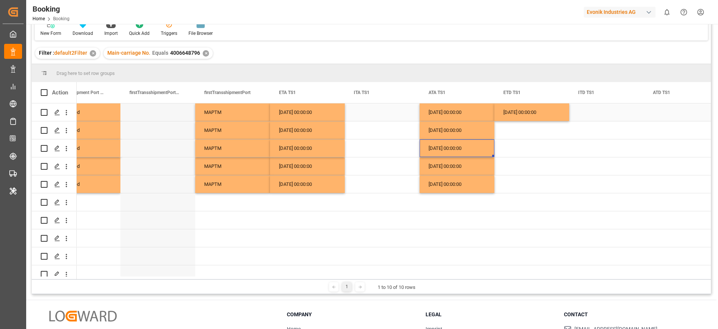
click at [520, 118] on div "26.08.2025 00:00:00" at bounding box center [532, 112] width 75 height 18
drag, startPoint x: 569, startPoint y: 120, endPoint x: 557, endPoint y: 183, distance: 63.9
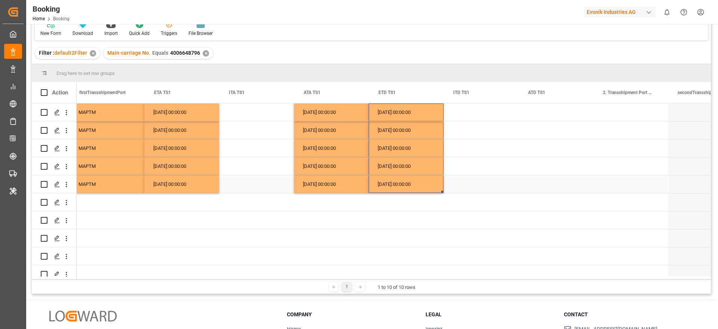
scroll to position [0, 5095]
click at [404, 114] on div "26.08.2025 00:00:00" at bounding box center [407, 112] width 75 height 18
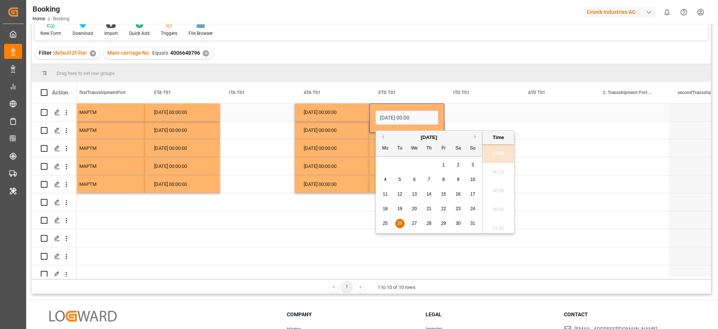
click at [543, 111] on div "Press SPACE to select this row." at bounding box center [556, 112] width 75 height 18
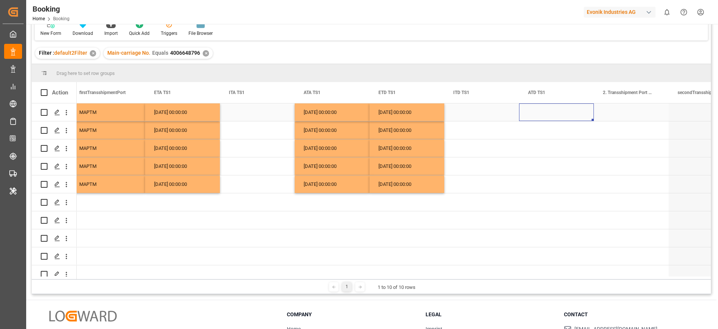
click at [543, 111] on div "Press SPACE to select this row." at bounding box center [556, 112] width 75 height 18
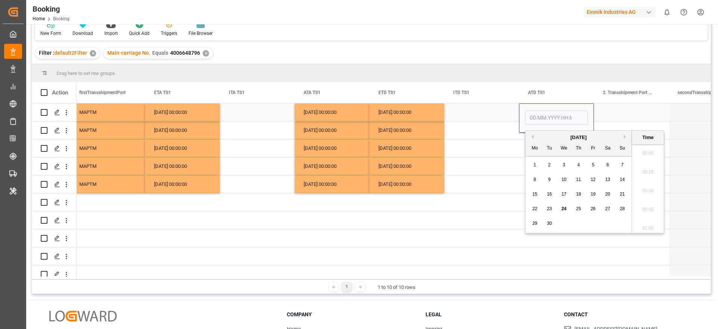
scroll to position [1200, 0]
type input "26.08.2025 00:00"
click at [500, 118] on div "Press SPACE to select this row." at bounding box center [481, 112] width 75 height 18
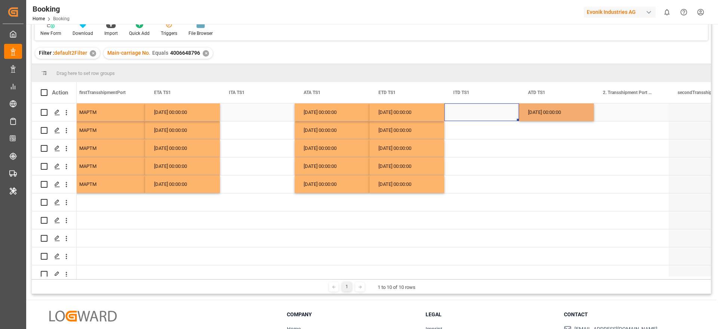
click at [550, 114] on div "26.08.2025 00:00:00" at bounding box center [556, 112] width 75 height 18
drag, startPoint x: 593, startPoint y: 119, endPoint x: 580, endPoint y: 178, distance: 60.5
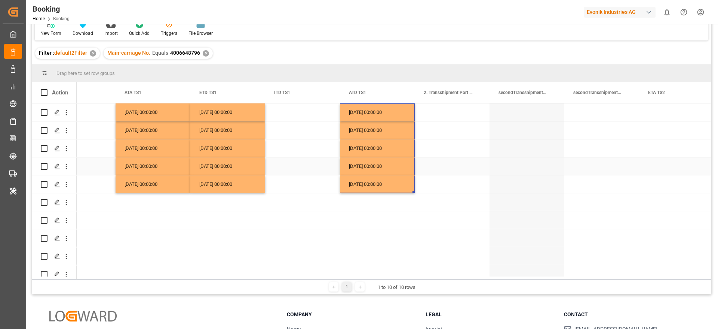
scroll to position [0, 5273]
click at [434, 113] on div "Press SPACE to select this row." at bounding box center [453, 112] width 75 height 18
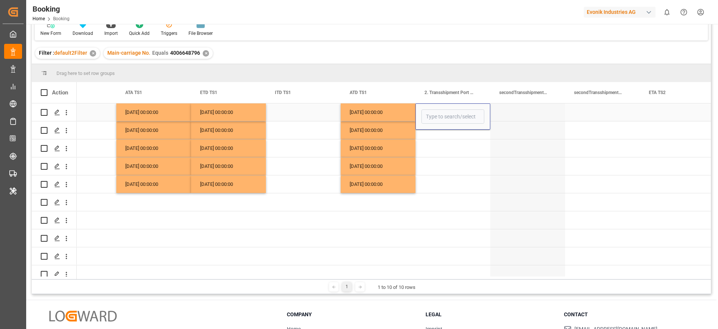
click at [437, 113] on input "Press SPACE to select this row." at bounding box center [453, 116] width 63 height 14
click at [467, 144] on div "Singapore - SGSIN" at bounding box center [467, 138] width 90 height 26
type input "Singapore - SGSIN"
click at [444, 137] on div "Press SPACE to select this row." at bounding box center [453, 130] width 75 height 18
click at [451, 117] on div "Singapore" at bounding box center [453, 112] width 75 height 18
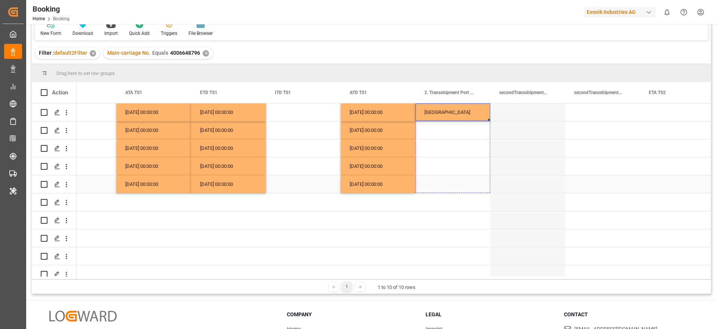
drag, startPoint x: 489, startPoint y: 119, endPoint x: 479, endPoint y: 182, distance: 64.0
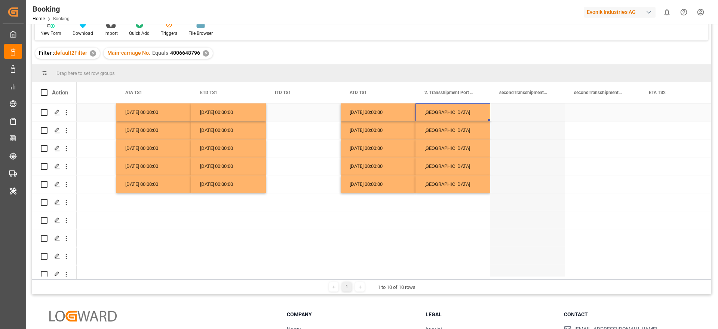
click at [439, 115] on div "Singapore" at bounding box center [453, 112] width 75 height 18
type input "Singapore - SGSIN"
click at [458, 117] on input "Singapore - SGSIN" at bounding box center [453, 116] width 63 height 14
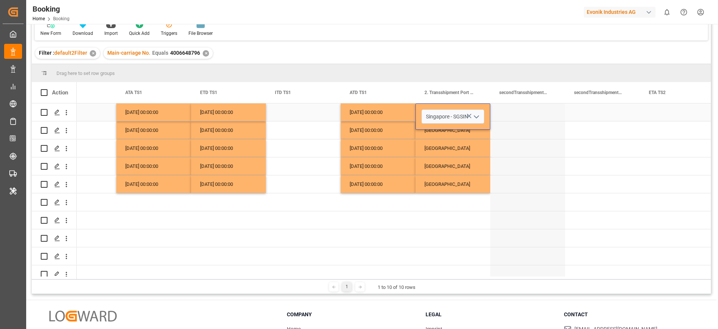
click at [603, 114] on div "Press SPACE to select this row." at bounding box center [602, 112] width 75 height 18
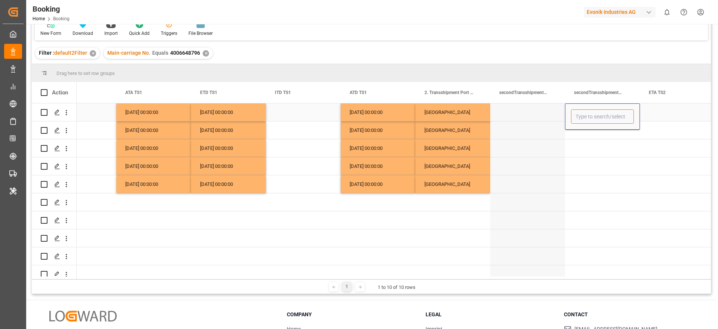
click at [603, 114] on input "Press SPACE to select this row." at bounding box center [602, 116] width 63 height 14
paste input "SGSIN"
type input "SGSIN"
click at [590, 141] on div "SGSIN" at bounding box center [603, 138] width 62 height 26
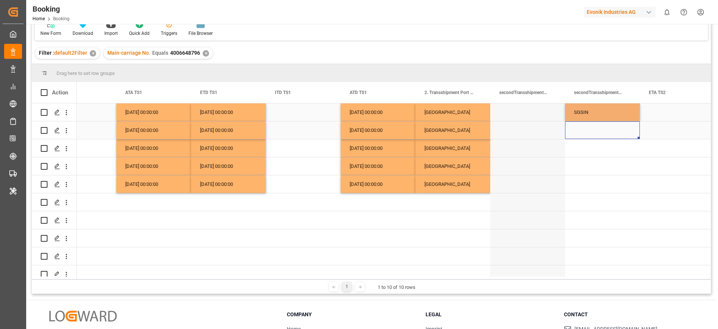
click at [587, 135] on div "Press SPACE to select this row." at bounding box center [602, 130] width 75 height 18
click at [593, 114] on div "SGSIN" at bounding box center [602, 112] width 75 height 18
drag, startPoint x: 639, startPoint y: 119, endPoint x: 621, endPoint y: 175, distance: 59.4
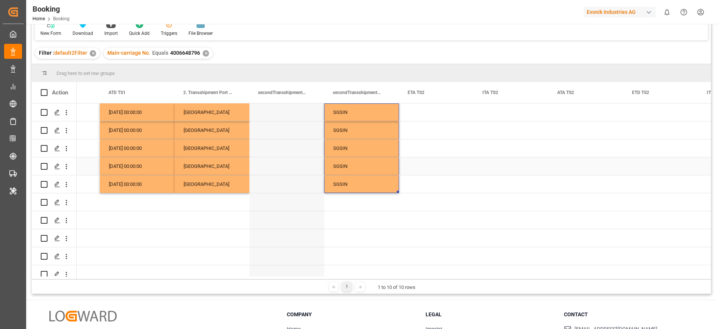
scroll to position [0, 5515]
click at [428, 114] on div "Press SPACE to select this row." at bounding box center [436, 112] width 75 height 18
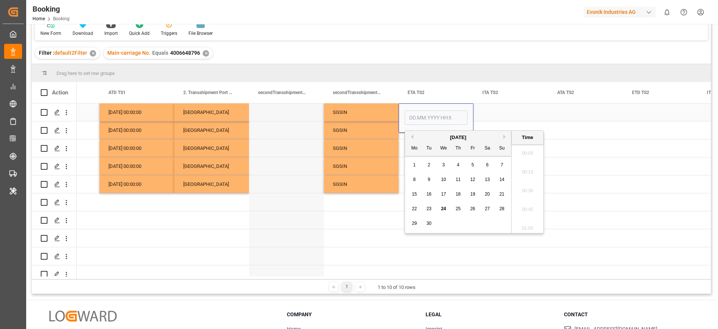
scroll to position [1200, 0]
click at [445, 205] on div "24" at bounding box center [443, 208] width 9 height 9
type input "24.09.2025 00:00"
click at [381, 141] on div "SGSIN" at bounding box center [361, 148] width 75 height 18
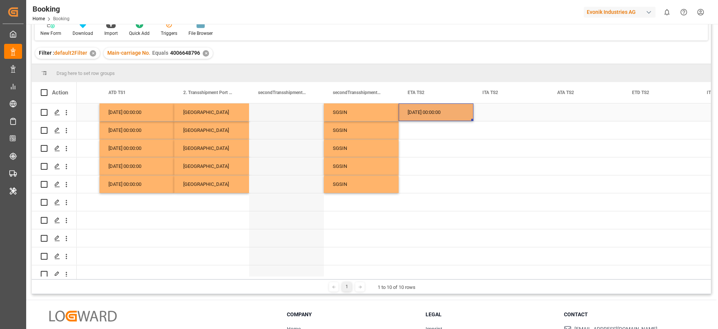
click at [430, 106] on div "24.09.2025 00:00:00" at bounding box center [436, 112] width 75 height 18
drag, startPoint x: 471, startPoint y: 119, endPoint x: 456, endPoint y: 179, distance: 62.1
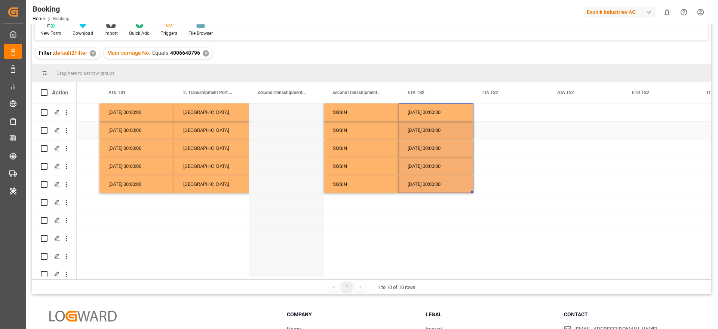
click at [432, 115] on div "24.09.2025 00:00:00" at bounding box center [436, 112] width 75 height 18
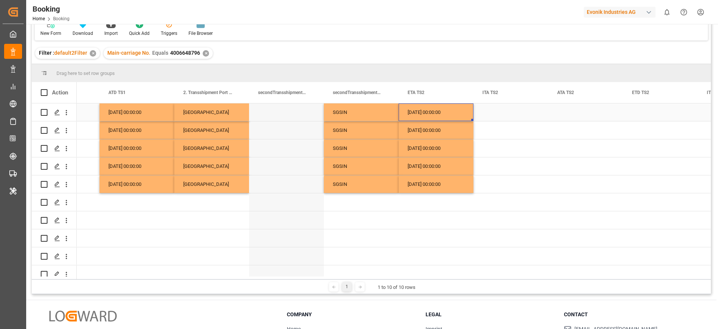
click at [432, 115] on div "24.09.2025 00:00:00" at bounding box center [436, 112] width 75 height 18
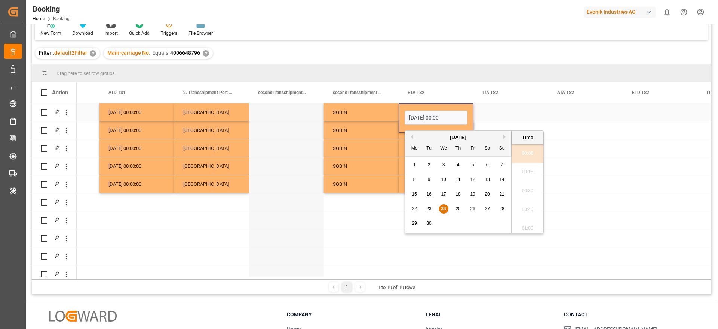
click at [568, 114] on div "Press SPACE to select this row." at bounding box center [585, 112] width 75 height 18
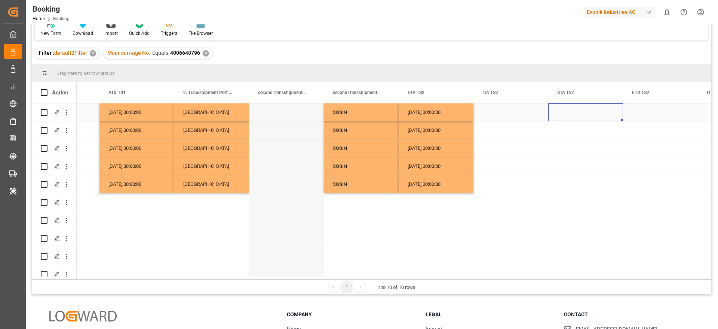
click at [568, 114] on div "Press SPACE to select this row." at bounding box center [585, 112] width 75 height 18
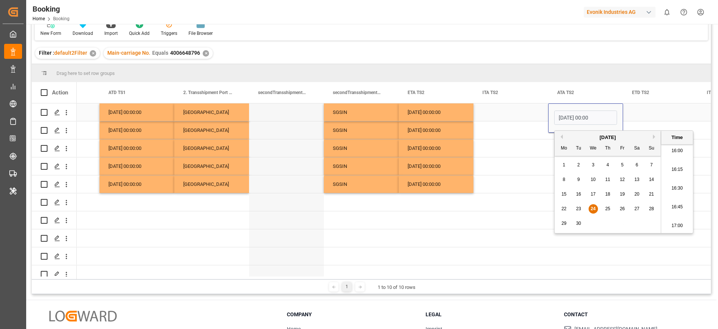
type input "24.09.2025 00:00"
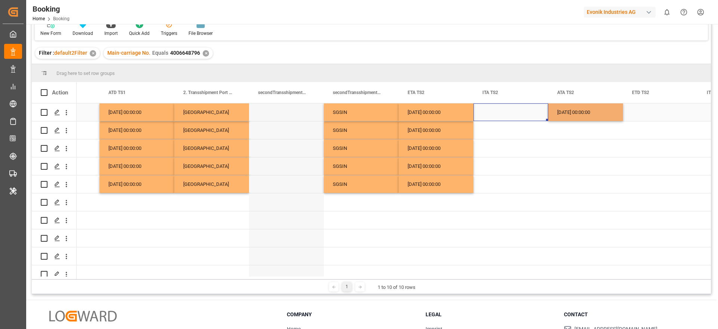
click at [508, 116] on div "Press SPACE to select this row." at bounding box center [511, 112] width 75 height 18
click at [572, 114] on div "24.09.2025 00:00:00" at bounding box center [585, 112] width 75 height 18
drag, startPoint x: 622, startPoint y: 119, endPoint x: 610, endPoint y: 181, distance: 63.6
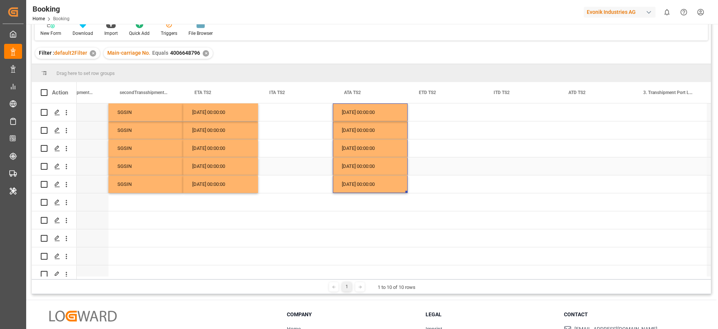
scroll to position [0, 5731]
click at [422, 114] on div "Press SPACE to select this row." at bounding box center [444, 112] width 75 height 18
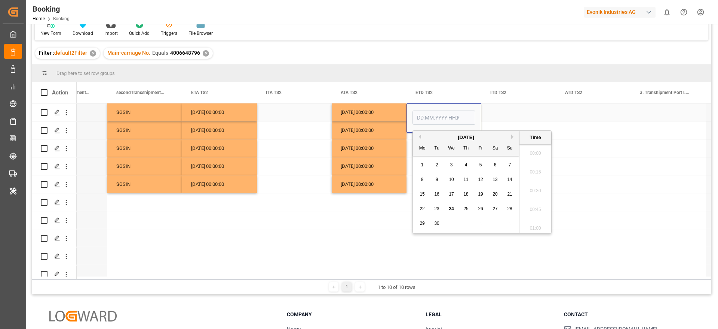
scroll to position [1200, 0]
click at [508, 206] on span "28" at bounding box center [509, 208] width 5 height 5
type input "28.09.2025 00:00"
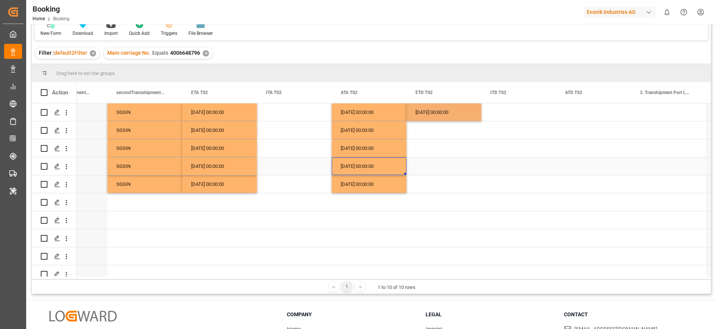
click at [372, 161] on div "24.09.2025 00:00:00" at bounding box center [369, 166] width 75 height 18
click at [438, 118] on div "28.09.2025 00:00:00" at bounding box center [444, 112] width 75 height 18
drag, startPoint x: 480, startPoint y: 120, endPoint x: 475, endPoint y: 179, distance: 59.3
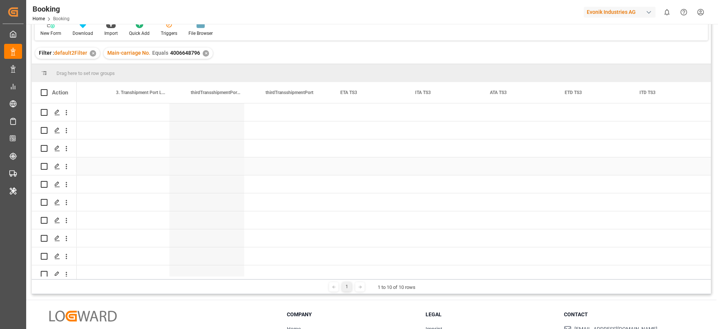
scroll to position [0, 6276]
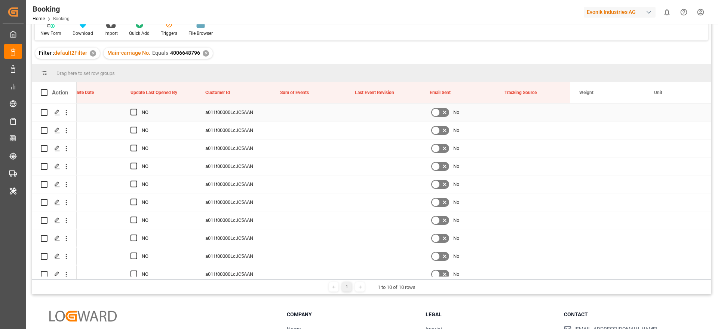
click at [299, 119] on div "Press SPACE to select this row." at bounding box center [308, 112] width 75 height 18
click at [299, 119] on input "Press SPACE to select this row." at bounding box center [308, 116] width 63 height 14
type input "0"
click at [264, 138] on div "a011t00000LcJC5AAN" at bounding box center [233, 130] width 75 height 18
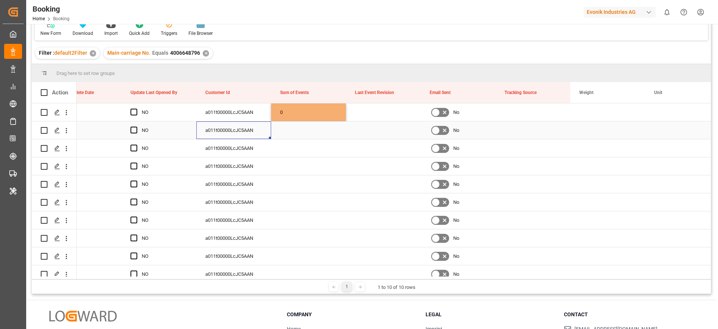
click at [280, 121] on div "Press SPACE to select this row." at bounding box center [308, 130] width 75 height 18
click at [314, 114] on div "0" at bounding box center [308, 112] width 75 height 18
drag, startPoint x: 345, startPoint y: 119, endPoint x: 340, endPoint y: 176, distance: 57.5
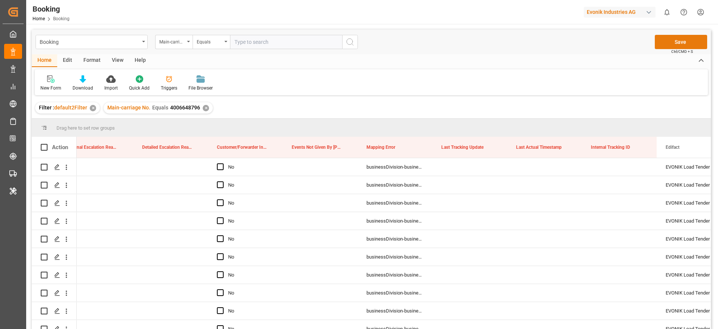
click at [663, 37] on button "Save" at bounding box center [681, 42] width 52 height 14
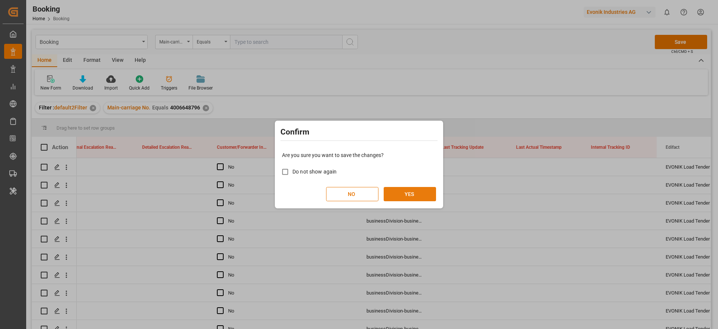
click at [428, 189] on button "YES" at bounding box center [410, 194] width 52 height 14
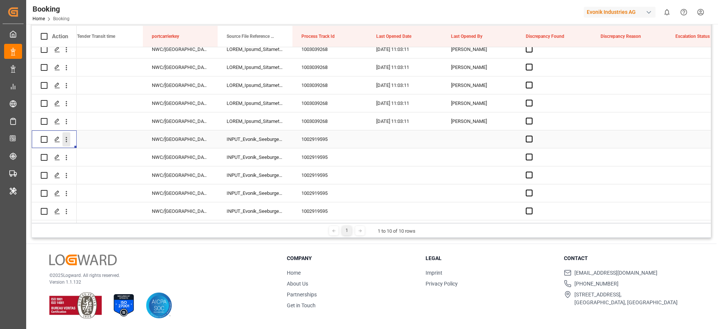
click at [67, 141] on button "open menu" at bounding box center [66, 139] width 8 height 14
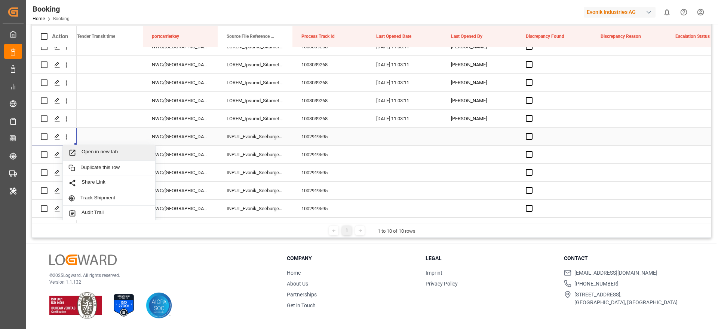
click at [97, 151] on span "Open in new tab" at bounding box center [116, 153] width 68 height 8
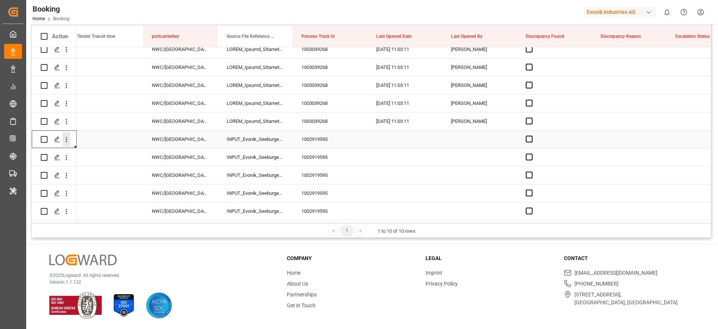
click at [69, 139] on icon "open menu" at bounding box center [66, 139] width 8 height 8
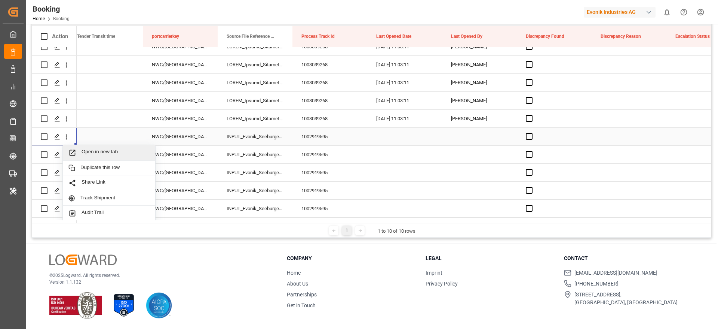
click at [93, 152] on span "Open in new tab" at bounding box center [116, 153] width 68 height 8
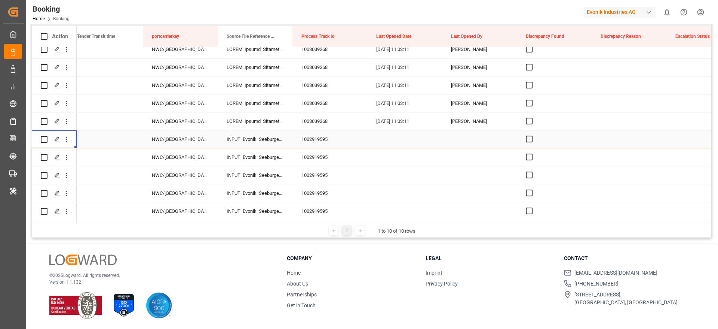
scroll to position [111, 0]
click at [69, 157] on icon "open menu" at bounding box center [66, 157] width 8 height 8
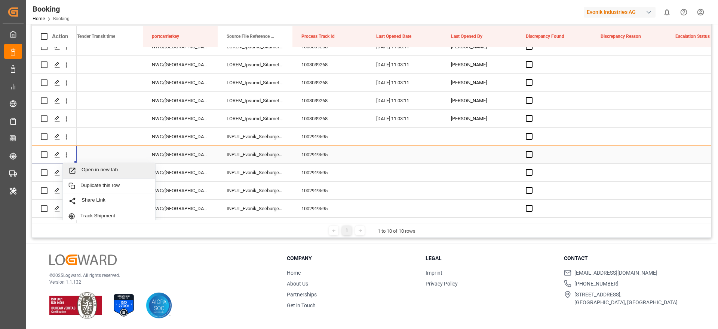
click at [95, 172] on span "Open in new tab" at bounding box center [116, 170] width 68 height 8
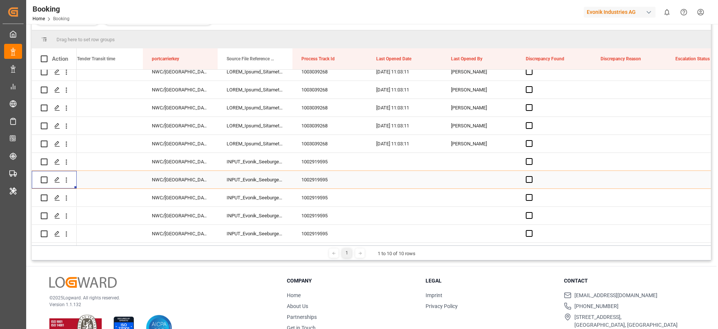
scroll to position [133, 0]
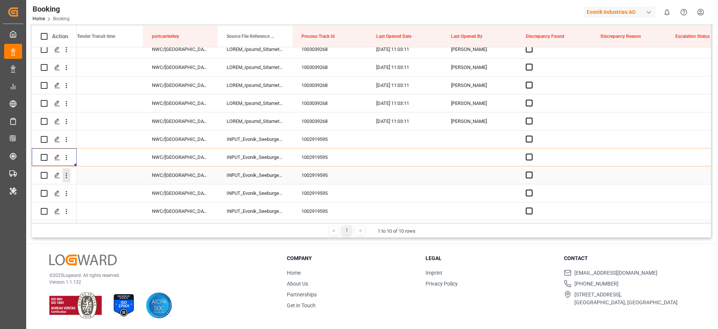
click at [66, 173] on icon "open menu" at bounding box center [66, 175] width 8 height 8
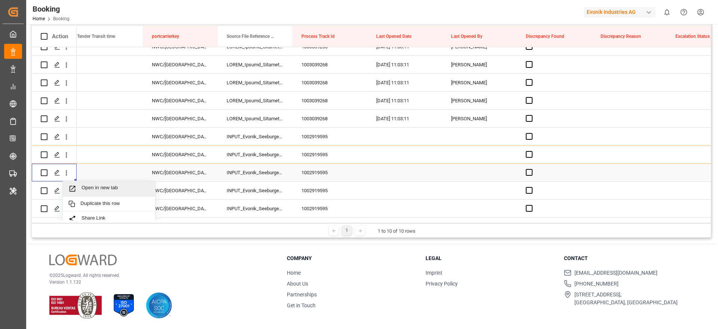
click at [86, 185] on span "Open in new tab" at bounding box center [116, 188] width 68 height 8
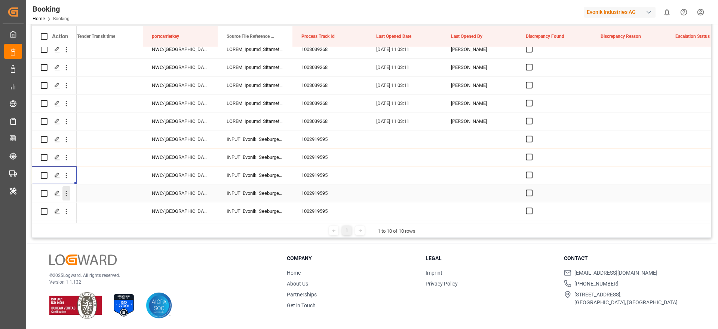
scroll to position [111, 0]
click at [65, 193] on icon "open menu" at bounding box center [66, 193] width 8 height 8
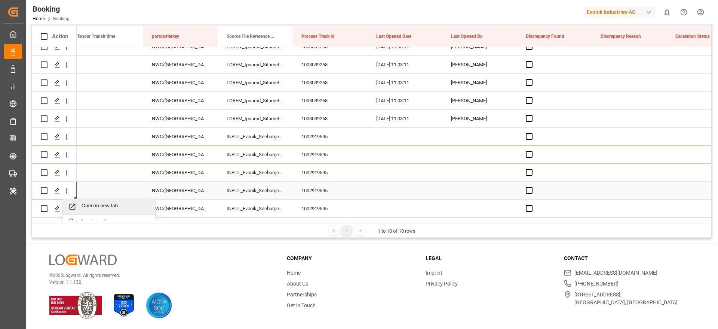
click at [85, 202] on span "Open in new tab" at bounding box center [116, 206] width 68 height 8
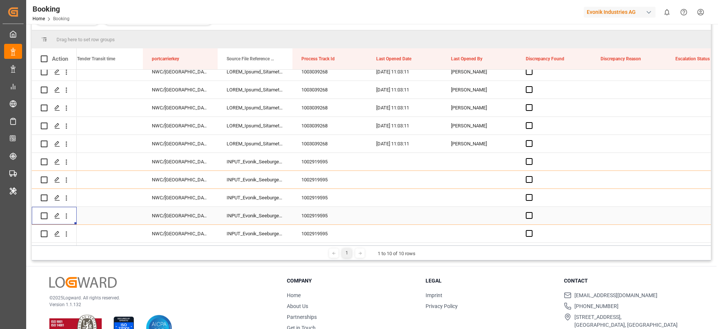
scroll to position [133, 0]
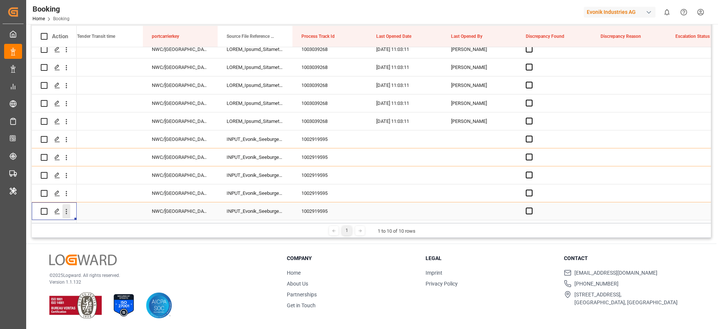
click at [69, 208] on icon "open menu" at bounding box center [66, 211] width 8 height 8
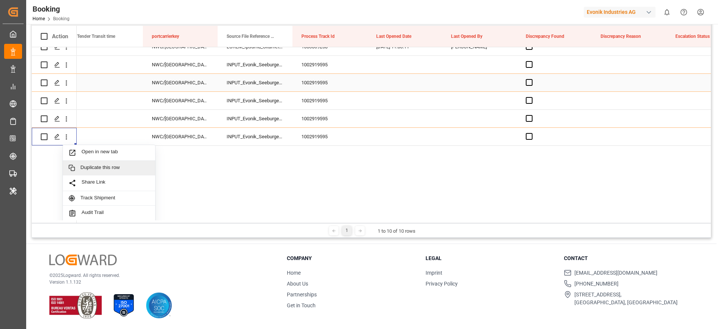
scroll to position [116, 0]
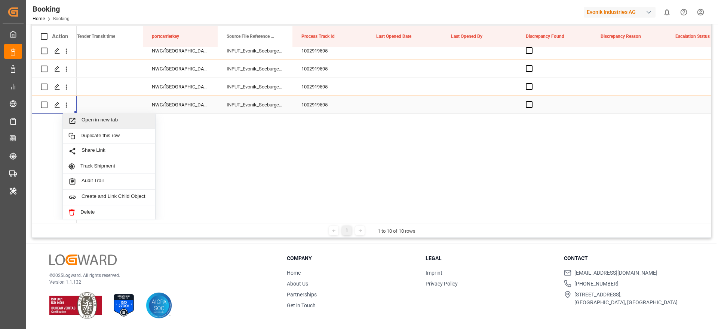
click at [112, 117] on span "Open in new tab" at bounding box center [116, 121] width 68 height 8
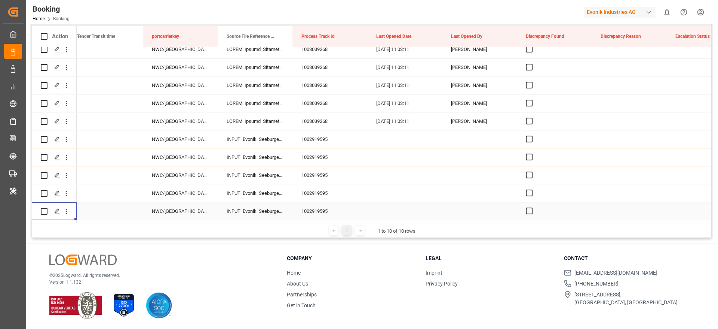
scroll to position [111, 0]
click at [185, 142] on div "NWC/UK North West Continent / UK_THLCH_HLCU_AT-AO" at bounding box center [180, 139] width 75 height 18
click at [68, 158] on icon "open menu" at bounding box center [66, 157] width 8 height 8
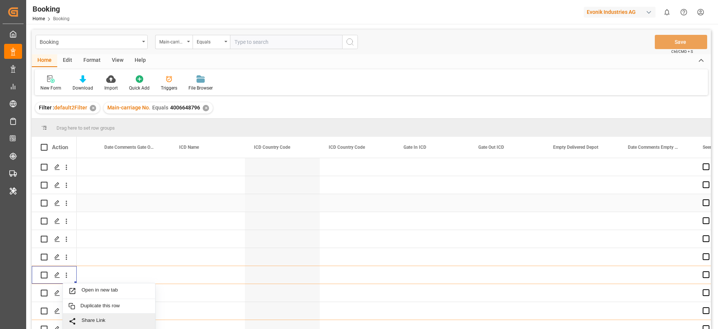
scroll to position [0, 6734]
click at [66, 168] on icon "open menu" at bounding box center [66, 167] width 8 height 8
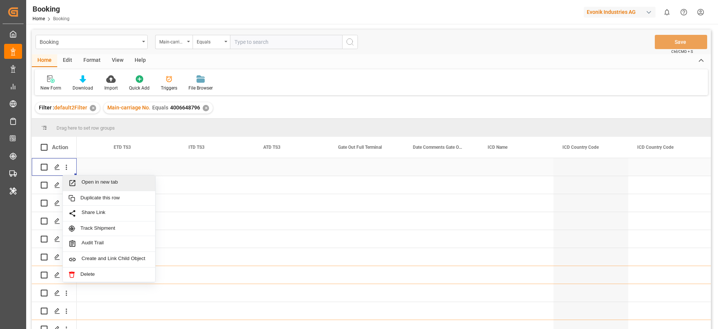
click at [87, 178] on div "Open in new tab" at bounding box center [109, 183] width 92 height 16
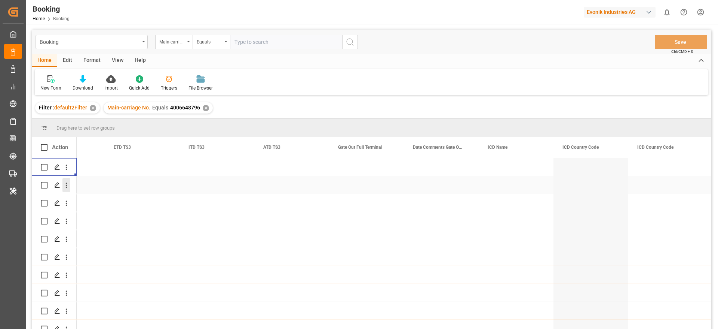
click at [68, 187] on icon "open menu" at bounding box center [66, 185] width 8 height 8
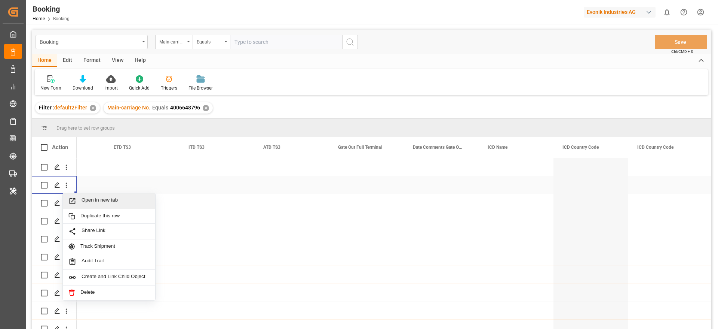
click at [86, 198] on span "Open in new tab" at bounding box center [116, 201] width 68 height 8
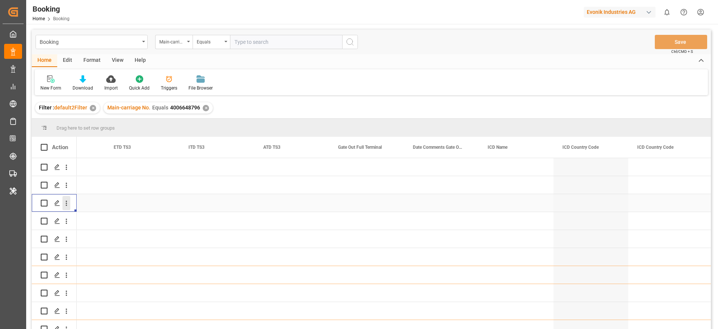
click at [68, 204] on icon "open menu" at bounding box center [66, 203] width 8 height 8
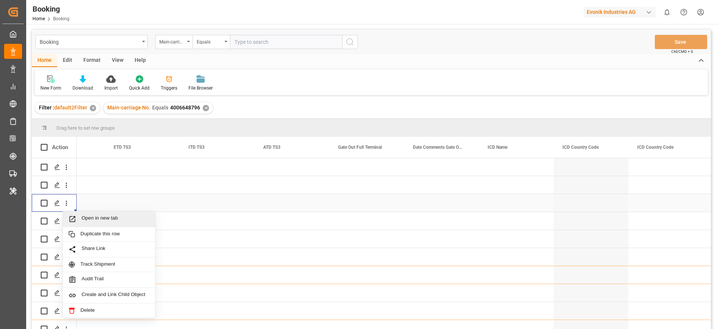
click at [89, 215] on span "Open in new tab" at bounding box center [116, 219] width 68 height 8
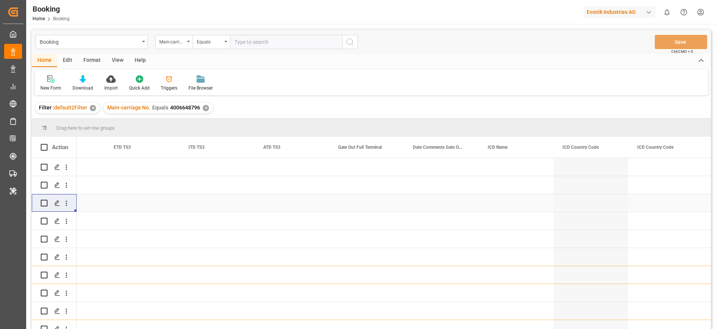
click at [267, 44] on input "text" at bounding box center [286, 42] width 112 height 14
paste input "4006721549"
type input "4006721549"
click at [204, 107] on div "✕" at bounding box center [206, 108] width 6 height 6
click at [347, 44] on icon "search button" at bounding box center [350, 41] width 9 height 9
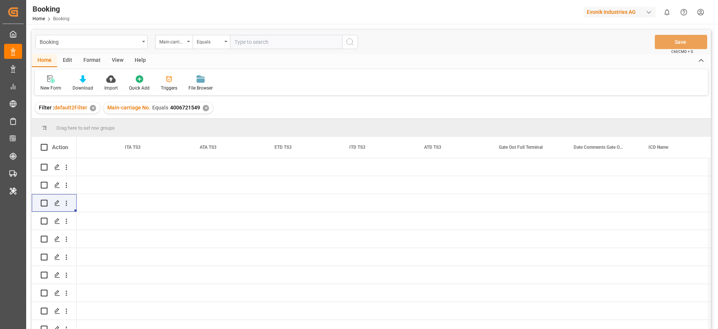
scroll to position [0, 6544]
click at [91, 107] on div "✕" at bounding box center [93, 108] width 6 height 6
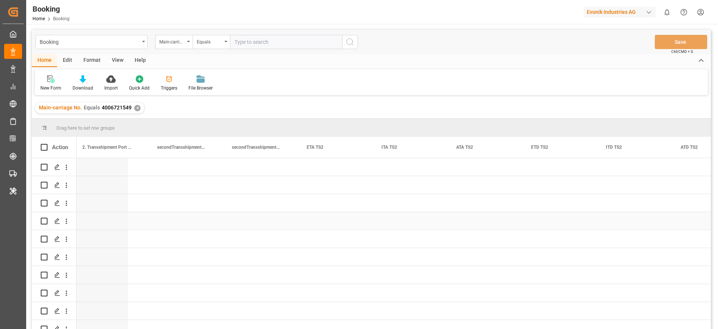
scroll to position [0, 5533]
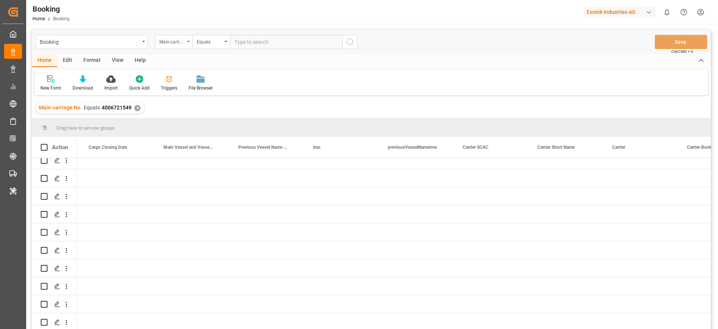
click at [186, 41] on div "Main-carriage No." at bounding box center [173, 42] width 37 height 14
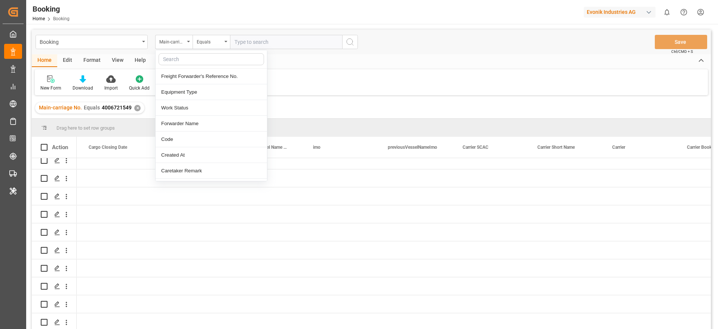
click at [177, 64] on input "text" at bounding box center [212, 59] width 106 height 12
click at [98, 61] on div "Format" at bounding box center [92, 60] width 28 height 13
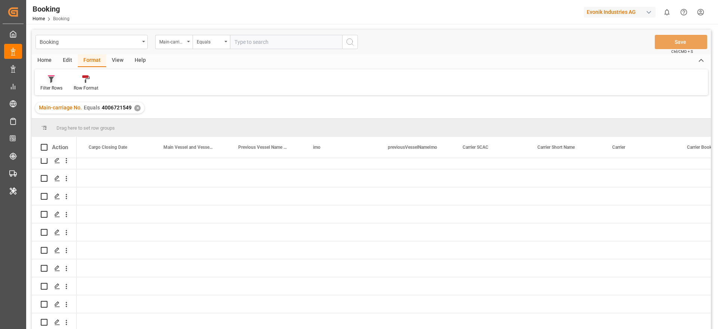
click at [57, 77] on div at bounding box center [51, 79] width 22 height 8
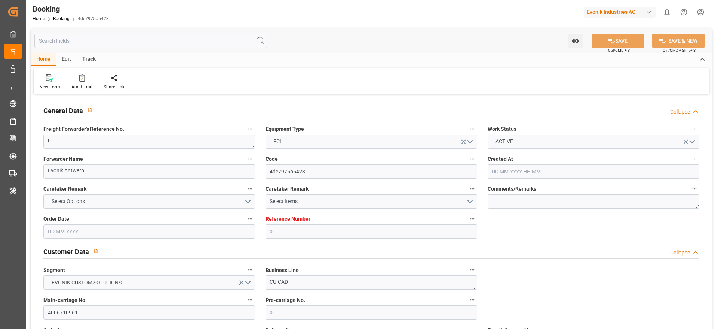
type input "0"
type input "Hapag [PERSON_NAME]"
type input "Hapag Lloyd Aktiengesellschaft"
type input "NLRTM"
type input "SAJED"
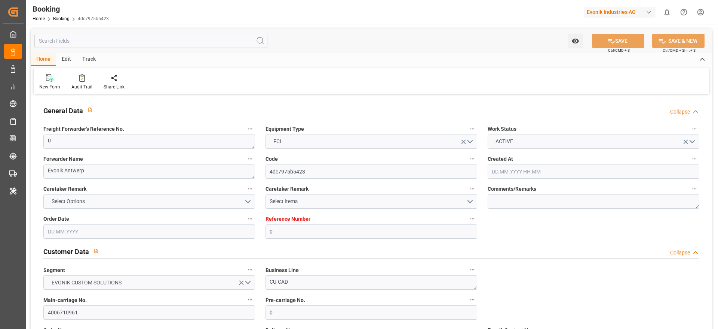
type input "[DATE] 07:24"
type input "[DATE]"
type input "[DATE] 00:00"
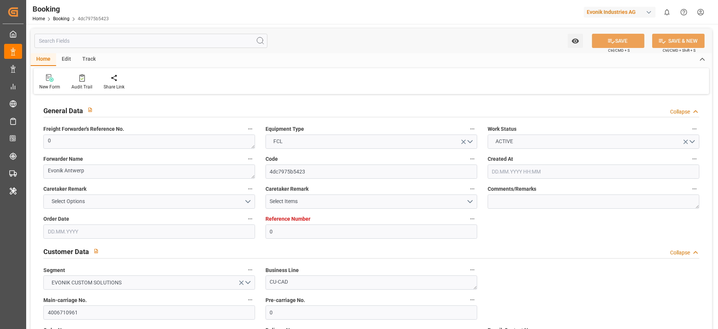
type input "19.09.2025 15:34"
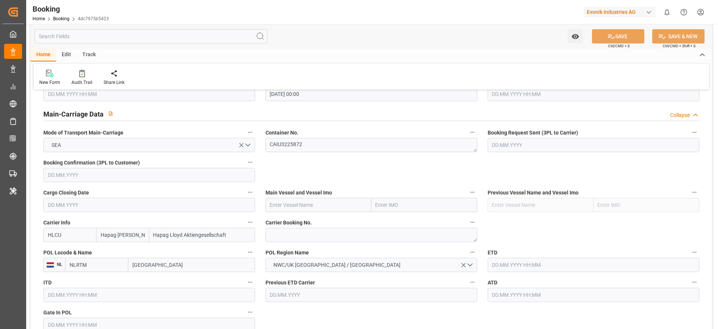
scroll to position [505, 0]
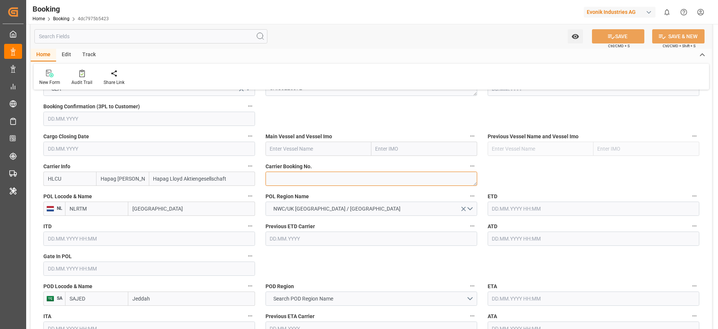
click at [286, 180] on textarea at bounding box center [372, 178] width 212 height 14
paste textarea "33762864"
type textarea "33762864"
click at [276, 152] on input "text" at bounding box center [319, 148] width 106 height 14
paste input "JOHANNES MAERSK"
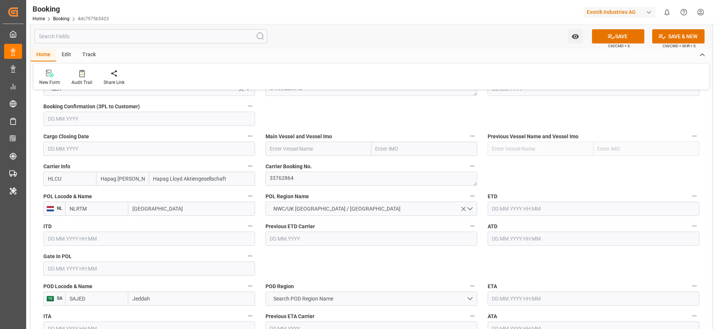
type input "JOHANNES MAERSK"
click at [329, 166] on span "JOHANNES MAERSK - 9215189" at bounding box center [302, 165] width 63 height 6
type input "9215189"
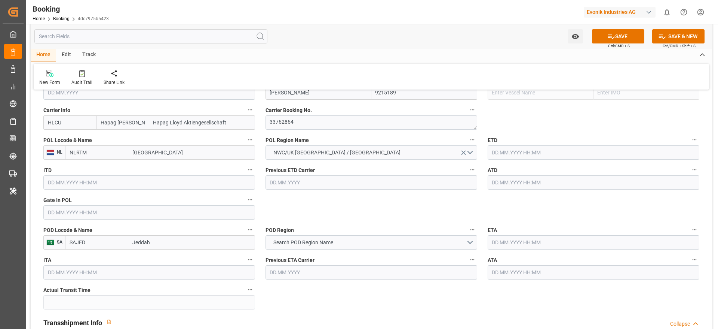
type input "JOHANNES MAERSK"
click at [133, 153] on input "[GEOGRAPHIC_DATA]" at bounding box center [191, 152] width 127 height 14
paste input "ANTWERP"
type input "ANTWERP"
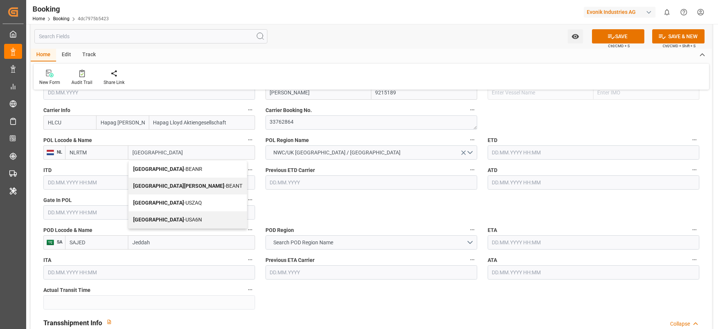
click at [172, 171] on span "Antwerp - BEANR" at bounding box center [167, 169] width 69 height 6
type input "BEANR"
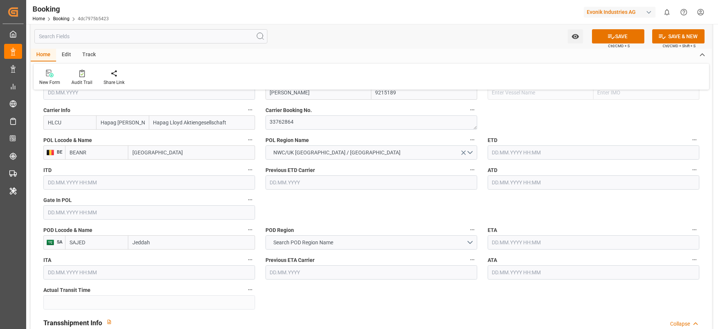
type input "[GEOGRAPHIC_DATA]"
click at [77, 216] on input "text" at bounding box center [149, 212] width 212 height 14
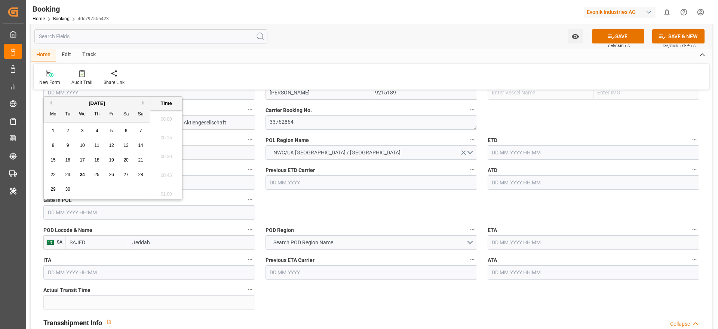
scroll to position [1162, 0]
click at [111, 162] on div "19" at bounding box center [111, 160] width 9 height 9
type input "19.09.2025 00:00"
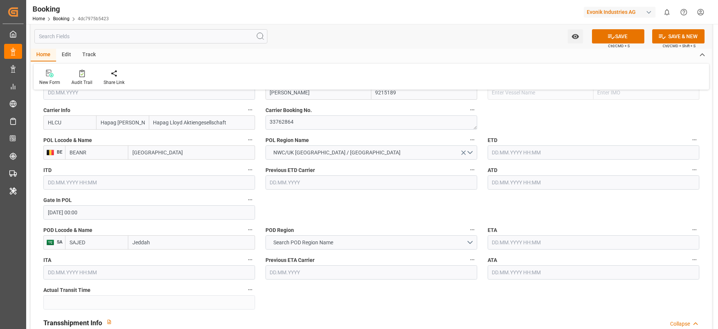
click at [496, 158] on input "text" at bounding box center [594, 152] width 212 height 14
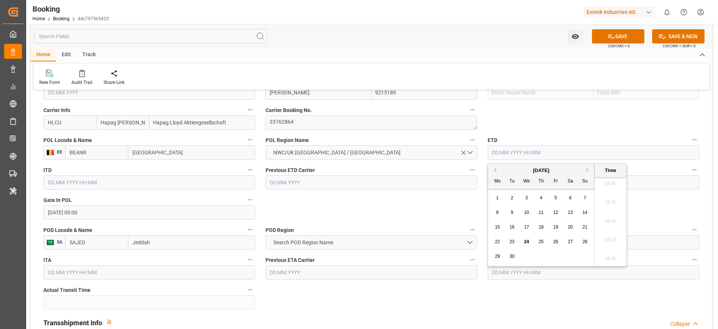
click at [587, 241] on span "28" at bounding box center [585, 241] width 5 height 5
type input "[DATE] 00:00"
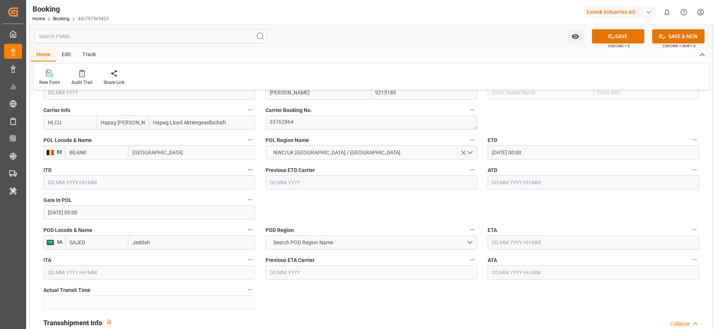
click at [137, 246] on input "Jeddah" at bounding box center [191, 242] width 127 height 14
click at [295, 239] on span "Search POD Region Name" at bounding box center [303, 242] width 67 height 8
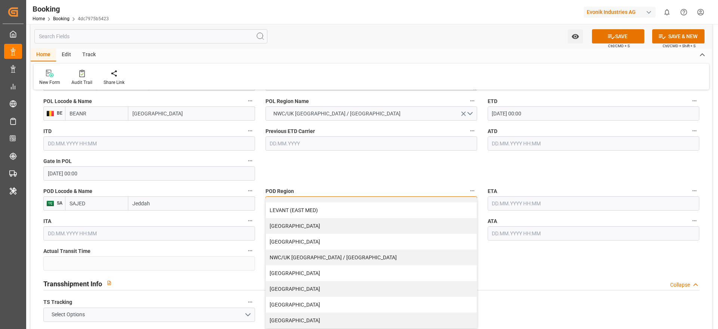
scroll to position [617, 0]
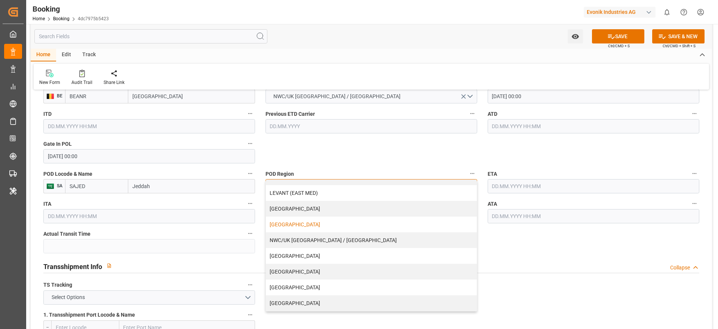
click at [300, 222] on div "MIDDLE EAST" at bounding box center [371, 224] width 211 height 16
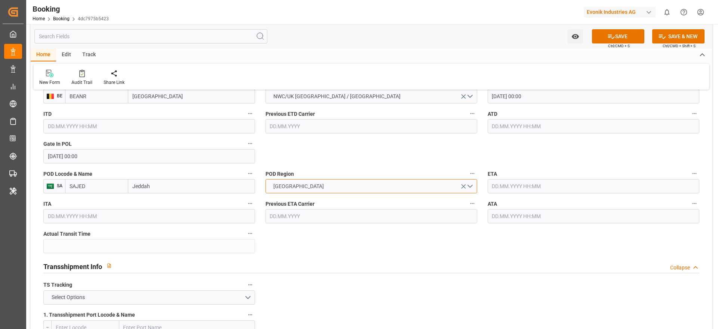
scroll to position [561, 0]
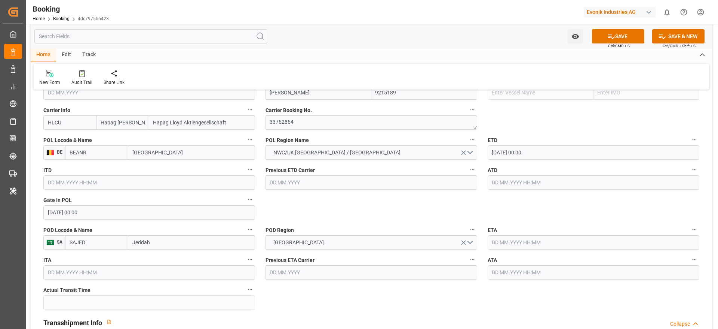
click at [493, 242] on input "text" at bounding box center [594, 242] width 212 height 14
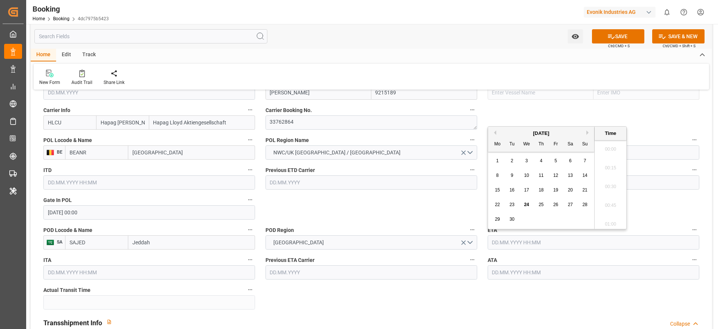
scroll to position [1162, 0]
click at [493, 134] on button "Previous Month" at bounding box center [494, 132] width 4 height 4
click at [589, 129] on div "August 2025" at bounding box center [541, 132] width 106 height 7
click at [587, 133] on button "Next Month" at bounding box center [589, 132] width 4 height 4
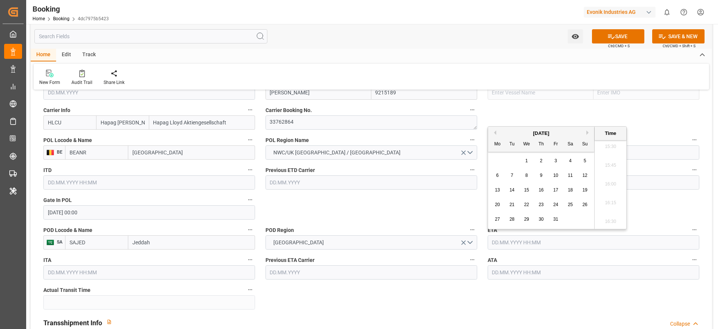
click at [574, 192] on div "18" at bounding box center [570, 190] width 9 height 9
type input "18.10.2025 00:00"
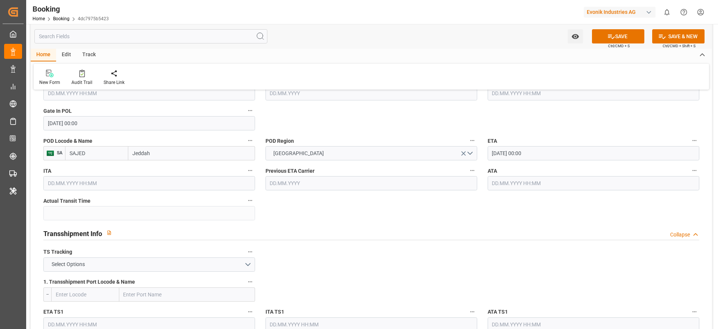
scroll to position [673, 0]
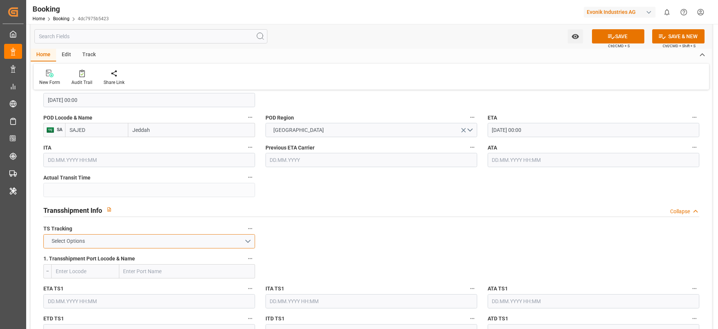
click at [189, 247] on button "Select Options" at bounding box center [149, 241] width 212 height 14
click at [182, 265] on div "FALSE" at bounding box center [149, 259] width 211 height 16
click at [178, 244] on button "FALSE" at bounding box center [149, 241] width 212 height 14
click at [178, 244] on div "TRUE" at bounding box center [149, 243] width 211 height 16
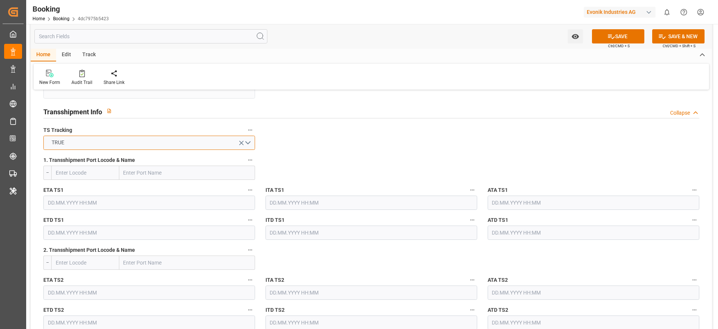
scroll to position [786, 0]
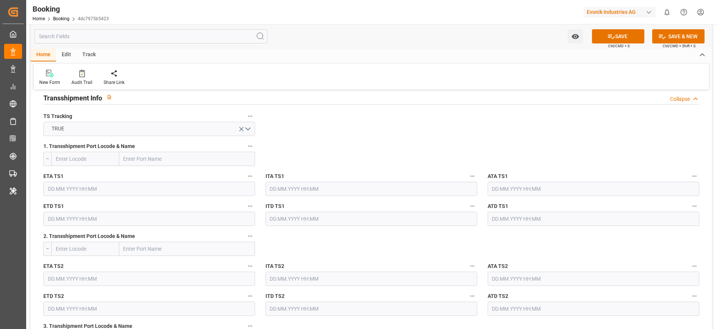
click at [147, 165] on input "text" at bounding box center [187, 159] width 136 height 14
paste input "PORT SAID"
type input "PORT SAID"
click at [164, 174] on span "Port Said - EGPSD" at bounding box center [144, 175] width 40 height 6
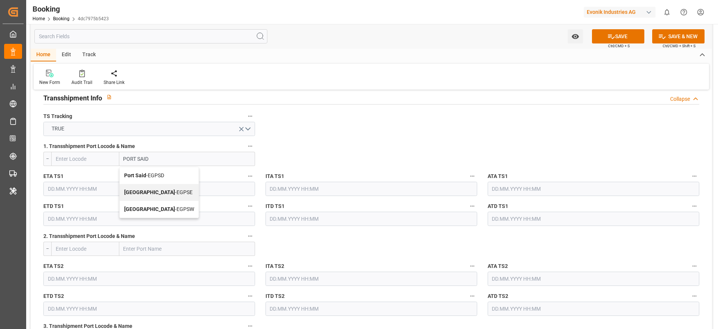
type input "EGPSD"
type input "Port Said"
click at [58, 193] on input "text" at bounding box center [149, 188] width 212 height 14
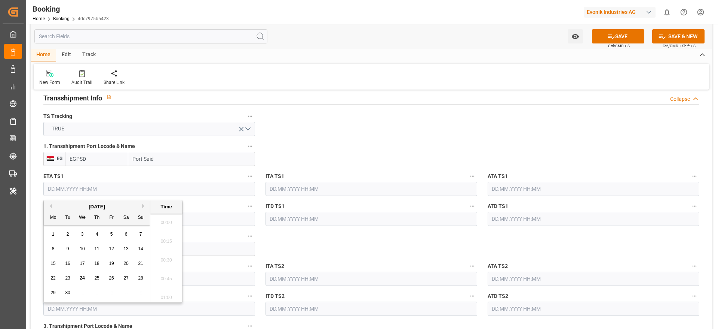
scroll to position [1162, 0]
click at [141, 206] on div "September 2025" at bounding box center [97, 206] width 106 height 7
click at [143, 205] on button "Next Month" at bounding box center [144, 206] width 4 height 4
click at [111, 249] on span "10" at bounding box center [111, 248] width 5 height 5
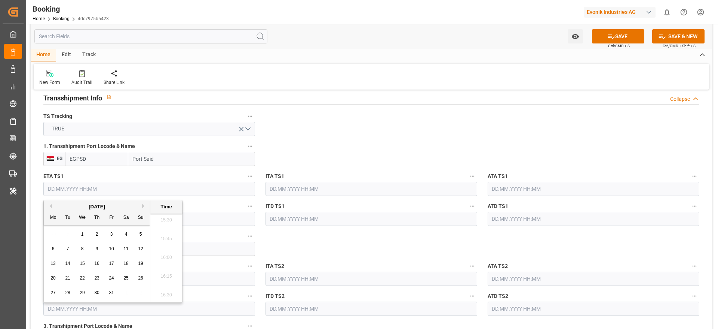
type input "10.10.2025 00:00"
click at [187, 219] on input "text" at bounding box center [149, 218] width 212 height 14
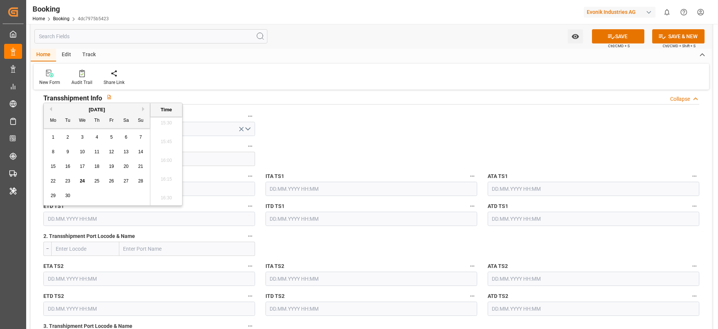
click at [141, 108] on div "September 2025" at bounding box center [97, 109] width 106 height 7
click at [144, 110] on button "Next Month" at bounding box center [144, 109] width 4 height 4
click at [137, 152] on div "12" at bounding box center [140, 151] width 9 height 9
type input "12.10.2025 00:00"
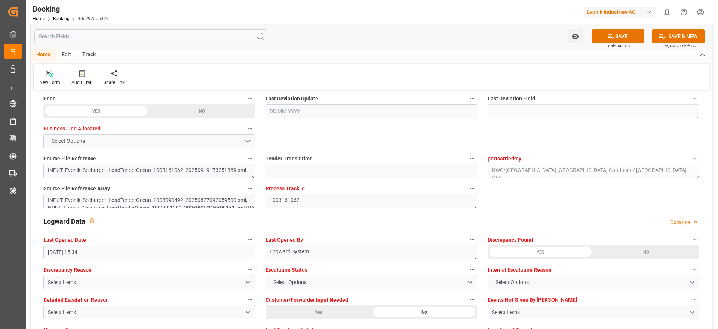
scroll to position [1403, 0]
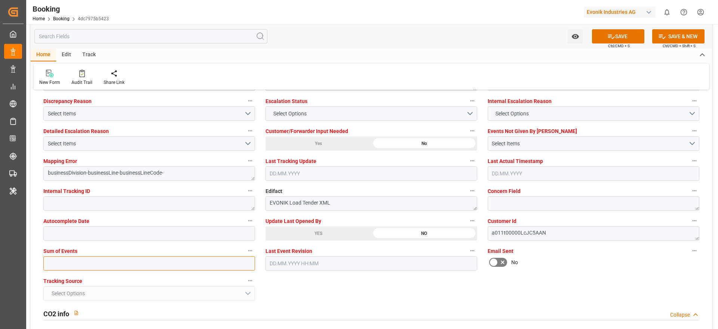
click at [60, 270] on div "Sum of Events" at bounding box center [149, 258] width 222 height 30
type input "0"
click at [617, 39] on button "SAVE" at bounding box center [618, 36] width 52 height 14
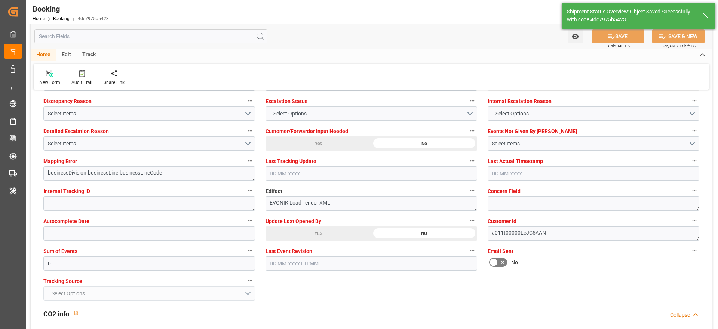
type textarea "varshini suresh"
type textarea "businessDivision-businessLine-"
type textarea "Yes"
type input "28.09.2025 00:00"
type input "18.10.2025 00:00"
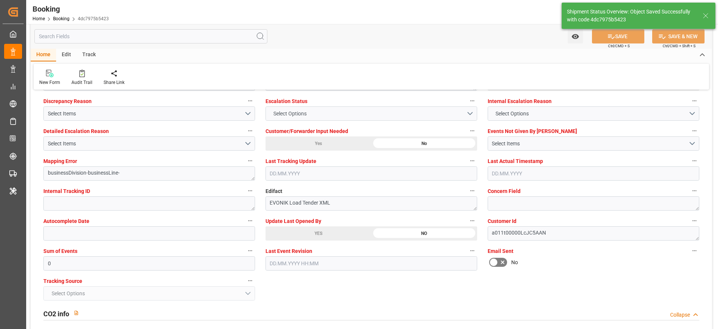
type input "10.10.2025 00:00"
type input "12.10.2025 00:00"
type input "24.09.2025 10:32"
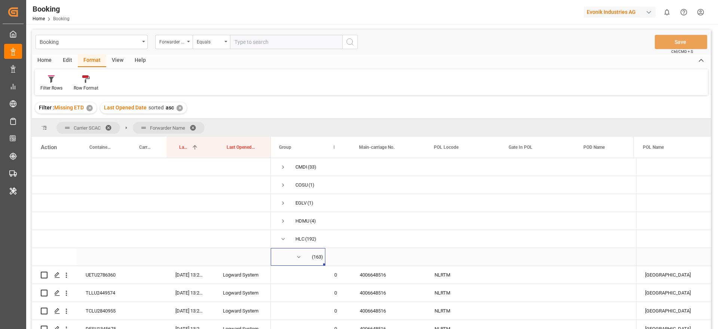
scroll to position [0, 1]
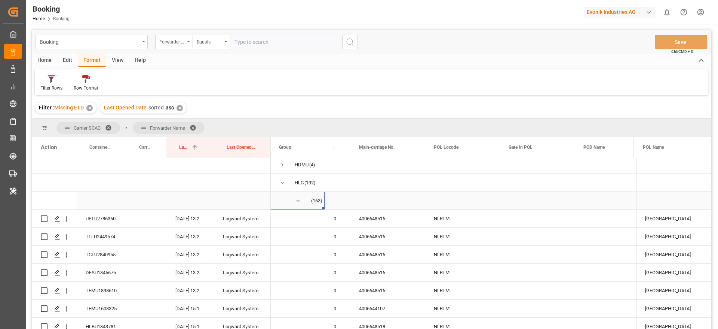
click at [297, 199] on span "Press SPACE to select this row." at bounding box center [298, 200] width 7 height 7
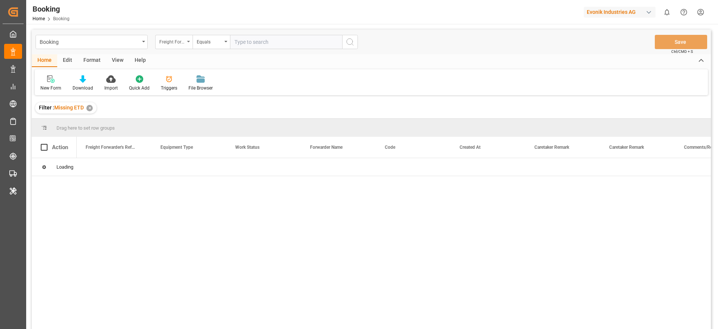
click at [170, 41] on div "Freight Forwarder's Reference No." at bounding box center [171, 41] width 25 height 9
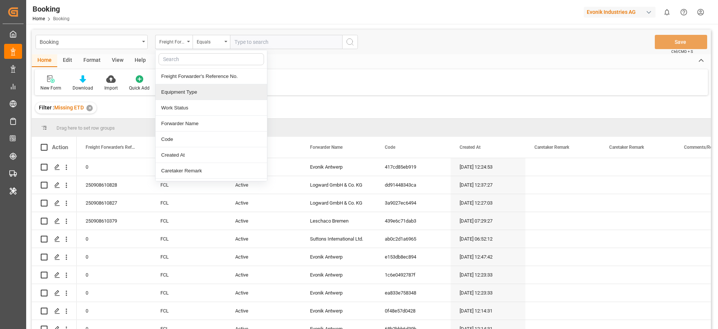
click at [114, 62] on div "View" at bounding box center [117, 60] width 23 height 13
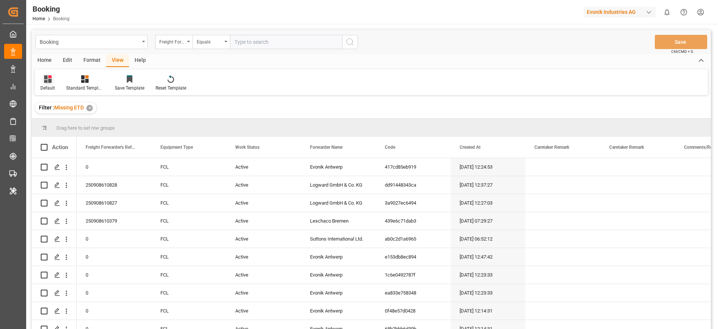
click at [54, 80] on div at bounding box center [47, 79] width 15 height 8
click at [64, 119] on div "varshh" at bounding box center [76, 121] width 65 height 8
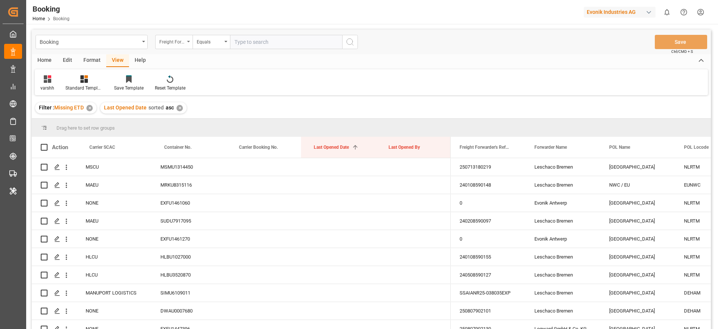
click at [178, 42] on div "Freight Forwarder's Reference No." at bounding box center [171, 41] width 25 height 9
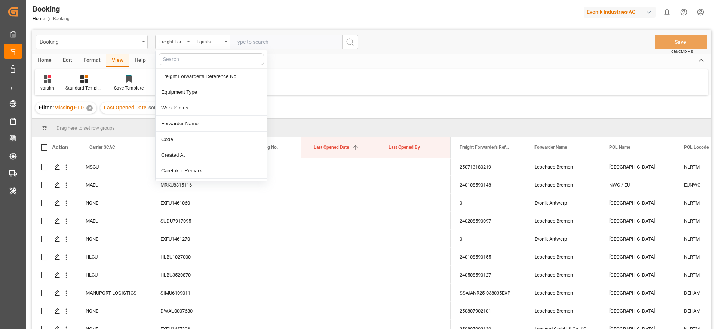
click at [178, 60] on input "text" at bounding box center [212, 59] width 106 height 12
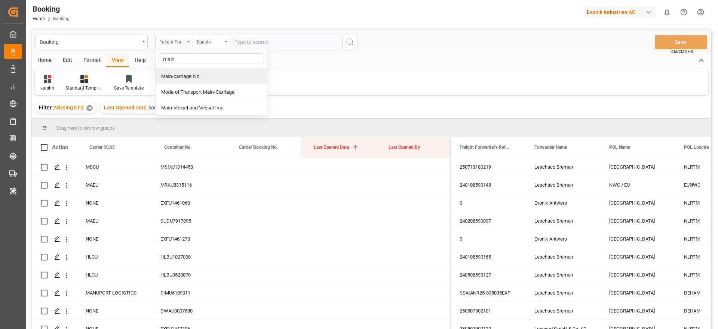
type input "main"
click at [180, 42] on div "Freight Forwarder's Reference No." at bounding box center [171, 41] width 25 height 9
click at [180, 123] on div "Forwarder Name" at bounding box center [211, 124] width 111 height 16
click at [236, 41] on input "text" at bounding box center [286, 42] width 112 height 14
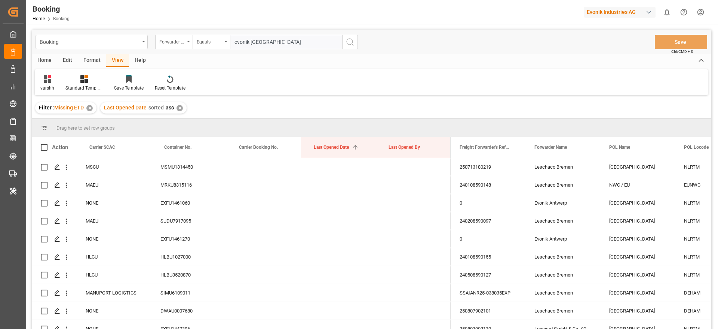
type input "evonik [GEOGRAPHIC_DATA]"
click at [348, 46] on icon "search button" at bounding box center [350, 41] width 9 height 9
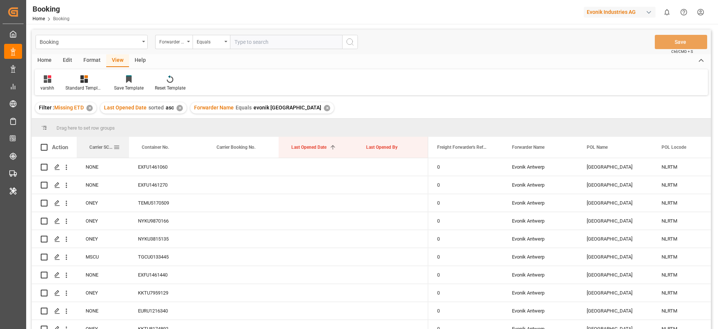
drag, startPoint x: 151, startPoint y: 144, endPoint x: 123, endPoint y: 147, distance: 27.4
click at [128, 147] on div at bounding box center [129, 147] width 3 height 21
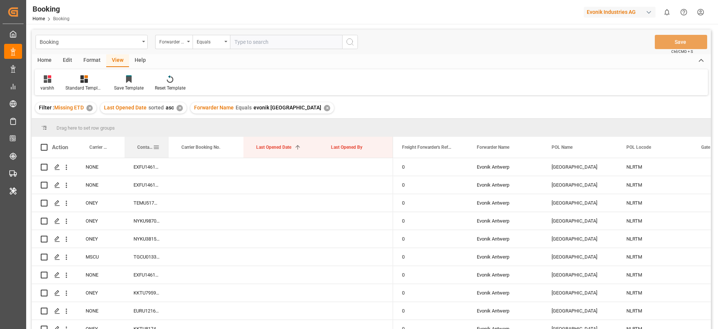
drag, startPoint x: 198, startPoint y: 144, endPoint x: 167, endPoint y: 149, distance: 31.7
click at [167, 149] on div at bounding box center [168, 147] width 3 height 21
drag, startPoint x: 93, startPoint y: 152, endPoint x: 99, endPoint y: 131, distance: 22.4
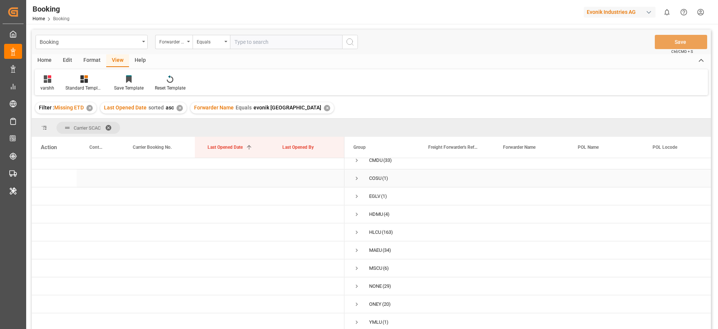
scroll to position [9, 0]
click at [356, 229] on span "Press SPACE to select this row." at bounding box center [357, 232] width 7 height 7
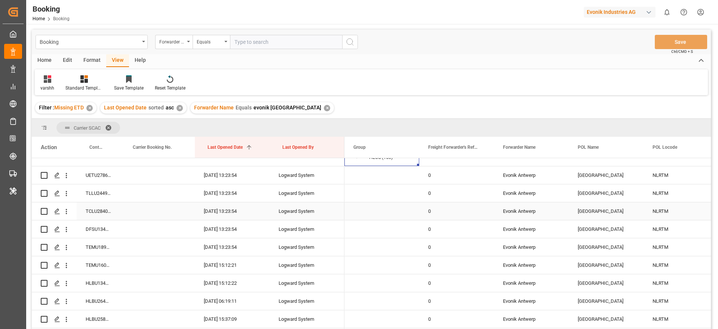
scroll to position [65, 0]
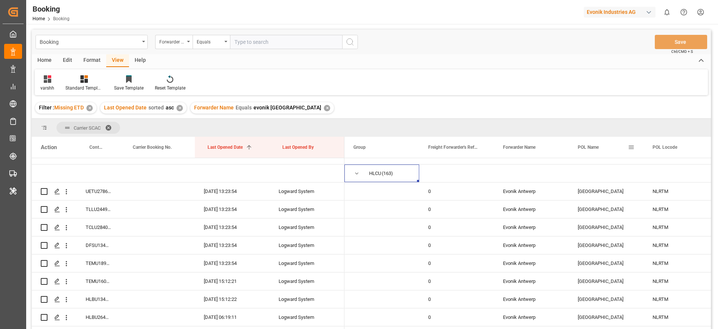
click at [631, 147] on span at bounding box center [631, 147] width 7 height 7
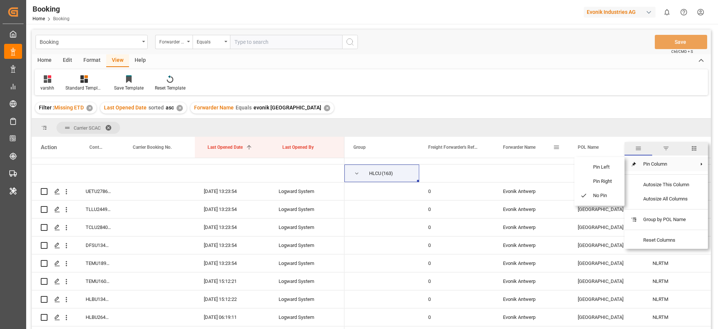
click at [556, 149] on span at bounding box center [556, 147] width 7 height 7
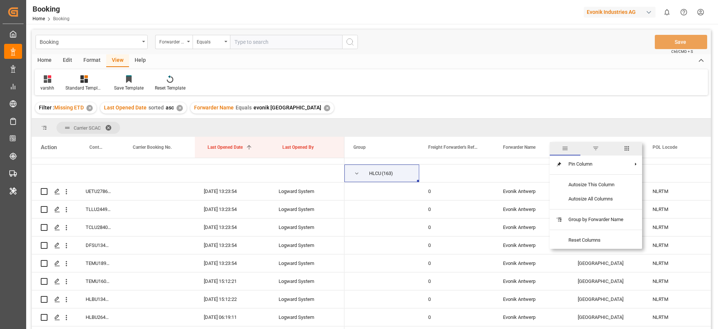
click at [627, 152] on span "columns" at bounding box center [627, 148] width 31 height 13
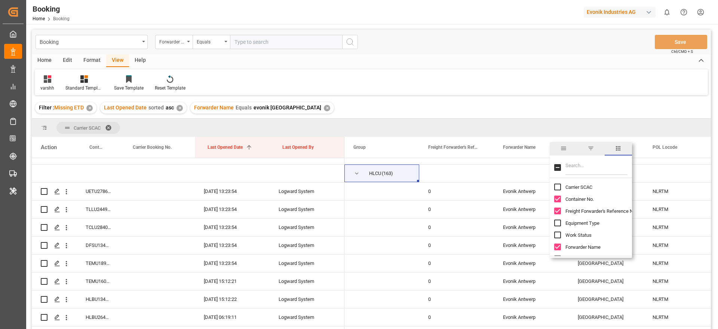
click at [593, 164] on input "Filter Columns Input" at bounding box center [597, 167] width 62 height 15
type input "main"
click at [556, 189] on input "Main-carriage No. column toggle visibility (hidden)" at bounding box center [557, 186] width 7 height 7
checkbox input "true"
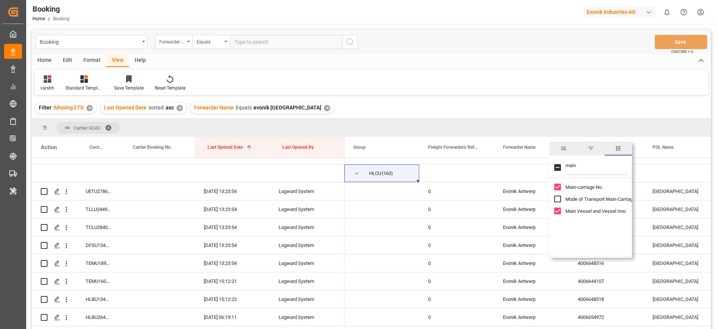
click at [561, 150] on span "general" at bounding box center [563, 148] width 7 height 7
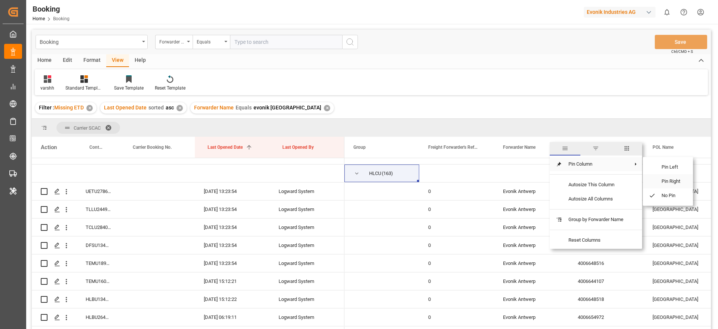
click at [682, 180] on span "Pin Right" at bounding box center [671, 181] width 31 height 14
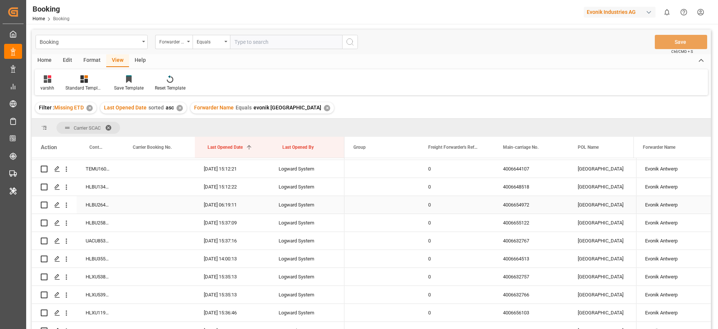
scroll to position [234, 0]
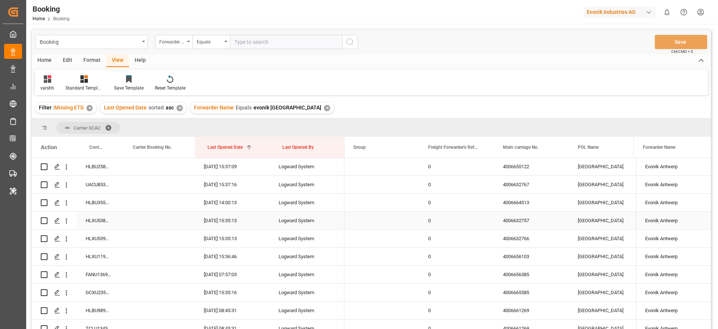
click at [523, 224] on div "4006632757" at bounding box center [531, 220] width 75 height 18
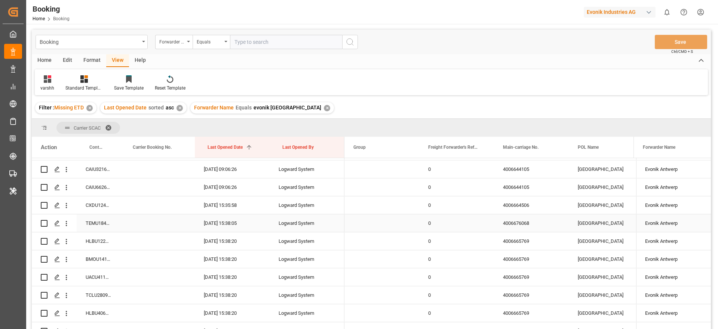
scroll to position [627, 0]
click at [519, 208] on div "4006664506" at bounding box center [531, 205] width 75 height 18
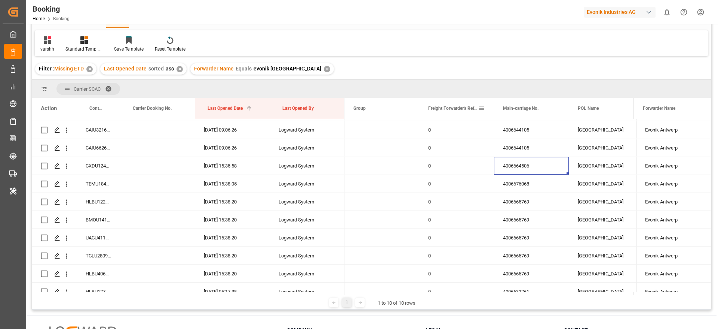
scroll to position [56, 0]
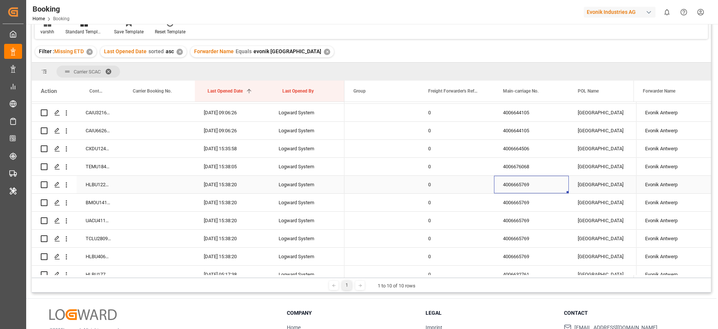
click at [511, 186] on div "4006665769" at bounding box center [531, 184] width 75 height 18
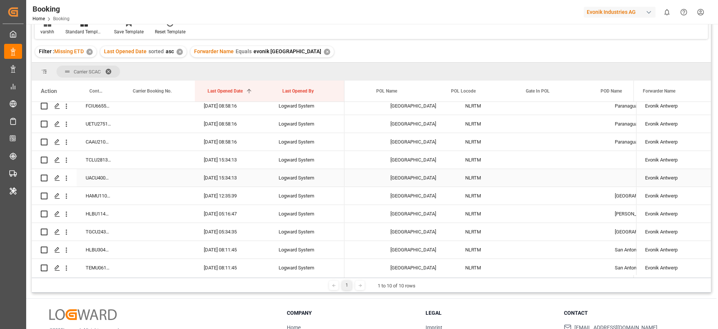
scroll to position [0, 336]
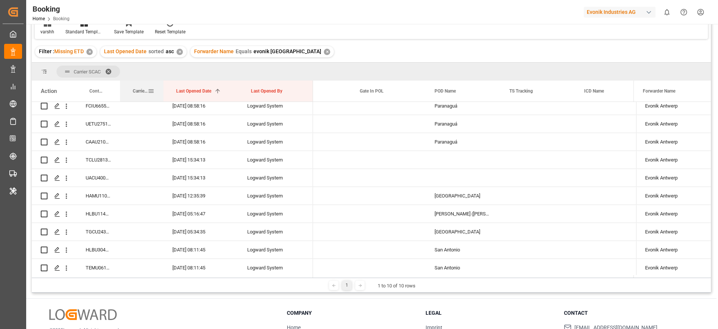
drag, startPoint x: 195, startPoint y: 88, endPoint x: 163, endPoint y: 85, distance: 31.9
click at [163, 85] on div at bounding box center [163, 90] width 3 height 21
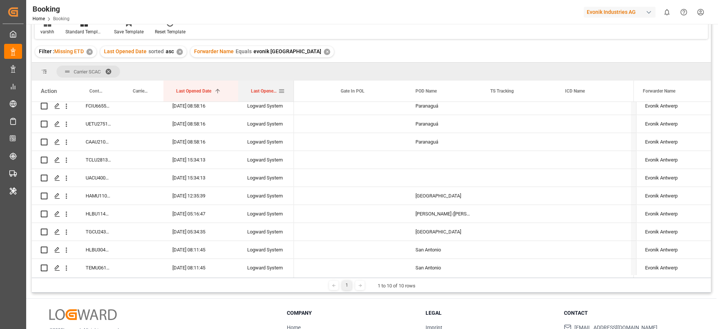
drag, startPoint x: 312, startPoint y: 91, endPoint x: 293, endPoint y: 93, distance: 19.2
click at [293, 93] on div at bounding box center [294, 90] width 3 height 21
drag, startPoint x: 235, startPoint y: 91, endPoint x: 223, endPoint y: 91, distance: 12.0
click at [223, 91] on div "Last Opened Date 1" at bounding box center [201, 90] width 75 height 21
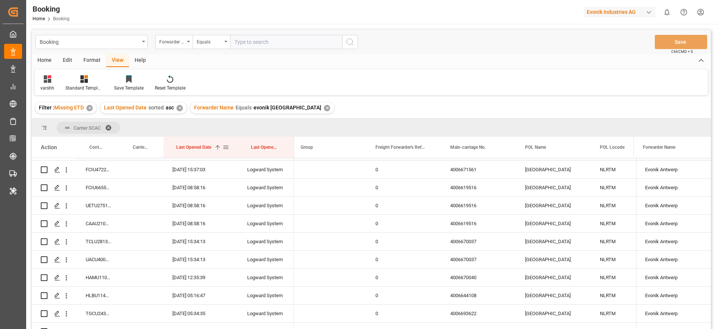
scroll to position [1235, 0]
click at [462, 228] on div "4006670037" at bounding box center [478, 225] width 75 height 18
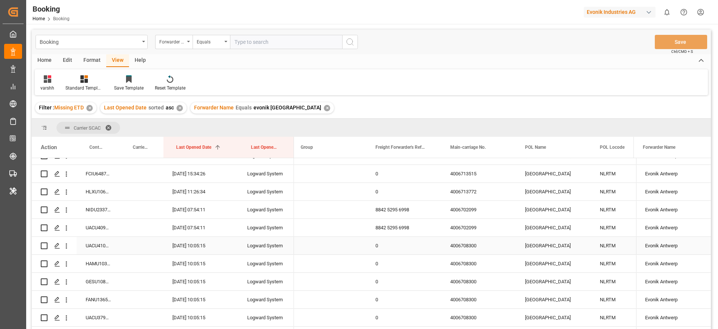
scroll to position [2301, 0]
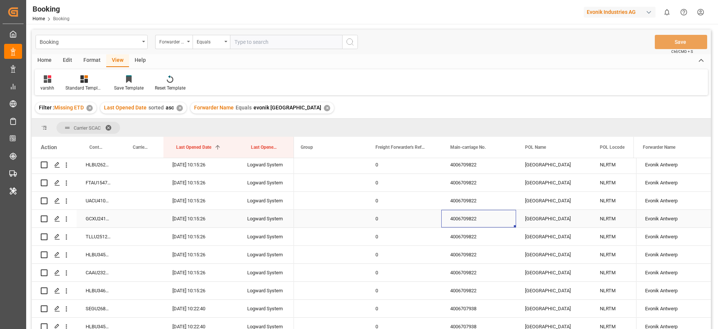
click at [464, 220] on div "4006709822" at bounding box center [478, 219] width 75 height 18
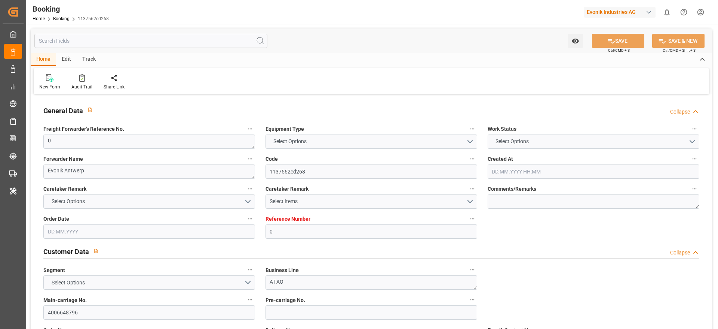
type input "0"
type input "Hapag [PERSON_NAME]"
type input "Hapag Lloyd Aktiengesellschaft"
type input "NLRTM"
type input "THLCH"
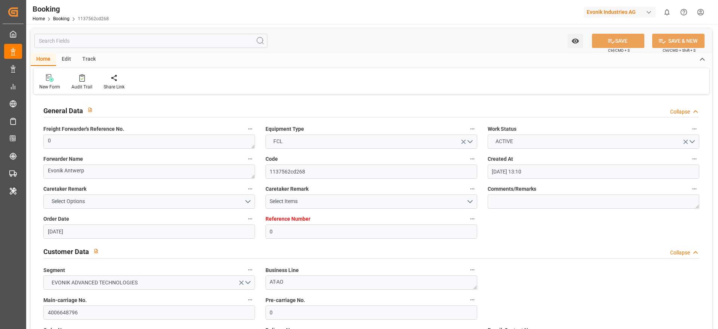
type input "[DATE] 13:10"
type input "[DATE]"
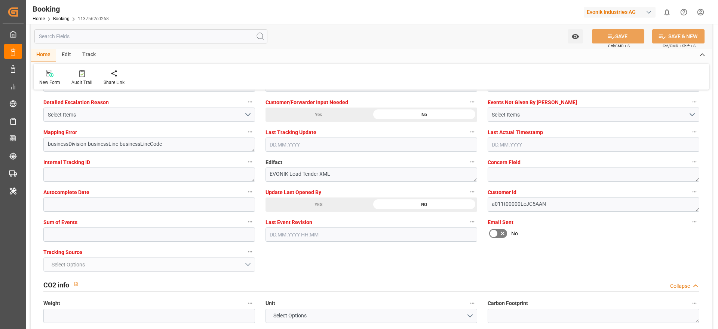
scroll to position [1436, 0]
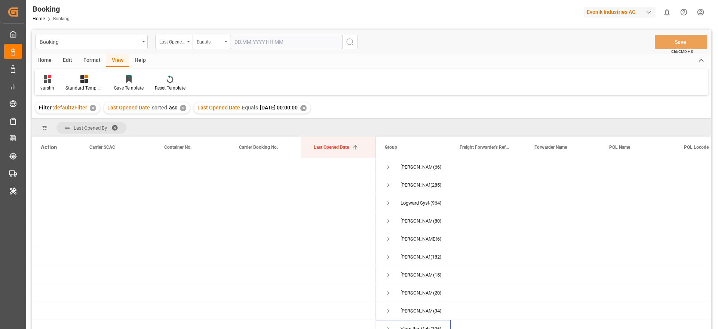
scroll to position [9, 0]
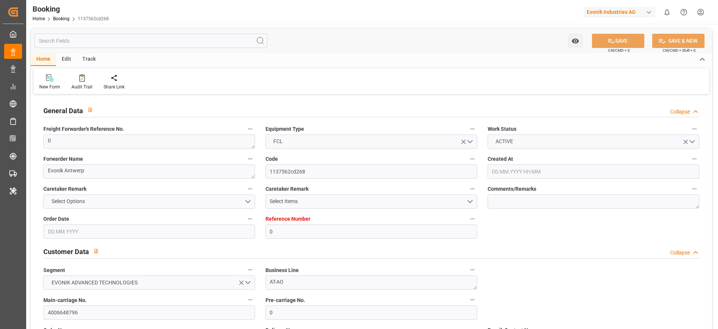
type input "0"
type input "Hapag [PERSON_NAME]"
type input "Hapag Lloyd Aktiengesellschaft"
type input "NLRTM"
type input "THLCH"
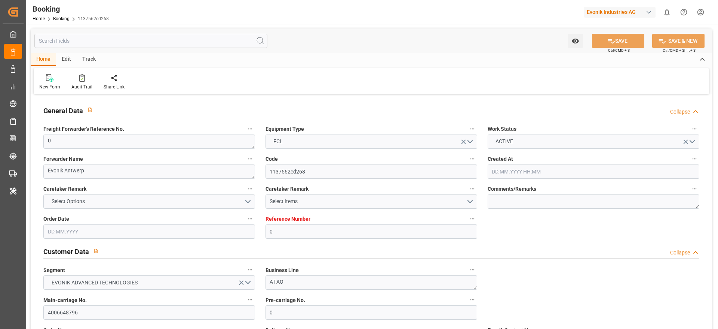
type input "[DATE] 13:10"
type input "[DATE]"
click at [507, 147] on button "ACTIVE" at bounding box center [594, 141] width 212 height 14
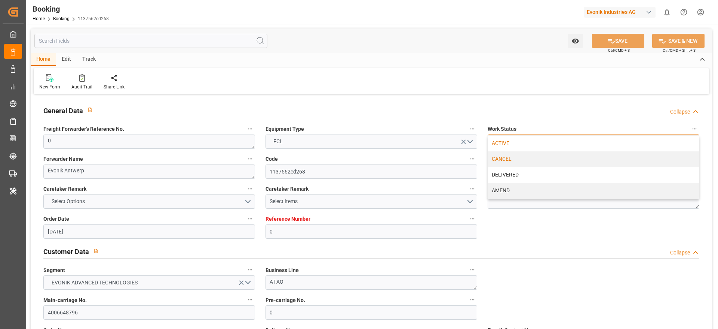
click at [509, 162] on div "CANCEL" at bounding box center [593, 159] width 211 height 16
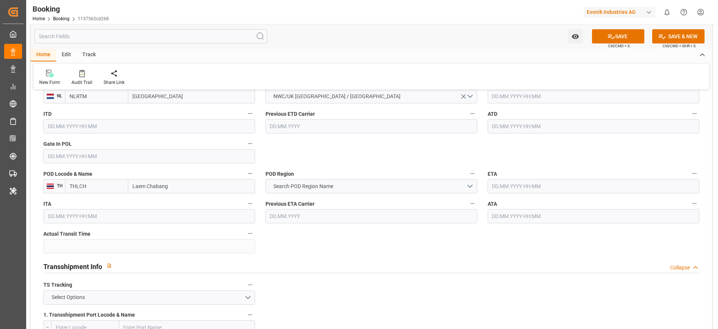
scroll to position [673, 0]
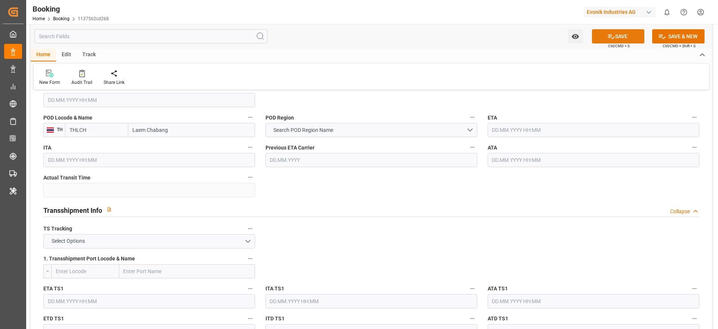
click at [626, 39] on button "SAVE" at bounding box center [618, 36] width 52 height 14
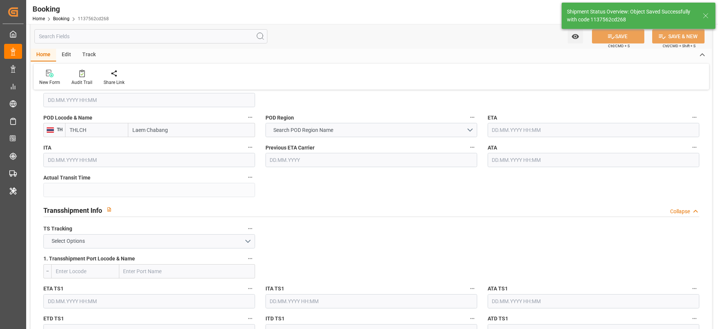
type textarea "[PERSON_NAME]"
type textarea "businessDivision-businessLine-"
type input "[DATE] 11:06"
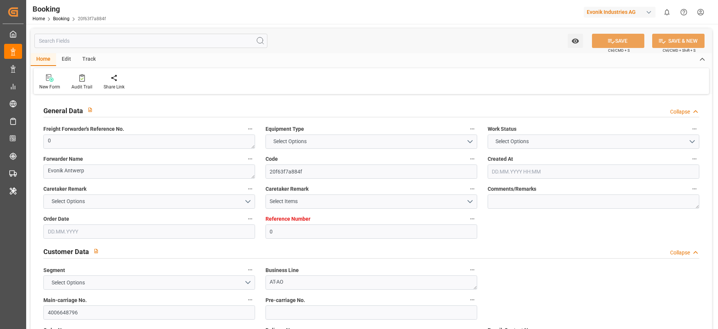
type input "0"
type input "Hapag [PERSON_NAME]"
type input "Hapag Lloyd Aktiengesellschaft"
type input "NLRTM"
type input "THLCH"
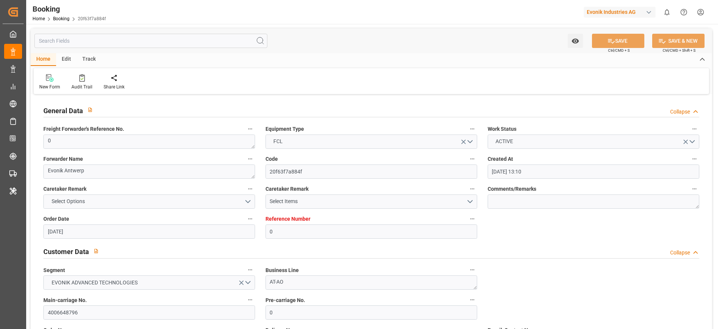
type input "[DATE] 13:10"
type input "[DATE]"
click at [502, 142] on span "ACTIVE" at bounding box center [504, 141] width 25 height 8
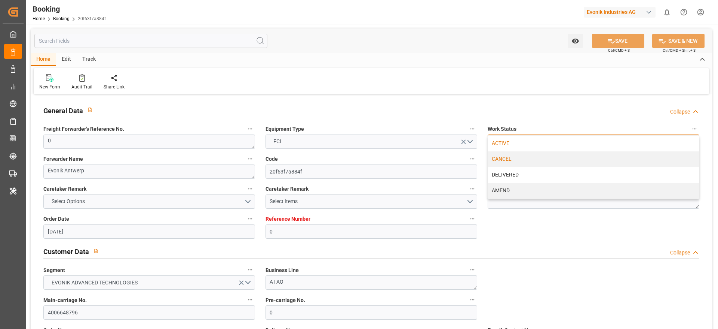
click at [507, 162] on div "CANCEL" at bounding box center [593, 159] width 211 height 16
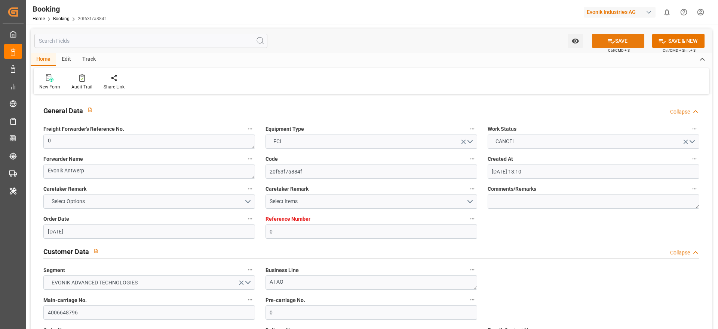
click at [611, 40] on icon at bounding box center [612, 41] width 8 height 8
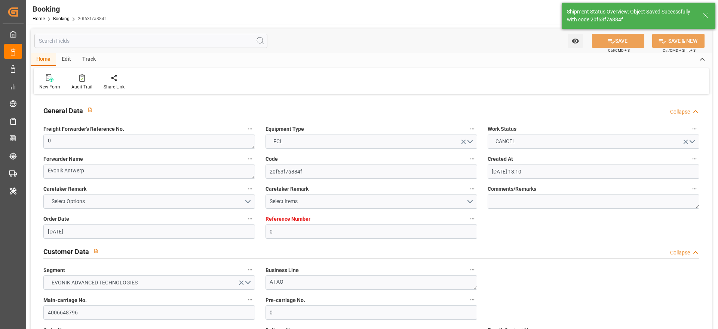
type textarea "[PERSON_NAME]"
type textarea "businessDivision-businessLine-"
type input "[DATE] 11:06"
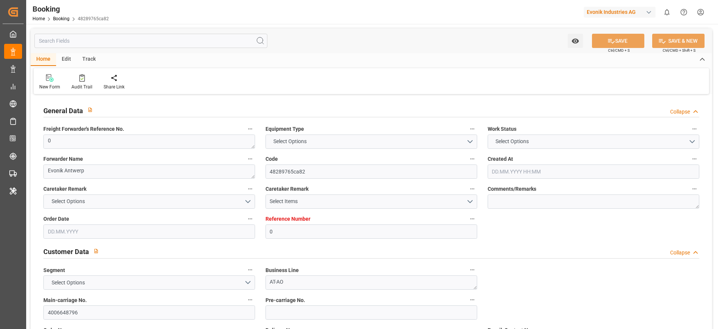
type input "0"
type input "Hapag [PERSON_NAME]"
type input "Hapag Lloyd Aktiengesellschaft"
type input "NLRTM"
type input "THLCH"
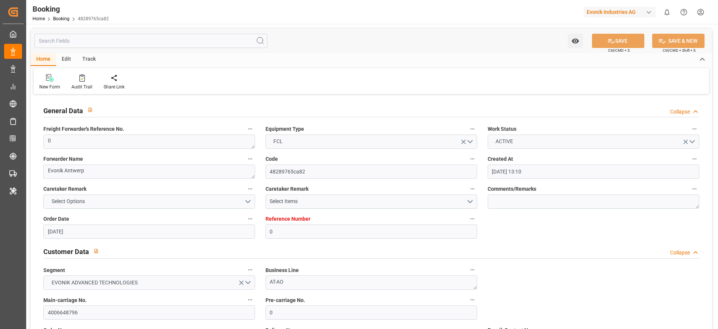
type input "[DATE] 13:10"
type input "[DATE]"
click at [515, 145] on button "ACTIVE" at bounding box center [594, 141] width 212 height 14
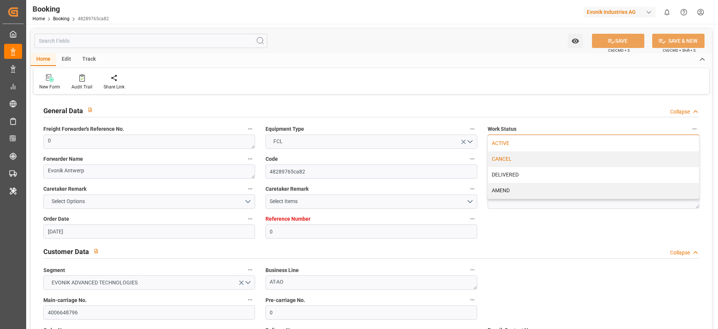
click at [514, 161] on div "CANCEL" at bounding box center [593, 159] width 211 height 16
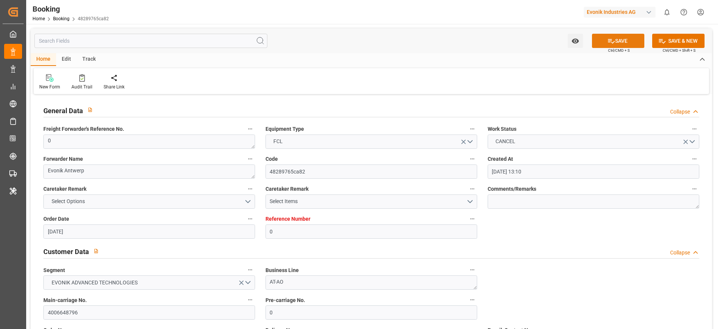
click at [619, 42] on button "SAVE" at bounding box center [618, 41] width 52 height 14
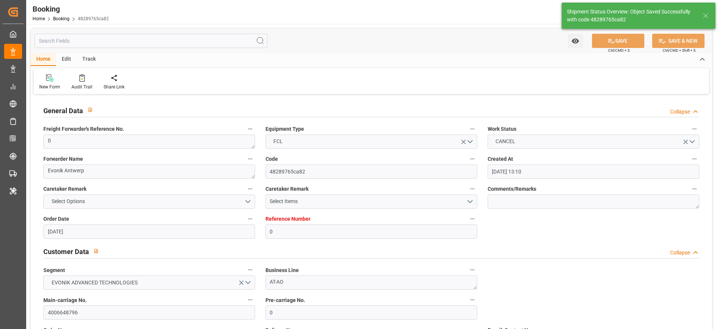
type textarea "[PERSON_NAME]"
type textarea "businessDivision-businessLine-"
type input "[DATE] 11:06"
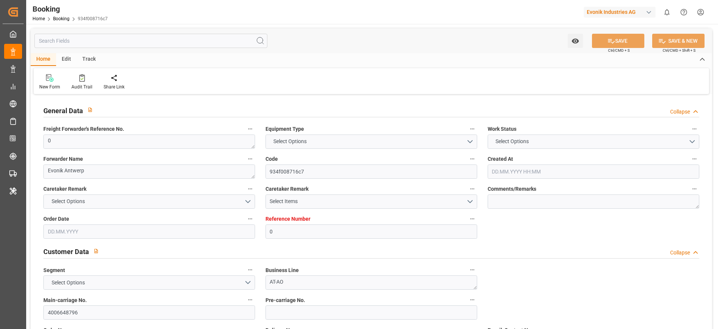
type input "0"
type input "Hapag [PERSON_NAME]"
type input "Hapag Lloyd Aktiengesellschaft"
type input "NLRTM"
type input "THLCH"
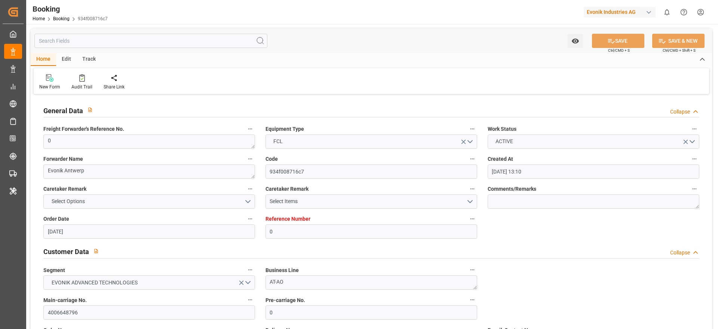
type input "[DATE] 13:10"
type input "[DATE]"
click at [526, 146] on button "ACTIVE" at bounding box center [594, 141] width 212 height 14
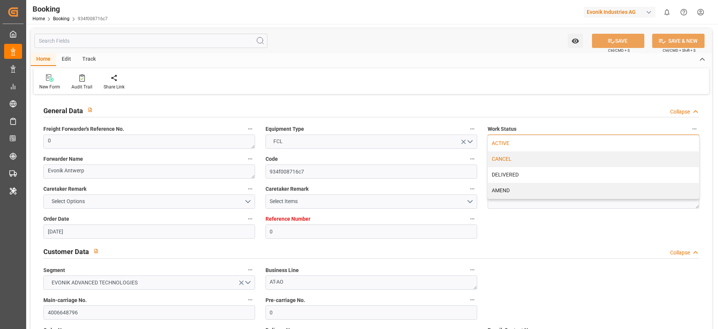
click at [531, 162] on div "CANCEL" at bounding box center [593, 159] width 211 height 16
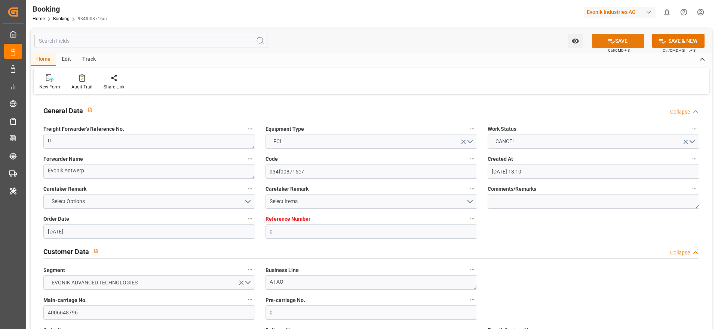
click at [611, 45] on button "SAVE" at bounding box center [618, 41] width 52 height 14
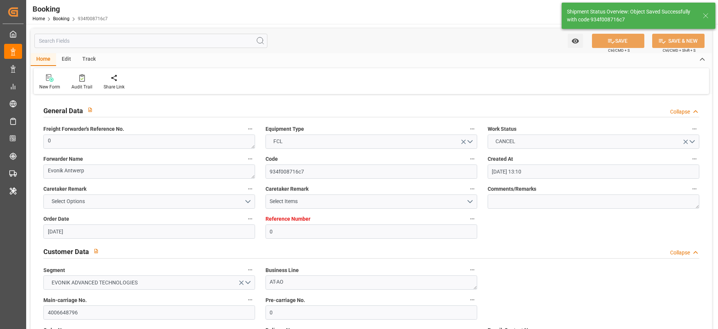
type textarea "[PERSON_NAME]"
type textarea "businessDivision-businessLine-"
type input "24.09.2025 11:06"
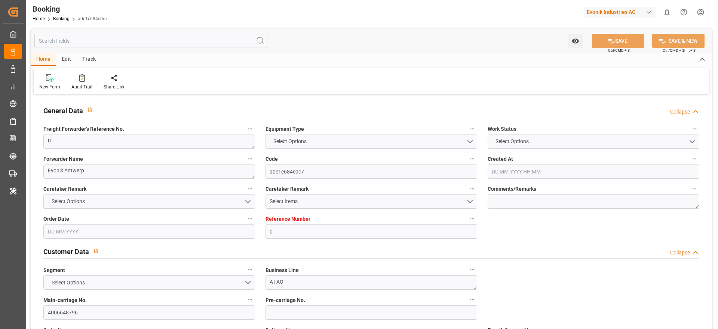
type input "0"
type input "Hapag [PERSON_NAME]"
type input "Hapag Lloyd Aktiengesellschaft"
type input "NLRTM"
type input "THLCH"
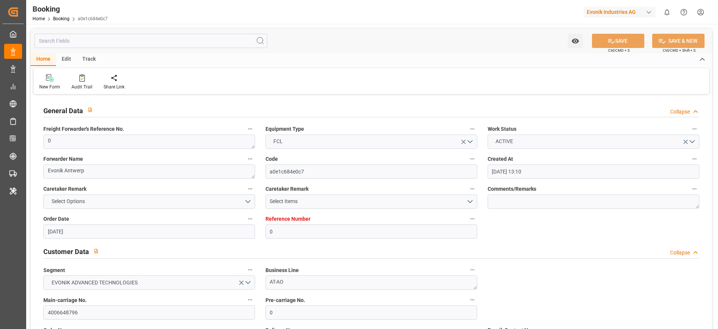
type input "[DATE] 13:10"
type input "[DATE]"
click at [515, 143] on span "ACTIVE" at bounding box center [504, 141] width 25 height 8
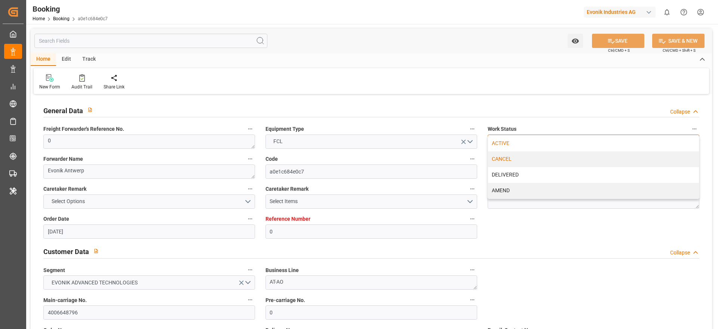
click at [520, 161] on div "CANCEL" at bounding box center [593, 159] width 211 height 16
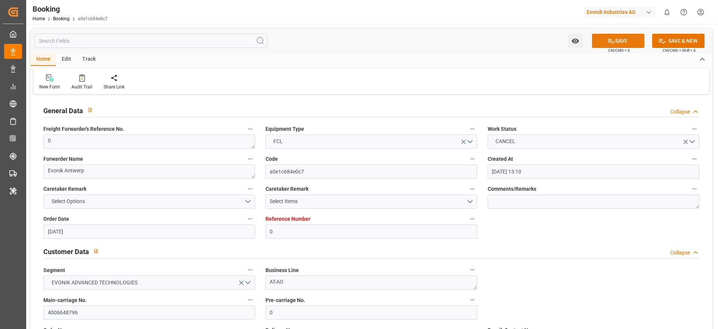
click at [605, 44] on button "SAVE" at bounding box center [618, 41] width 52 height 14
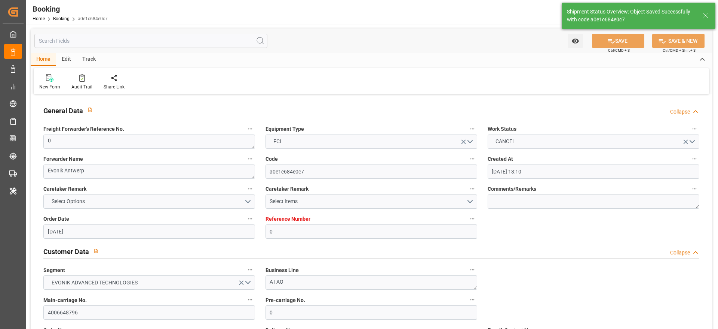
type textarea "[PERSON_NAME]"
type textarea "businessDivision-businessLine-"
type input "24.09.2025 11:07"
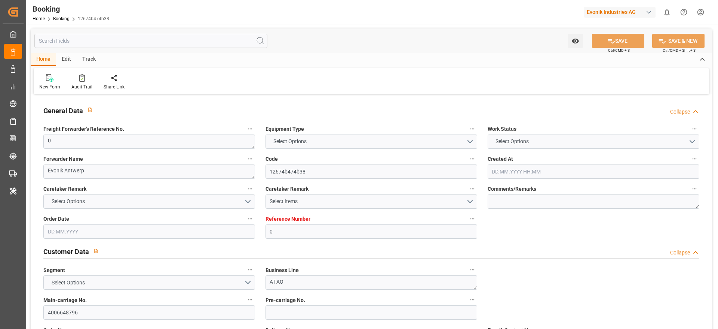
type input "0"
type input "9315850"
type input "Hapag [PERSON_NAME]"
type input "Hapag Lloyd Aktiengesellschaft"
type input "BEANR"
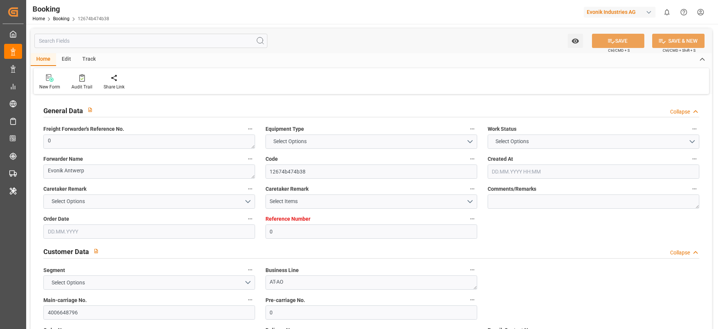
type input "THLCH"
type input "MAPTM"
type input "SGSIN"
type input "0"
type input "[DATE] 13:10"
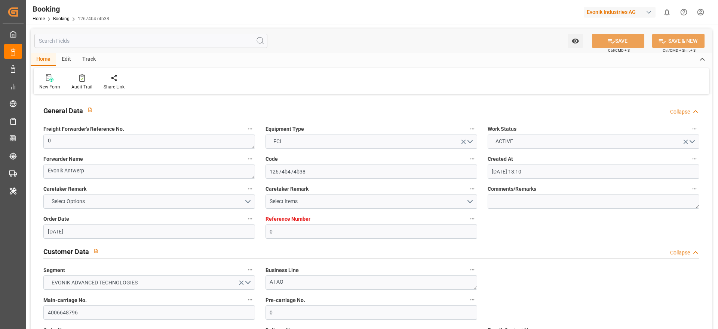
type input "[DATE]"
type input "[DATE] 00:00"
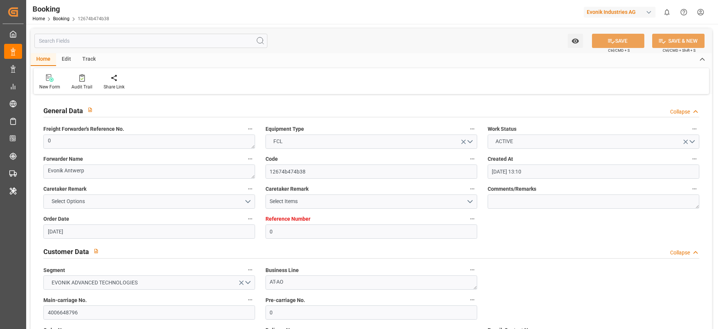
type input "[DATE] 00:00"
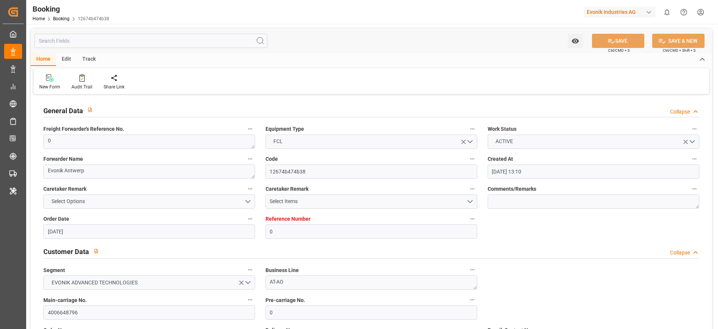
type input "[DATE] 00:00"
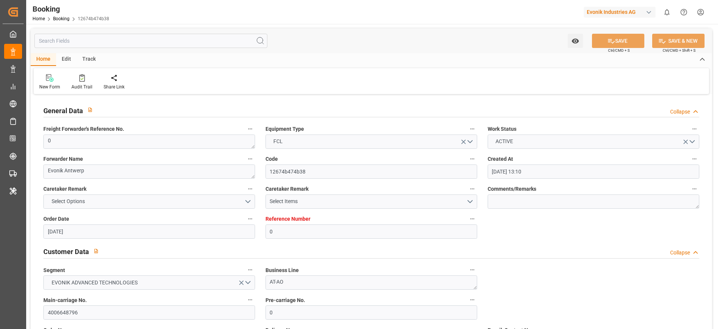
type input "[DATE] 00:00"
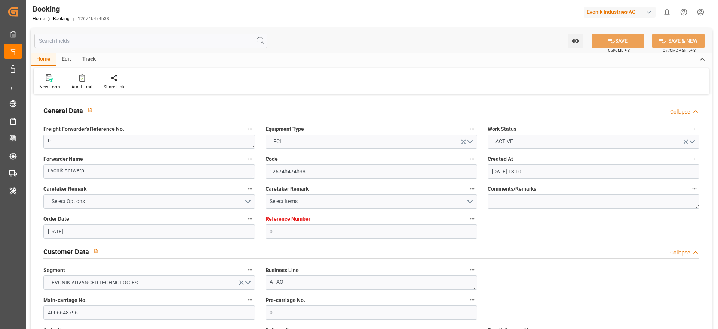
type input "[DATE] 11:03"
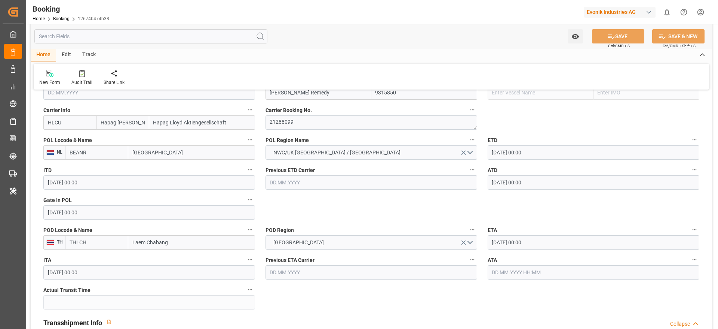
scroll to position [505, 0]
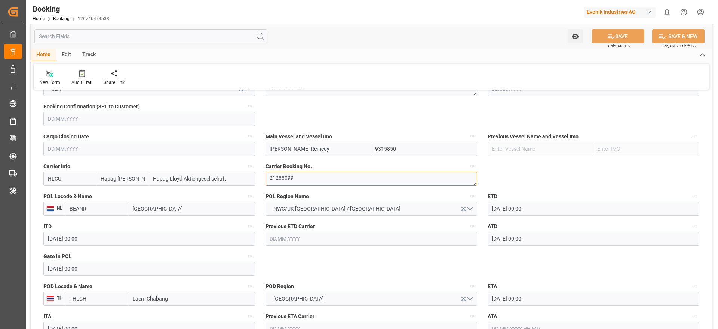
click at [280, 179] on textarea "21288099" at bounding box center [372, 178] width 212 height 14
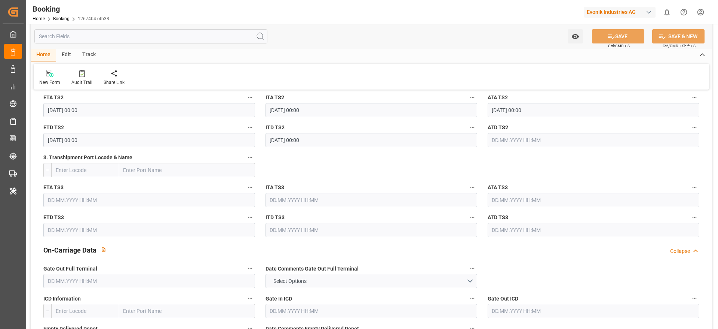
scroll to position [1179, 0]
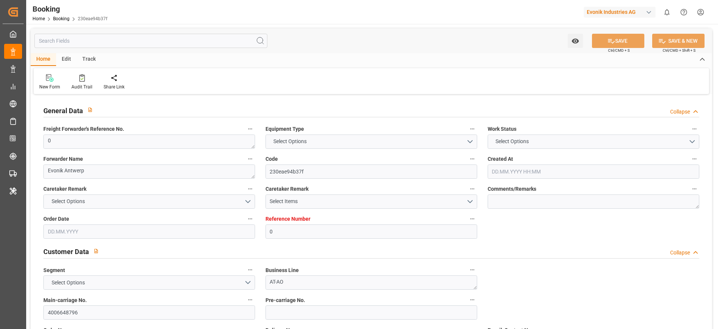
type input "0"
type input "9315850"
type input "Hapag [PERSON_NAME]"
type input "Hapag Lloyd Aktiengesellschaft"
type input "BEANR"
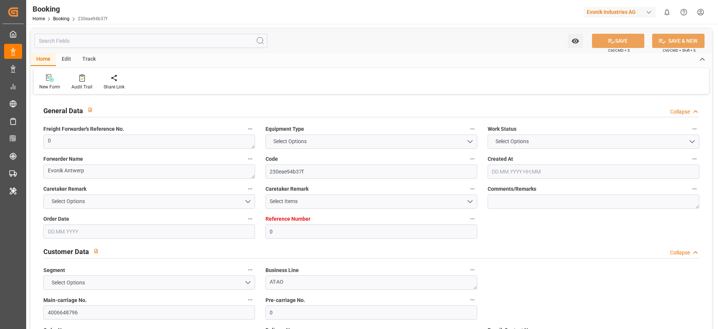
type input "THLCH"
type input "MAPTM"
type input "SGSIN"
type input "0"
type input "[DATE] 13:10"
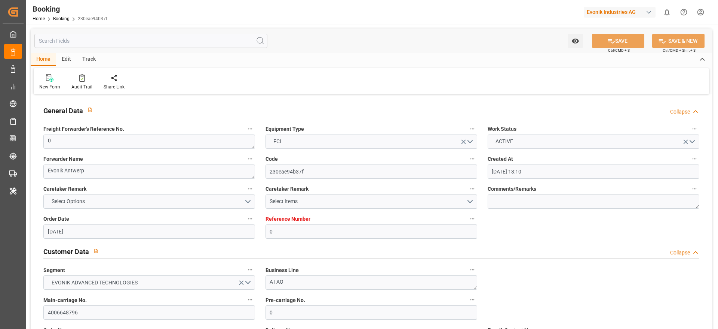
type input "[DATE]"
type input "[DATE] 00:00"
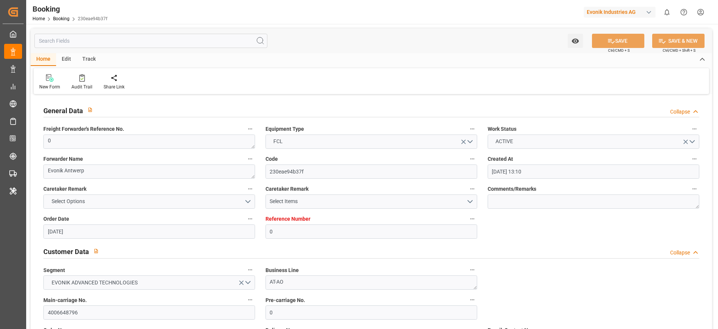
type input "[DATE] 00:00"
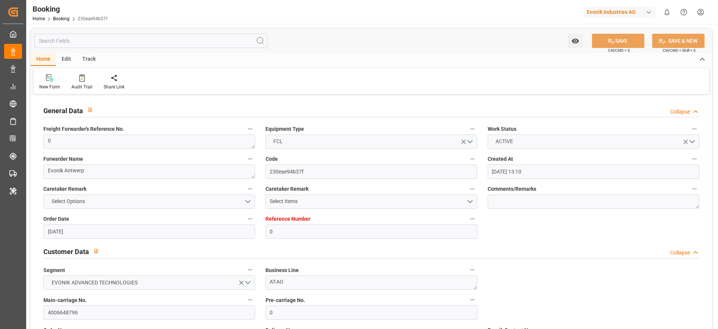
type input "[DATE] 00:00"
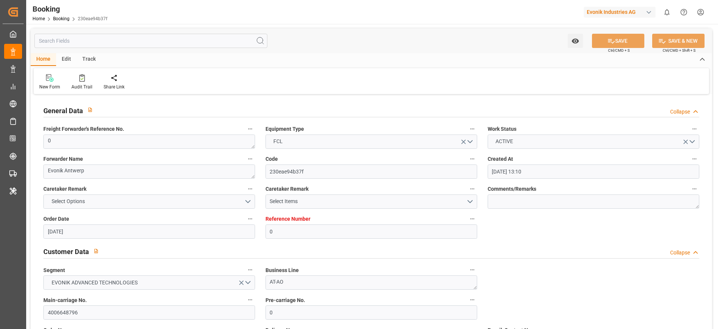
type input "[DATE] 00:00"
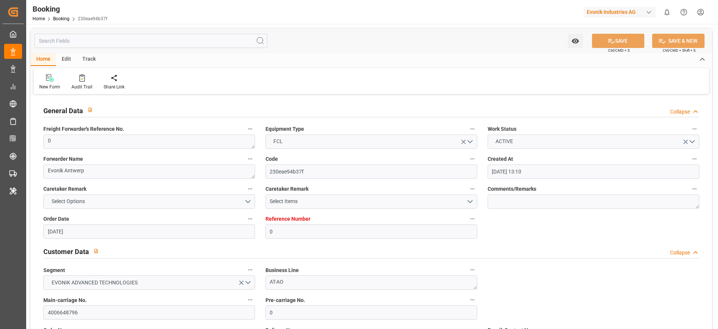
type input "[DATE] 11:03"
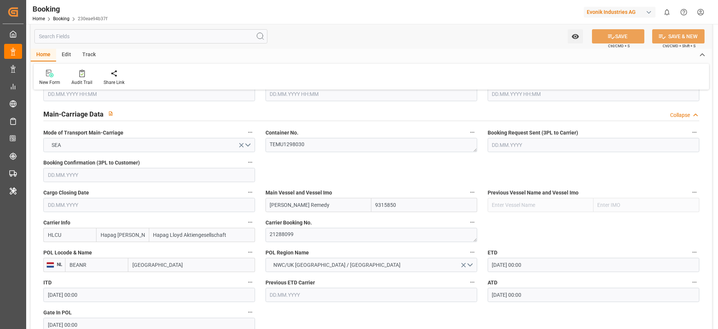
scroll to position [505, 0]
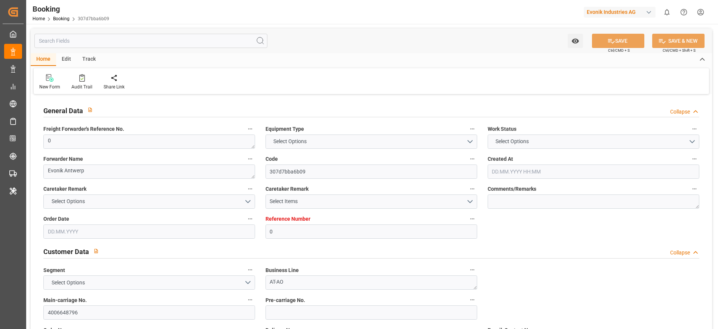
type input "0"
type input "9315850"
type input "Hapag [PERSON_NAME]"
type input "Hapag Lloyd Aktiengesellschaft"
type input "BEANR"
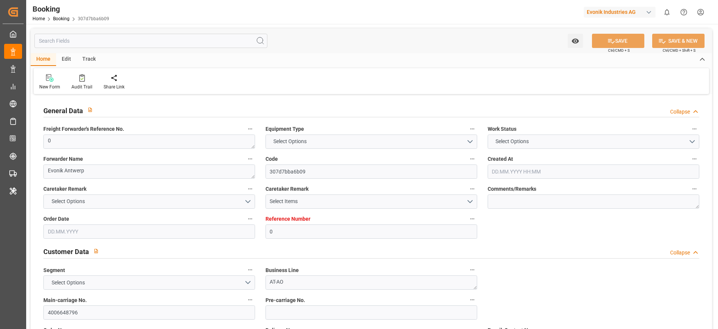
type input "THLCH"
type input "MAPTM"
type input "SGSIN"
type input "0"
type input "[DATE] 13:10"
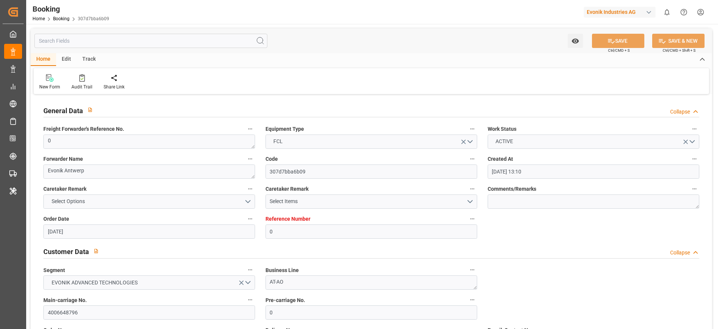
type input "[DATE]"
type input "[DATE] 00:00"
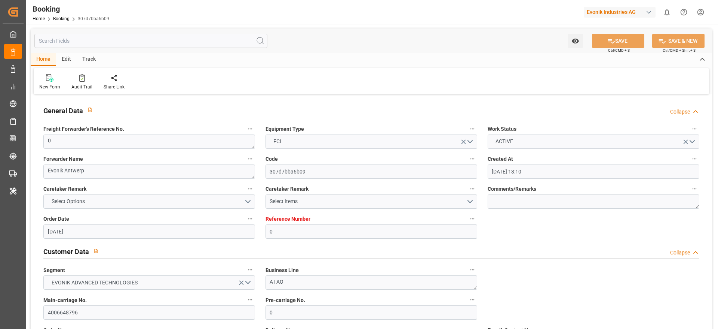
type input "[DATE] 00:00"
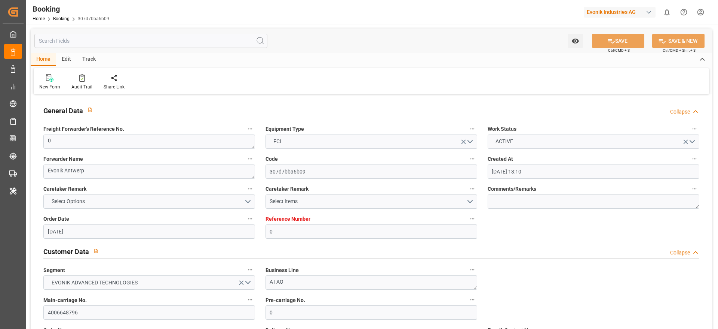
type input "[DATE] 00:00"
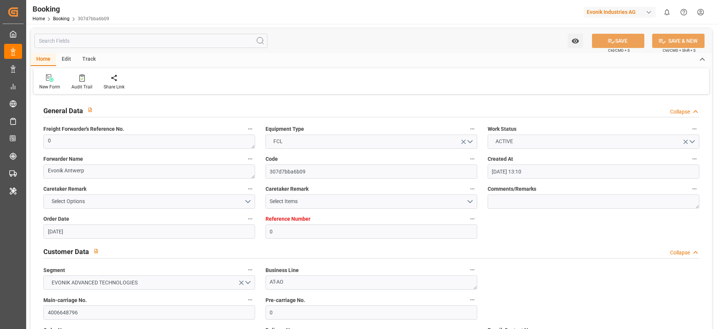
type input "[DATE] 00:00"
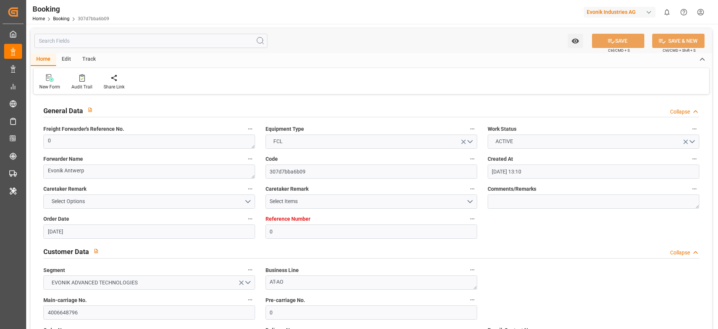
type input "[DATE] 11:03"
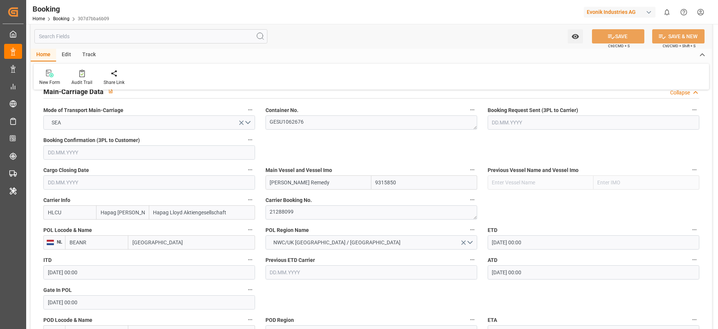
scroll to position [449, 0]
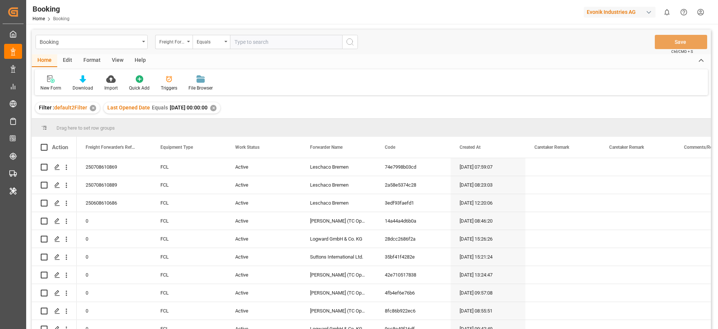
click at [110, 60] on div "View" at bounding box center [117, 60] width 23 height 13
click at [53, 84] on div "Default" at bounding box center [48, 83] width 26 height 16
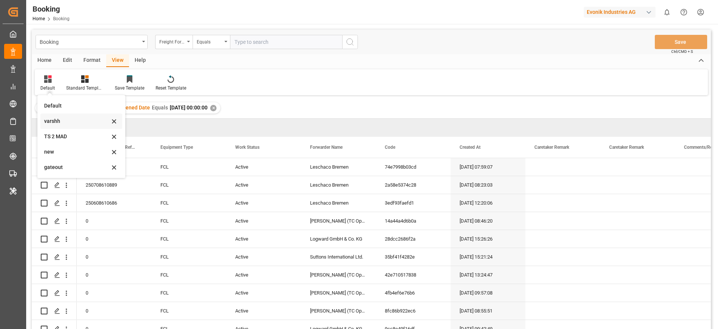
click at [68, 119] on div "varshh" at bounding box center [76, 121] width 65 height 8
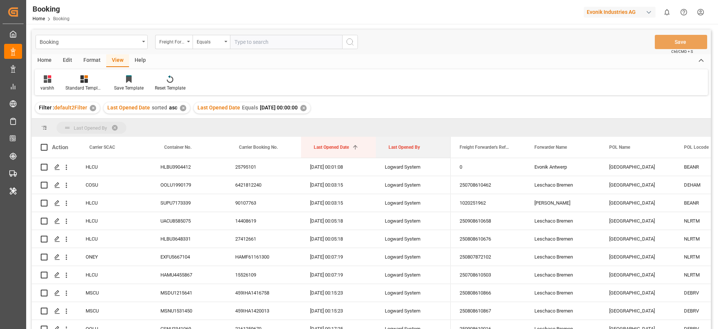
drag, startPoint x: 427, startPoint y: 152, endPoint x: 426, endPoint y: 123, distance: 28.8
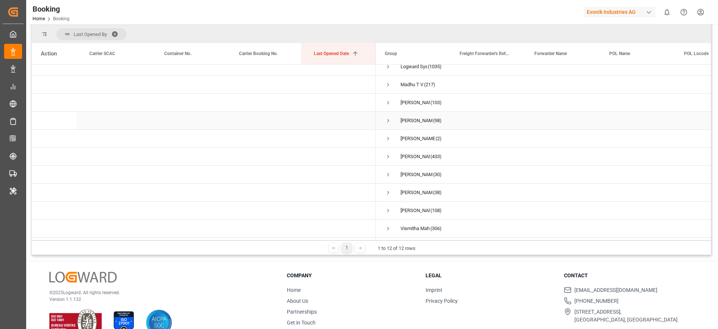
scroll to position [111, 0]
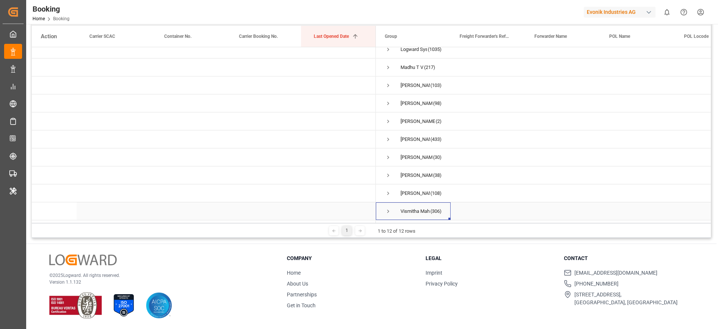
click at [388, 208] on span "Press SPACE to select this row." at bounding box center [388, 211] width 7 height 7
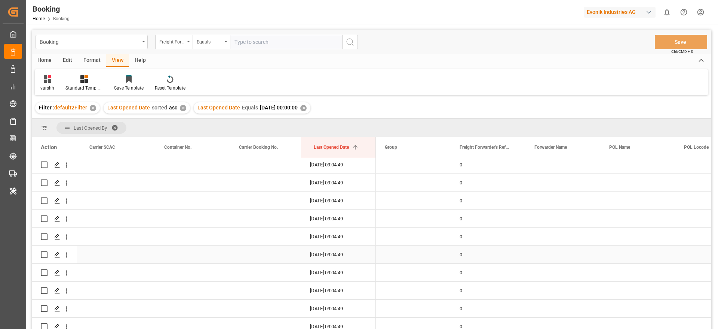
scroll to position [2525, 0]
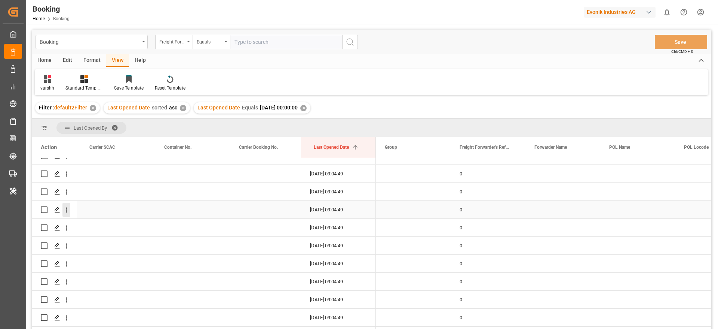
click at [68, 213] on icon "open menu" at bounding box center [66, 210] width 8 height 8
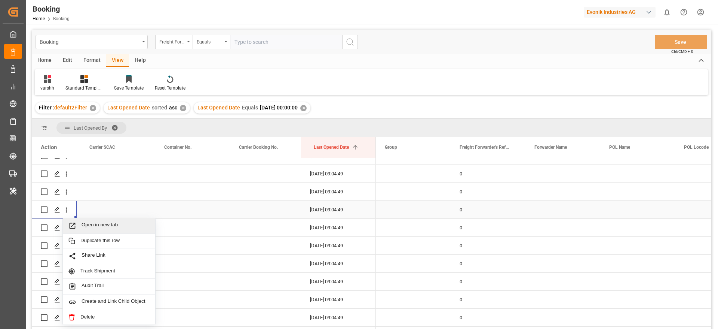
click at [85, 219] on div "Open in new tab" at bounding box center [109, 226] width 92 height 16
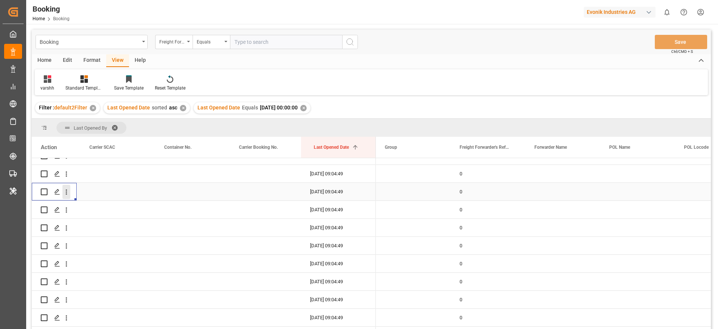
click at [66, 194] on icon "open menu" at bounding box center [66, 191] width 1 height 5
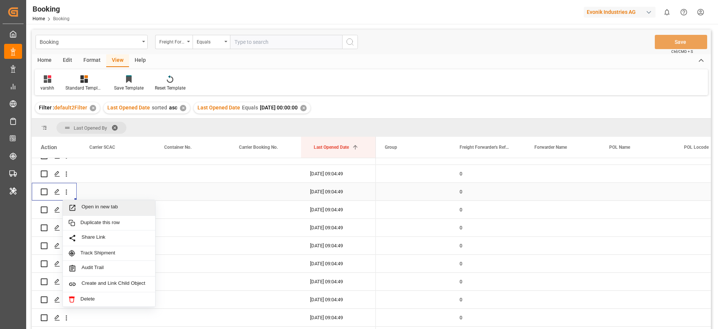
click at [131, 209] on span "Open in new tab" at bounding box center [116, 208] width 68 height 8
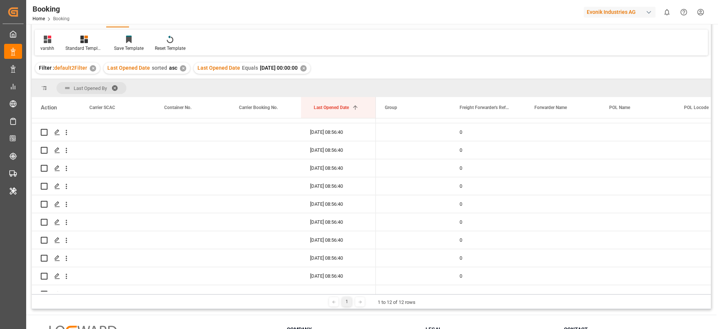
scroll to position [39, 0]
click at [239, 129] on div "Press SPACE to select this row." at bounding box center [263, 133] width 75 height 18
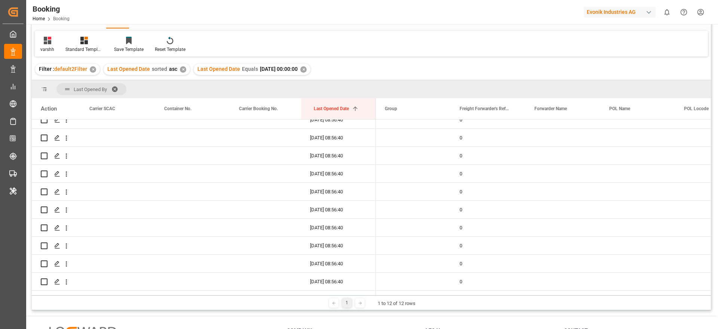
scroll to position [0, 0]
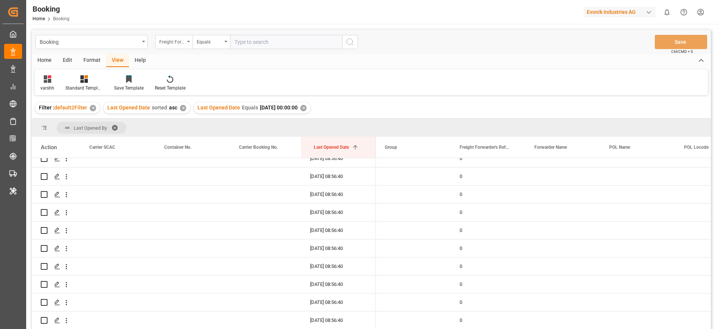
click at [186, 43] on div "Freight Forwarder's Reference No." at bounding box center [173, 42] width 37 height 14
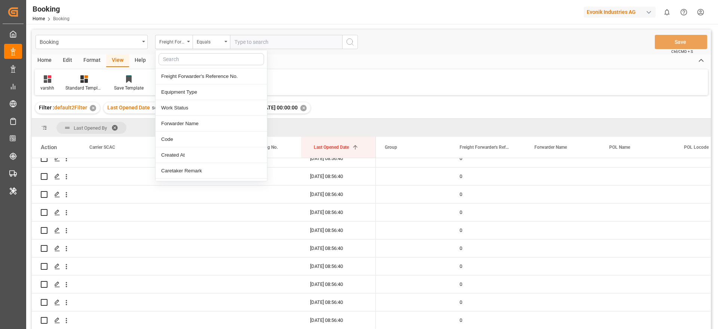
click at [181, 59] on input "text" at bounding box center [212, 59] width 106 height 12
type input "pod"
click at [178, 73] on div "POD Name" at bounding box center [211, 76] width 111 height 16
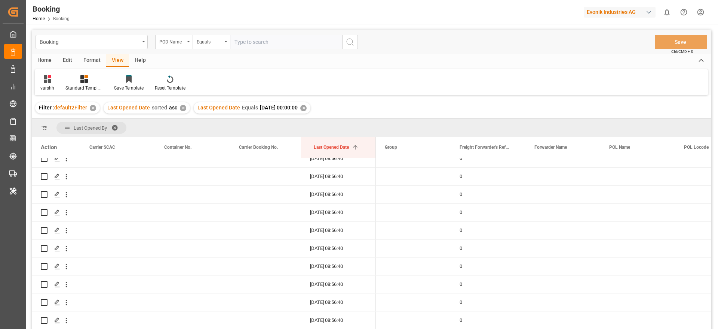
click at [266, 51] on div "Booking POD Name Equals Save Ctrl/CMD + S" at bounding box center [371, 42] width 679 height 25
click at [267, 49] on div "Booking POD Name Equals Save Ctrl/CMD + S" at bounding box center [371, 42] width 679 height 25
click at [268, 44] on input "text" at bounding box center [286, 42] width 112 height 14
paste input "San Antonio"
type input "San Antonio"
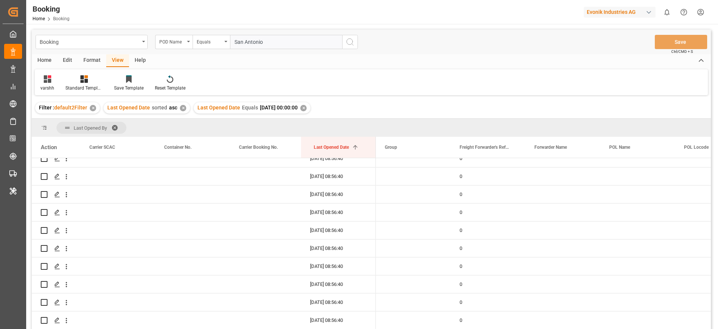
click at [355, 42] on button "search button" at bounding box center [350, 42] width 16 height 14
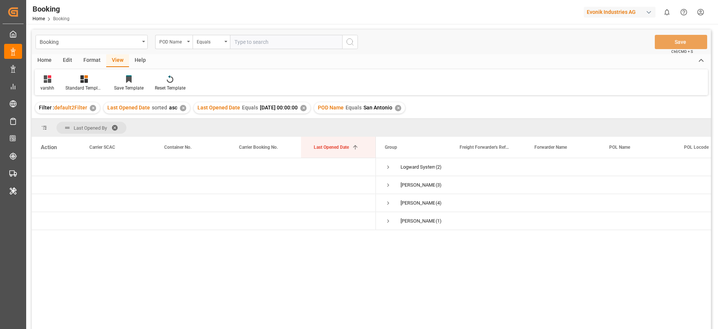
click at [311, 111] on div "Last Opened Date Equals 2025-09-24 00:00:00 ✕" at bounding box center [252, 107] width 117 height 11
click at [307, 108] on div "✕" at bounding box center [303, 108] width 6 height 6
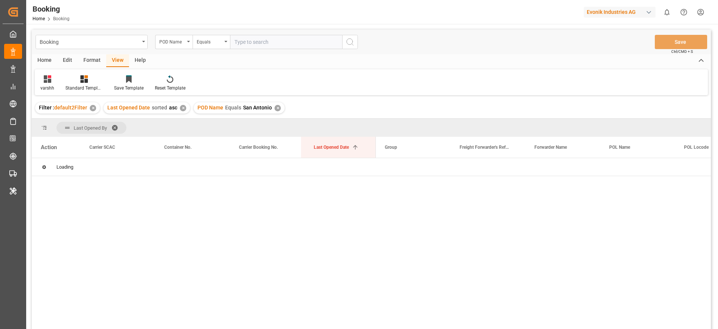
click at [180, 106] on div "✕" at bounding box center [183, 108] width 6 height 6
click at [92, 109] on div "✕" at bounding box center [93, 108] width 6 height 6
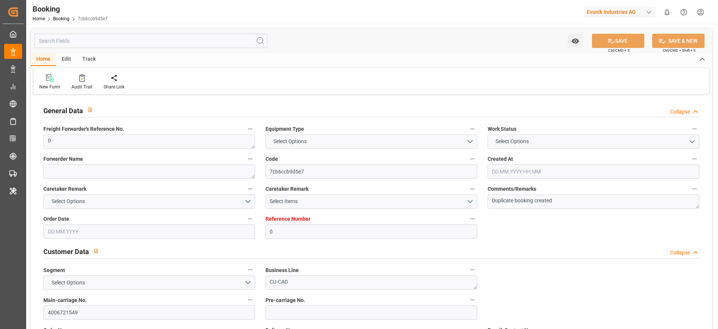
type input "0"
type input "[DATE] 05:47"
type input "[DATE] 09:04"
click at [694, 190] on icon "button" at bounding box center [695, 189] width 6 height 6
click at [700, 203] on li "Audits" at bounding box center [687, 201] width 49 height 12
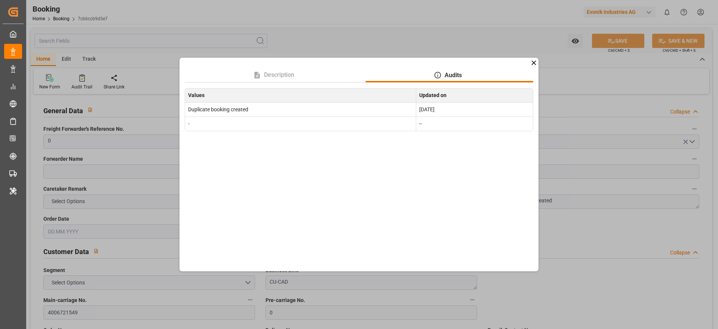
click at [590, 234] on div "Description Audits Values Updated on Duplicate booking created Sep 24, 2025 - --" at bounding box center [359, 164] width 718 height 329
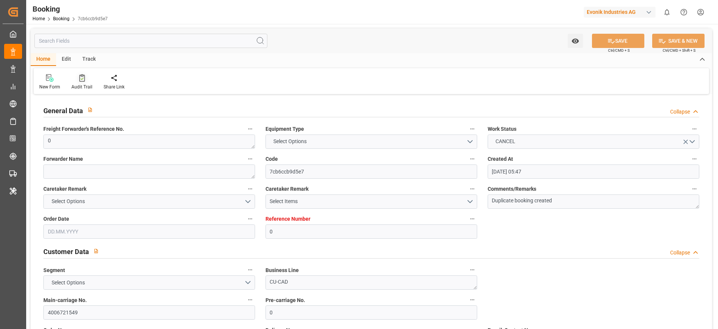
click at [73, 82] on div "Audit Trail" at bounding box center [82, 82] width 32 height 16
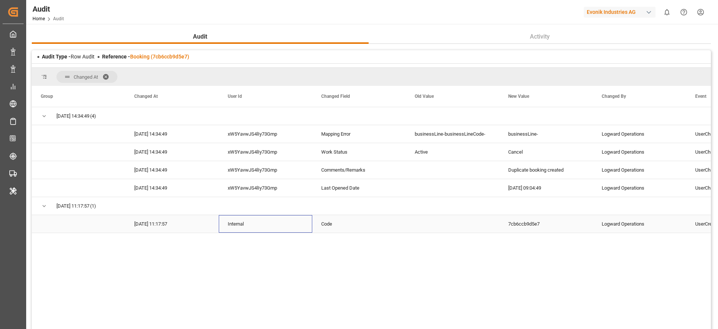
click at [234, 219] on div "Internal" at bounding box center [266, 224] width 94 height 18
click at [241, 193] on div "xW5YavwJS4lIy73Gmp" at bounding box center [266, 188] width 94 height 18
click at [524, 152] on div "Cancel" at bounding box center [546, 152] width 94 height 18
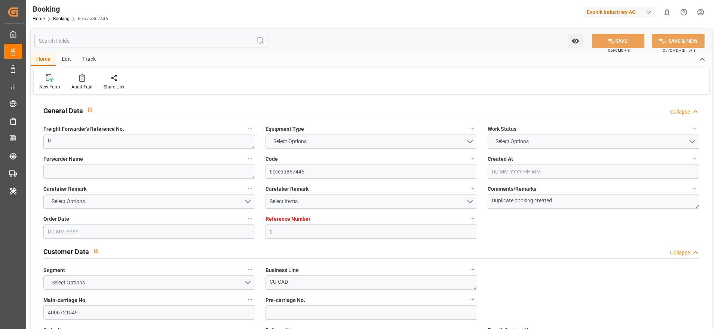
type input "0"
type input "[DATE] 05:47"
type input "[DATE] 09:04"
click at [82, 90] on div "Audit Trail" at bounding box center [81, 86] width 21 height 7
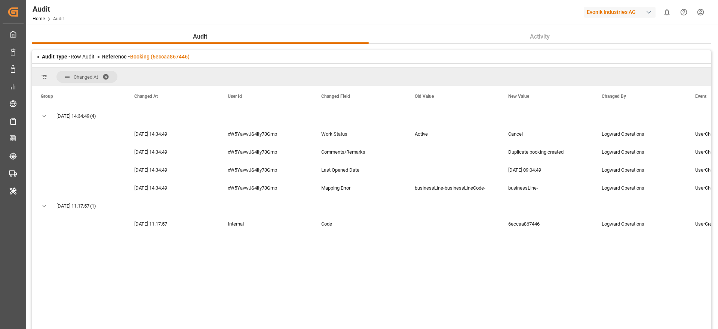
click at [105, 75] on span at bounding box center [109, 76] width 12 height 7
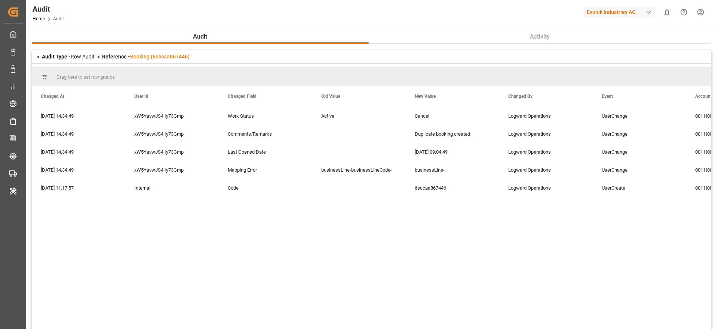
click at [166, 56] on link "Booking (6eccaa867446)" at bounding box center [159, 57] width 59 height 6
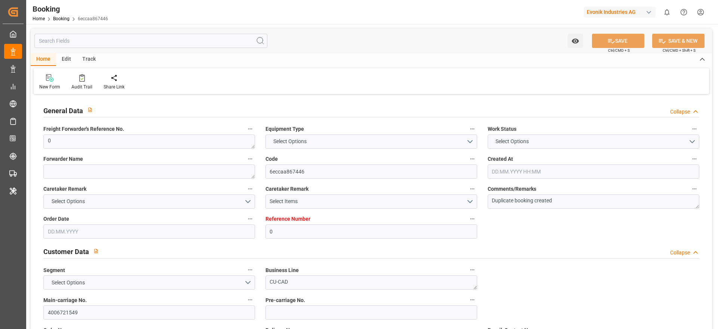
type input "0"
type input "[DATE] 05:47"
type input "[DATE] 09:04"
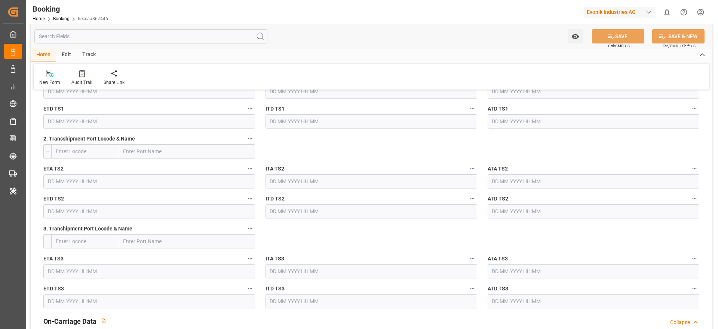
scroll to position [915, 0]
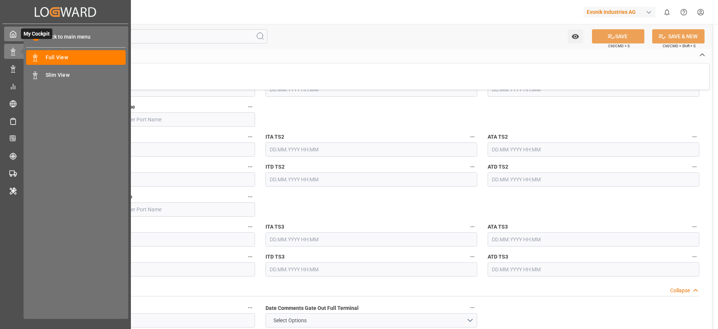
click at [7, 38] on div "My Cockpit My Cockpit" at bounding box center [65, 34] width 123 height 15
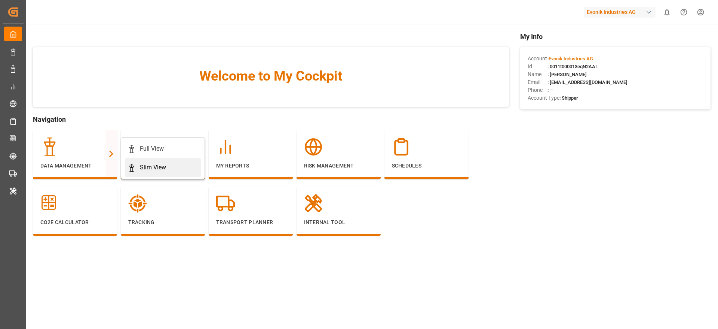
click at [146, 160] on link "Slim View" at bounding box center [163, 167] width 76 height 19
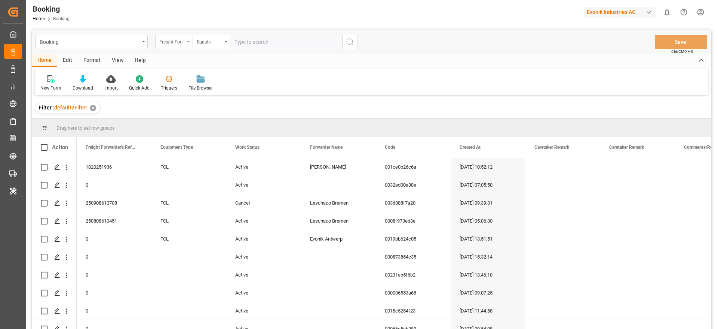
click at [181, 43] on div "Freight Forwarder's Reference No." at bounding box center [171, 41] width 25 height 9
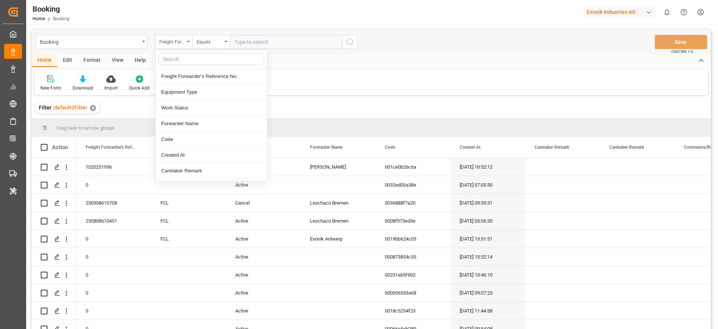
click at [180, 56] on input "text" at bounding box center [212, 59] width 106 height 12
type input "las"
click at [196, 117] on div "Last Opened Date" at bounding box center [211, 124] width 111 height 16
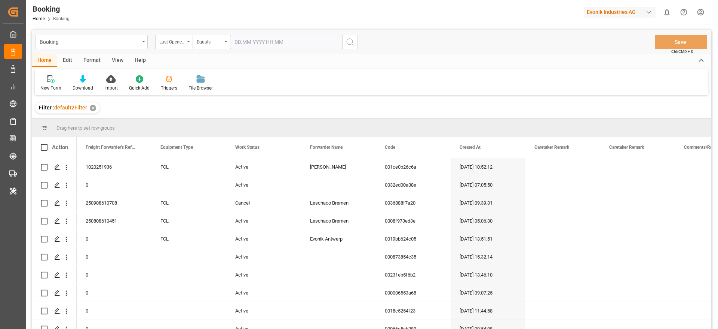
click at [251, 45] on input "text" at bounding box center [286, 42] width 112 height 14
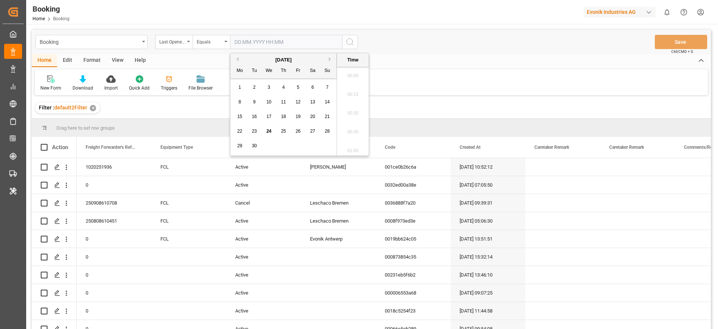
scroll to position [1219, 0]
click at [267, 130] on span "24" at bounding box center [268, 130] width 5 height 5
type input "[DATE] 00:00"
click at [351, 38] on icon "search button" at bounding box center [350, 41] width 9 height 9
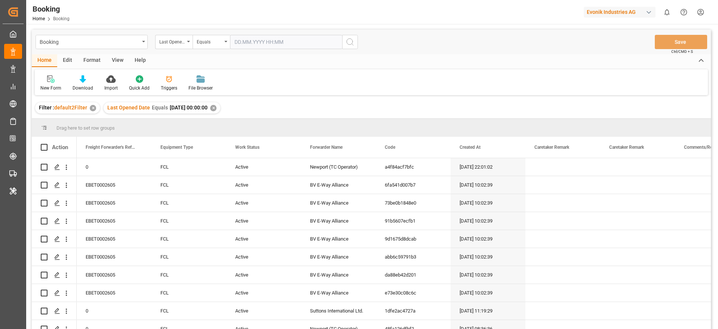
click at [97, 59] on div "Format" at bounding box center [92, 60] width 28 height 13
click at [58, 83] on div "Filter Rows" at bounding box center [51, 83] width 33 height 16
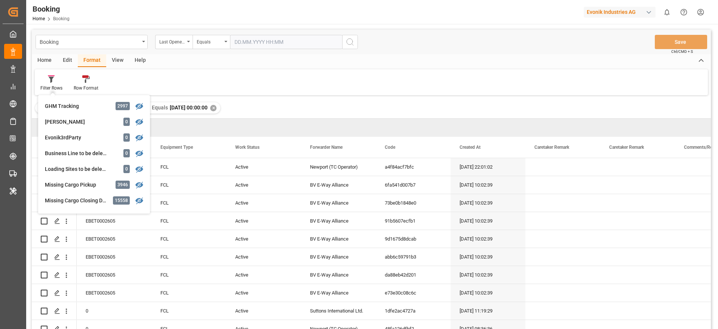
click at [111, 58] on div "View" at bounding box center [117, 60] width 23 height 13
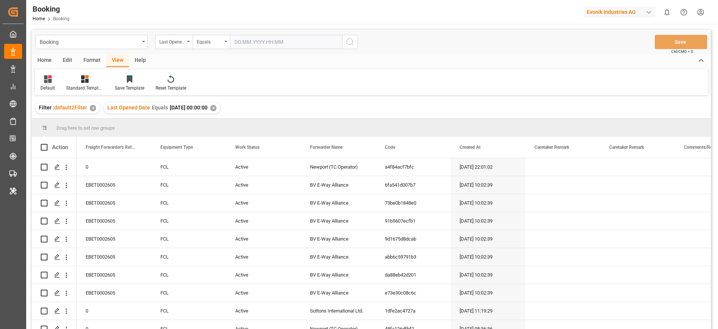
click at [54, 86] on div "Default" at bounding box center [47, 88] width 15 height 7
click at [58, 123] on div "varshh" at bounding box center [76, 121] width 65 height 8
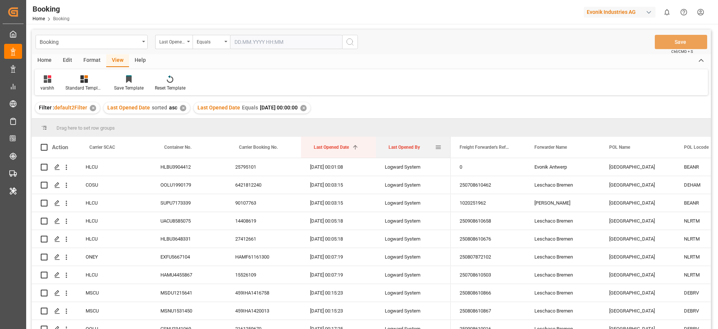
drag, startPoint x: 419, startPoint y: 153, endPoint x: 422, endPoint y: 127, distance: 25.9
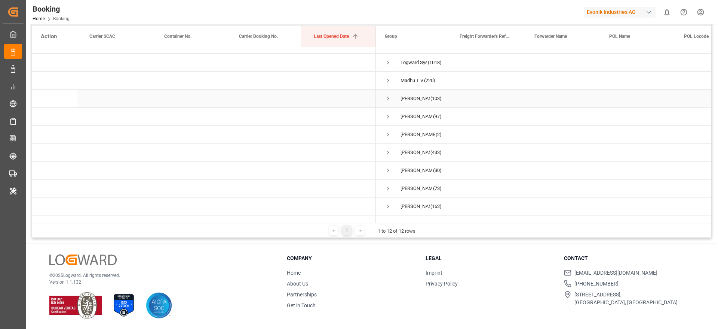
scroll to position [45, 0]
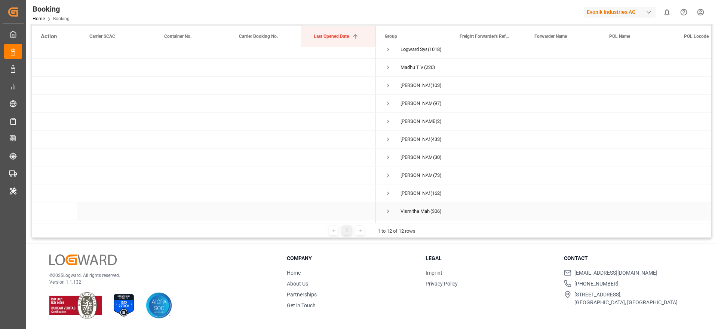
click at [388, 209] on span "Press SPACE to select this row." at bounding box center [388, 211] width 7 height 7
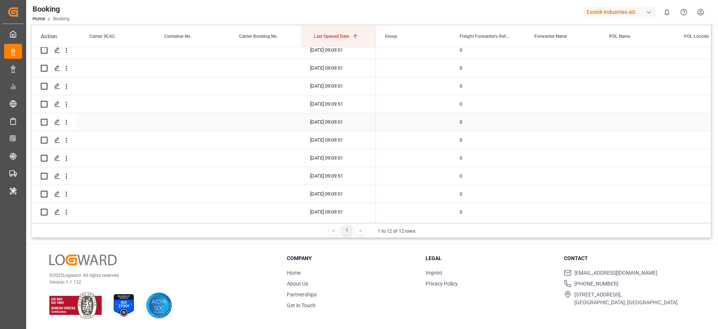
scroll to position [5316, 0]
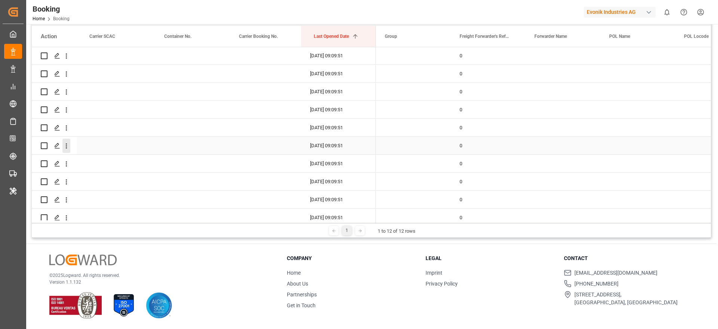
click at [66, 149] on icon "open menu" at bounding box center [66, 146] width 8 height 8
click at [104, 161] on span "Open in new tab" at bounding box center [116, 162] width 68 height 8
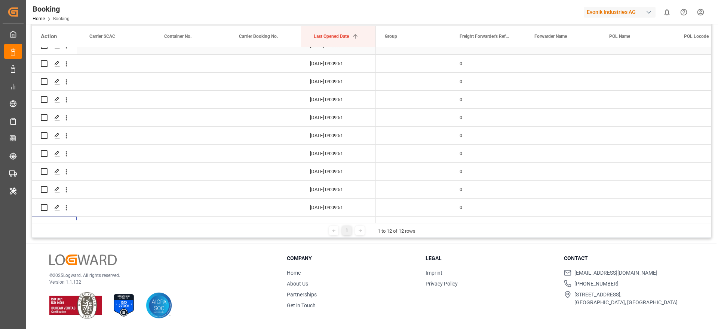
scroll to position [5152, 0]
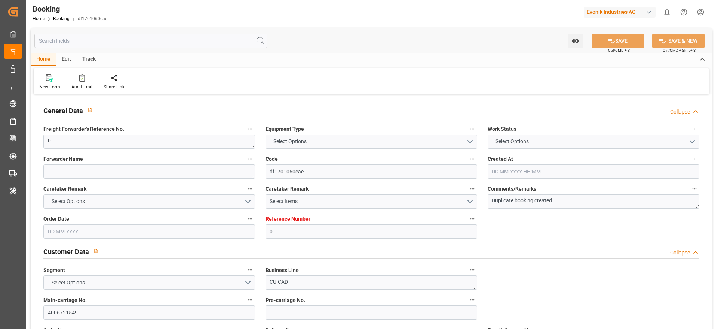
type input "0"
type input "[DATE] 06:44"
type input "[DATE] 09:09"
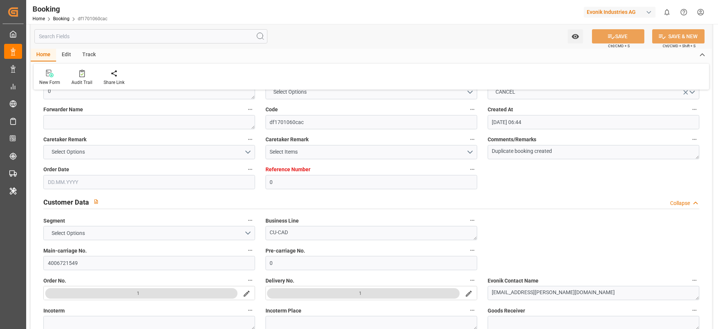
scroll to position [112, 0]
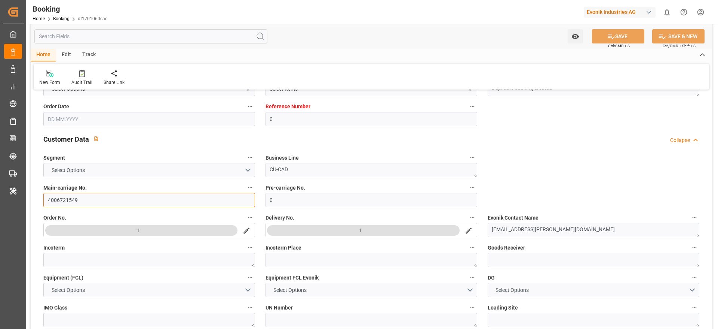
click at [68, 196] on input "4006721549" at bounding box center [149, 200] width 212 height 14
click at [504, 135] on div "Customer Data Collapse" at bounding box center [371, 139] width 656 height 14
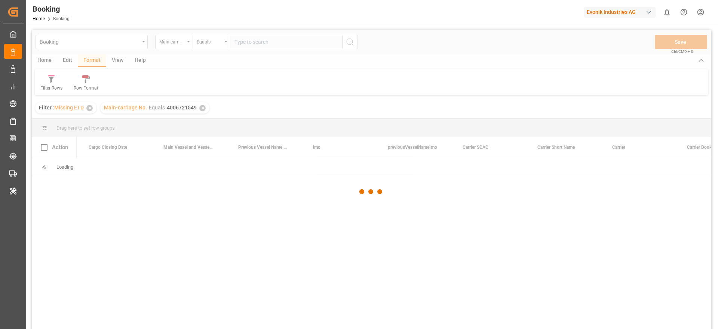
scroll to position [0, 2841]
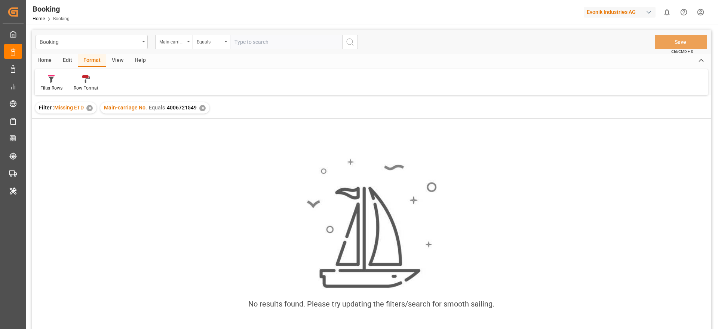
click at [261, 45] on input "text" at bounding box center [286, 42] width 112 height 14
paste input "4006721549"
type input "4006721549"
click at [202, 106] on div "✕" at bounding box center [202, 108] width 6 height 6
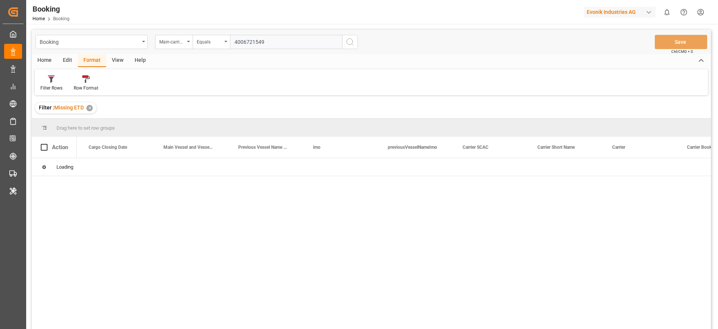
click at [348, 37] on icon "search button" at bounding box center [350, 41] width 9 height 9
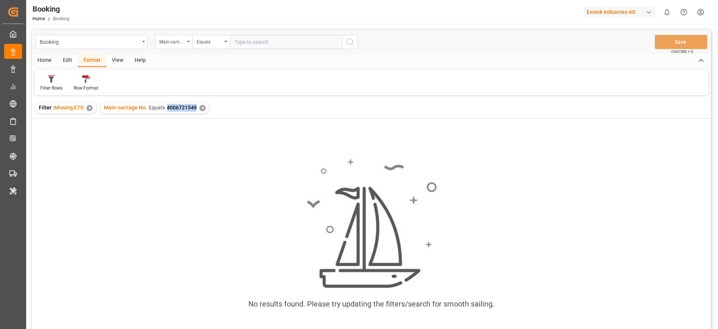
drag, startPoint x: 166, startPoint y: 106, endPoint x: 195, endPoint y: 107, distance: 28.4
click at [195, 107] on span "4006721549" at bounding box center [182, 107] width 30 height 6
copy span "4006721549"
click at [179, 199] on div "No results found. Please try updating the filters/search for smooth sailing." at bounding box center [371, 237] width 679 height 171
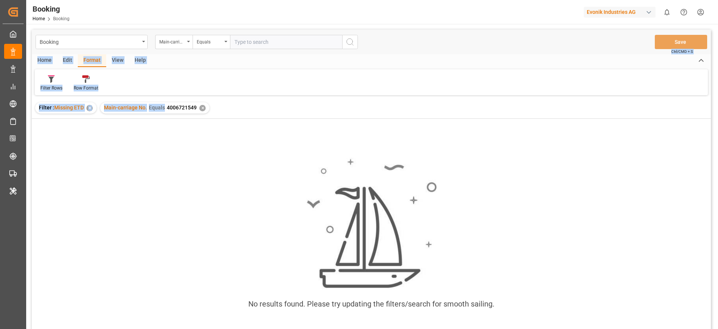
drag, startPoint x: 167, startPoint y: 108, endPoint x: 543, endPoint y: -36, distance: 402.5
click at [543, 0] on html "Created by potrace 1.15, written by [PERSON_NAME] [DATE]-[DATE] Created by potr…" at bounding box center [359, 164] width 718 height 329
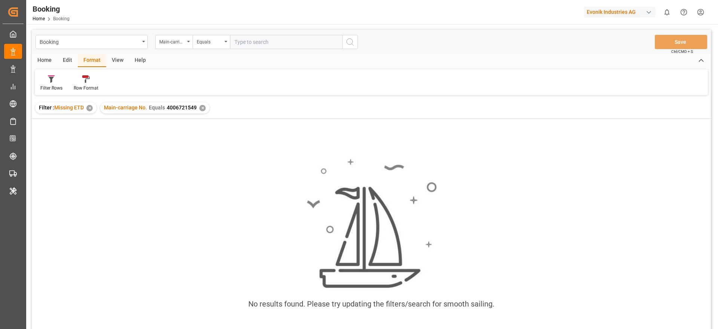
click at [243, 113] on div "Filter : Missing ETD ✕ Main-carriage No. Equals 4006721549 ✕" at bounding box center [371, 107] width 679 height 21
click at [239, 44] on input "text" at bounding box center [286, 42] width 112 height 14
paste input "4006711201"
type input "4006711201"
click at [200, 106] on div "✕" at bounding box center [202, 108] width 6 height 6
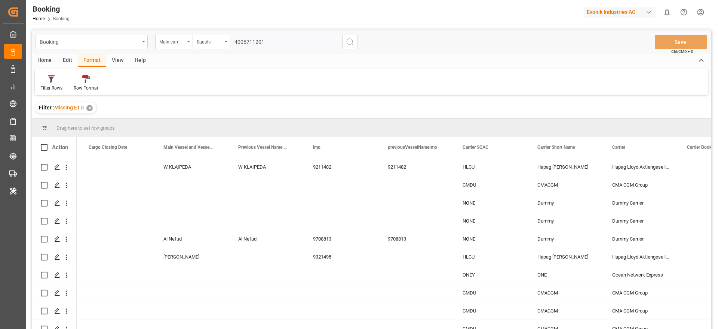
click at [350, 40] on icon "search button" at bounding box center [350, 41] width 9 height 9
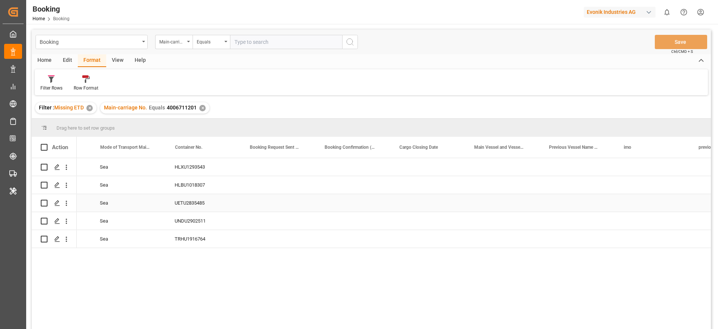
scroll to position [0, 2530]
click at [486, 169] on div "Press SPACE to select this row." at bounding box center [502, 167] width 75 height 18
click at [486, 169] on input "Press SPACE to select this row." at bounding box center [502, 171] width 63 height 14
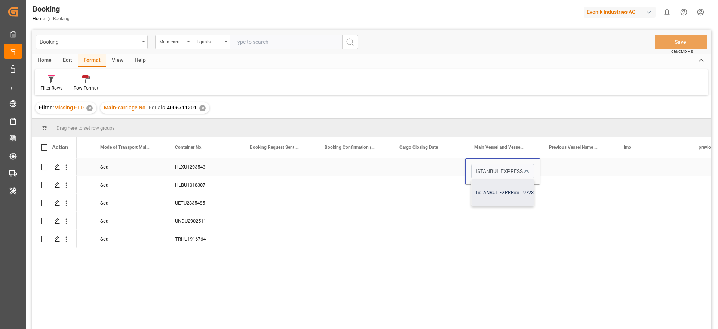
click at [488, 192] on div "ISTANBUL EXPRESS - 9723277" at bounding box center [509, 192] width 74 height 26
type input "ISTANBUL EXPRESS - 9723277"
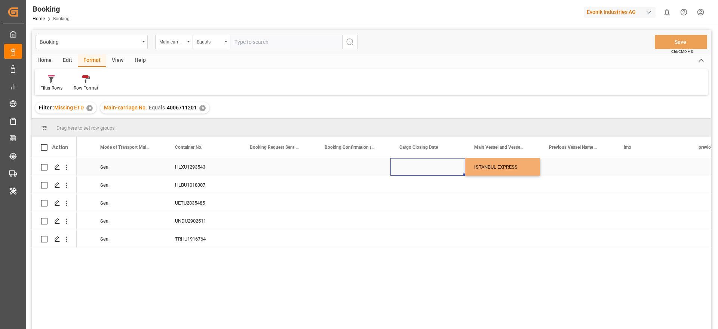
click at [421, 172] on div "Press SPACE to select this row." at bounding box center [428, 167] width 75 height 18
click at [481, 172] on div "ISTANBUL EXPRESS" at bounding box center [502, 167] width 75 height 18
drag, startPoint x: 538, startPoint y: 174, endPoint x: 518, endPoint y: 233, distance: 63.1
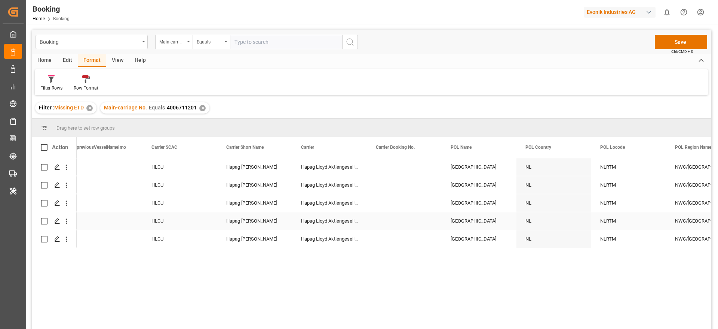
scroll to position [0, 3153]
click at [396, 168] on div "Press SPACE to select this row." at bounding box center [403, 167] width 75 height 18
type input "33416365"
click at [379, 197] on div "Press SPACE to select this row." at bounding box center [403, 203] width 75 height 18
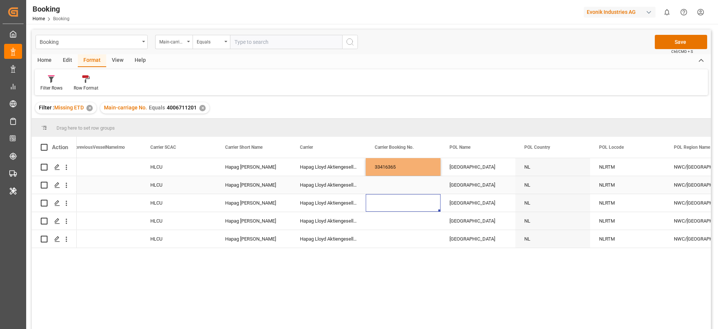
click at [399, 164] on div "33416365" at bounding box center [403, 167] width 75 height 18
drag, startPoint x: 439, startPoint y: 173, endPoint x: 425, endPoint y: 238, distance: 65.8
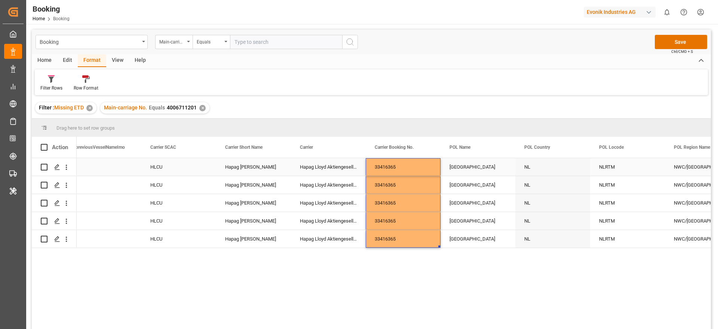
click at [480, 171] on div "[GEOGRAPHIC_DATA]" at bounding box center [478, 167] width 75 height 18
click at [480, 171] on input "[GEOGRAPHIC_DATA]" at bounding box center [478, 171] width 63 height 14
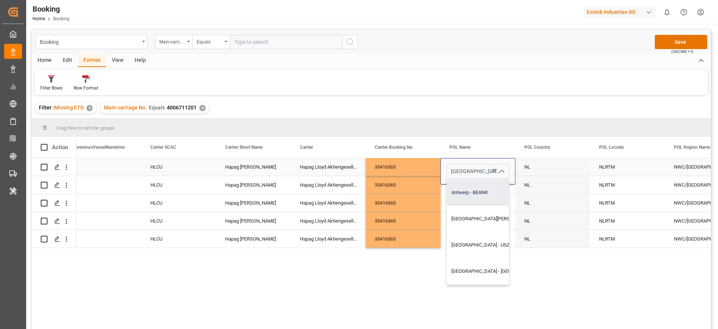
click at [474, 193] on div "Antwerp - BEANR" at bounding box center [512, 192] width 130 height 26
type input "Antwerp - BEANR"
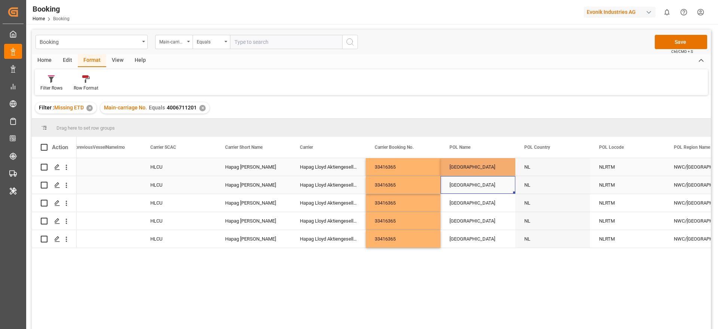
click at [467, 189] on div "[GEOGRAPHIC_DATA]" at bounding box center [478, 185] width 75 height 18
click at [468, 166] on div "[GEOGRAPHIC_DATA]" at bounding box center [478, 167] width 75 height 18
drag, startPoint x: 514, startPoint y: 175, endPoint x: 498, endPoint y: 236, distance: 63.3
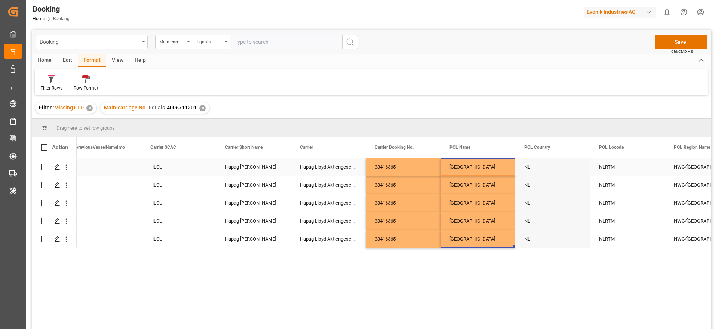
click at [460, 168] on div "[GEOGRAPHIC_DATA]" at bounding box center [478, 167] width 75 height 18
click at [460, 187] on div "[GEOGRAPHIC_DATA]" at bounding box center [478, 185] width 75 height 18
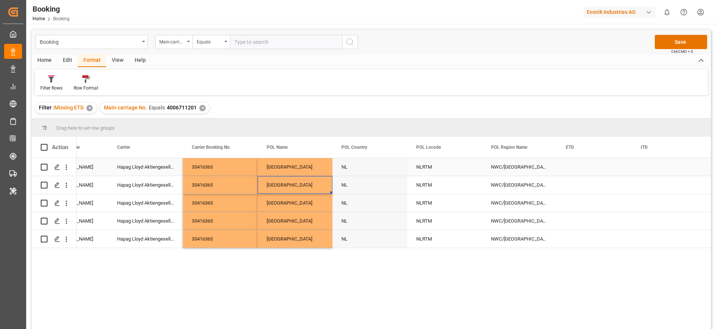
click at [436, 172] on div "NLRTM" at bounding box center [444, 167] width 75 height 18
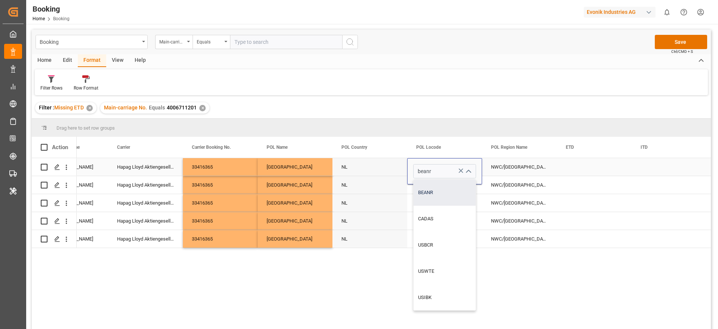
click at [428, 187] on div "BEANR" at bounding box center [445, 192] width 62 height 26
type input "BEANR"
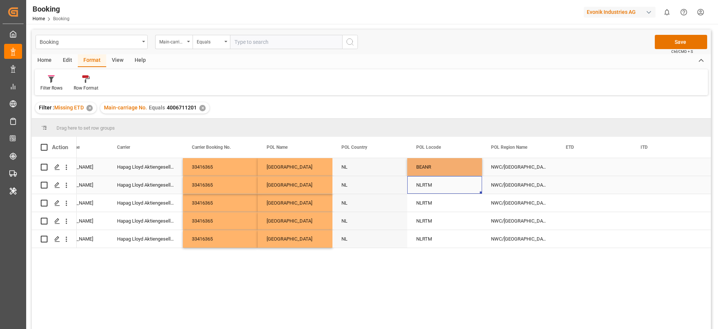
click at [414, 186] on div "NLRTM" at bounding box center [444, 185] width 75 height 18
click at [446, 164] on div "BEANR" at bounding box center [444, 167] width 75 height 18
drag, startPoint x: 482, startPoint y: 175, endPoint x: 467, endPoint y: 235, distance: 62.4
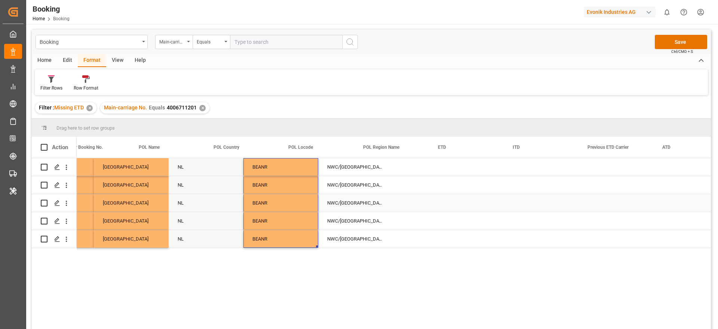
scroll to position [0, 3501]
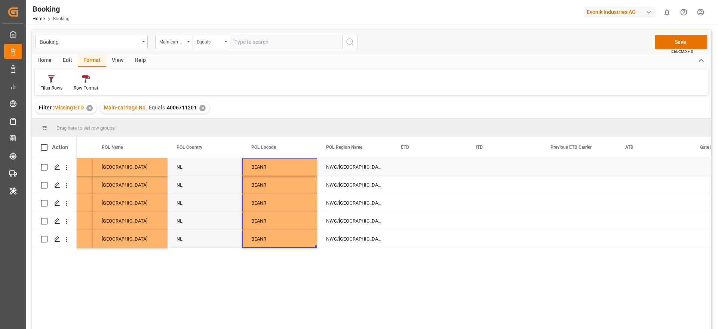
click at [407, 171] on div "Press SPACE to select this row." at bounding box center [429, 167] width 75 height 18
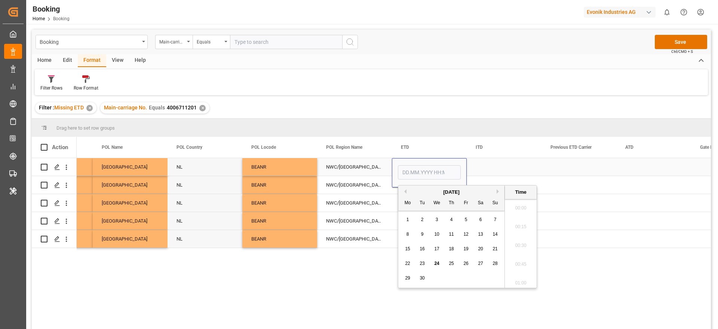
click at [407, 171] on input "Press SPACE to select this row." at bounding box center [429, 172] width 63 height 14
click at [406, 191] on button "Previous Month" at bounding box center [404, 191] width 4 height 4
click at [497, 193] on button "Next Month" at bounding box center [499, 191] width 4 height 4
click at [450, 259] on div "25" at bounding box center [451, 263] width 9 height 9
type input "[DATE] 00:00"
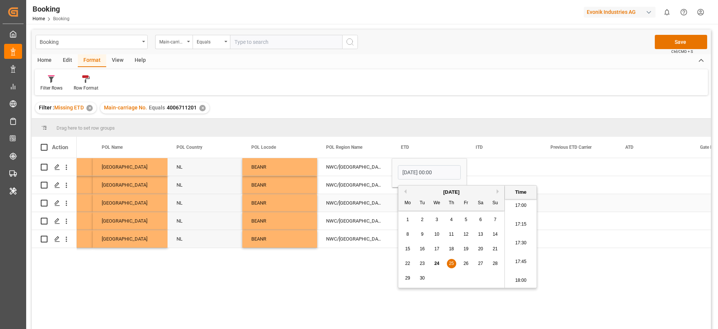
click at [349, 198] on div "NWC/[GEOGRAPHIC_DATA] [GEOGRAPHIC_DATA] / [GEOGRAPHIC_DATA]" at bounding box center [354, 203] width 75 height 18
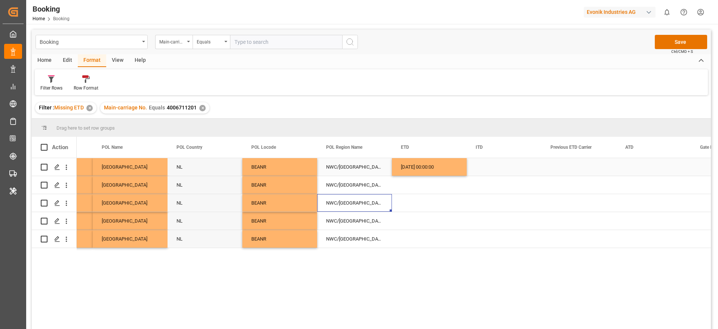
click at [452, 172] on div "[DATE] 00:00:00" at bounding box center [429, 167] width 75 height 18
drag, startPoint x: 465, startPoint y: 175, endPoint x: 439, endPoint y: 238, distance: 68.8
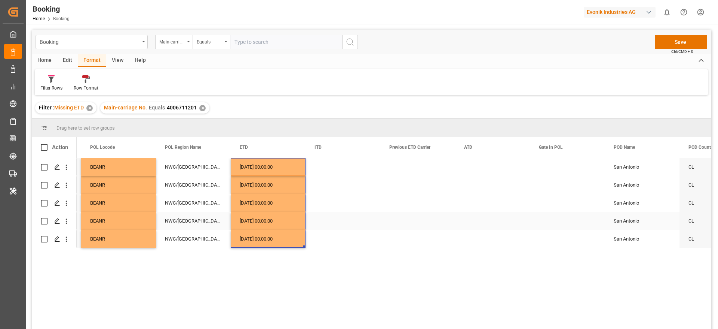
scroll to position [0, 3802]
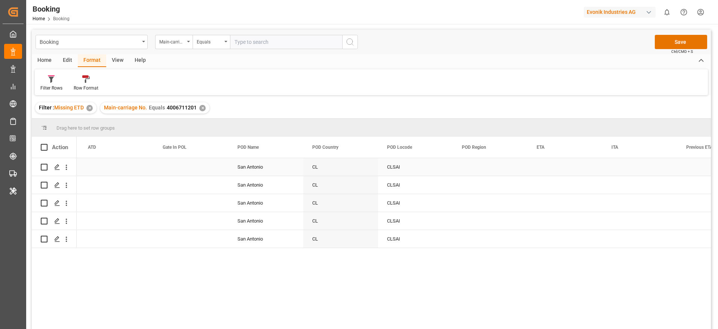
click at [243, 168] on div "San Antonio" at bounding box center [266, 167] width 75 height 18
type input "San Antonio - CLSAI"
drag, startPoint x: 239, startPoint y: 169, endPoint x: 267, endPoint y: 170, distance: 27.4
click at [267, 170] on input "San Antonio - CLSAI" at bounding box center [266, 171] width 63 height 14
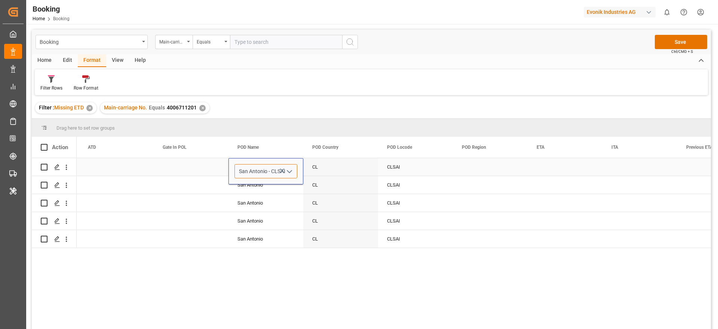
drag, startPoint x: 239, startPoint y: 172, endPoint x: 267, endPoint y: 167, distance: 28.1
click at [267, 167] on input "San Antonio - CLSAI" at bounding box center [266, 171] width 63 height 14
click at [271, 189] on div "San Antonio" at bounding box center [266, 185] width 75 height 18
click at [263, 171] on div "San Antonio" at bounding box center [266, 167] width 75 height 18
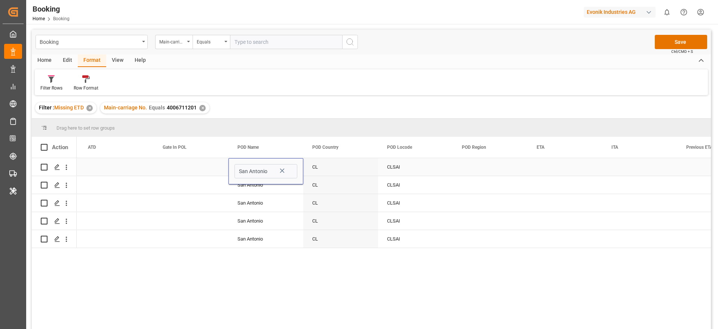
type input "San Antonio - CLSAI"
drag, startPoint x: 240, startPoint y: 170, endPoint x: 266, endPoint y: 172, distance: 26.6
click at [266, 172] on input "San Antonio - CLSAI" at bounding box center [266, 171] width 63 height 14
click at [264, 184] on div "San Antonio" at bounding box center [266, 185] width 75 height 18
click at [266, 171] on div "San Antonio" at bounding box center [266, 167] width 75 height 18
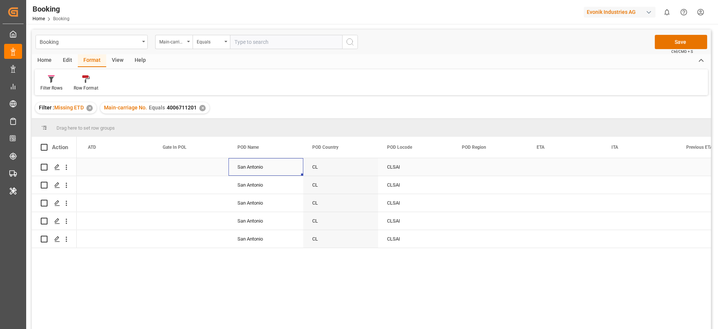
click at [264, 166] on div "San Antonio" at bounding box center [266, 167] width 75 height 18
click at [261, 169] on input "San Antonio" at bounding box center [266, 171] width 63 height 14
click at [245, 170] on input "San Antonio" at bounding box center [266, 171] width 63 height 14
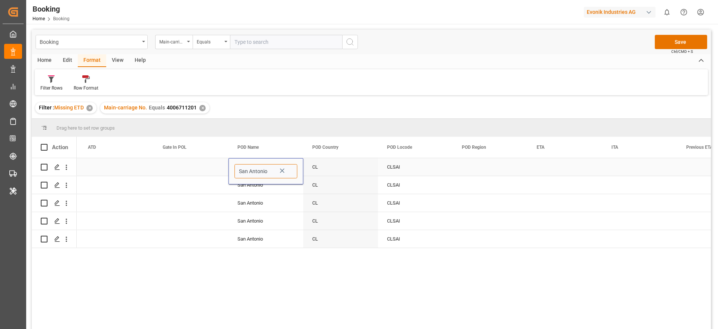
click at [245, 170] on input "San Antonio" at bounding box center [266, 171] width 63 height 14
click at [251, 171] on input "San Antonio" at bounding box center [266, 171] width 63 height 14
type input "San Antonio - CLSAI"
drag, startPoint x: 241, startPoint y: 168, endPoint x: 267, endPoint y: 170, distance: 26.6
click at [267, 170] on input "San Antonio - CLSAI" at bounding box center [266, 171] width 63 height 14
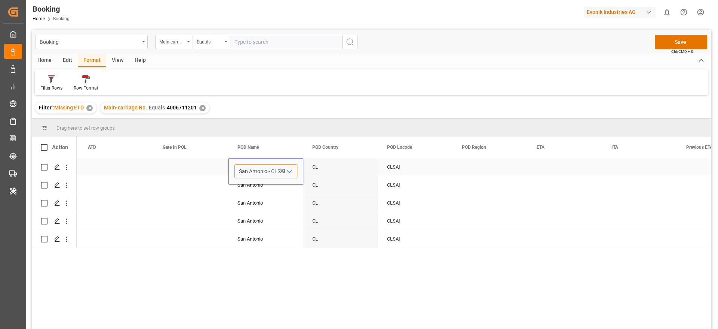
click at [267, 170] on input "San Antonio - CLSAI" at bounding box center [266, 171] width 63 height 14
drag, startPoint x: 267, startPoint y: 170, endPoint x: 241, endPoint y: 170, distance: 25.8
click at [241, 170] on input "San Antonio - CLSAI" at bounding box center [266, 171] width 63 height 14
click at [251, 186] on div "San Antonio" at bounding box center [266, 185] width 75 height 18
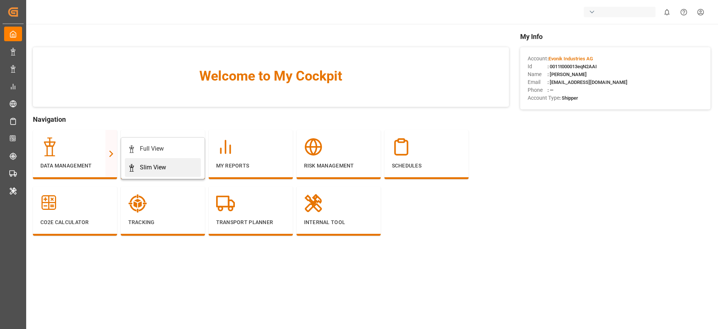
click at [132, 162] on link "Slim View" at bounding box center [163, 167] width 76 height 19
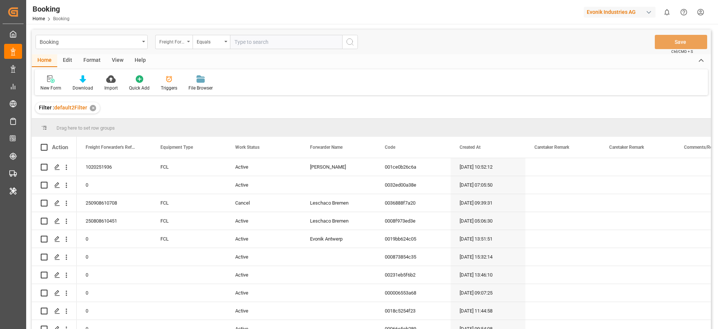
click at [171, 44] on div "Freight Forwarder's Reference No." at bounding box center [171, 41] width 25 height 9
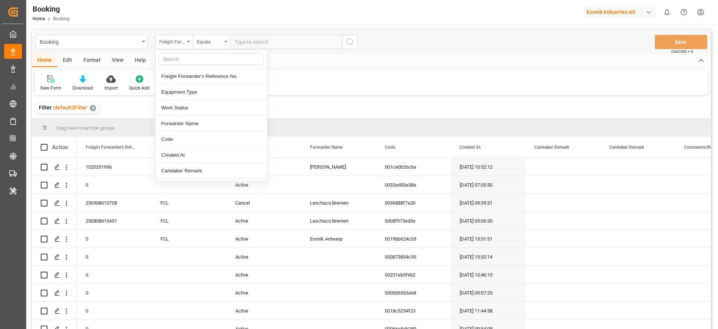
click at [172, 62] on input "text" at bounding box center [212, 59] width 106 height 12
type input "last"
click at [188, 108] on div "Last Opened Date" at bounding box center [211, 108] width 111 height 16
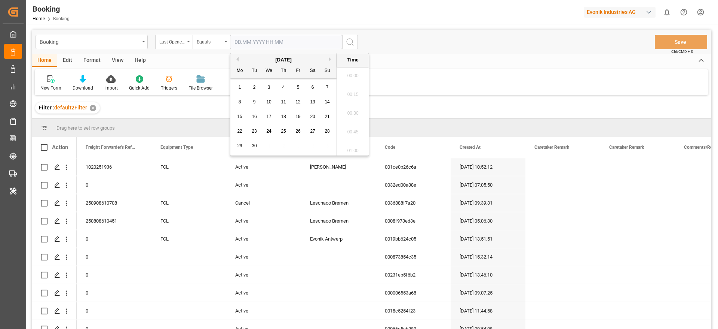
click at [261, 42] on input "text" at bounding box center [286, 42] width 112 height 14
click at [268, 129] on span "24" at bounding box center [268, 130] width 5 height 5
type input "[DATE] 00:00"
click at [352, 43] on icon "search button" at bounding box center [350, 41] width 9 height 9
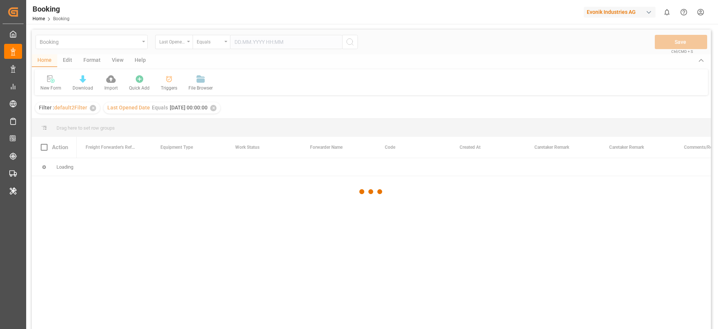
click at [352, 43] on div "Booking Last Opened Date Equals Save Ctrl/CMD + S Home Edit Format View Help Ne…" at bounding box center [371, 189] width 679 height 319
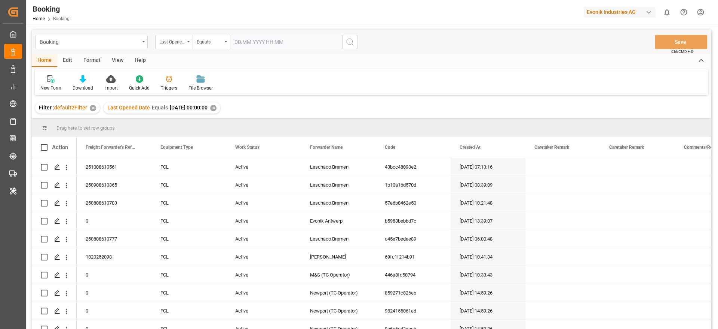
click at [114, 60] on div "View" at bounding box center [117, 60] width 23 height 13
click at [56, 88] on div "Default" at bounding box center [48, 83] width 26 height 16
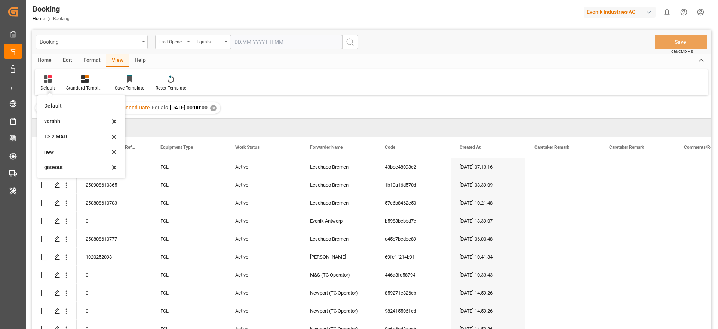
click at [88, 58] on div "Format" at bounding box center [92, 60] width 28 height 13
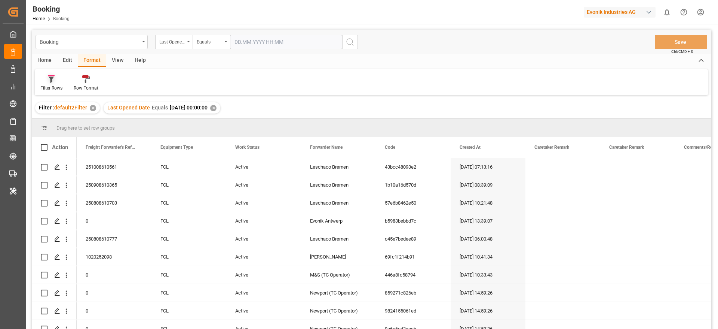
click at [50, 81] on icon at bounding box center [51, 78] width 7 height 7
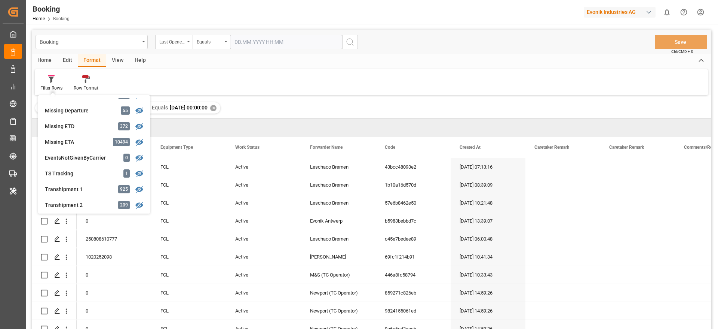
scroll to position [172, 0]
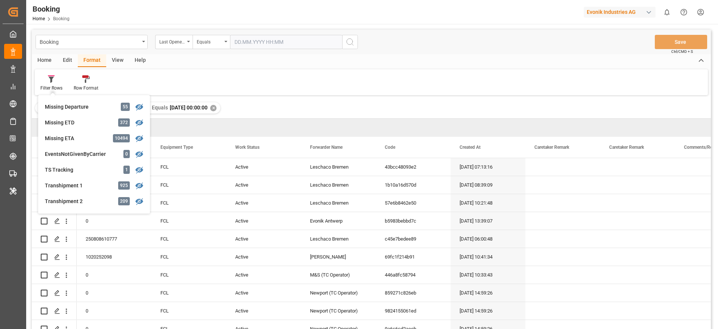
click at [113, 62] on div "View" at bounding box center [117, 60] width 23 height 13
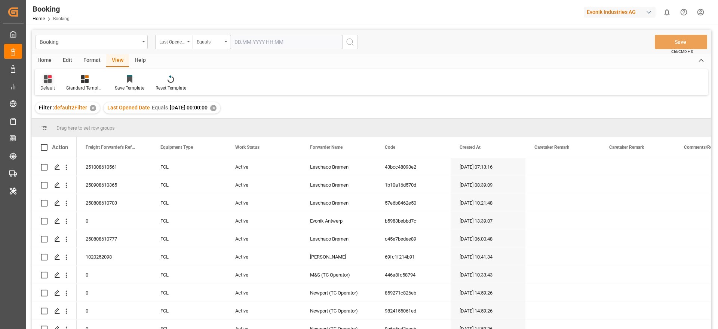
click at [50, 85] on div "Default" at bounding box center [47, 88] width 15 height 7
click at [94, 62] on div "Format" at bounding box center [92, 60] width 28 height 13
click at [59, 88] on div "Filter Rows" at bounding box center [51, 88] width 22 height 7
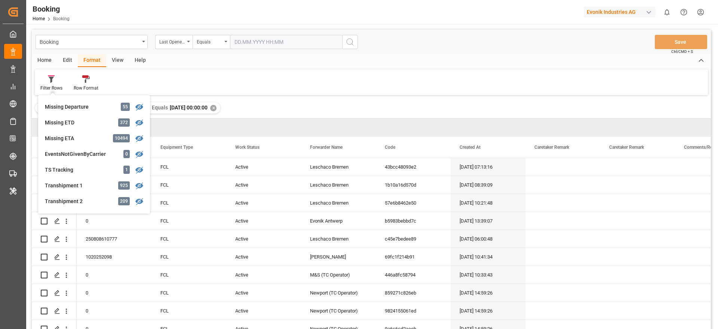
click at [287, 113] on div "Filter : default2Filter ✕ Last Opened Date Equals [DATE] 00:00:00 ✕" at bounding box center [371, 107] width 679 height 21
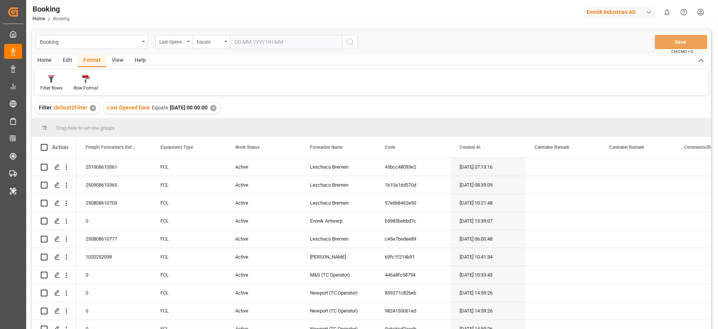
click at [114, 61] on div "View" at bounding box center [117, 60] width 23 height 13
click at [46, 80] on icon at bounding box center [47, 78] width 7 height 7
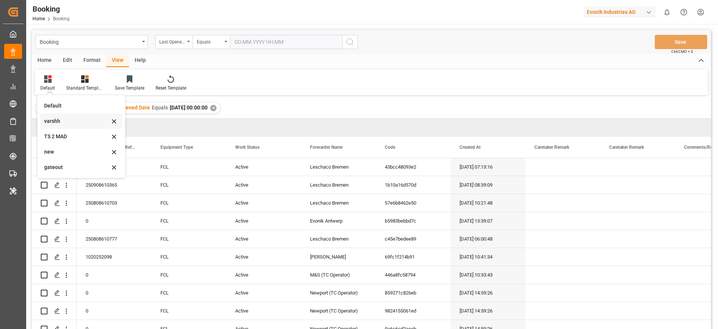
click at [64, 113] on div "varshh" at bounding box center [81, 120] width 82 height 15
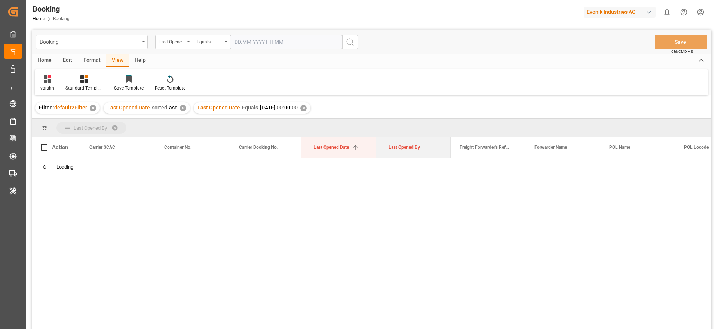
drag, startPoint x: 392, startPoint y: 149, endPoint x: 394, endPoint y: 124, distance: 25.1
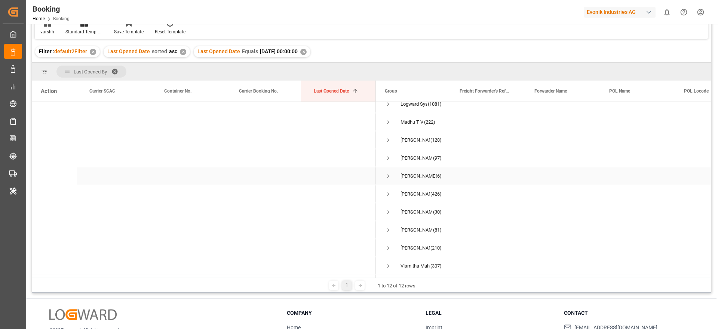
scroll to position [111, 0]
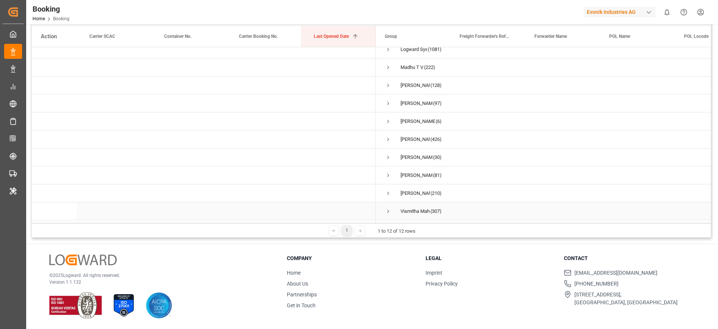
click at [391, 208] on span "Press SPACE to select this row." at bounding box center [388, 211] width 7 height 7
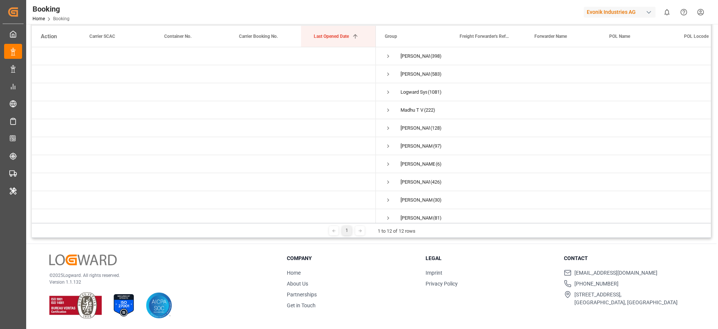
scroll to position [0, 0]
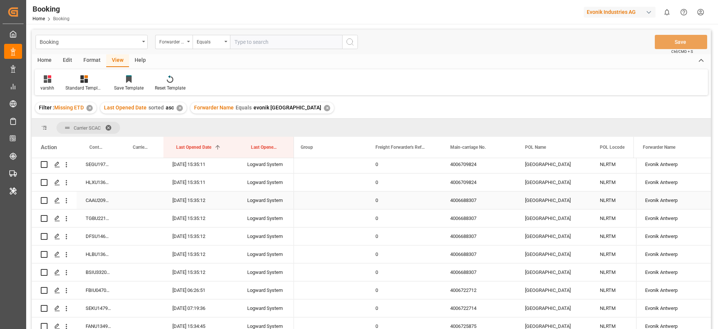
scroll to position [2656, 0]
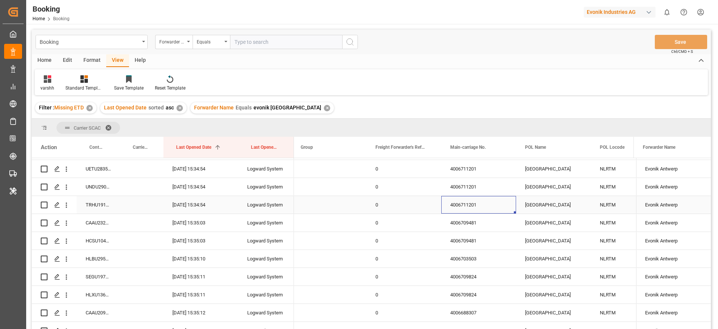
click at [469, 208] on div "4006711201" at bounding box center [478, 205] width 75 height 18
click at [471, 192] on div "4006711201" at bounding box center [478, 187] width 75 height 18
click at [468, 205] on div "4006711201" at bounding box center [478, 205] width 75 height 18
